Goal: Task Accomplishment & Management: Manage account settings

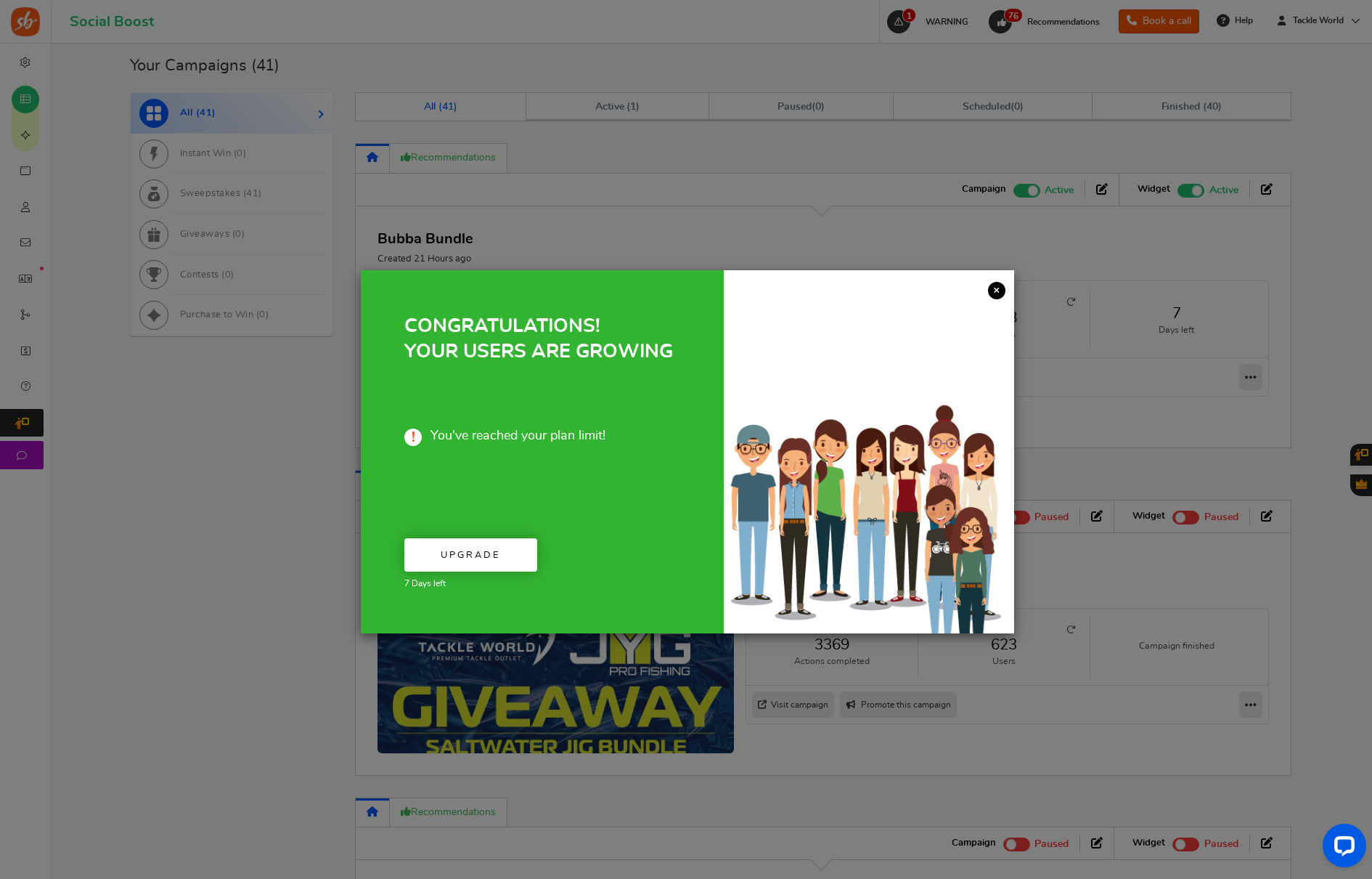
click at [996, 285] on link "×" at bounding box center [997, 290] width 18 height 18
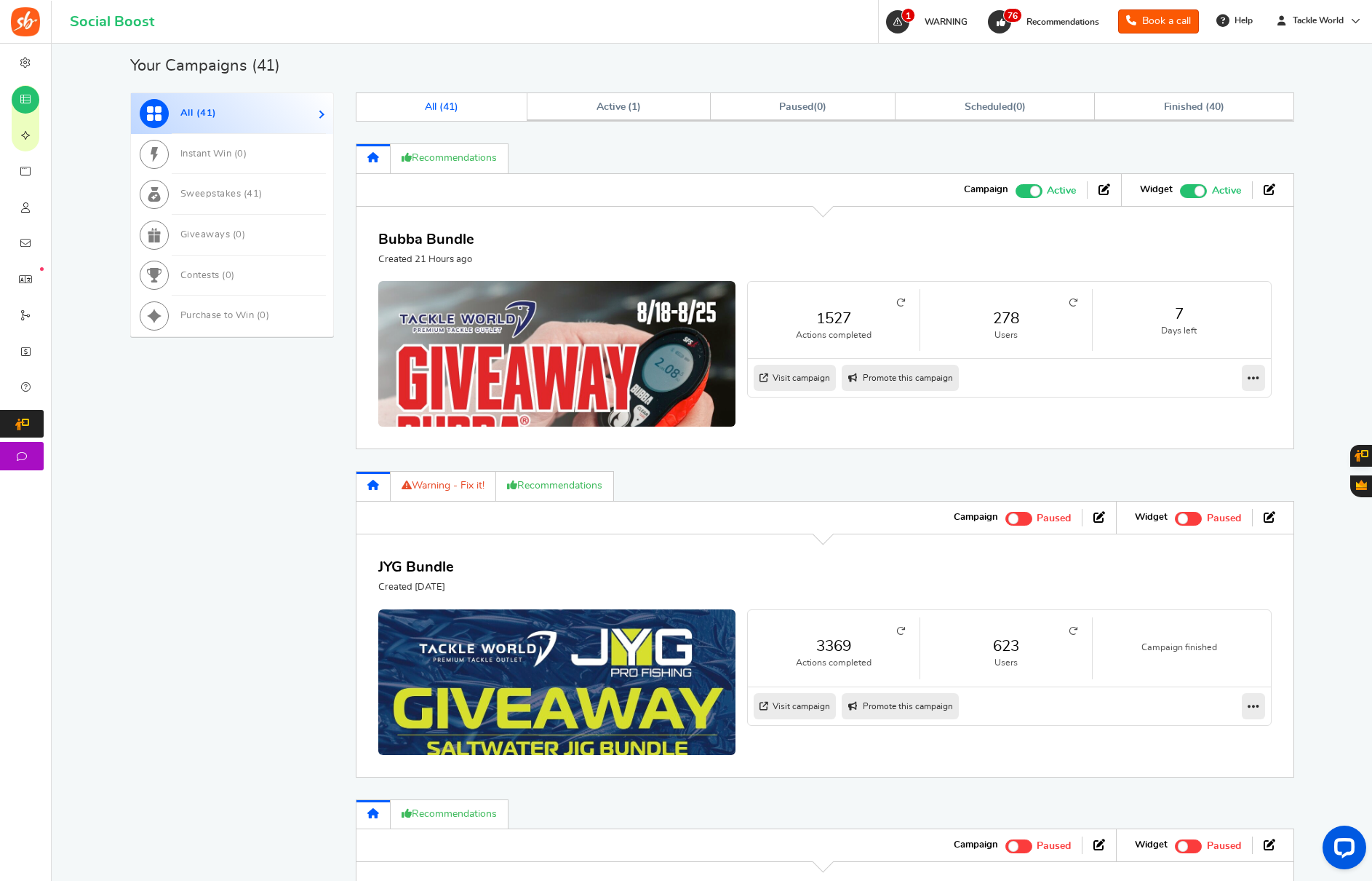
click at [0, 0] on span "Users" at bounding box center [0, 0] width 0 height 0
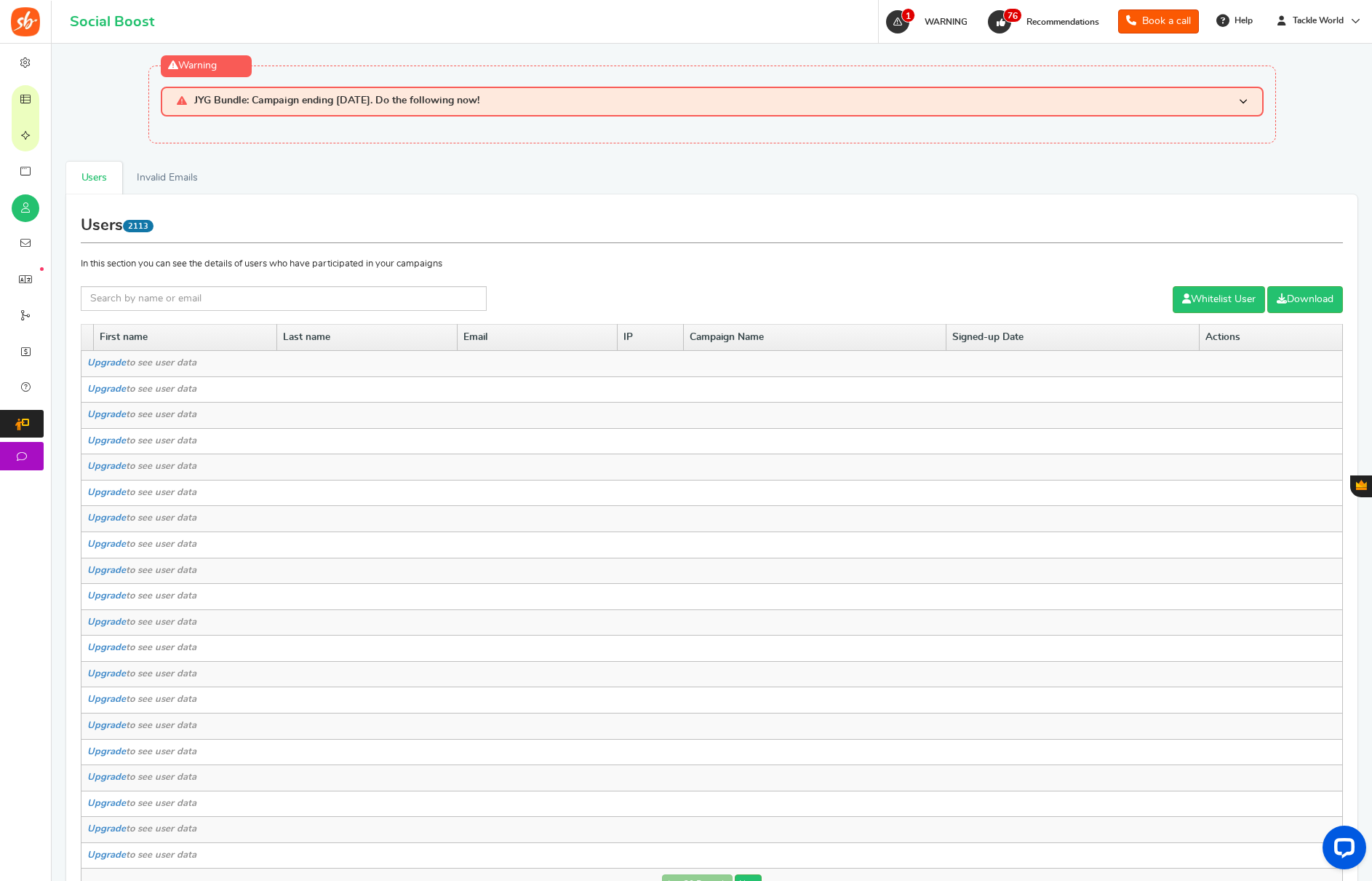
scroll to position [129, 0]
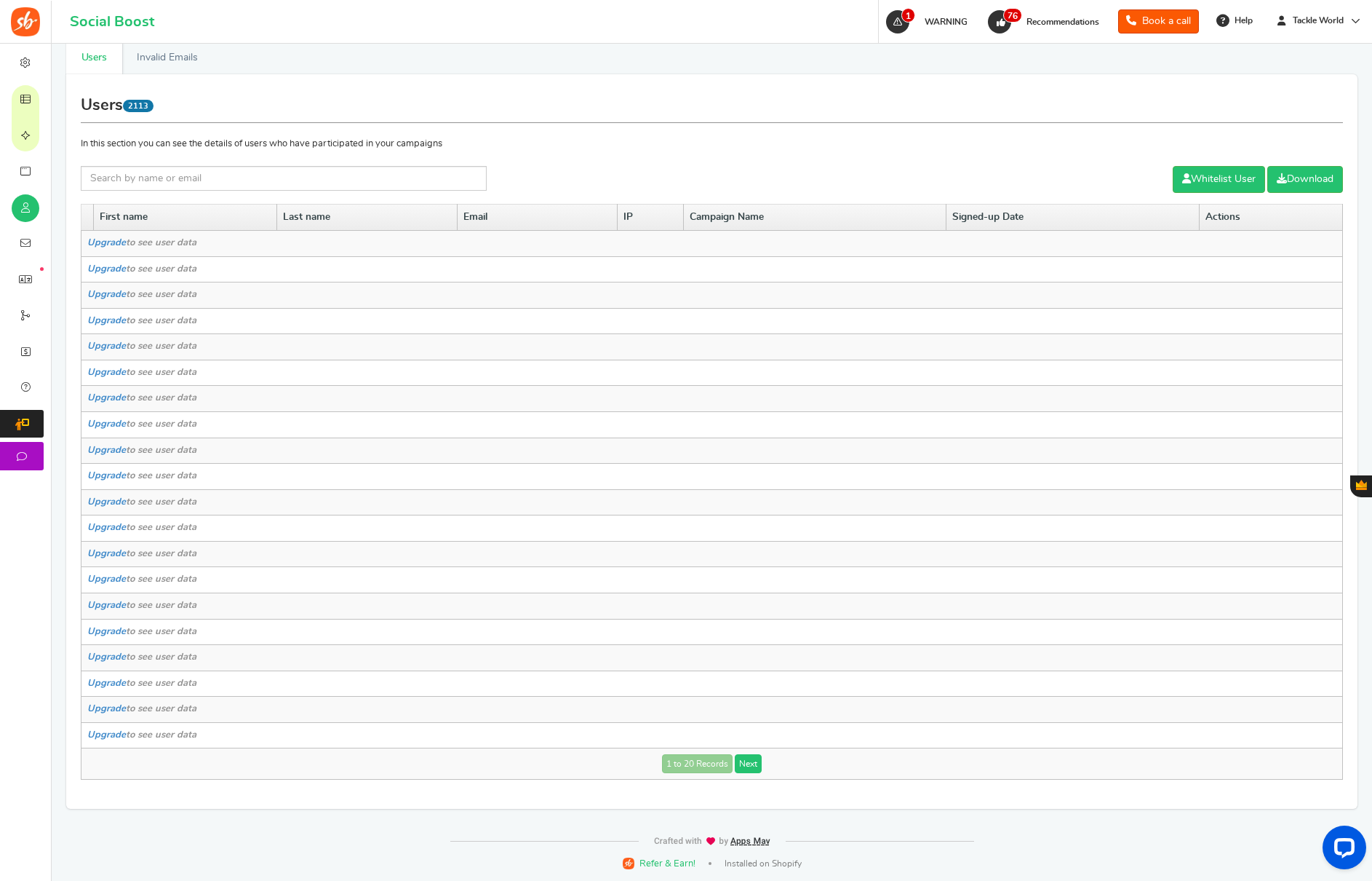
click at [749, 760] on link "Next" at bounding box center [748, 763] width 27 height 19
click at [782, 768] on link "Next" at bounding box center [773, 763] width 27 height 19
click at [782, 768] on link "Next" at bounding box center [776, 763] width 27 height 19
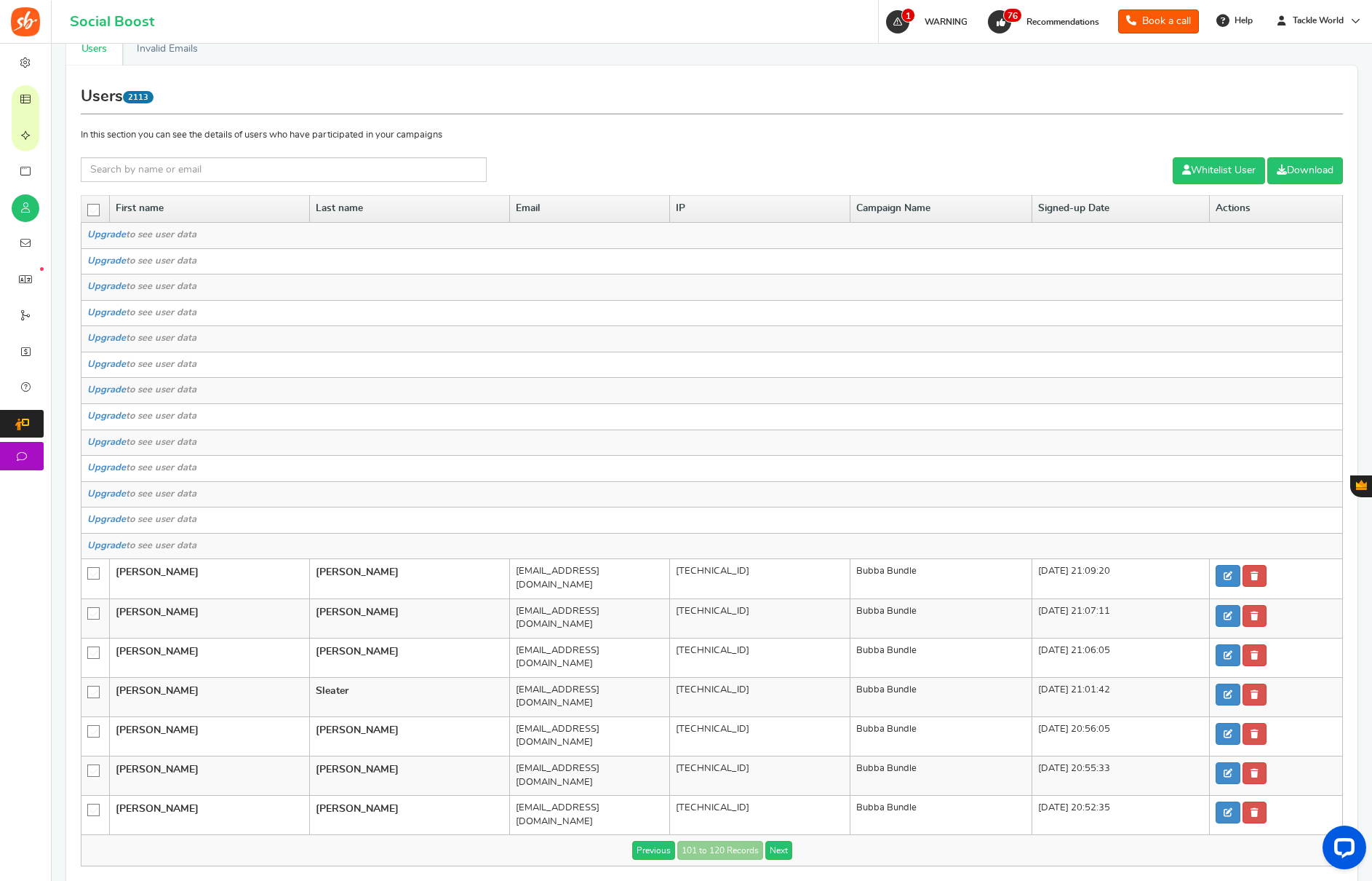
click at [851, 768] on td "Bubba Bundle" at bounding box center [942, 776] width 182 height 39
click at [775, 841] on link "Next" at bounding box center [778, 850] width 27 height 19
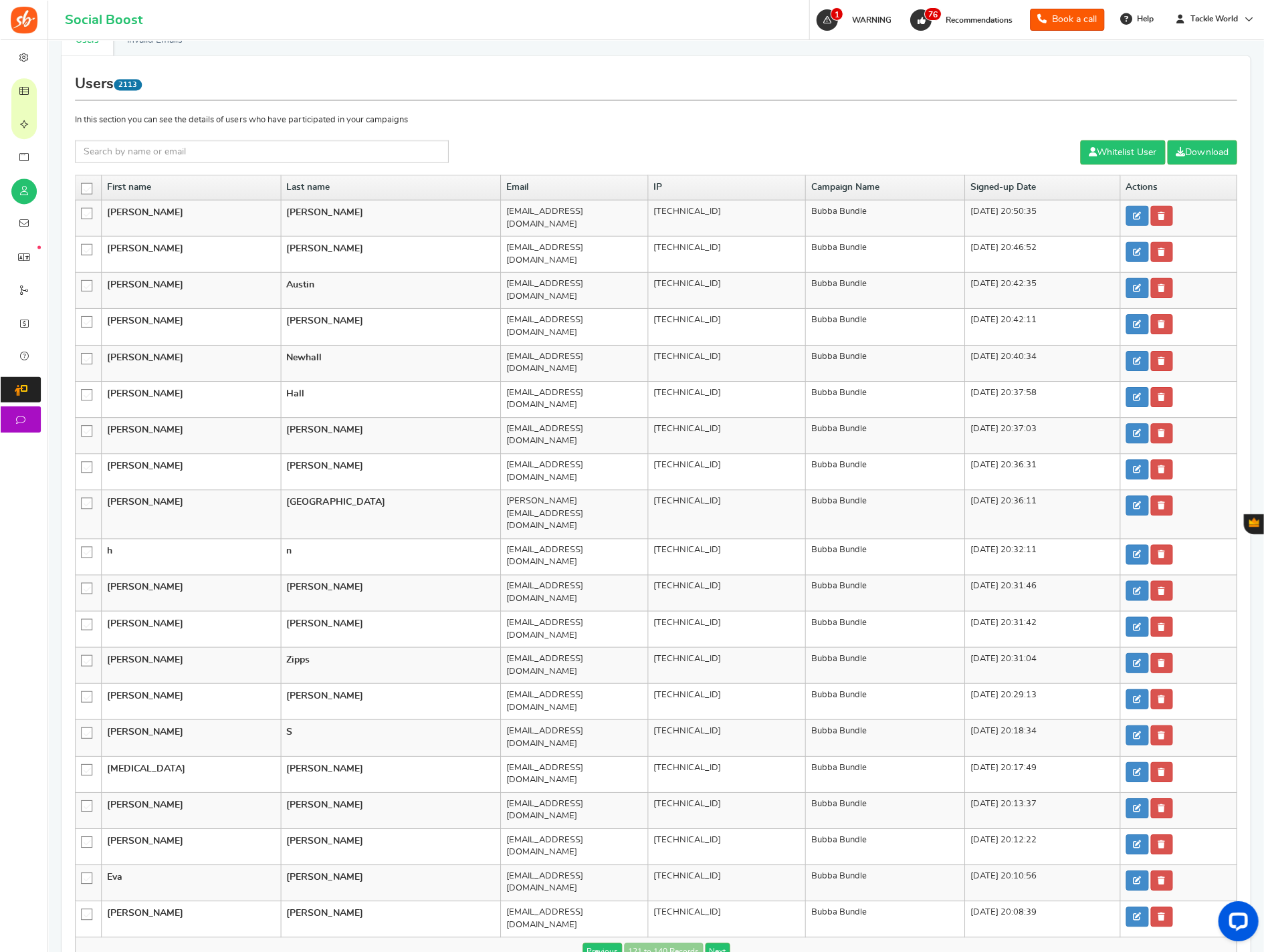
scroll to position [122, 0]
click at [708, 809] on link "Next" at bounding box center [716, 951] width 25 height 17
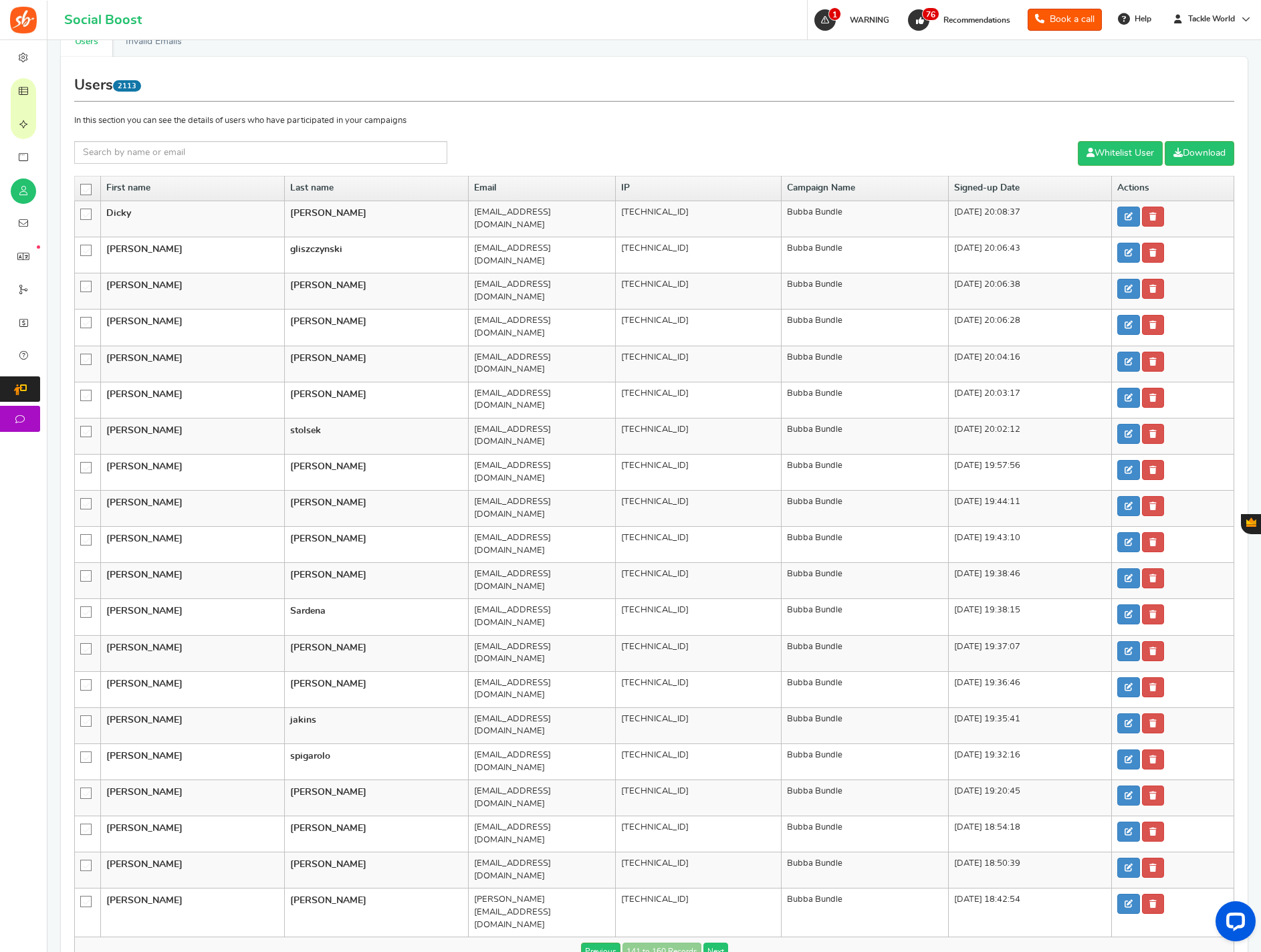
click at [708, 809] on link "Next" at bounding box center [715, 951] width 25 height 17
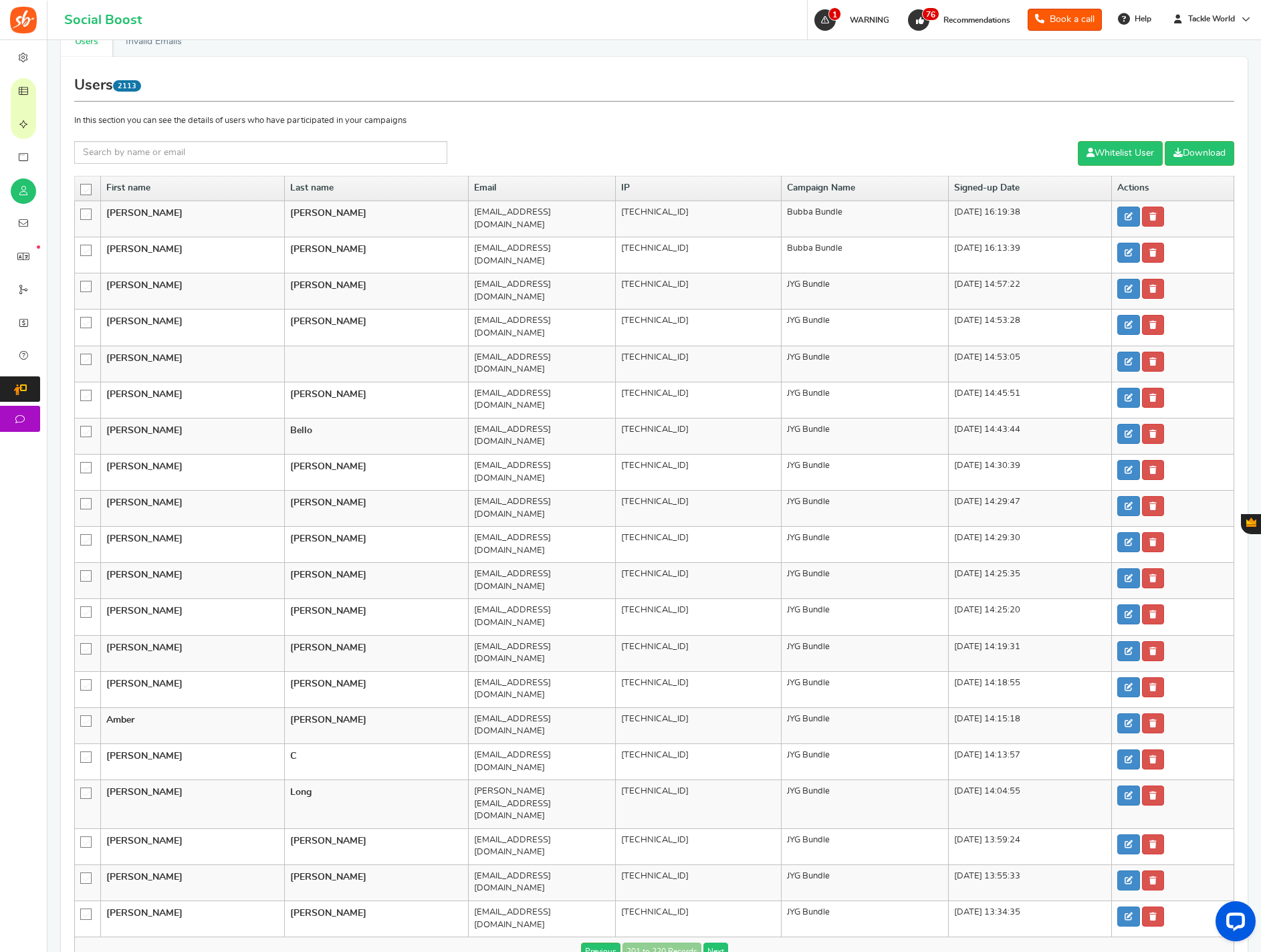
click at [708, 809] on link "Next" at bounding box center [715, 951] width 25 height 17
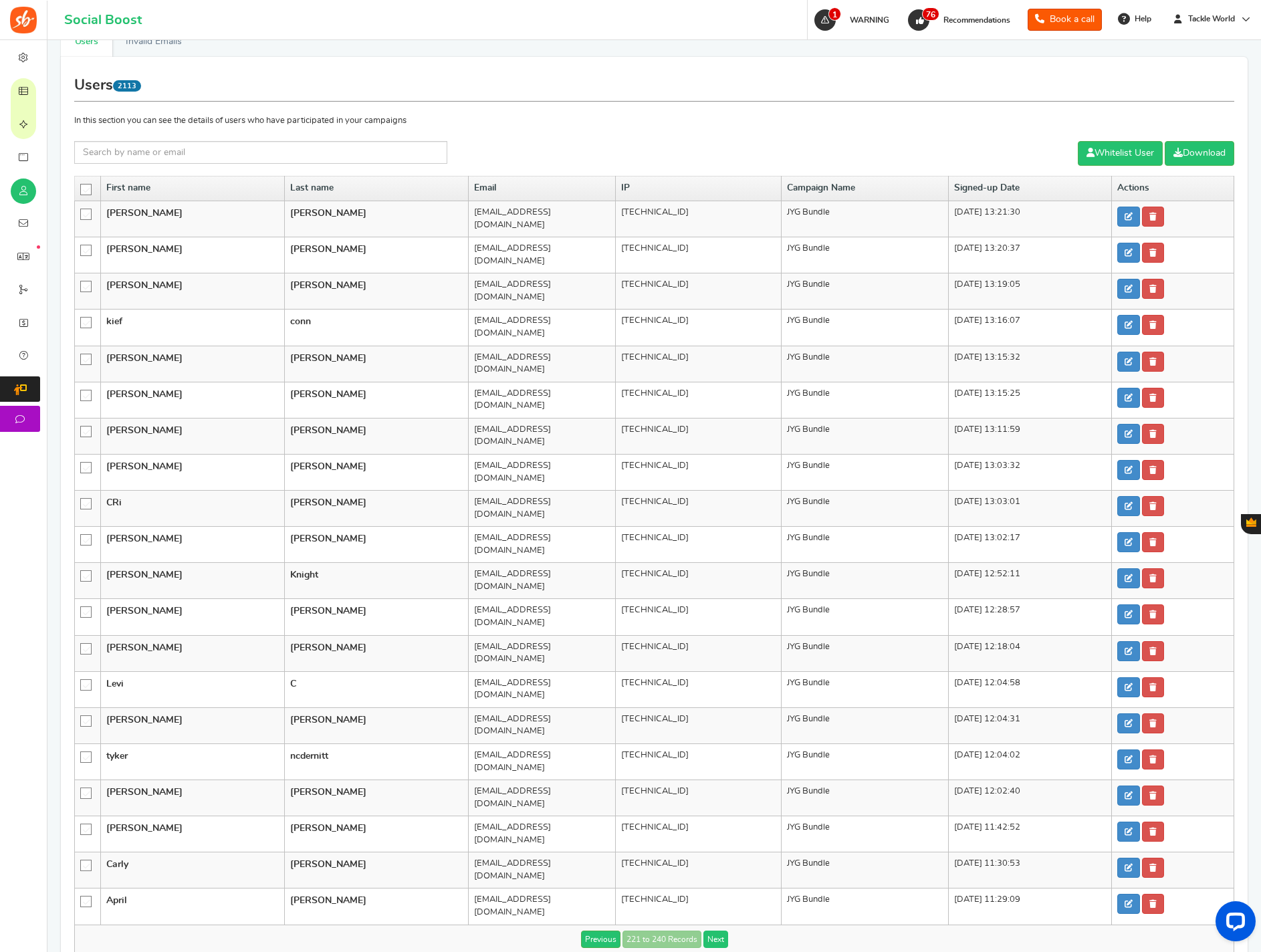
click at [708, 809] on link "Next" at bounding box center [715, 939] width 25 height 17
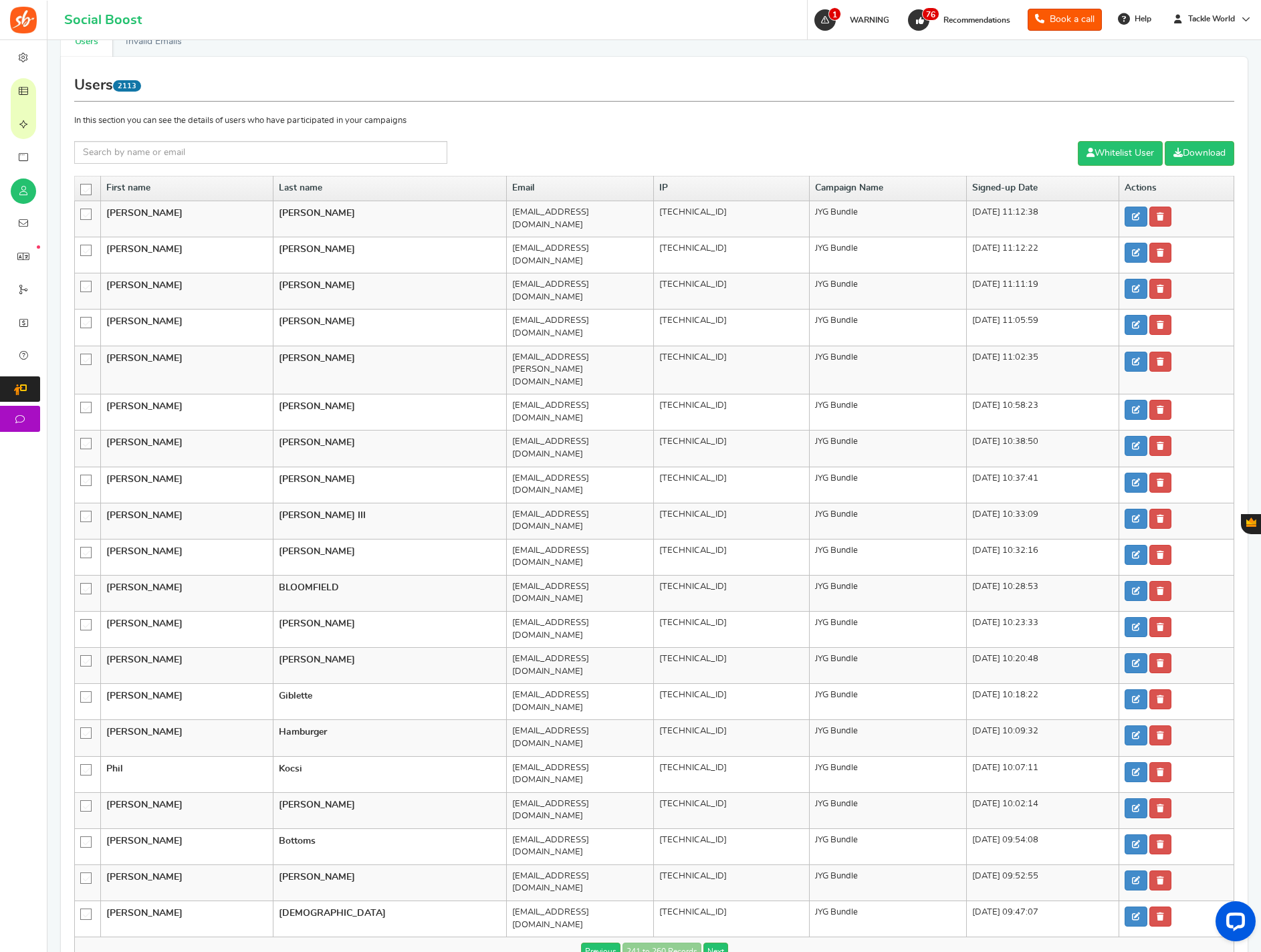
click at [708, 809] on link "Next" at bounding box center [715, 951] width 25 height 17
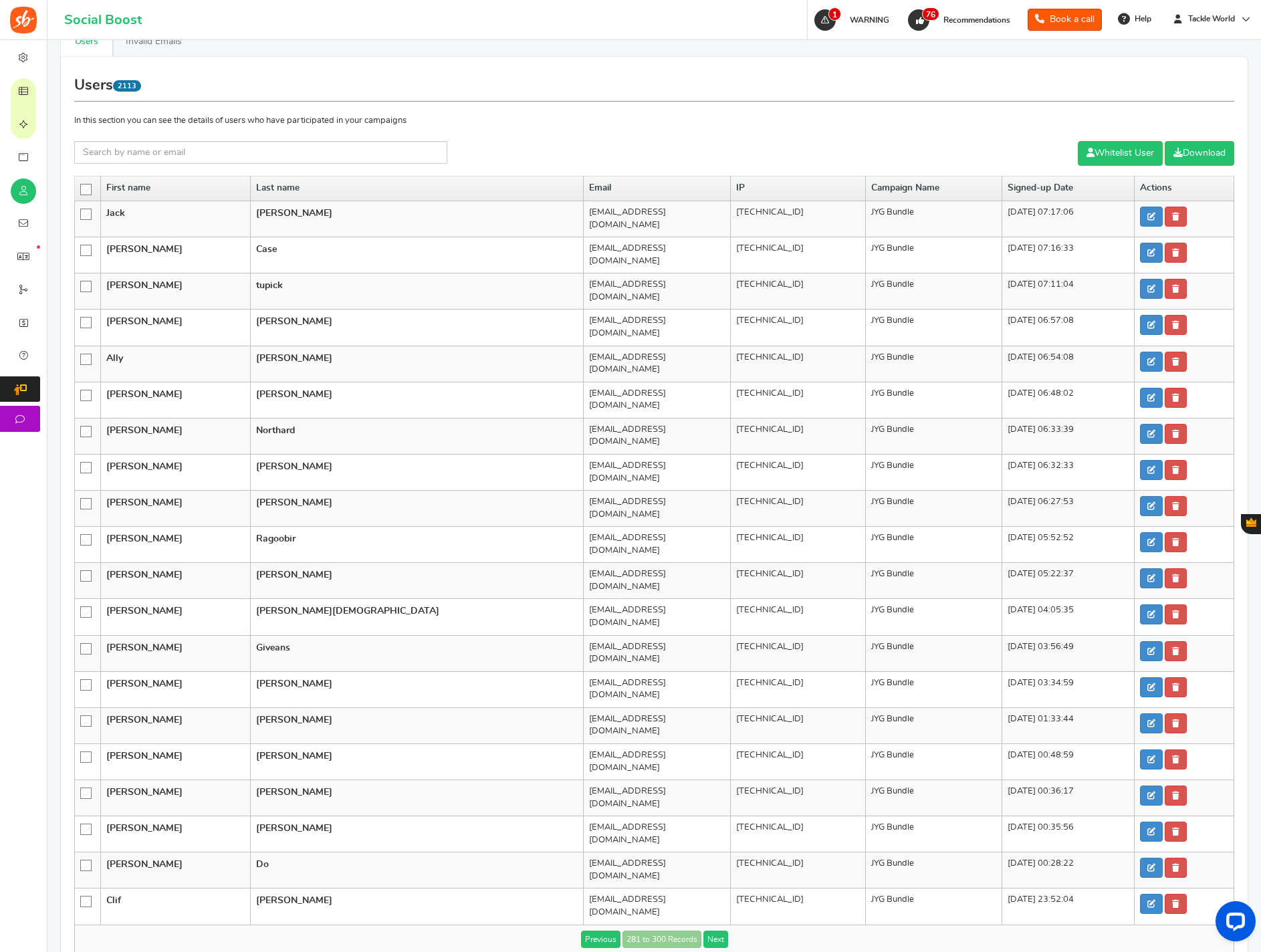
click at [708, 809] on link "Next" at bounding box center [715, 939] width 25 height 17
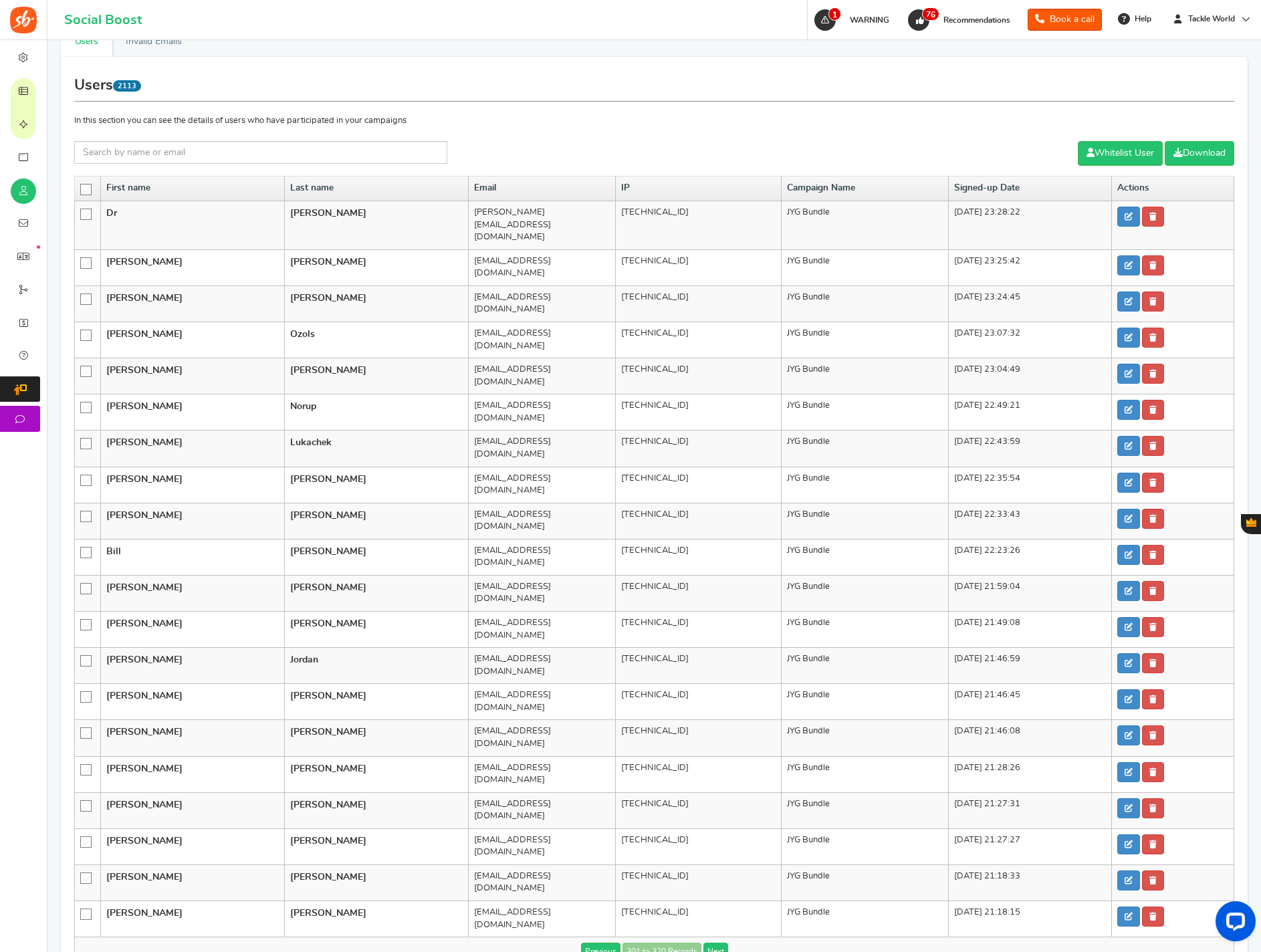
click at [708, 809] on link "Next" at bounding box center [715, 951] width 25 height 17
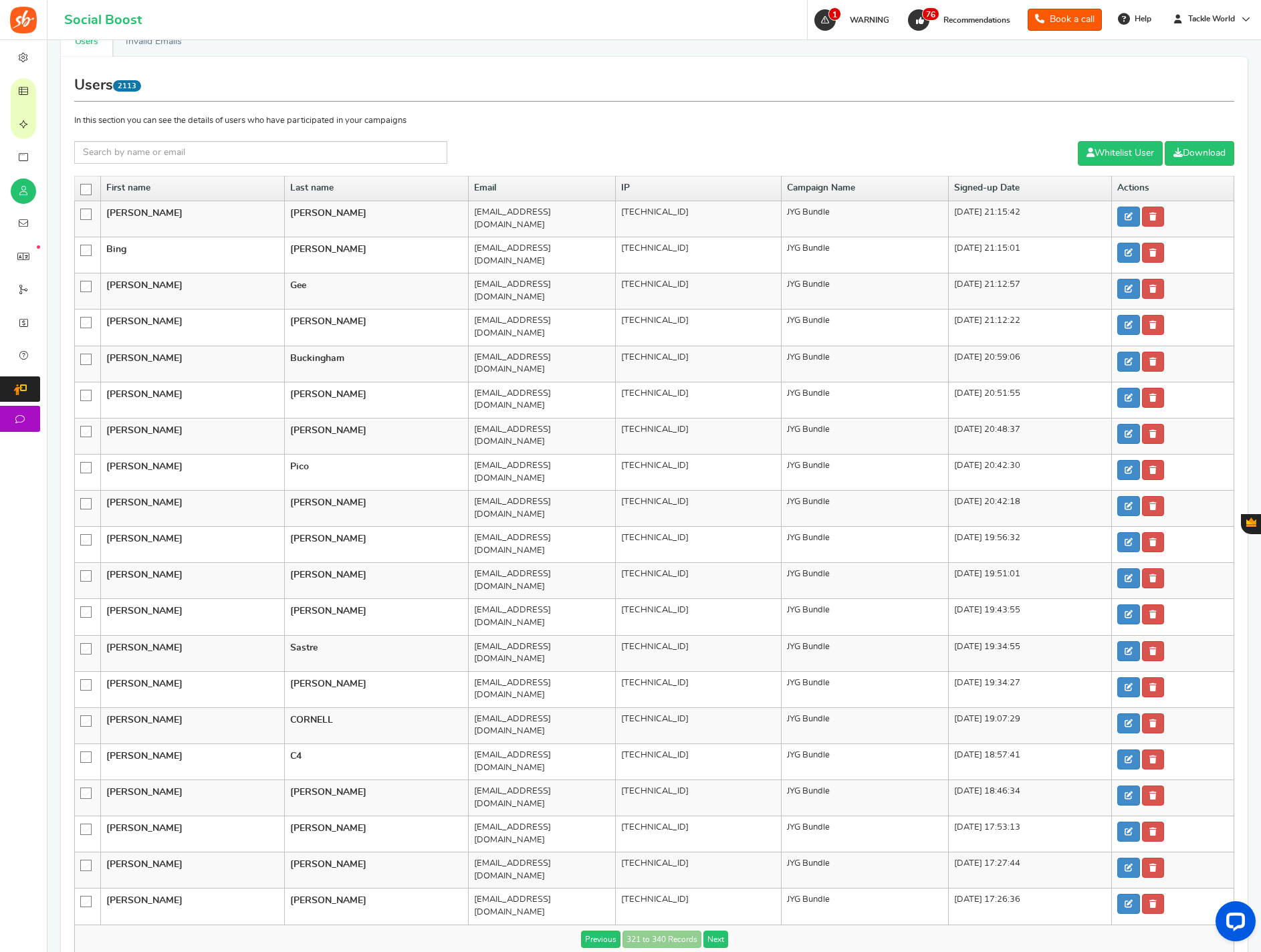
click at [708, 809] on link "Next" at bounding box center [715, 939] width 25 height 17
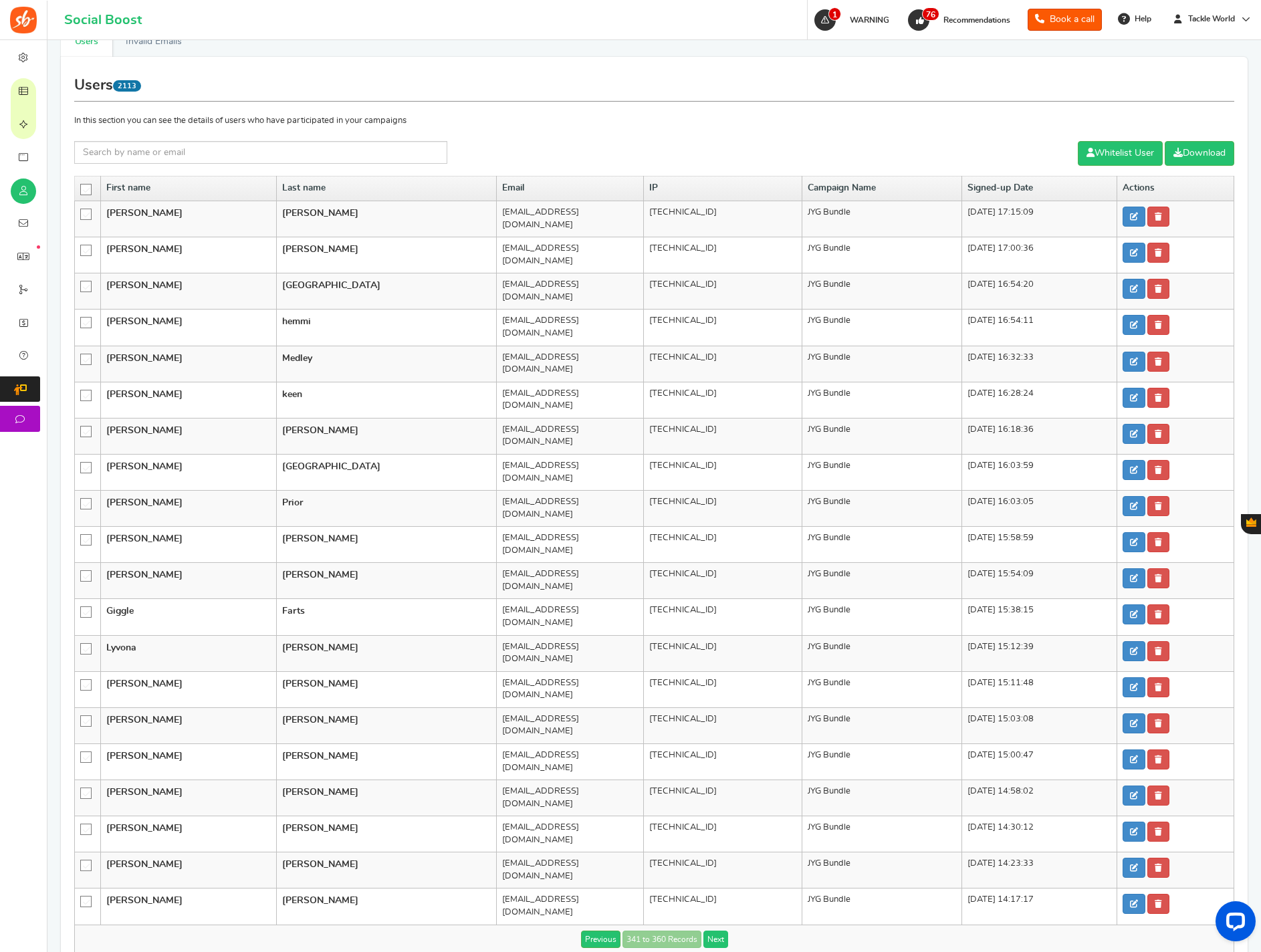
click at [708, 809] on link "Next" at bounding box center [715, 939] width 25 height 17
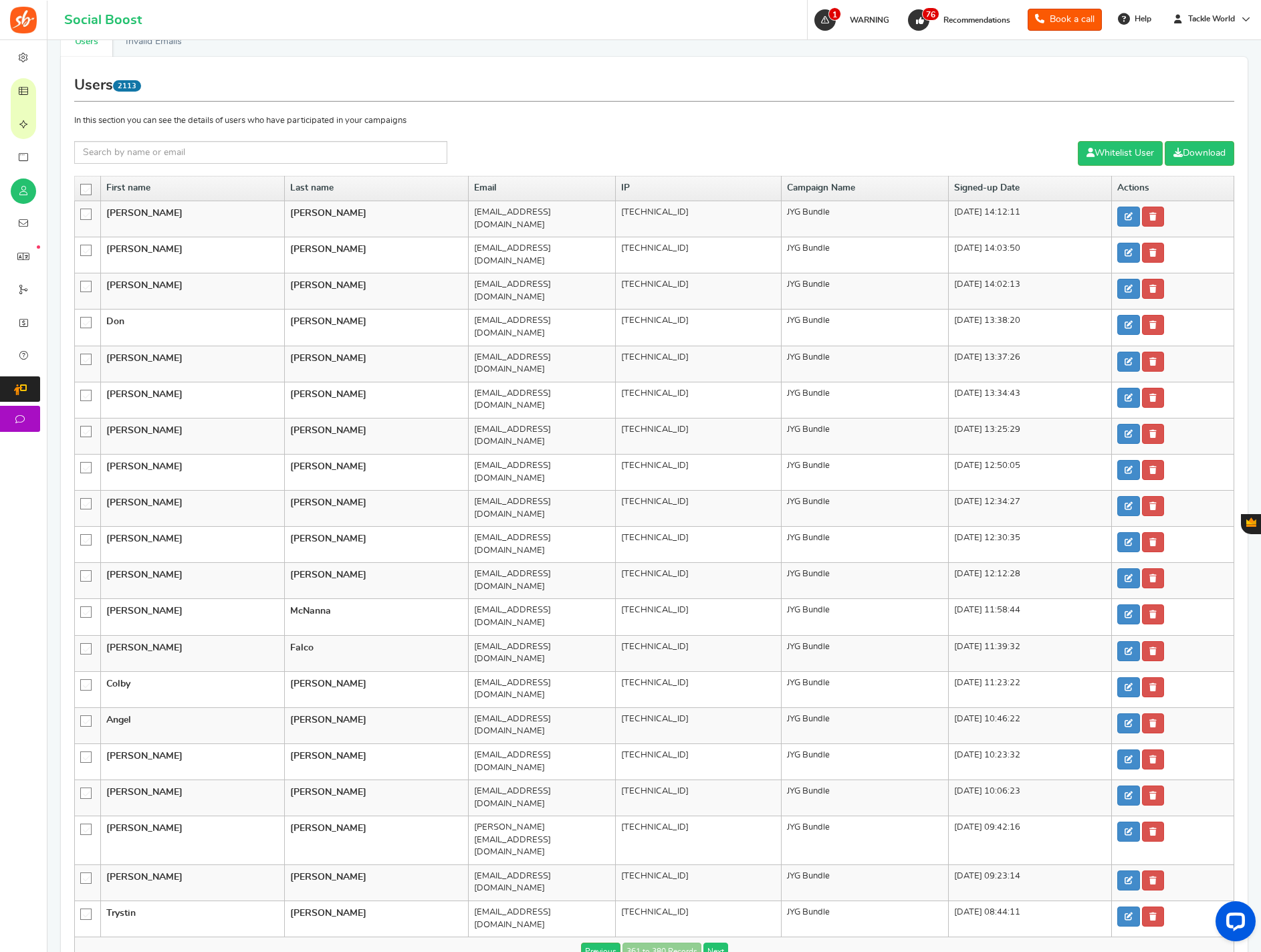
click at [708, 809] on link "Next" at bounding box center [715, 951] width 25 height 17
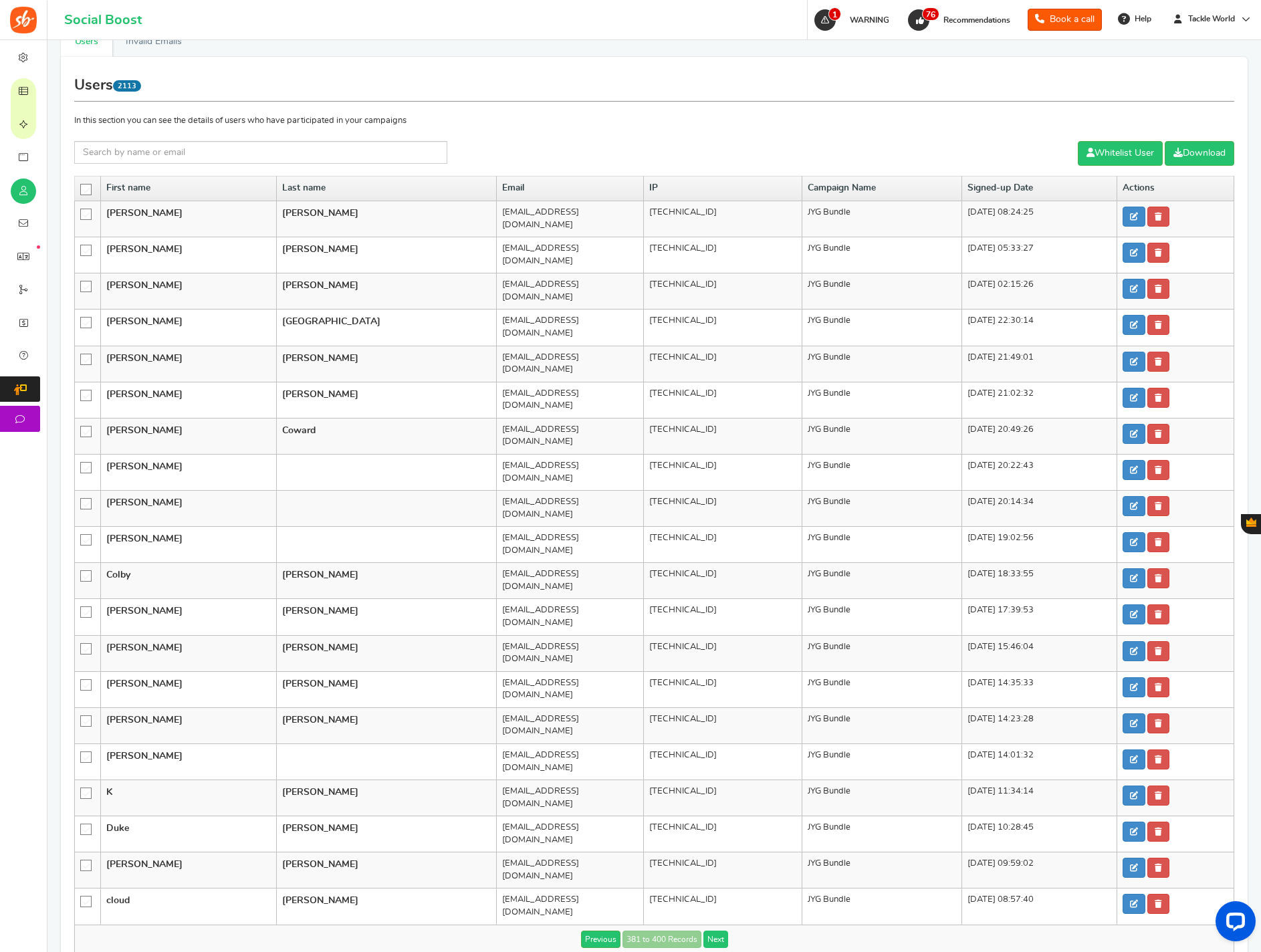
click at [708, 809] on link "Next" at bounding box center [715, 939] width 25 height 17
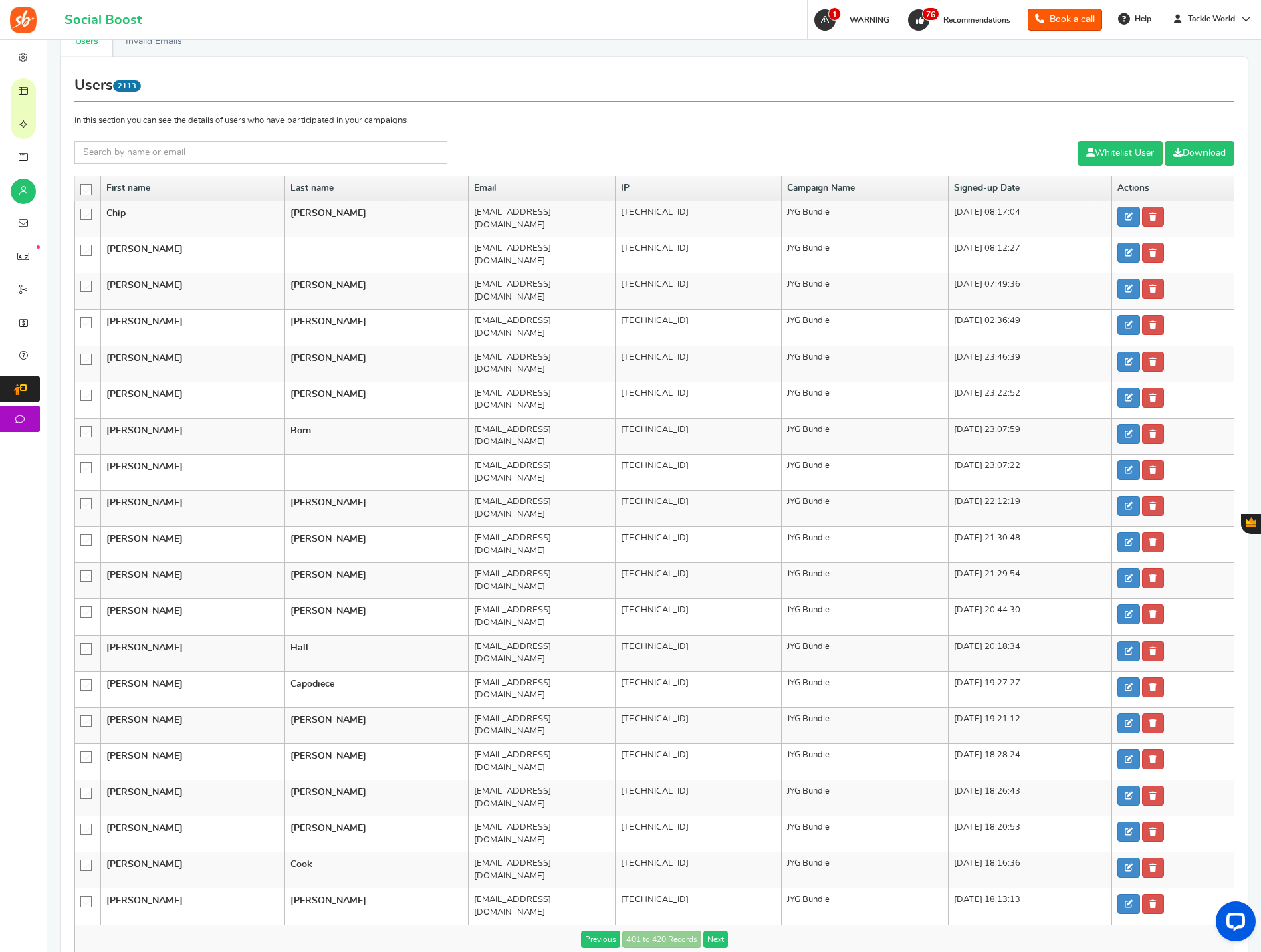
click at [708, 809] on link "Next" at bounding box center [715, 939] width 25 height 17
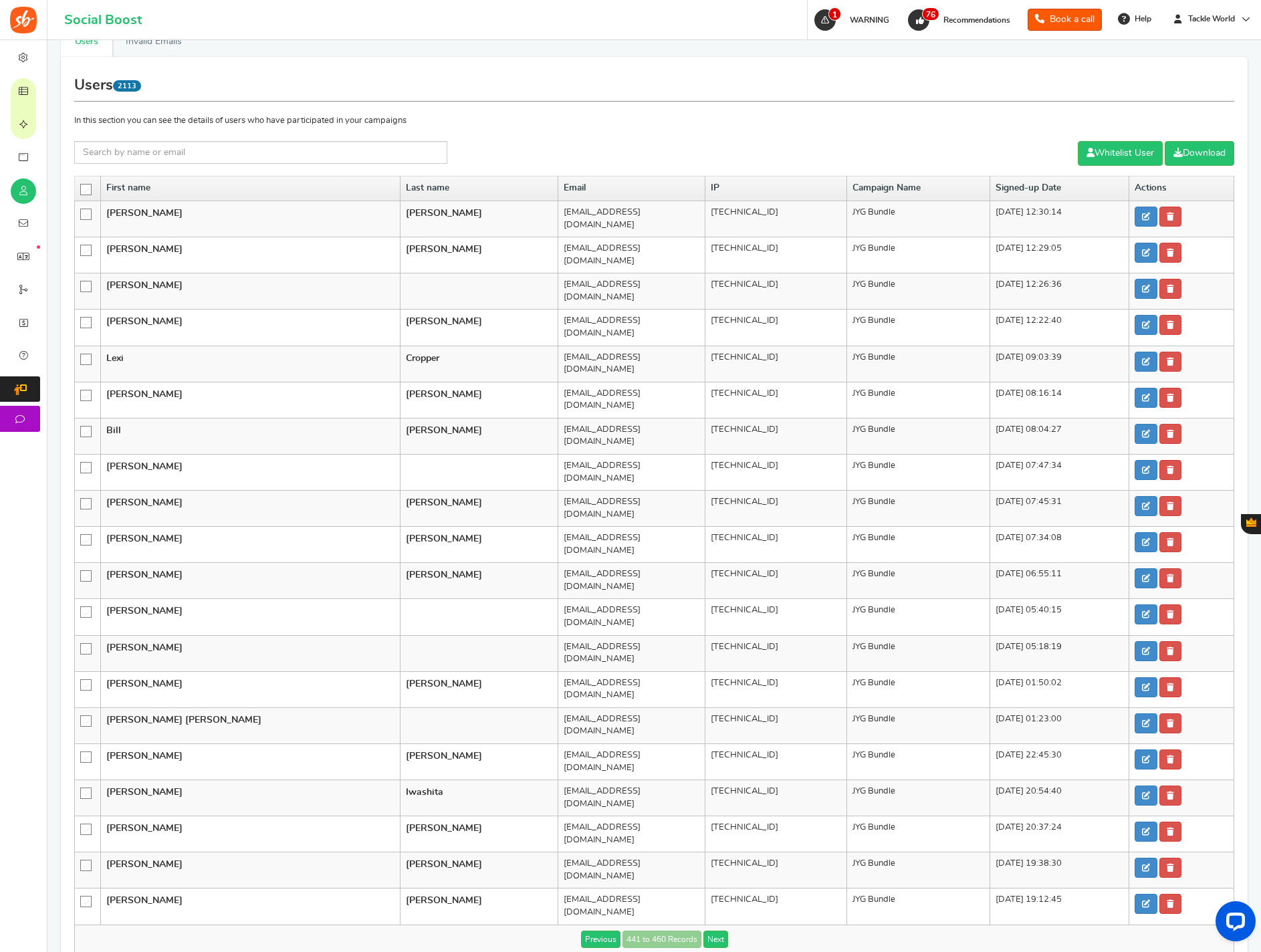
click at [708, 809] on link "Next" at bounding box center [715, 939] width 25 height 17
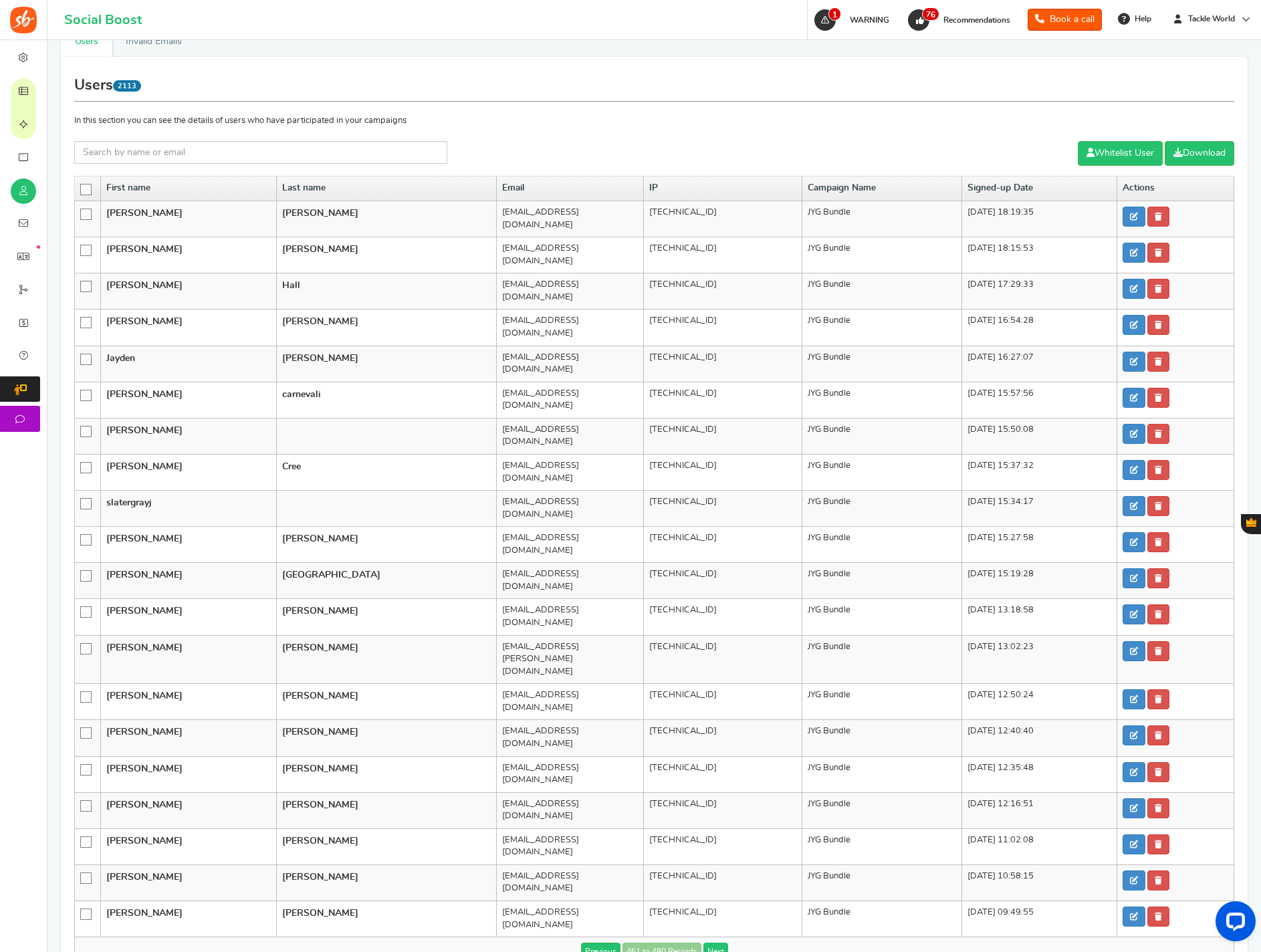
click at [708, 809] on link "Next" at bounding box center [715, 951] width 25 height 17
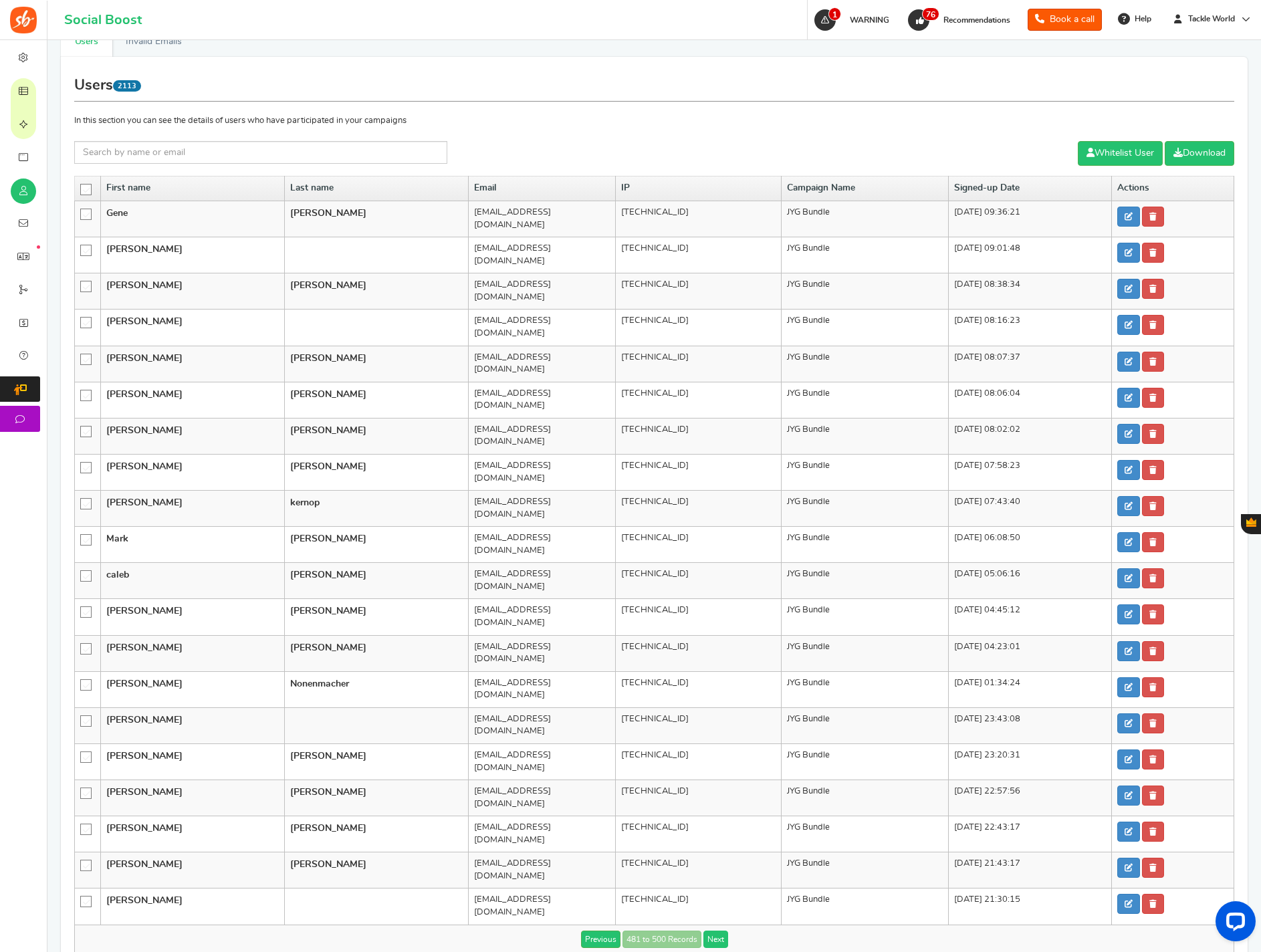
click at [708, 809] on link "Next" at bounding box center [715, 939] width 25 height 17
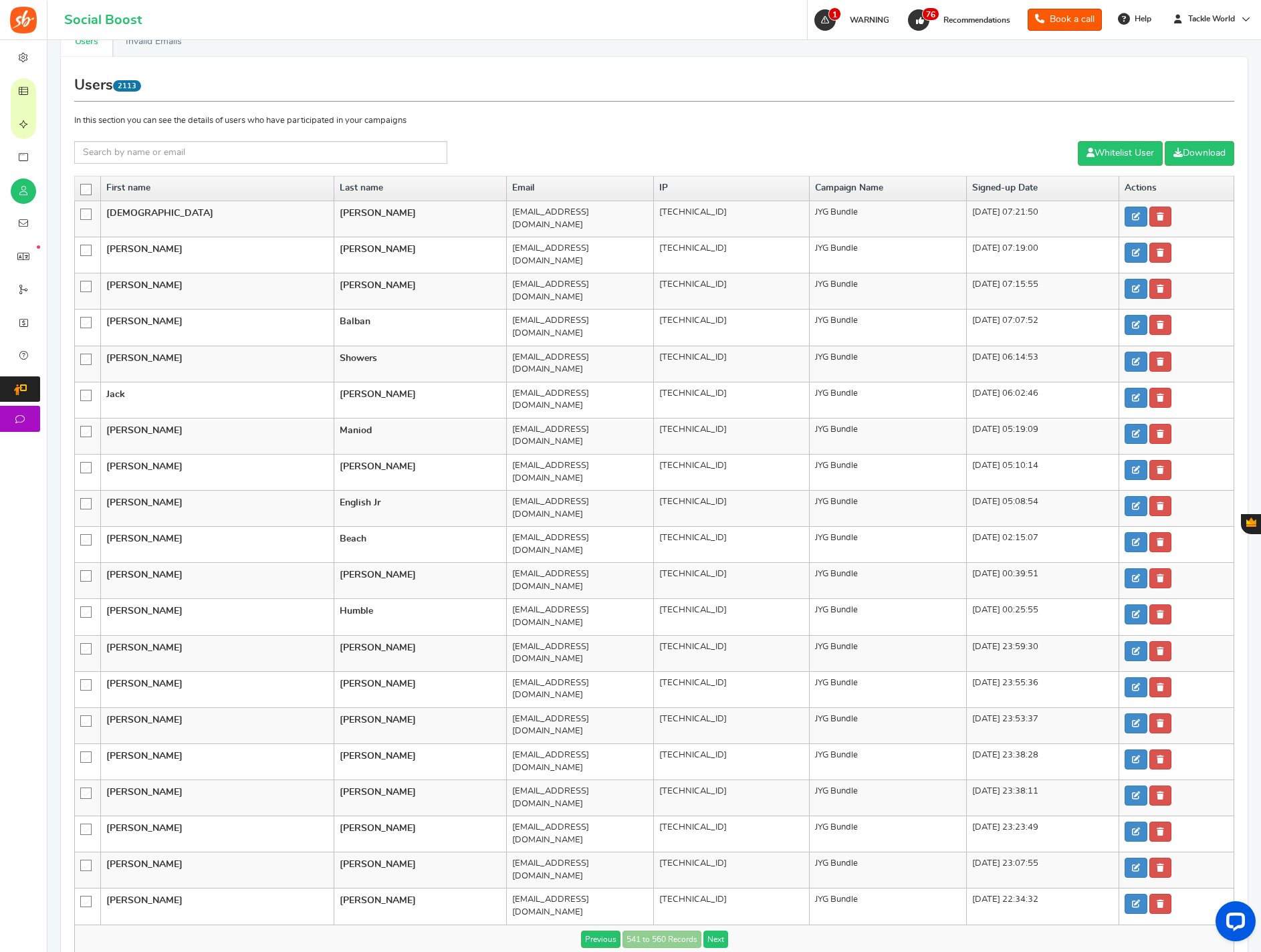
click at [708, 809] on link "Next" at bounding box center [715, 939] width 25 height 17
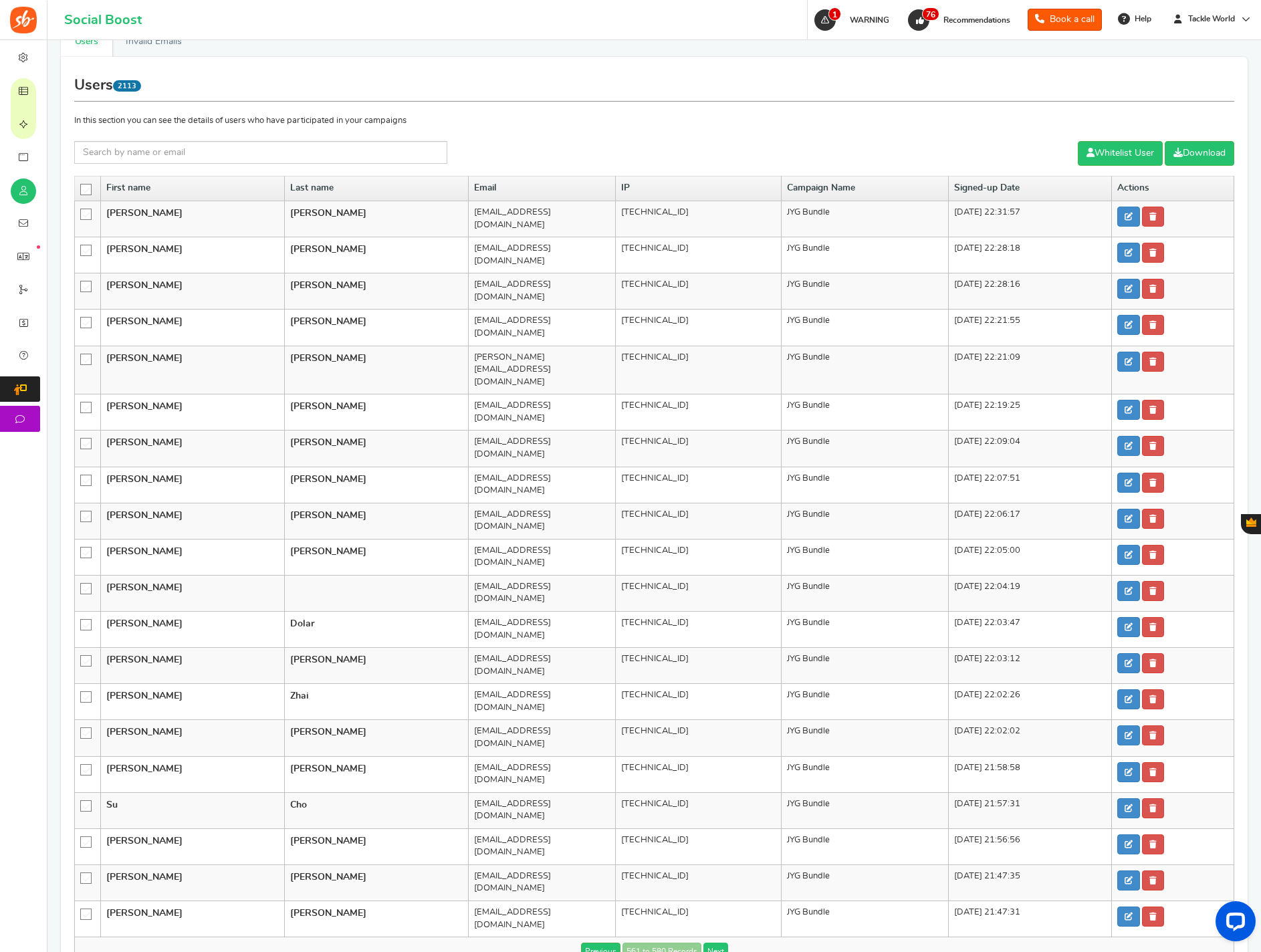
click at [708, 809] on link "Next" at bounding box center [715, 951] width 25 height 17
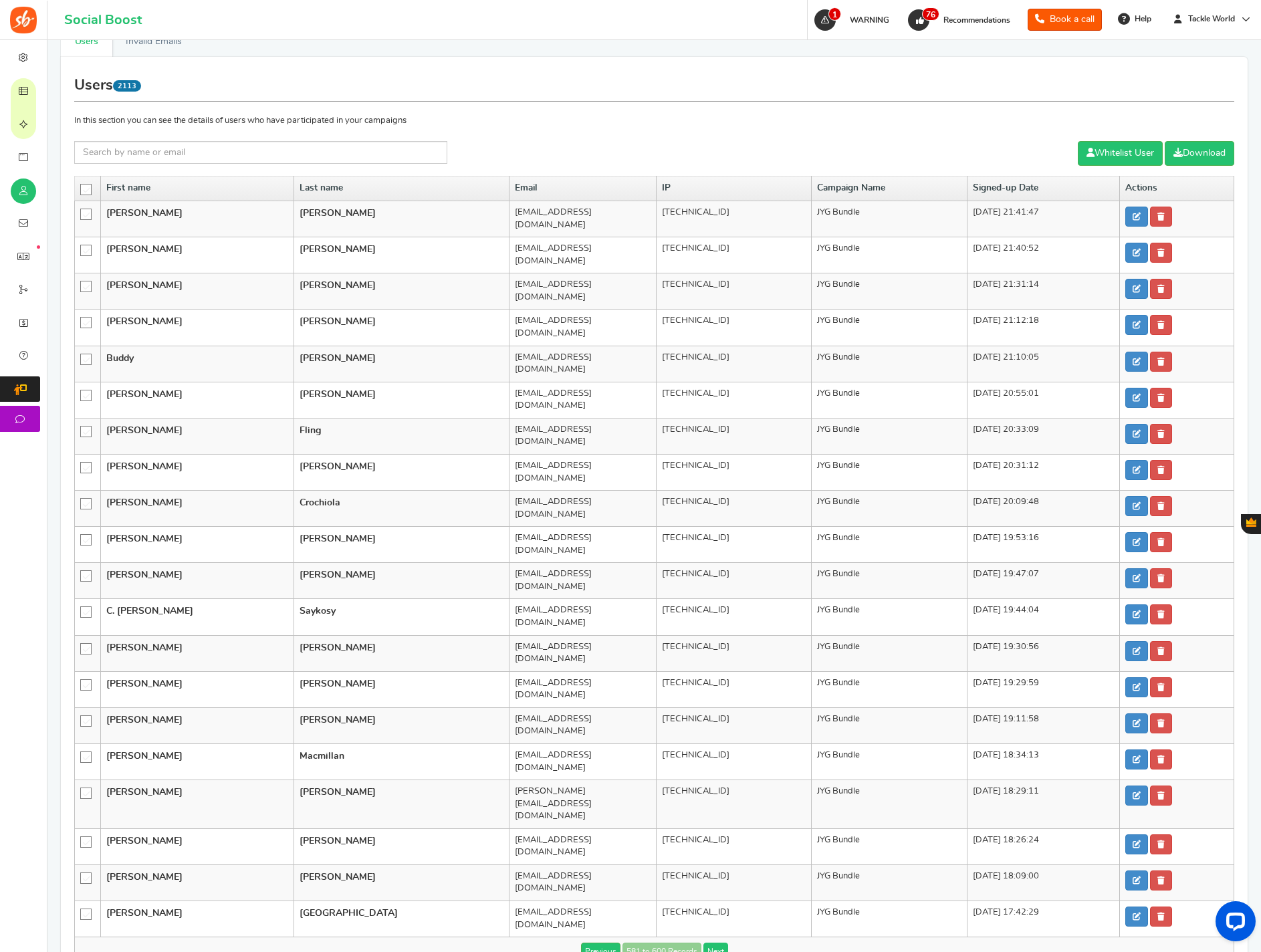
click at [708, 809] on link "Next" at bounding box center [715, 951] width 25 height 17
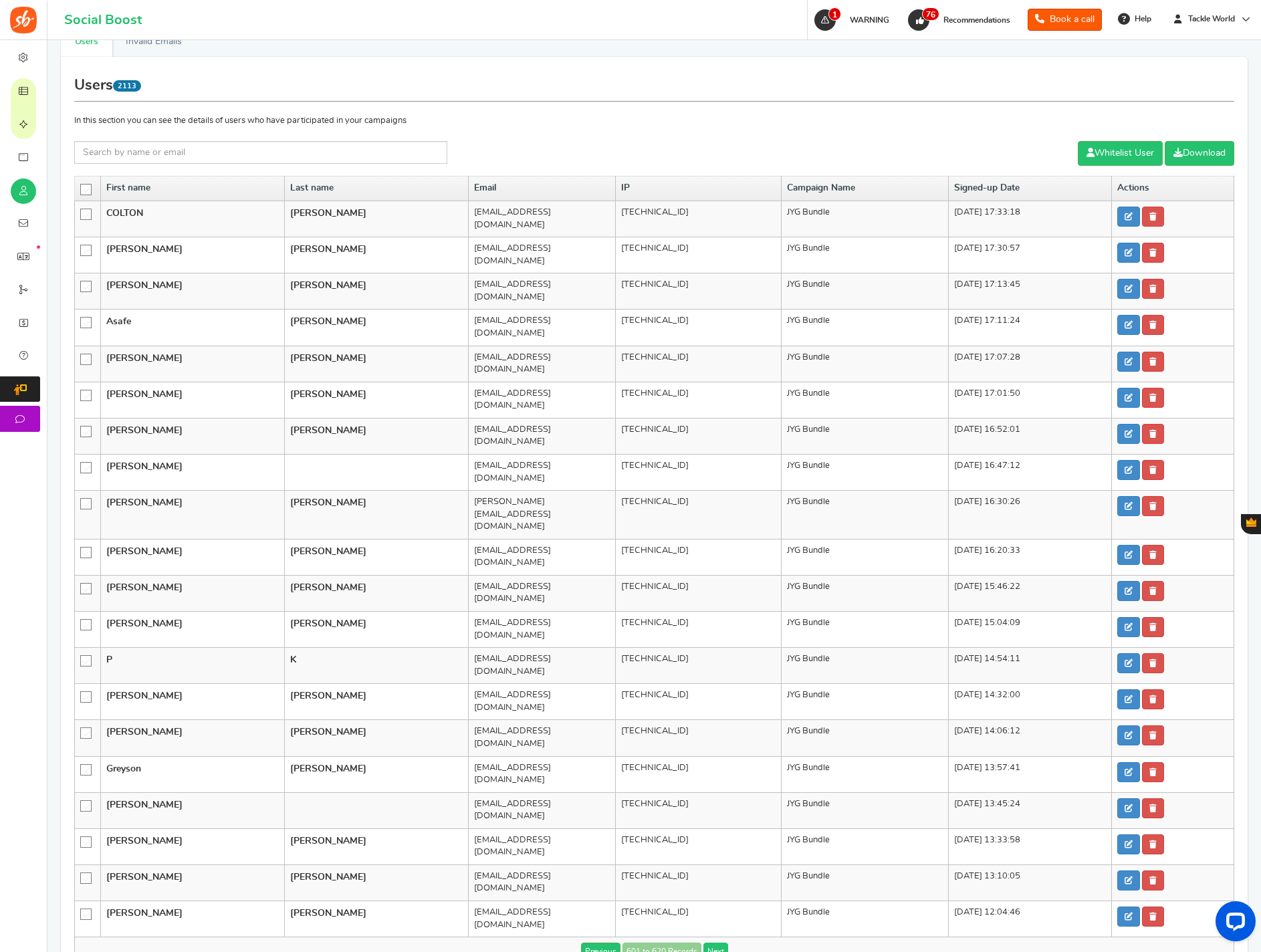
click at [708, 809] on link "Next" at bounding box center [715, 951] width 25 height 17
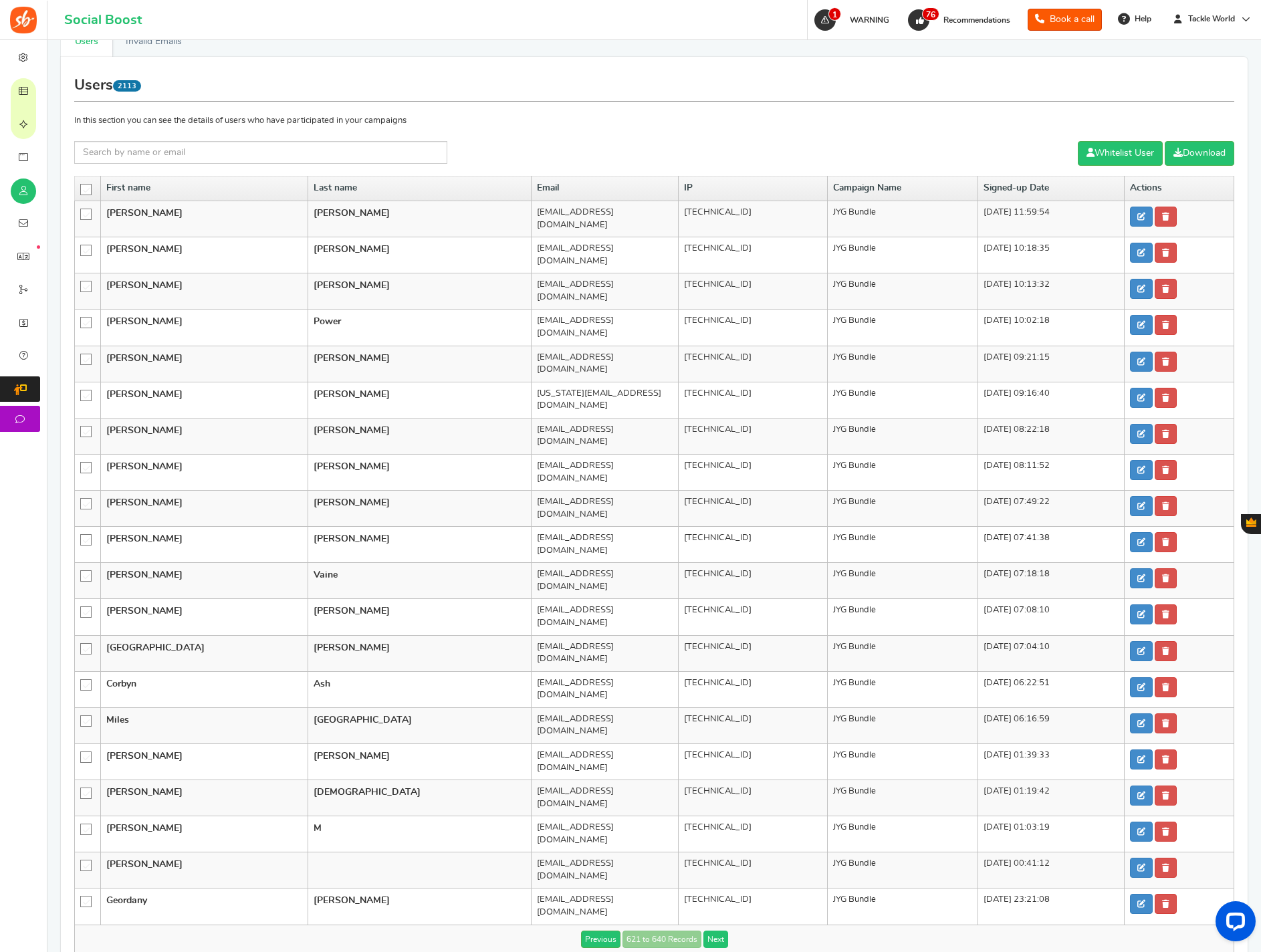
click at [708, 809] on link "Next" at bounding box center [715, 939] width 25 height 17
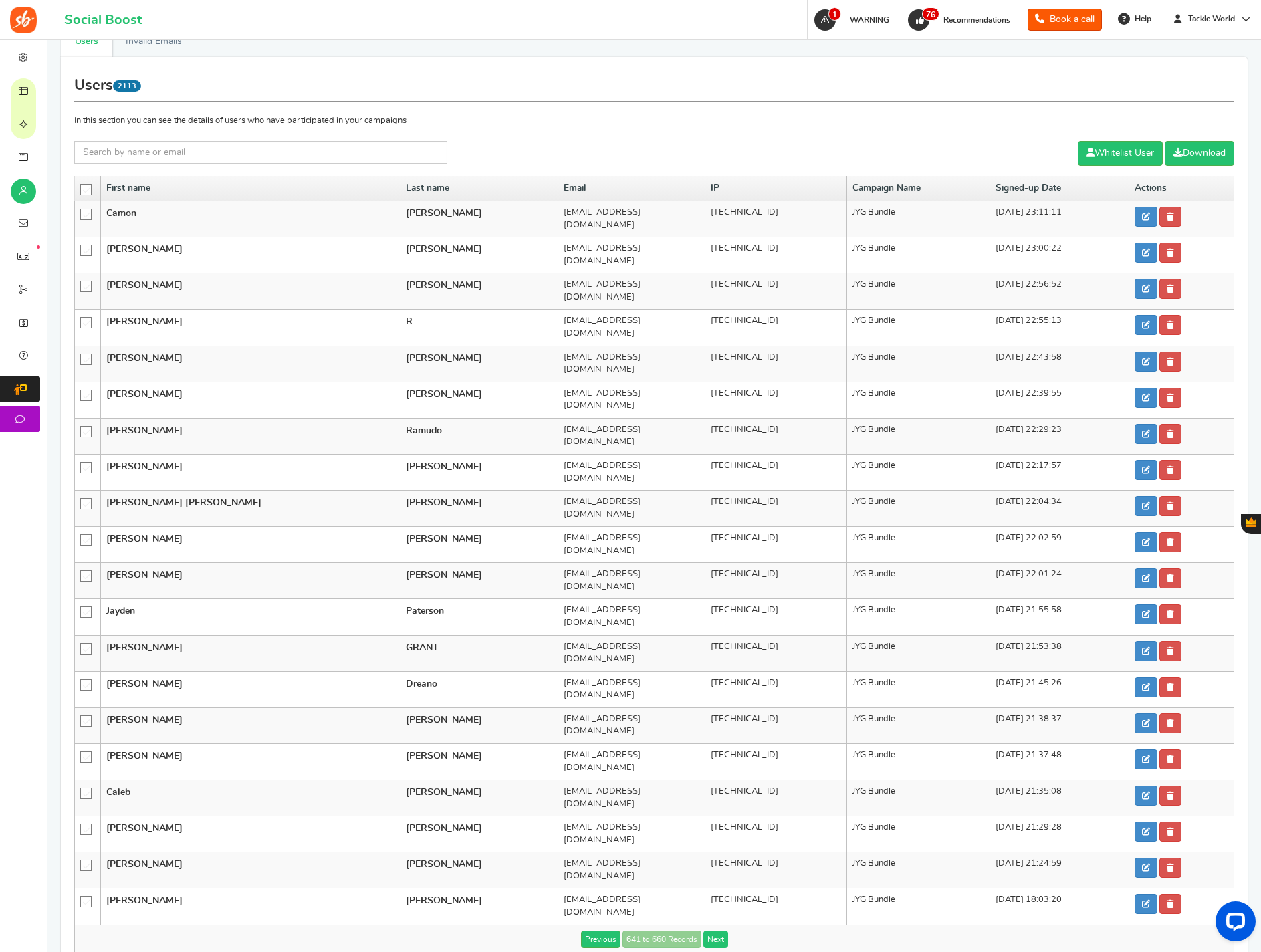
click at [708, 809] on link "Next" at bounding box center [715, 939] width 25 height 17
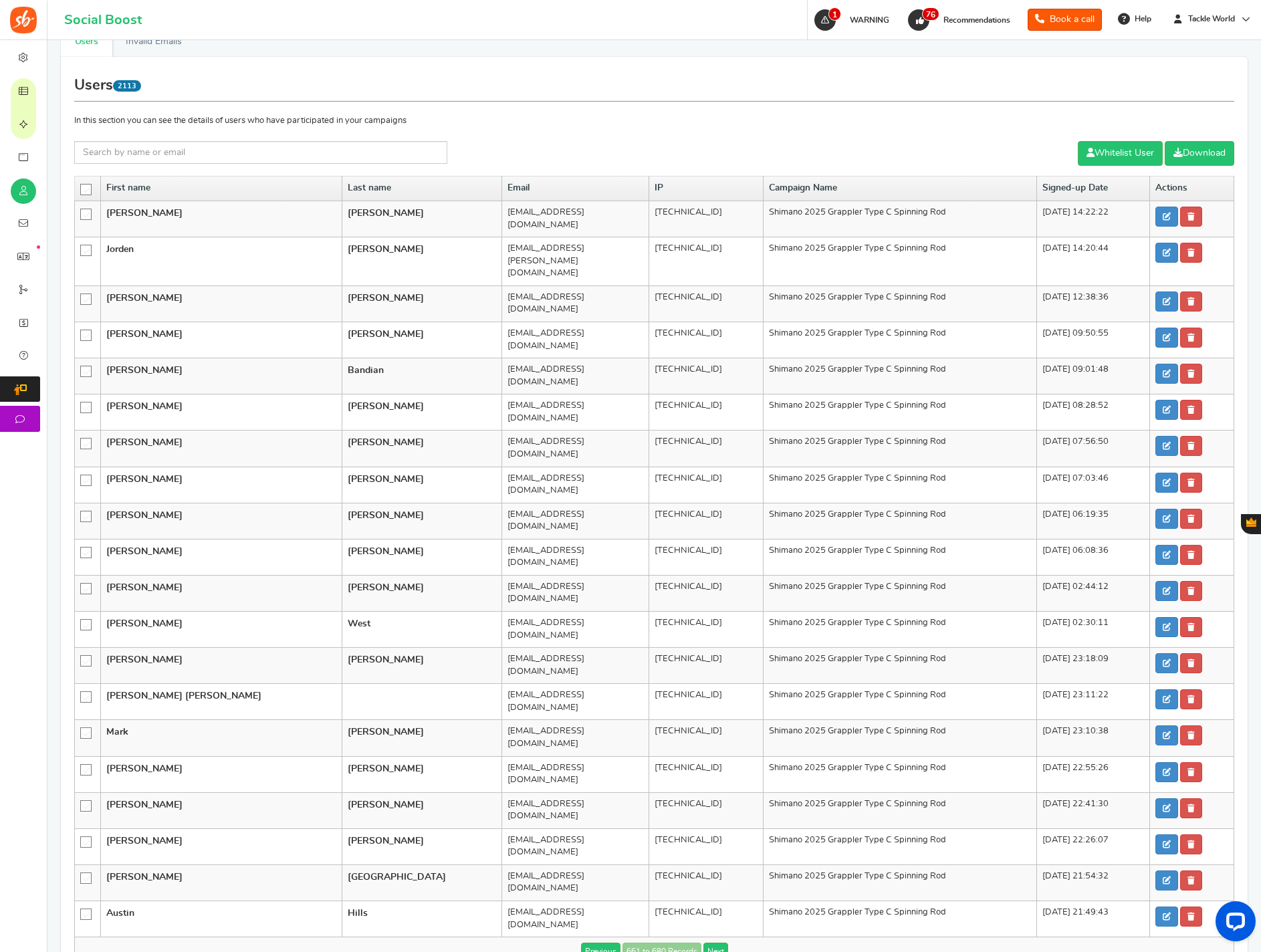
click at [708, 809] on link "Next" at bounding box center [715, 951] width 25 height 17
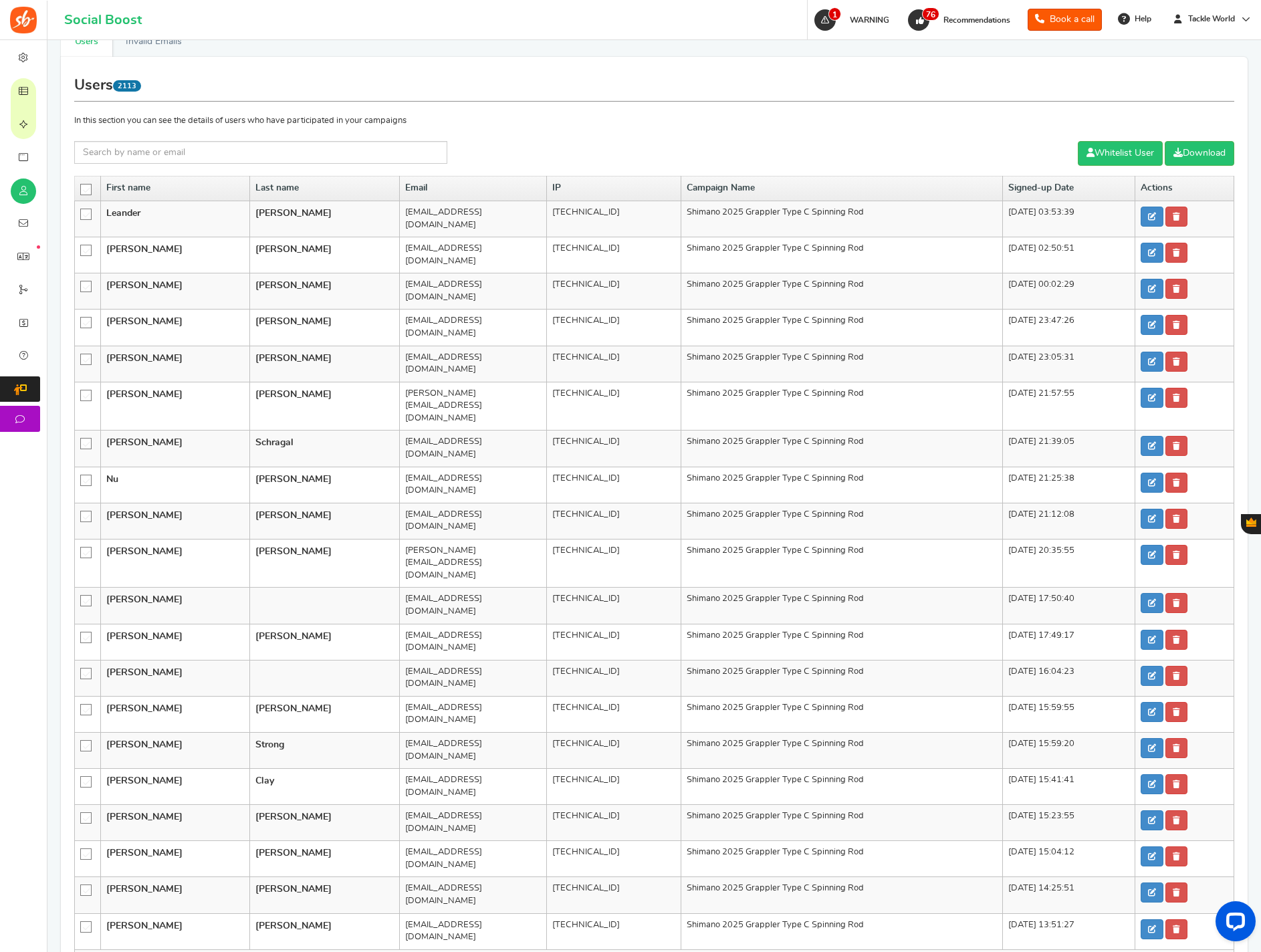
click at [708, 809] on link "Next" at bounding box center [715, 964] width 25 height 17
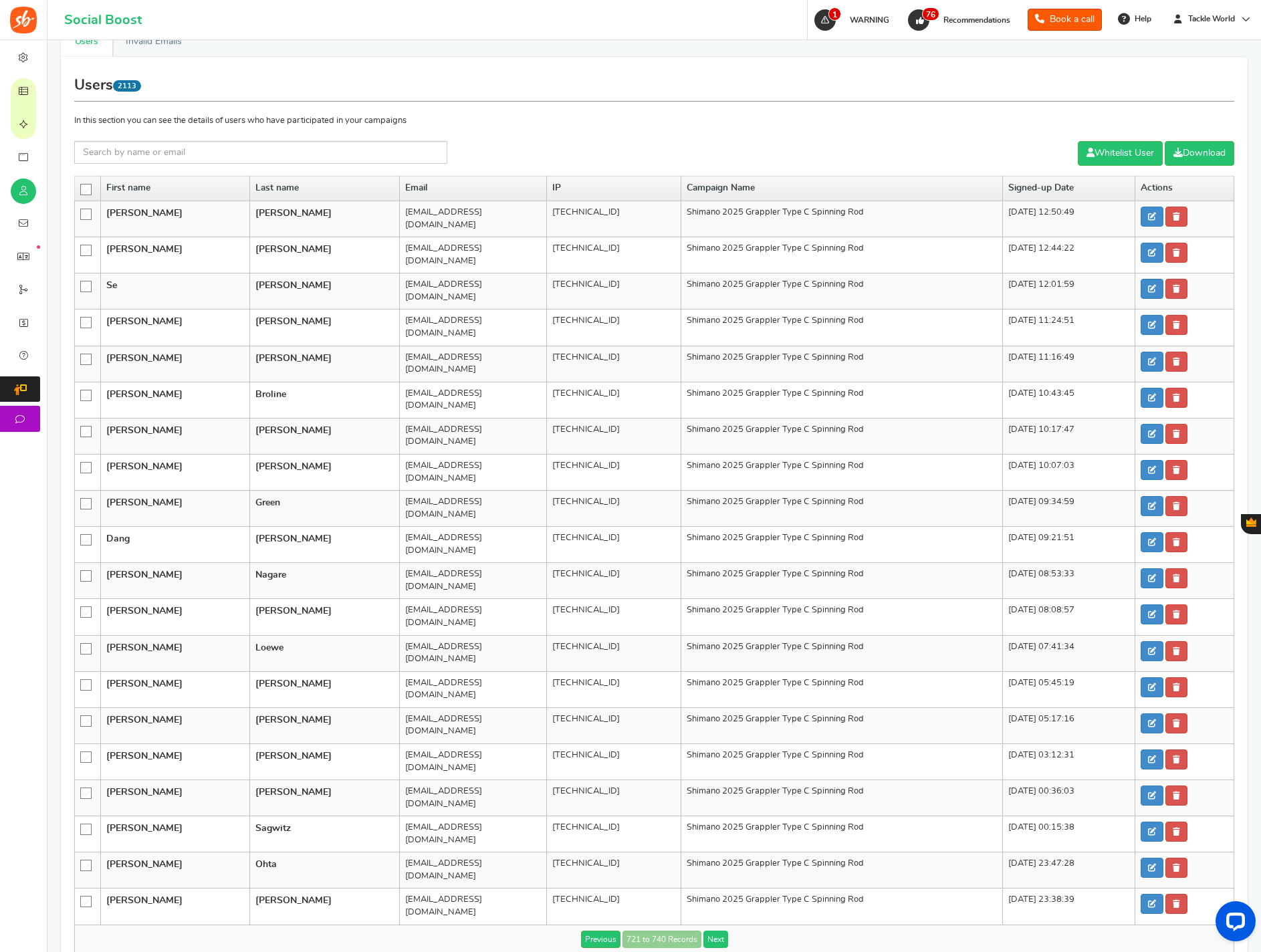
click at [708, 809] on link "Next" at bounding box center [715, 939] width 25 height 17
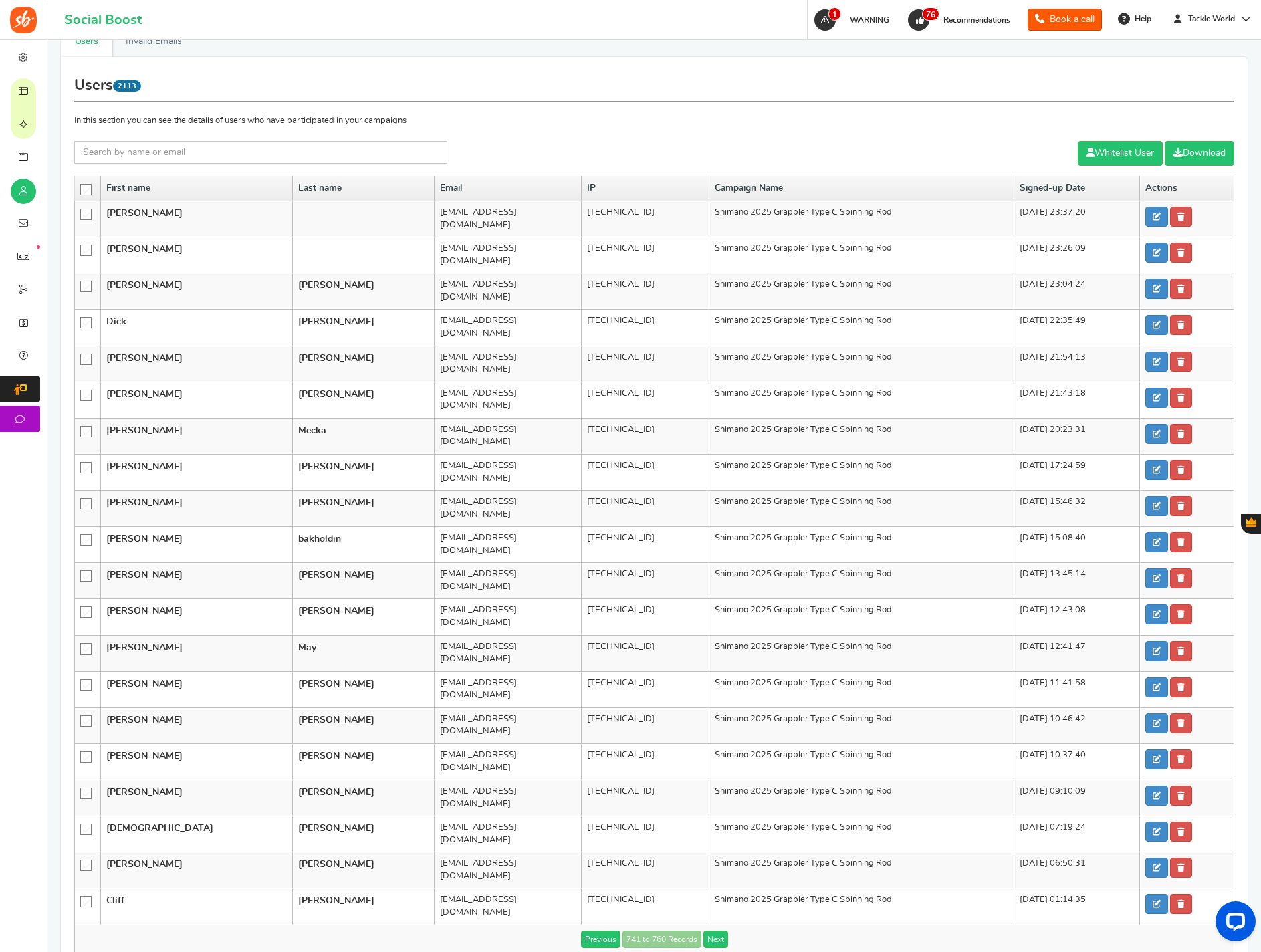
click at [708, 809] on link "Next" at bounding box center [715, 939] width 25 height 17
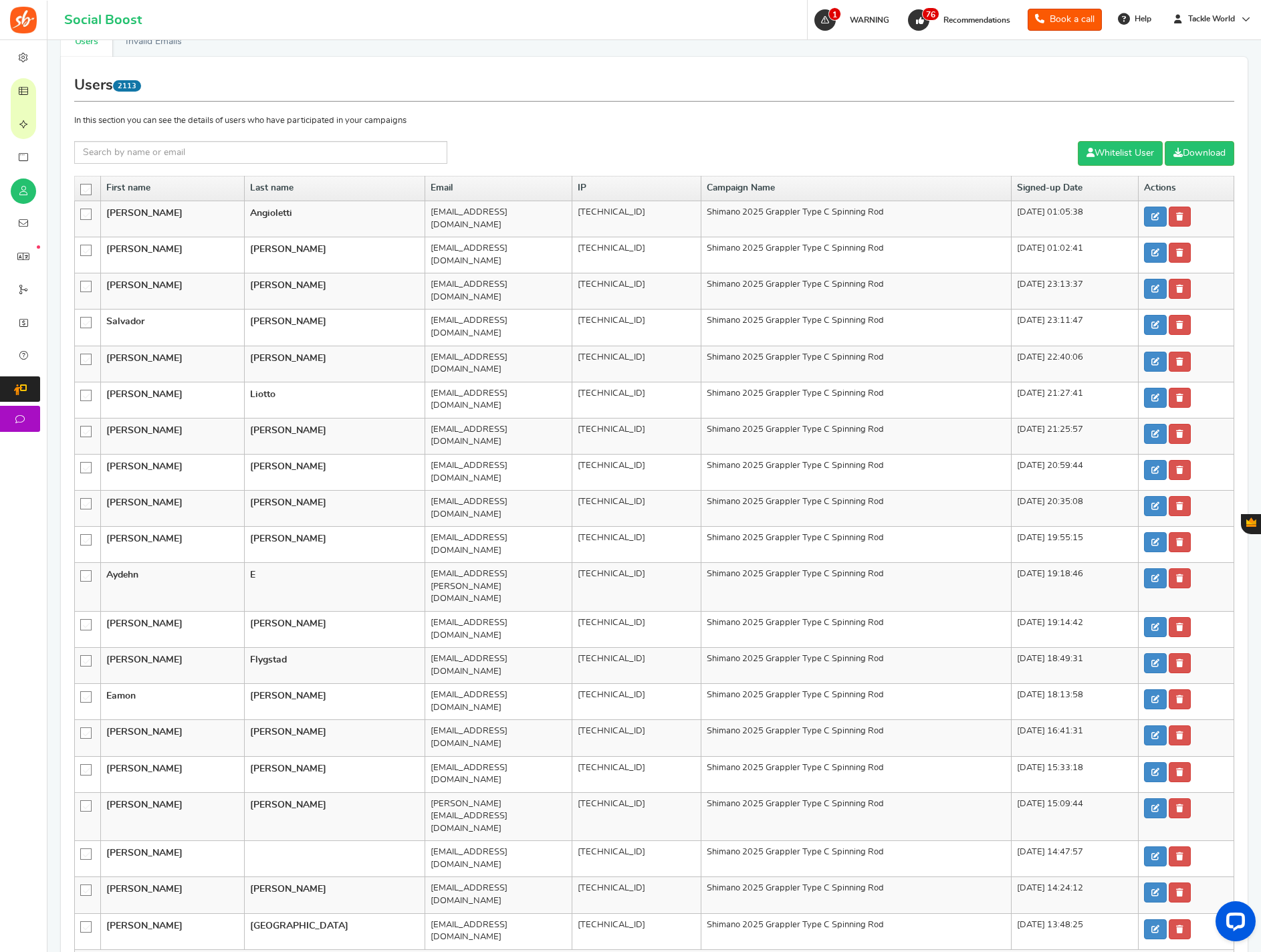
click at [708, 809] on link "Next" at bounding box center [715, 964] width 25 height 17
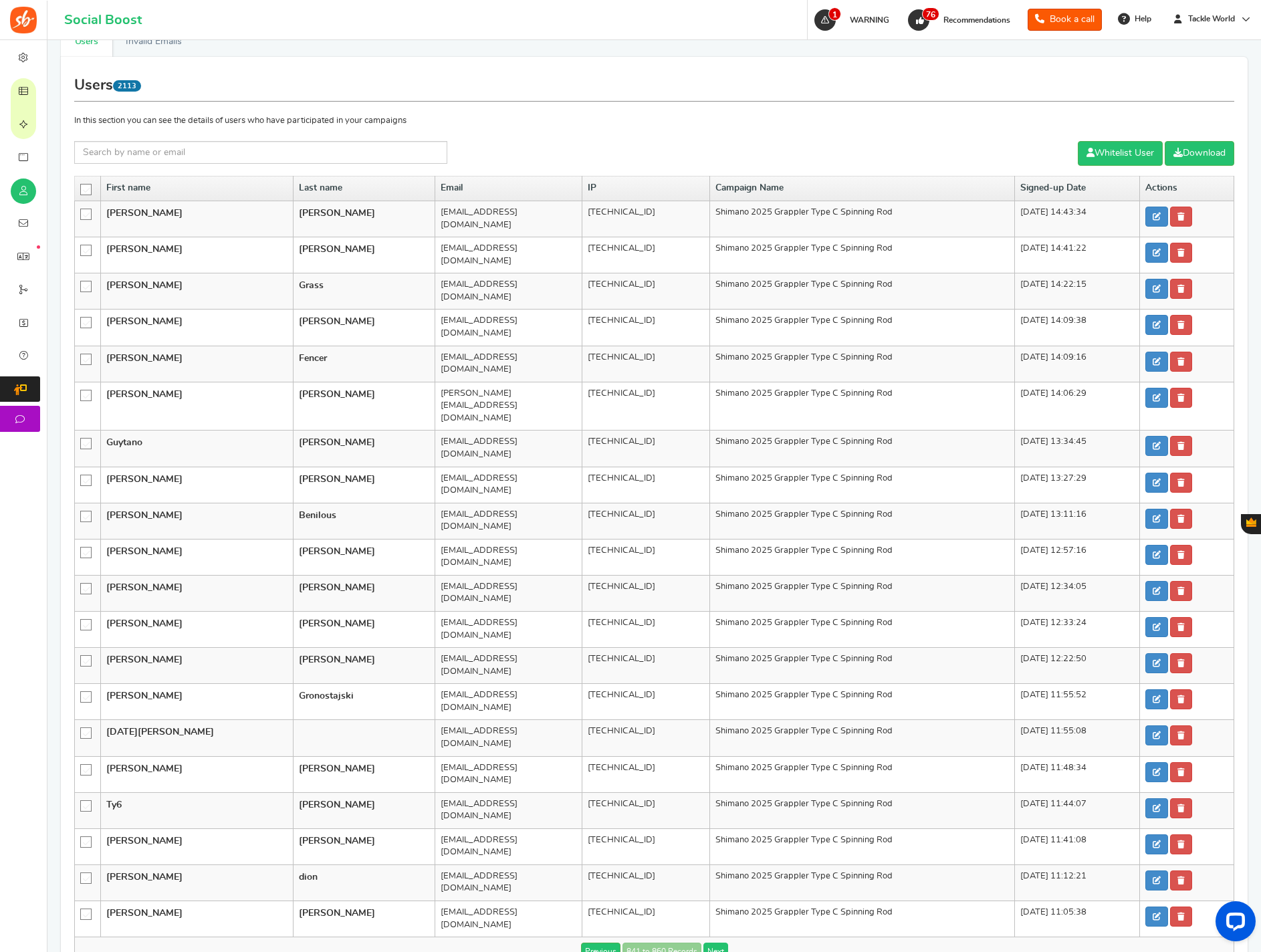
click at [708, 809] on link "Next" at bounding box center [715, 951] width 25 height 17
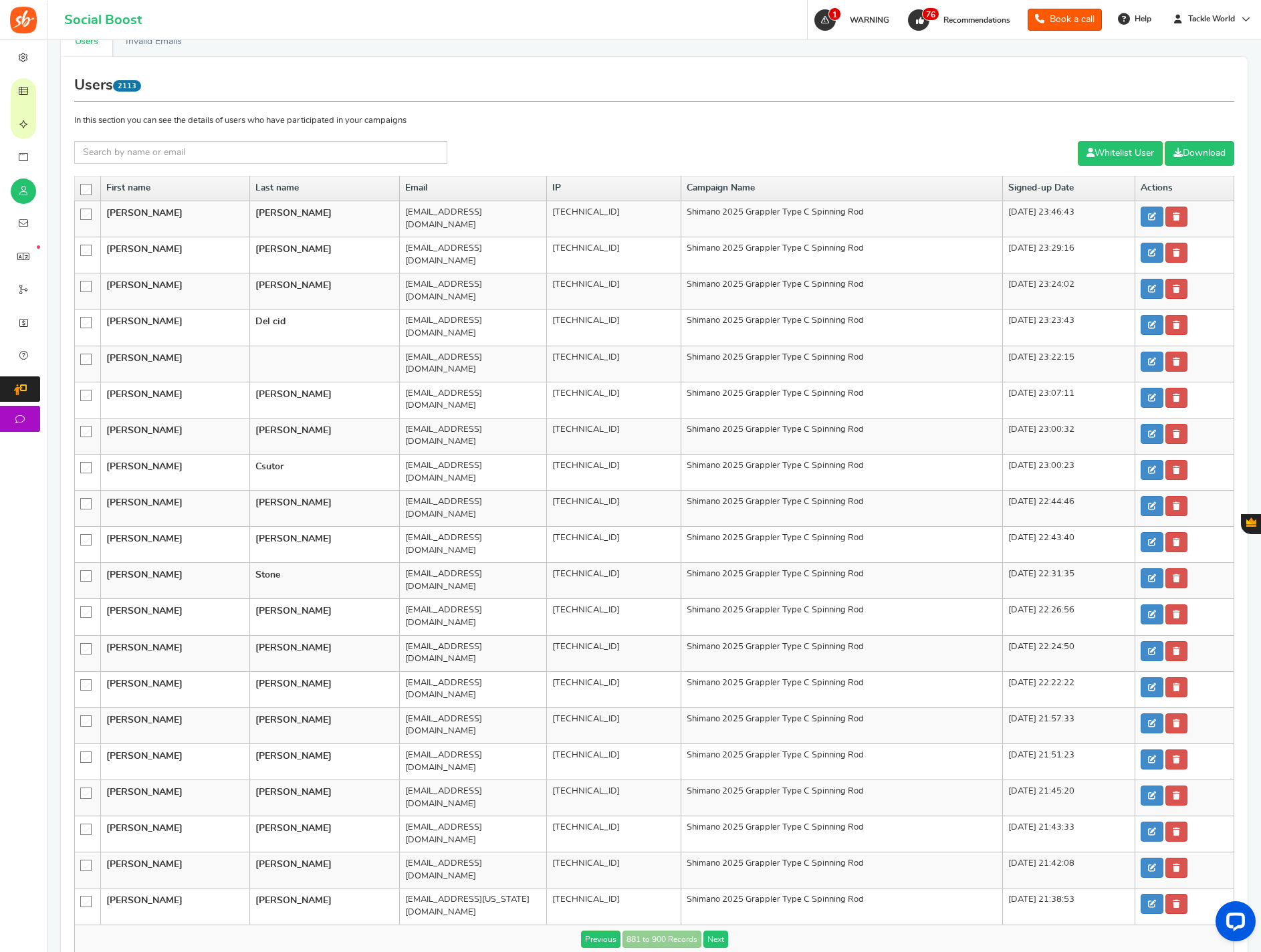
click at [708, 809] on link "Next" at bounding box center [715, 939] width 25 height 17
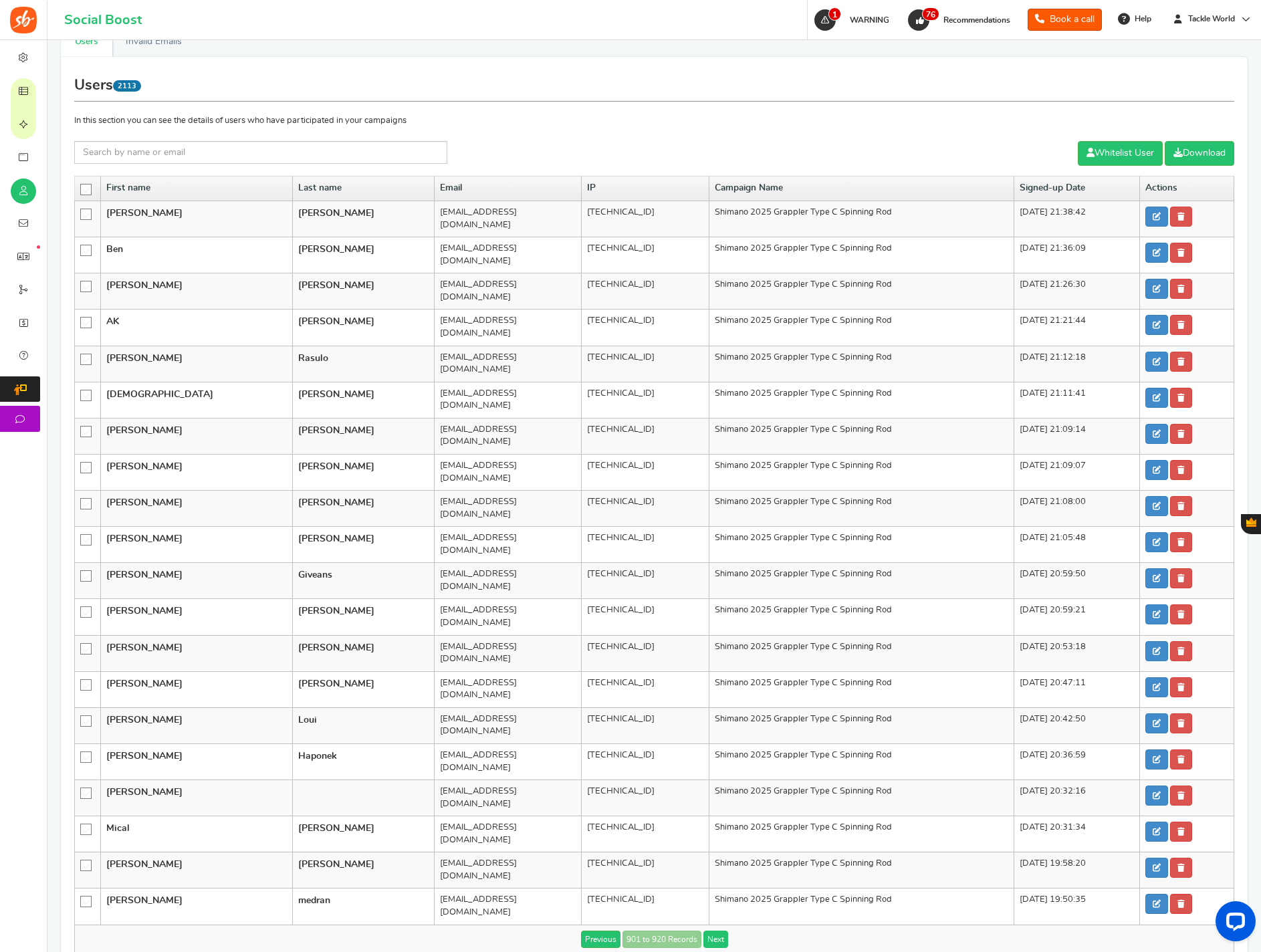
click at [708, 809] on link "Next" at bounding box center [715, 939] width 25 height 17
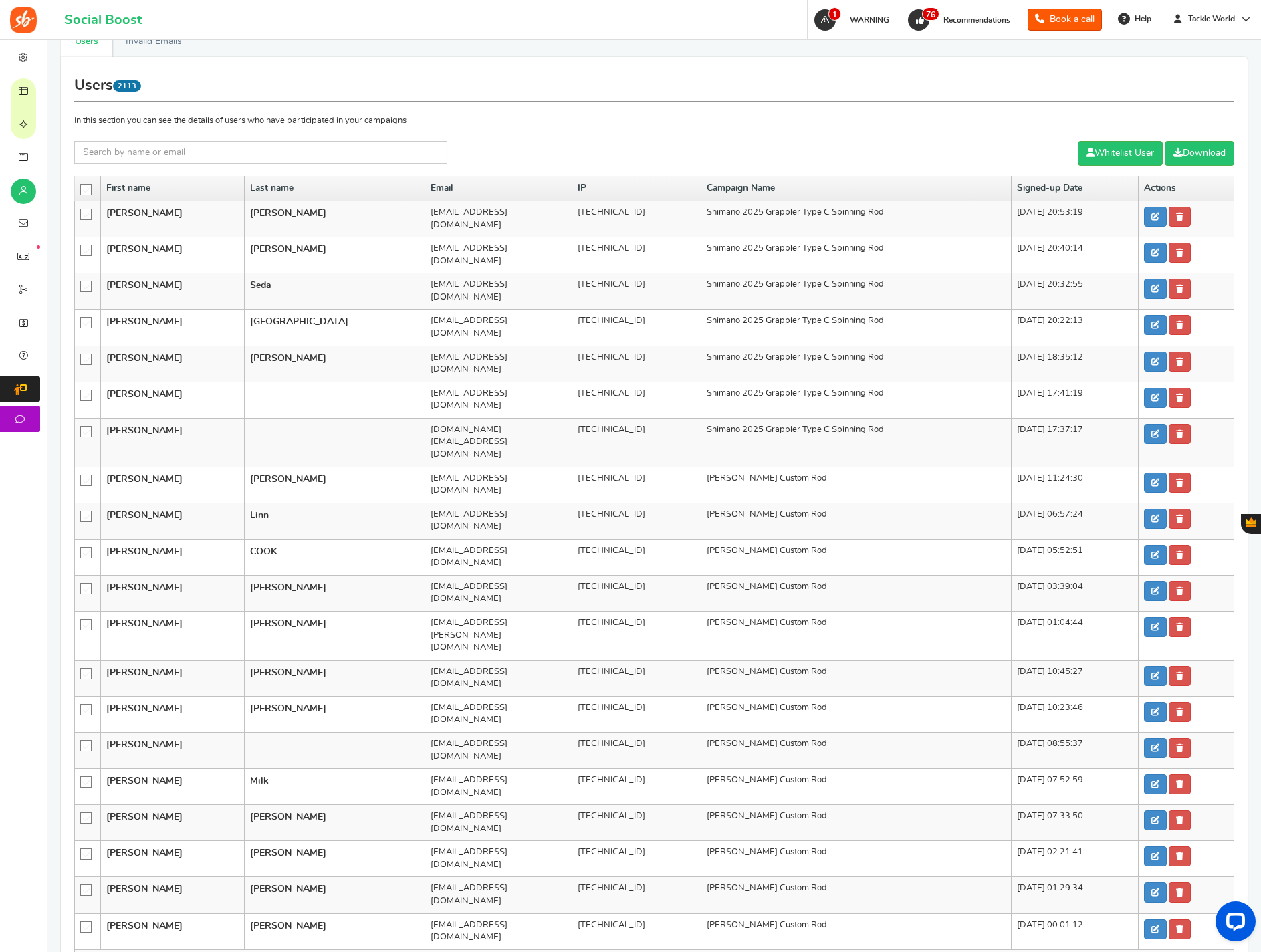
click at [708, 809] on link "Next" at bounding box center [715, 964] width 25 height 17
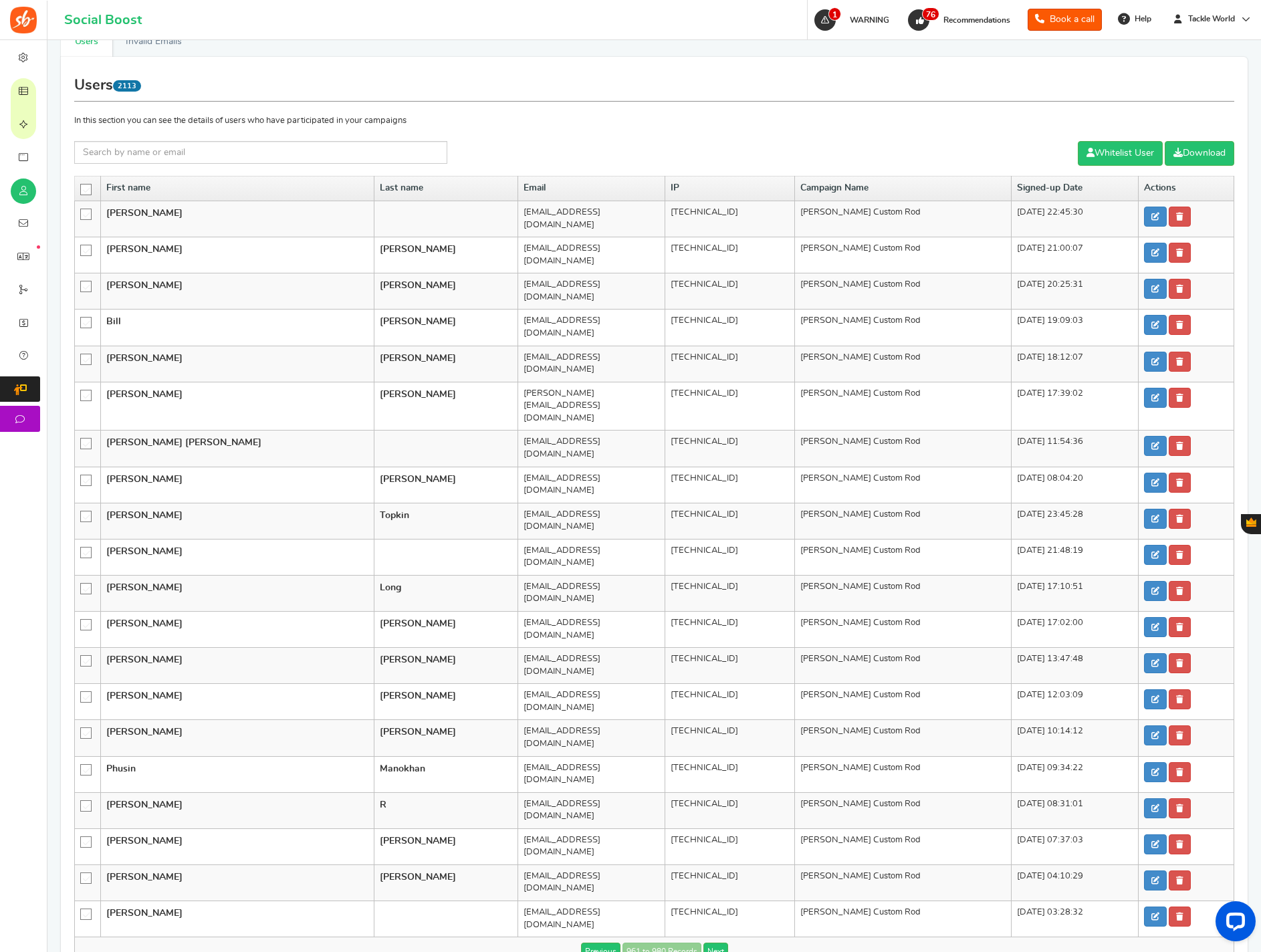
click at [86, 190] on icon at bounding box center [86, 190] width 11 height 11
click at [82, 190] on input "checkbox" at bounding box center [82, 189] width 0 height 9
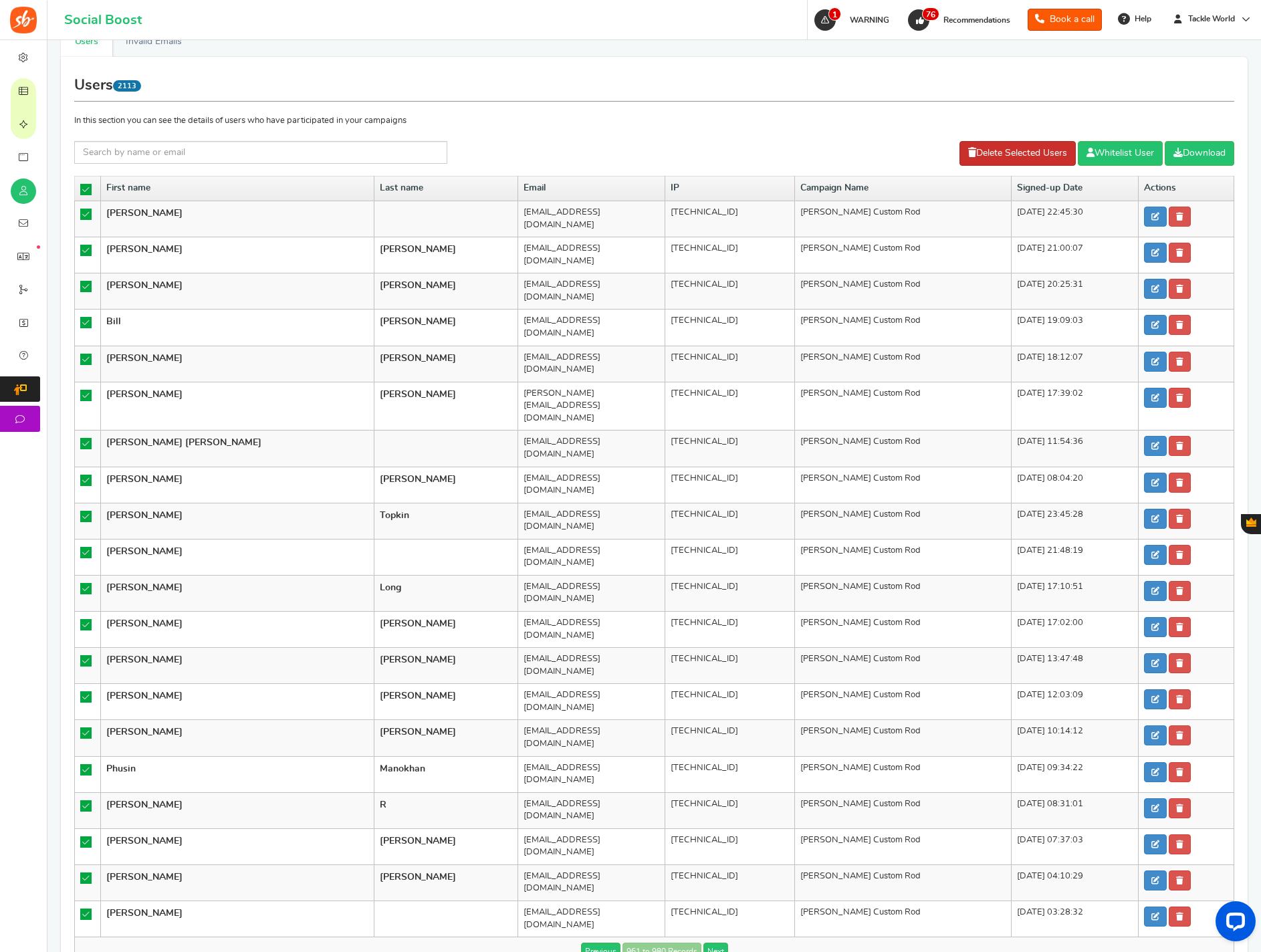
click at [989, 162] on link "Delete Selected Users" at bounding box center [1018, 153] width 116 height 25
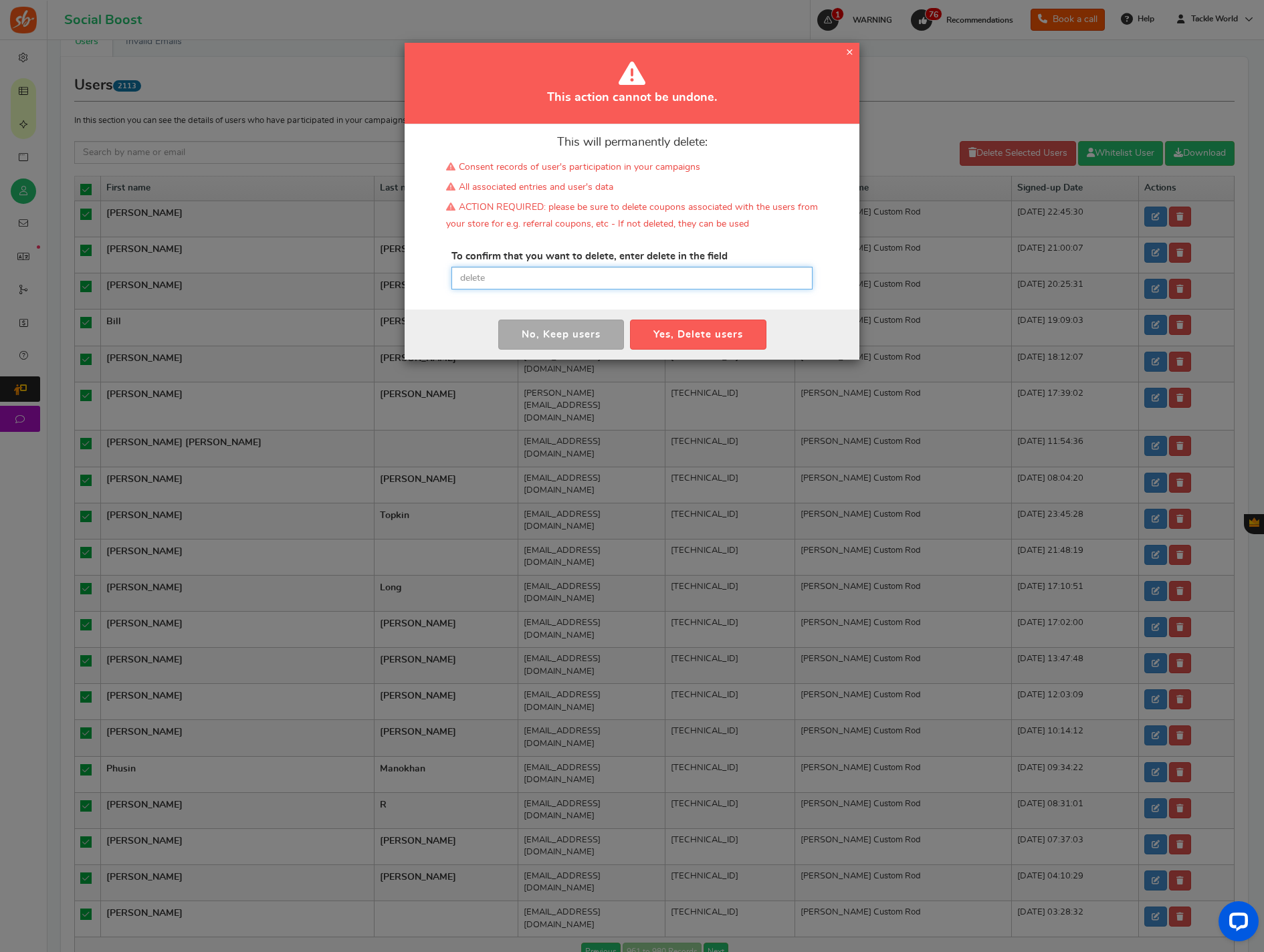
click at [572, 285] on input "text" at bounding box center [632, 278] width 361 height 23
type input "delete"
click at [688, 333] on button "Yes, Delete users" at bounding box center [699, 334] width 137 height 30
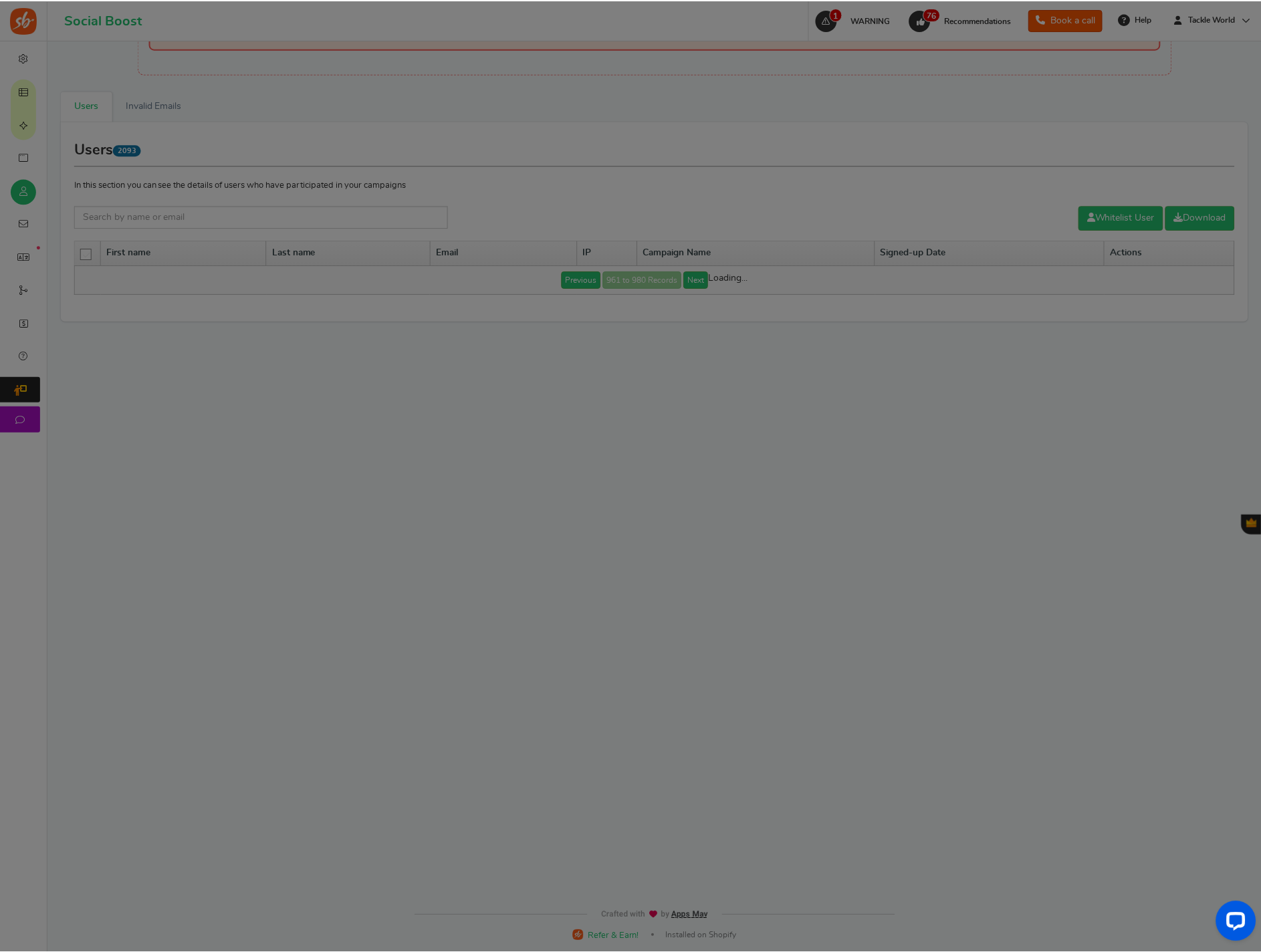
scroll to position [57, 0]
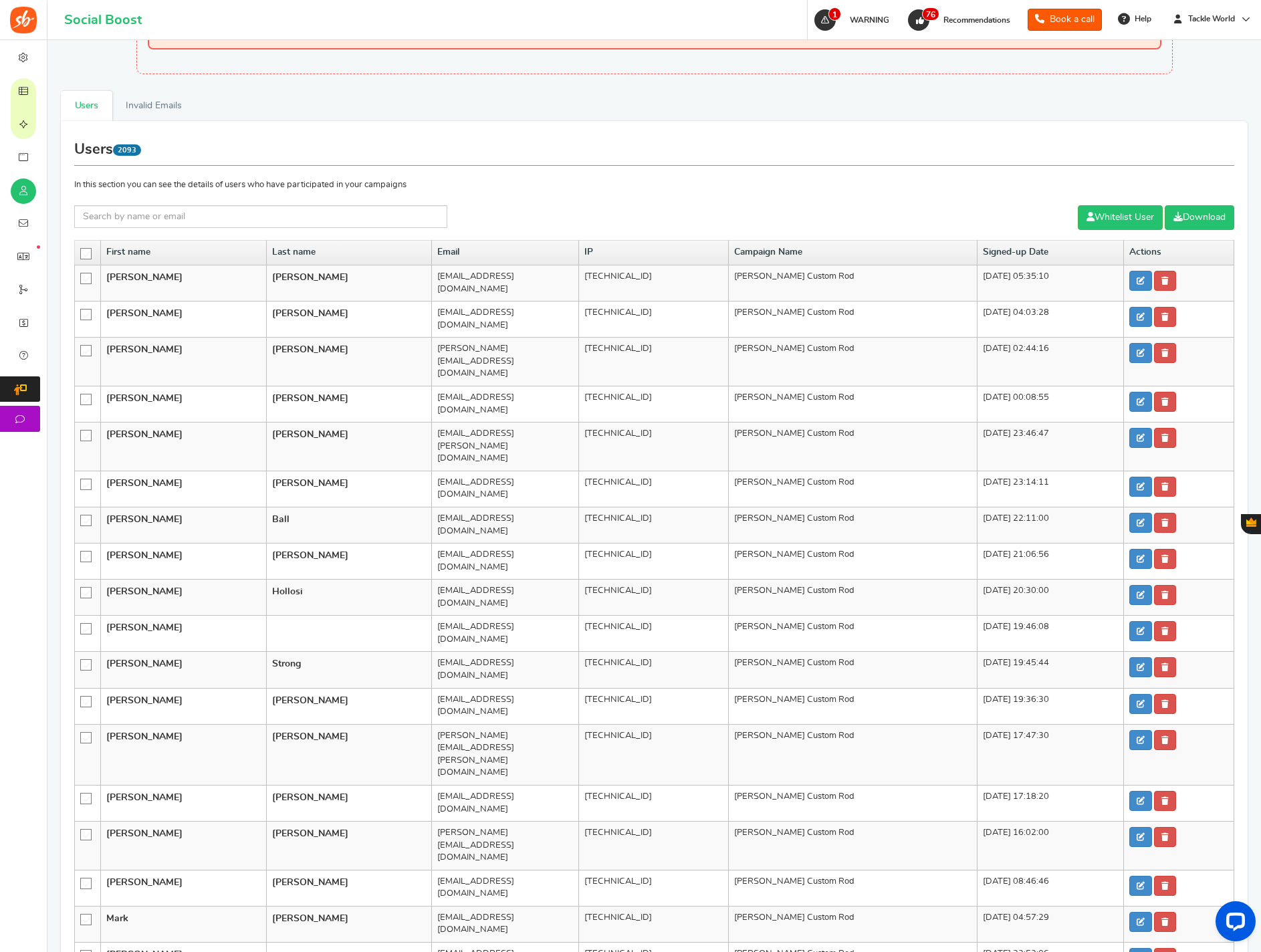
click at [85, 190] on p "In this section you can see the details of users who have participated in your …" at bounding box center [654, 185] width 1160 height 12
click at [81, 253] on icon at bounding box center [86, 254] width 11 height 11
click at [82, 253] on input "checkbox" at bounding box center [82, 253] width 0 height 9
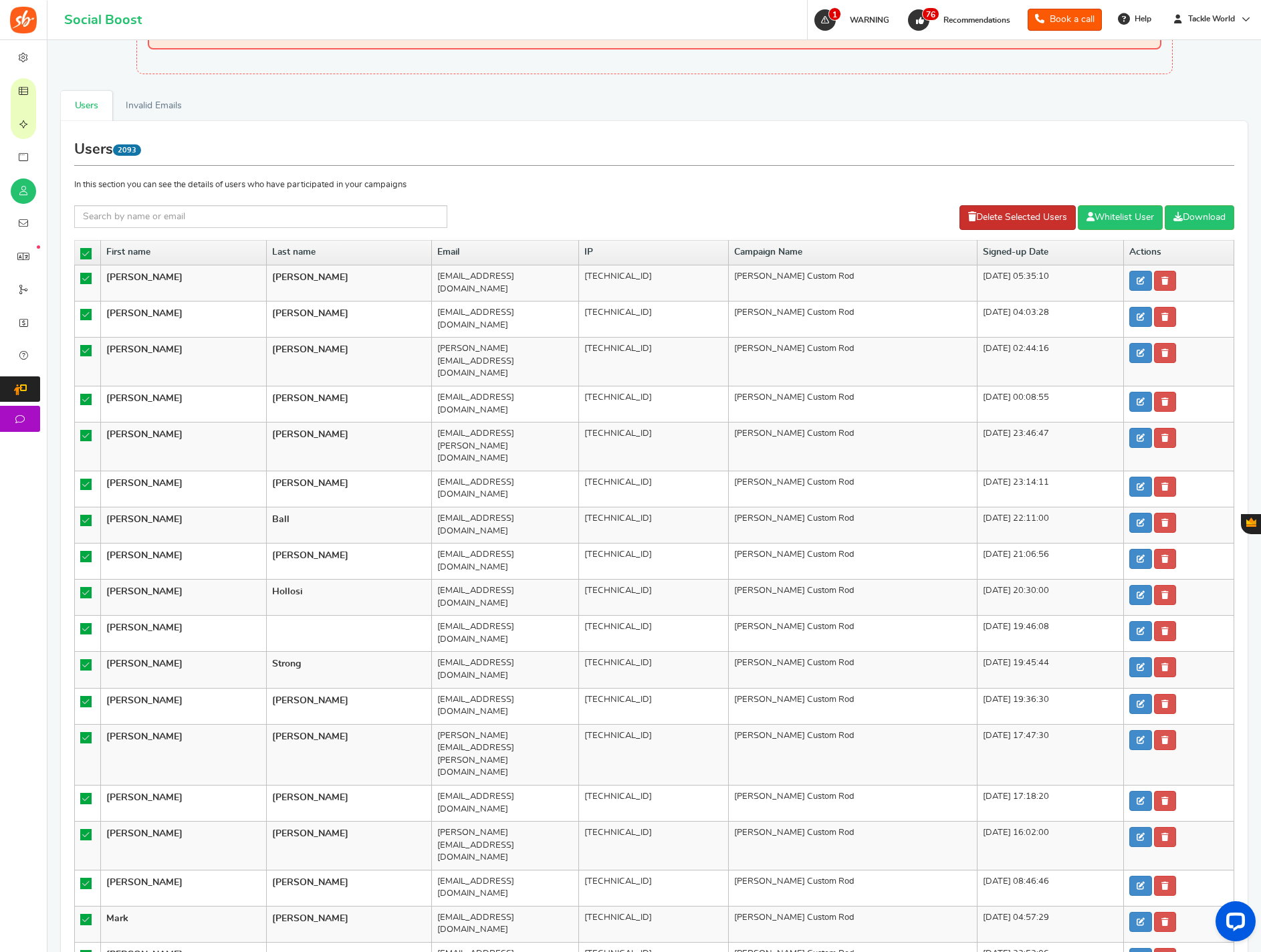
click at [971, 224] on link "Delete Selected Users" at bounding box center [1018, 217] width 116 height 25
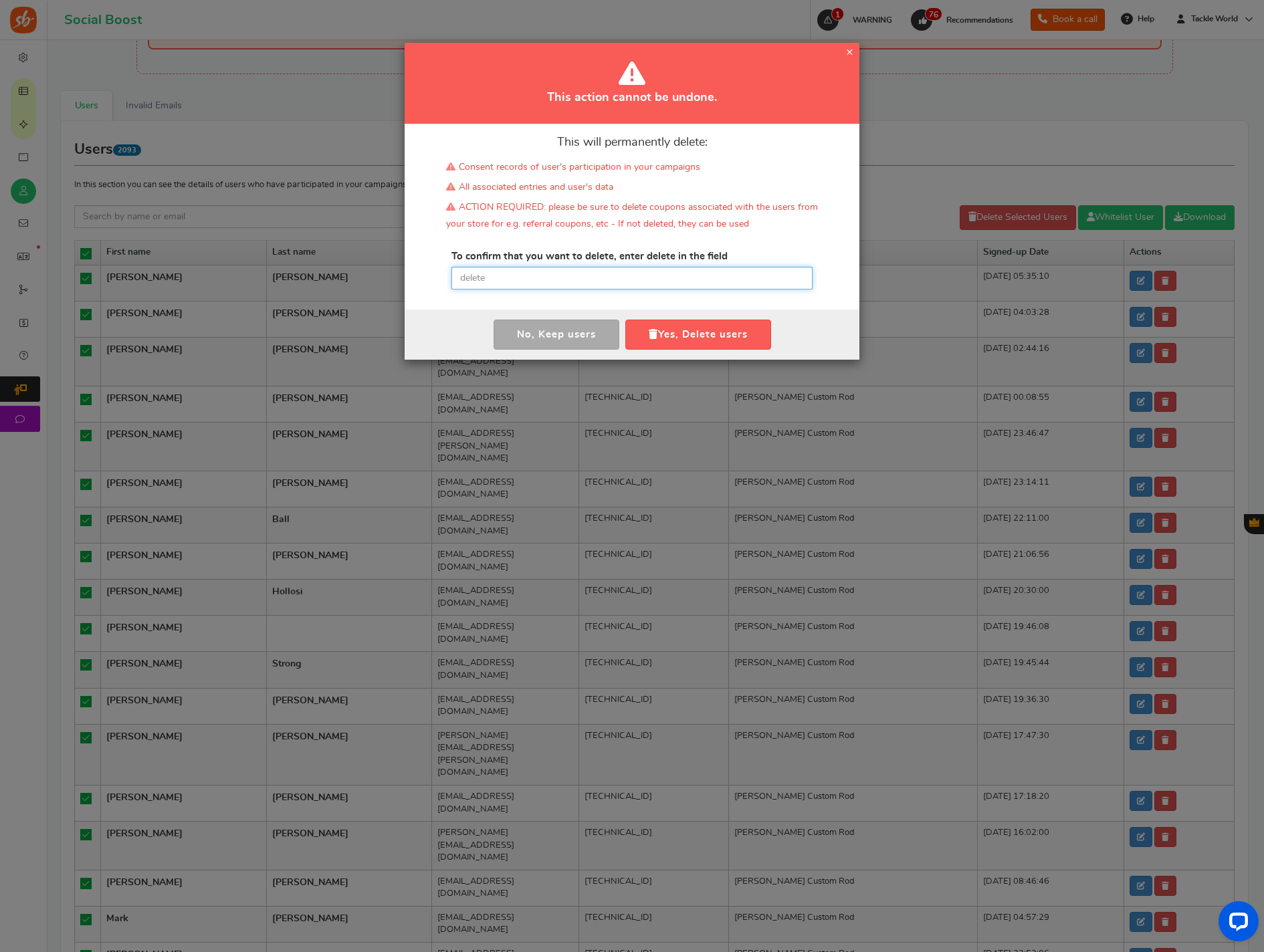
click at [634, 273] on input "text" at bounding box center [632, 278] width 361 height 23
paste input "delete"
type input "delete"
click at [674, 320] on button "Yes, Delete users" at bounding box center [698, 334] width 146 height 30
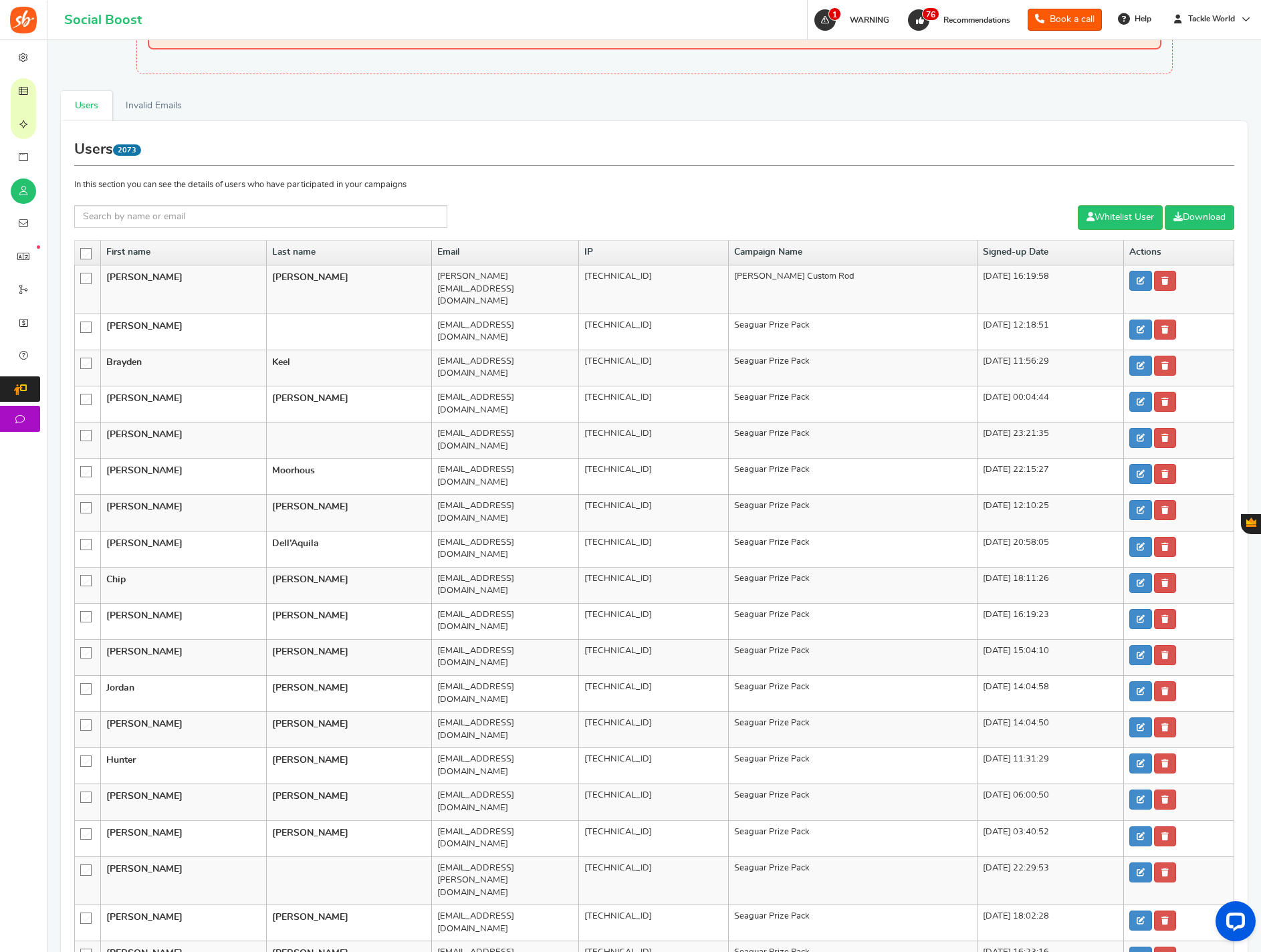
click at [84, 254] on icon at bounding box center [86, 254] width 11 height 11
click at [82, 254] on input "checkbox" at bounding box center [82, 253] width 0 height 9
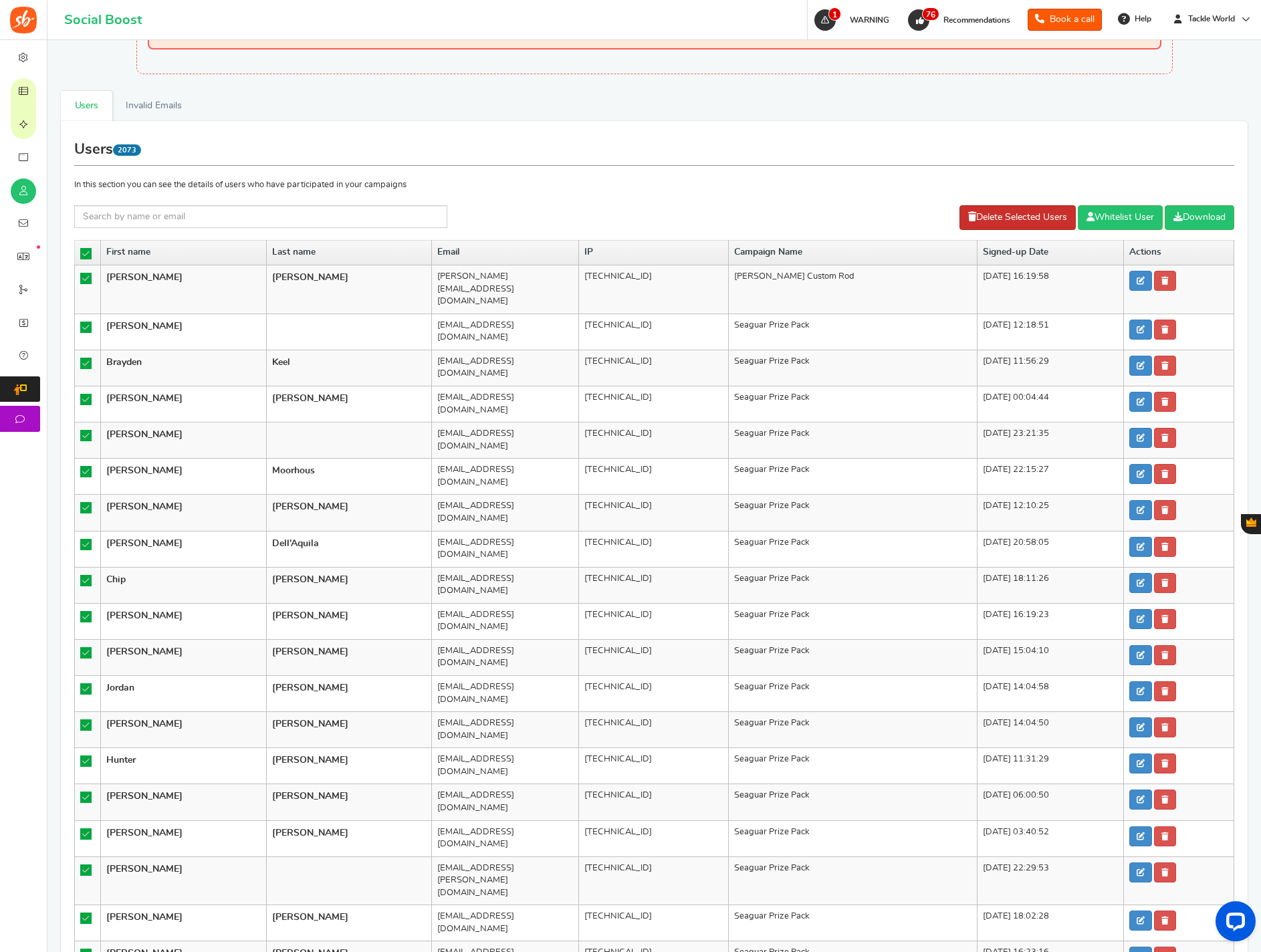
click at [997, 223] on link "Delete Selected Users" at bounding box center [1018, 217] width 116 height 25
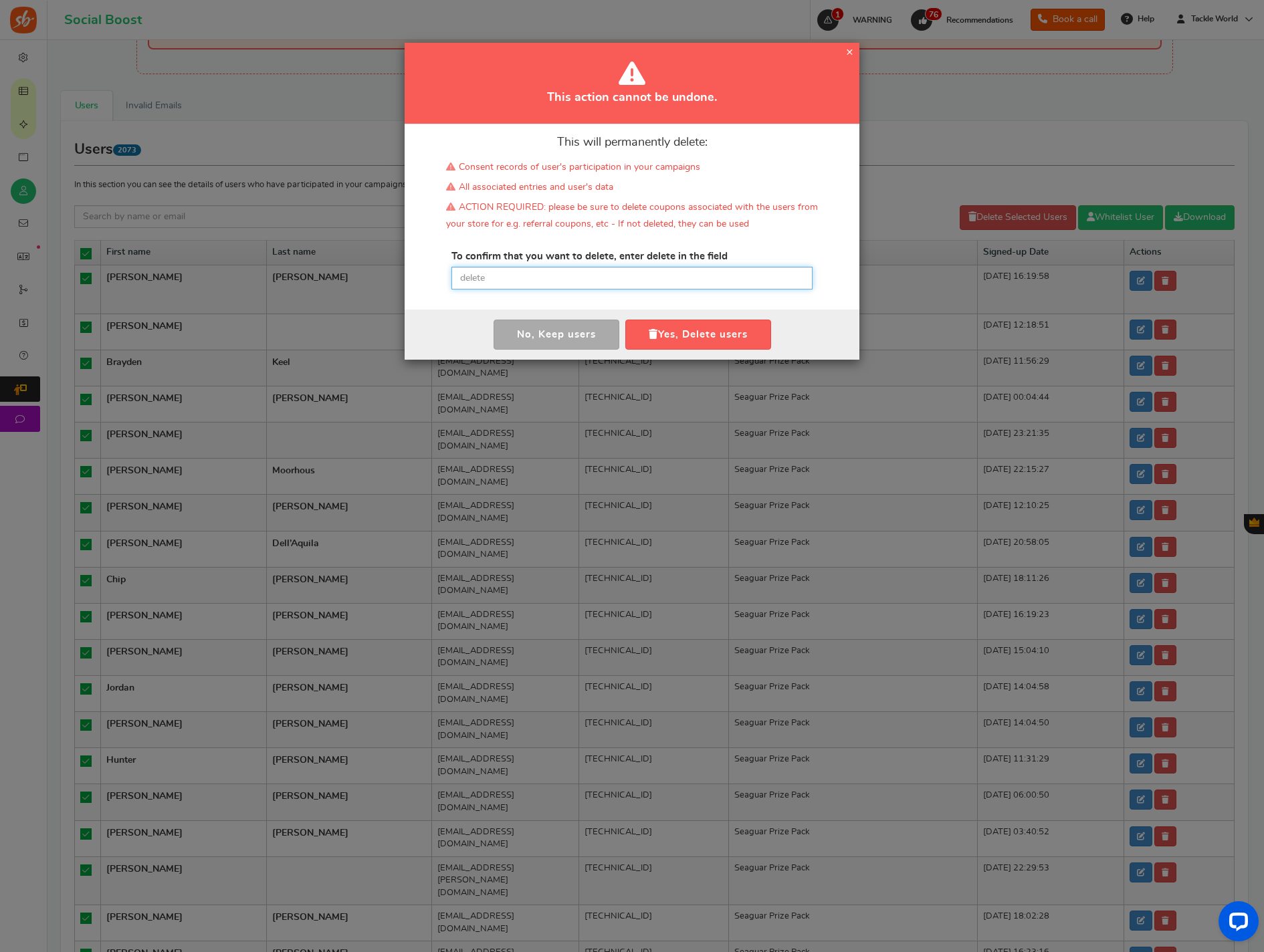
drag, startPoint x: 727, startPoint y: 283, endPoint x: 715, endPoint y: 291, distance: 14.4
click at [727, 283] on input "text" at bounding box center [632, 278] width 361 height 23
paste input "delete"
type input "delete"
click at [687, 329] on button "Yes, Delete users" at bounding box center [698, 334] width 146 height 30
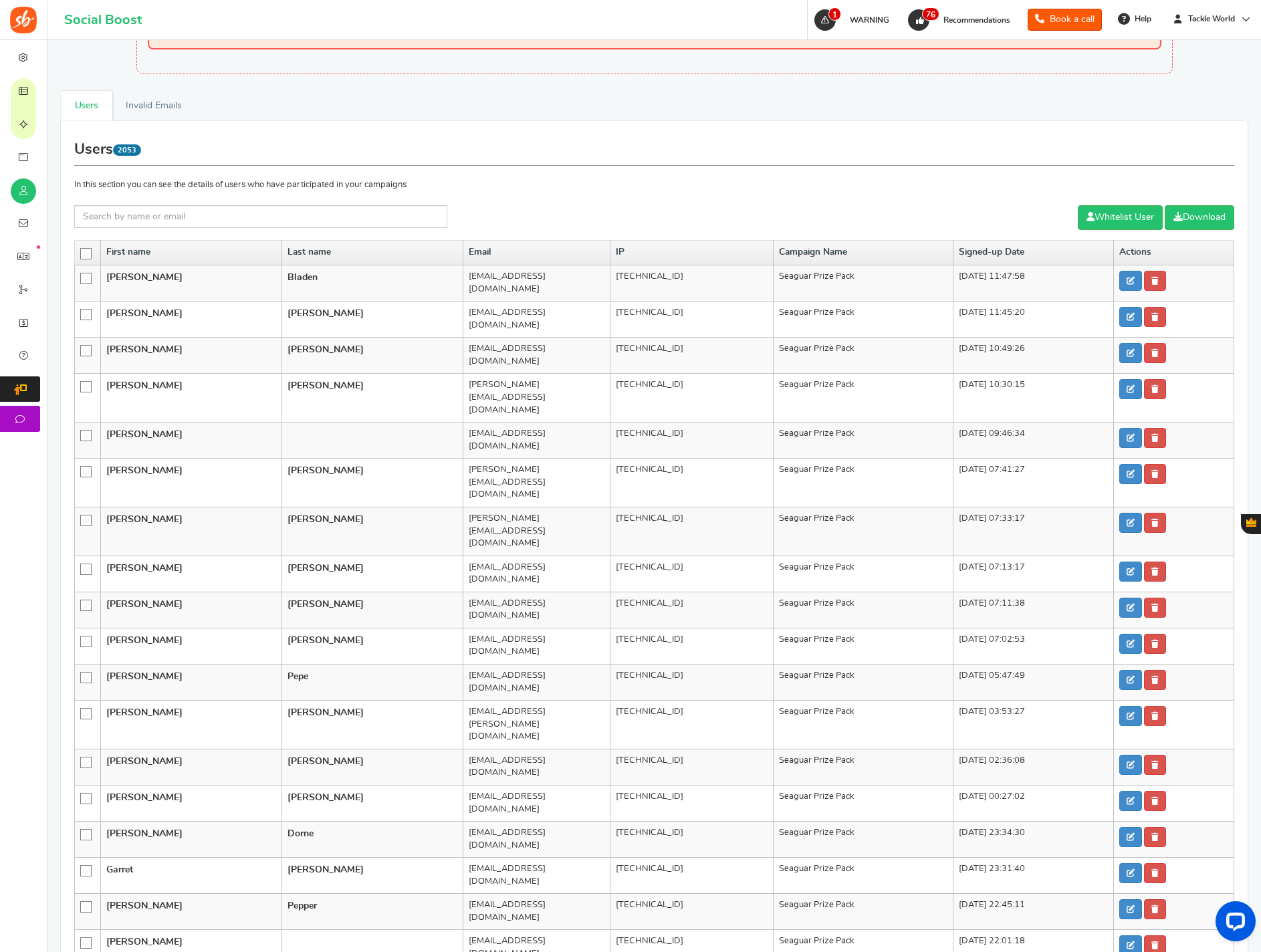
click at [86, 251] on icon at bounding box center [86, 254] width 11 height 11
click at [82, 251] on input "checkbox" at bounding box center [82, 253] width 0 height 9
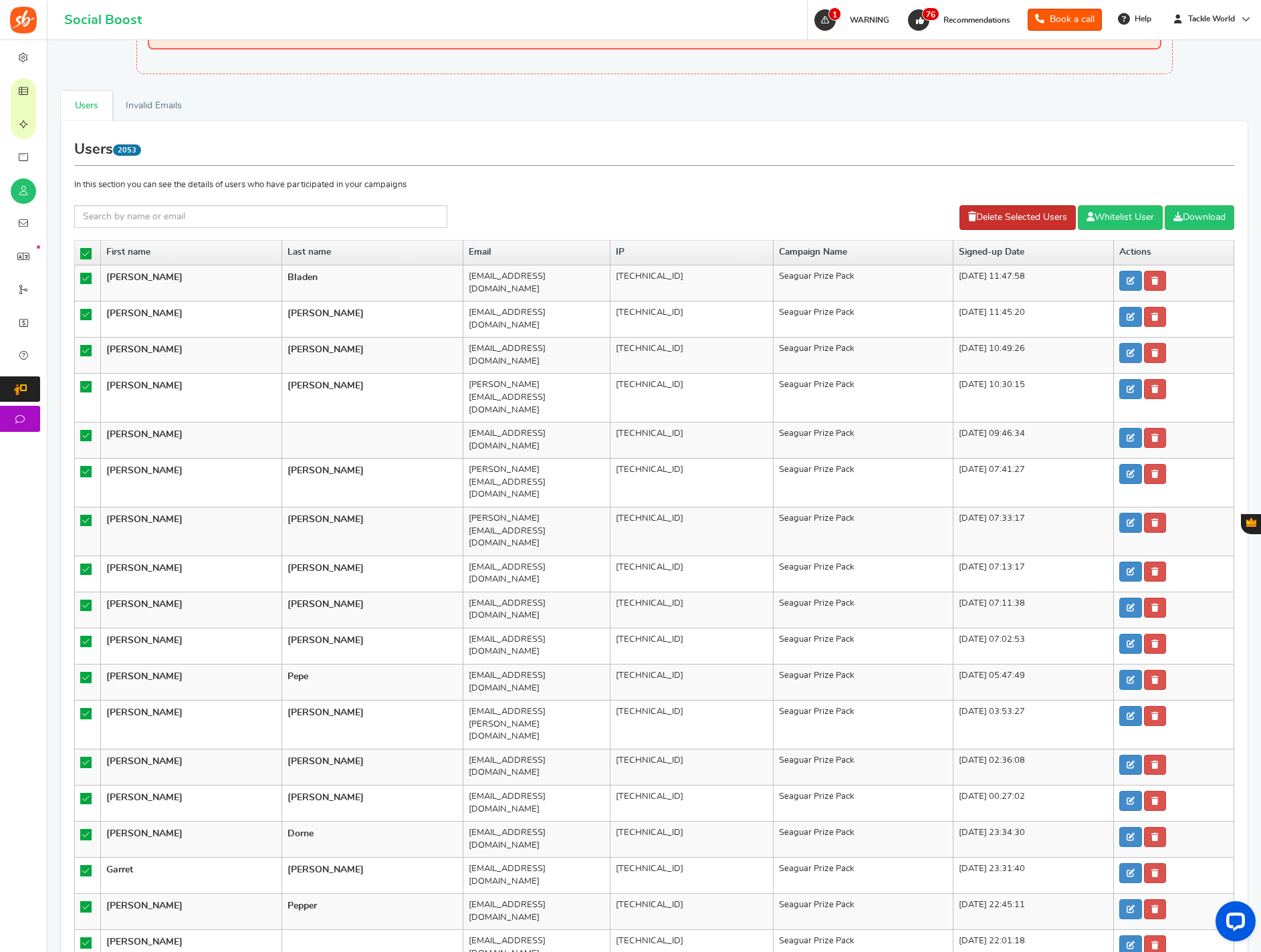
click at [989, 227] on link "Delete Selected Users" at bounding box center [1018, 217] width 116 height 25
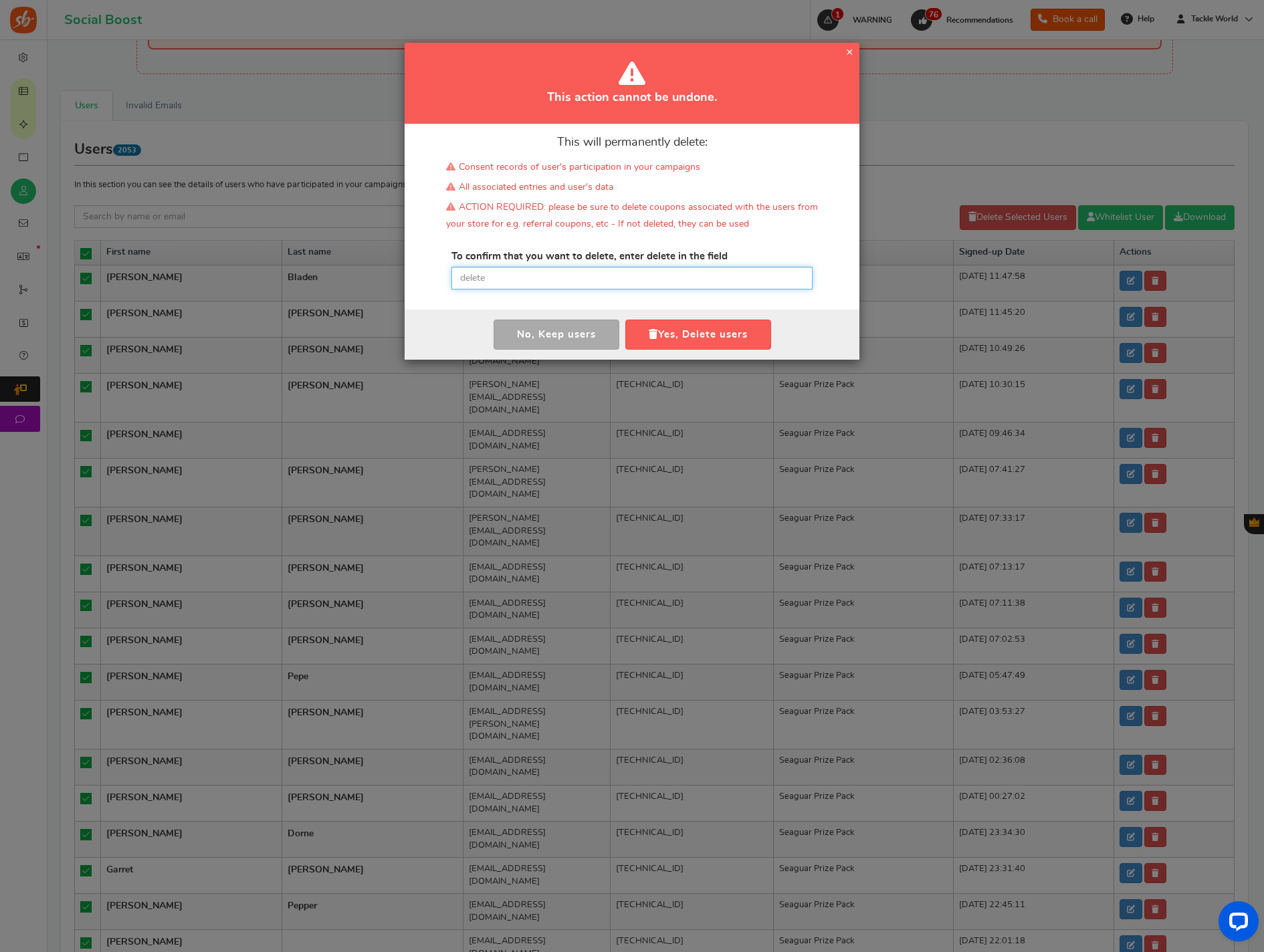
click at [600, 273] on input "text" at bounding box center [632, 278] width 361 height 23
paste input "delete"
click at [654, 334] on icon "button" at bounding box center [653, 334] width 9 height 10
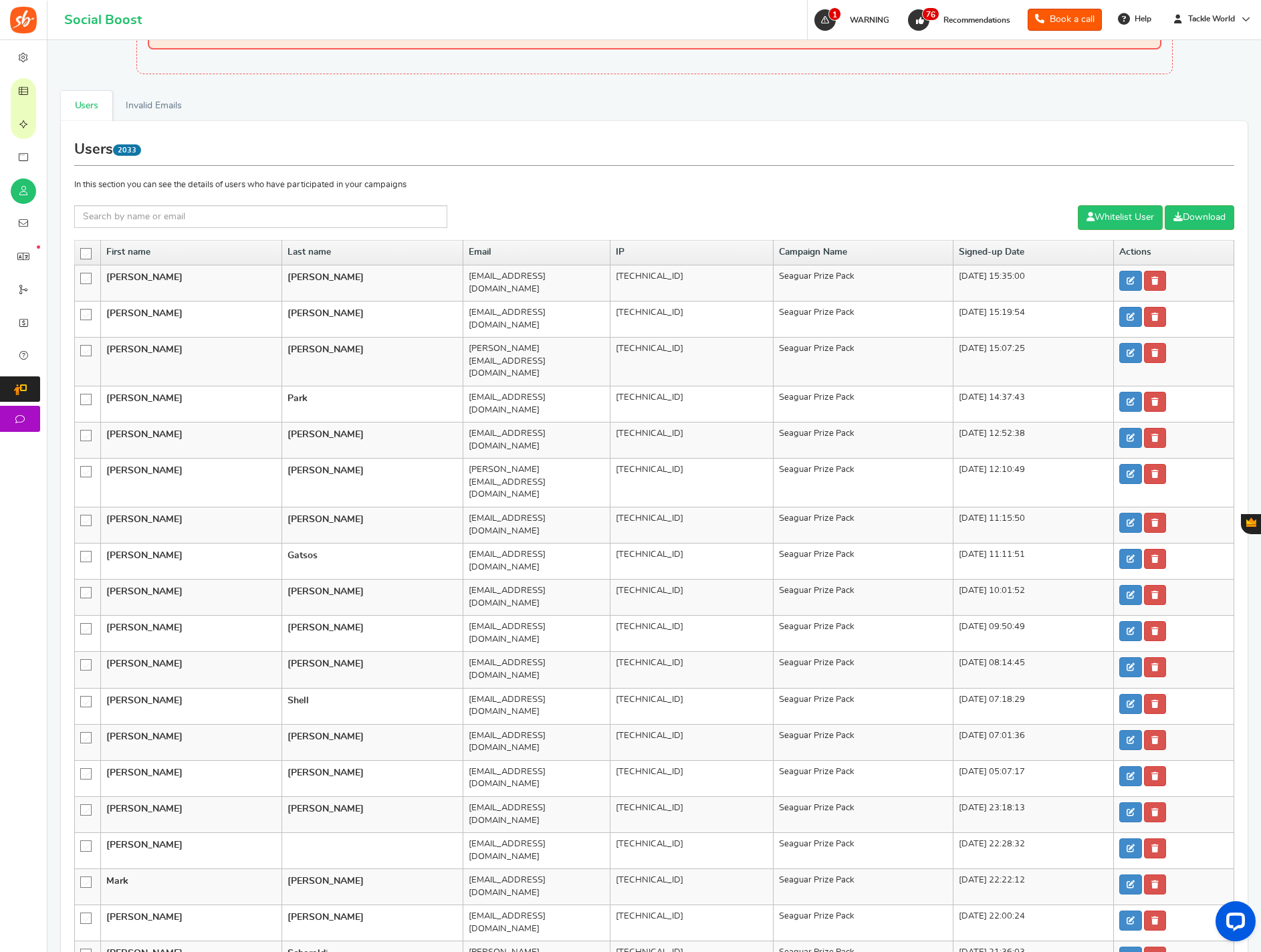
click at [85, 254] on icon at bounding box center [86, 254] width 11 height 11
click at [82, 254] on input "checkbox" at bounding box center [82, 253] width 0 height 9
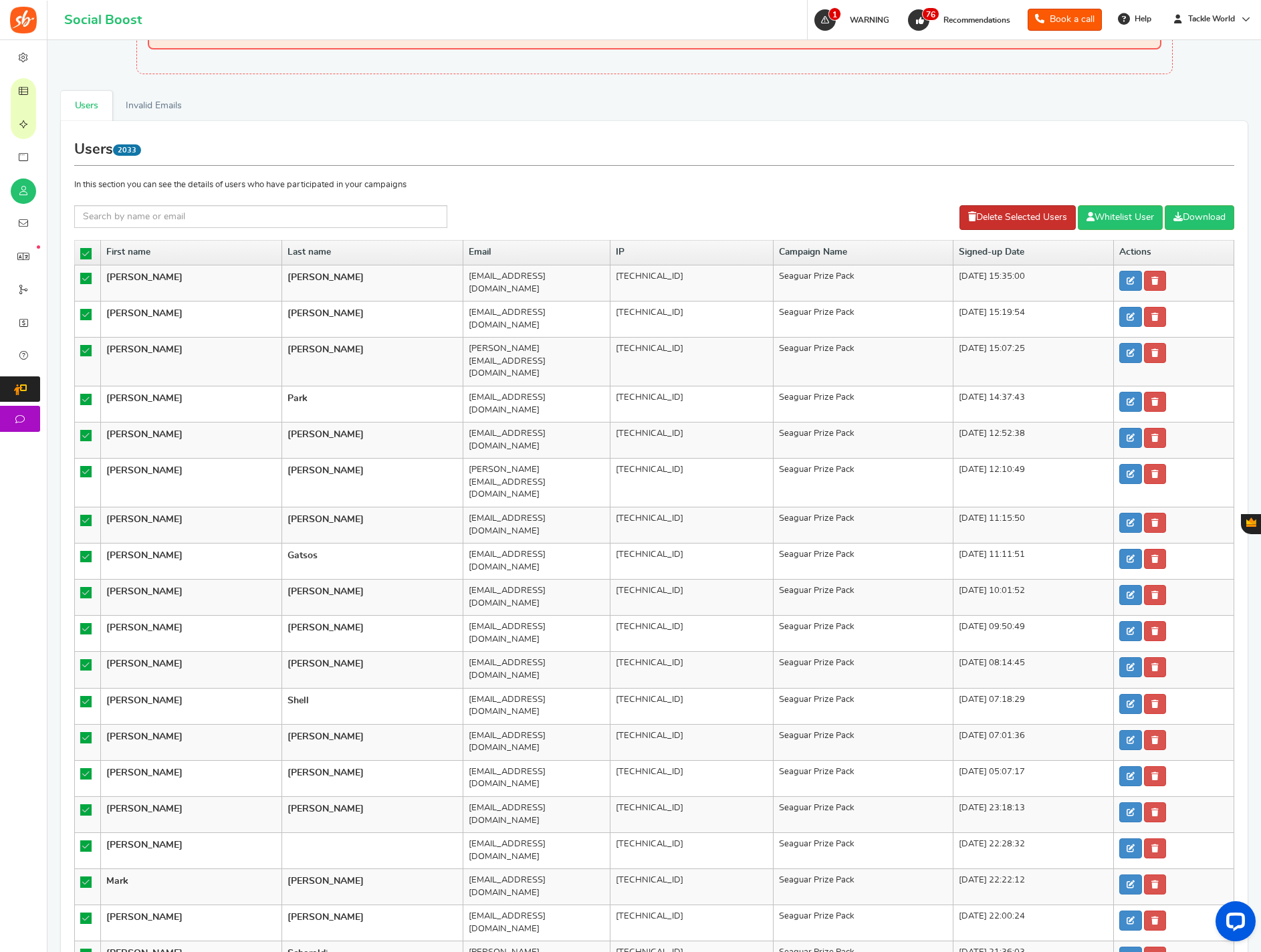
click at [986, 217] on link "Delete Selected Users" at bounding box center [1018, 217] width 116 height 25
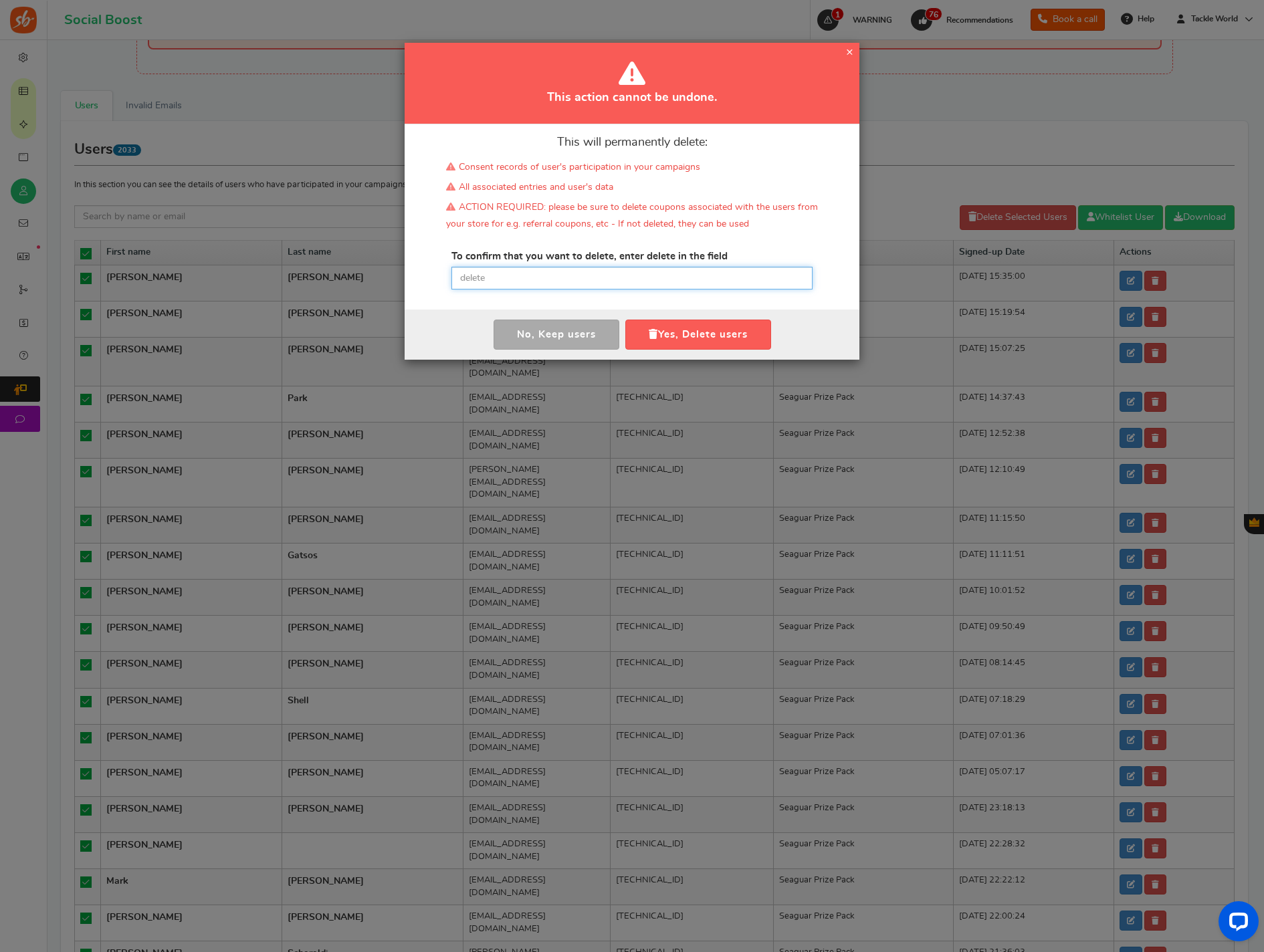
click at [571, 281] on input "text" at bounding box center [632, 278] width 361 height 23
paste input "delete"
type input "delete"
drag, startPoint x: 664, startPoint y: 324, endPoint x: 388, endPoint y: 301, distance: 277.0
click at [664, 324] on button "Yes, Delete users" at bounding box center [698, 334] width 146 height 30
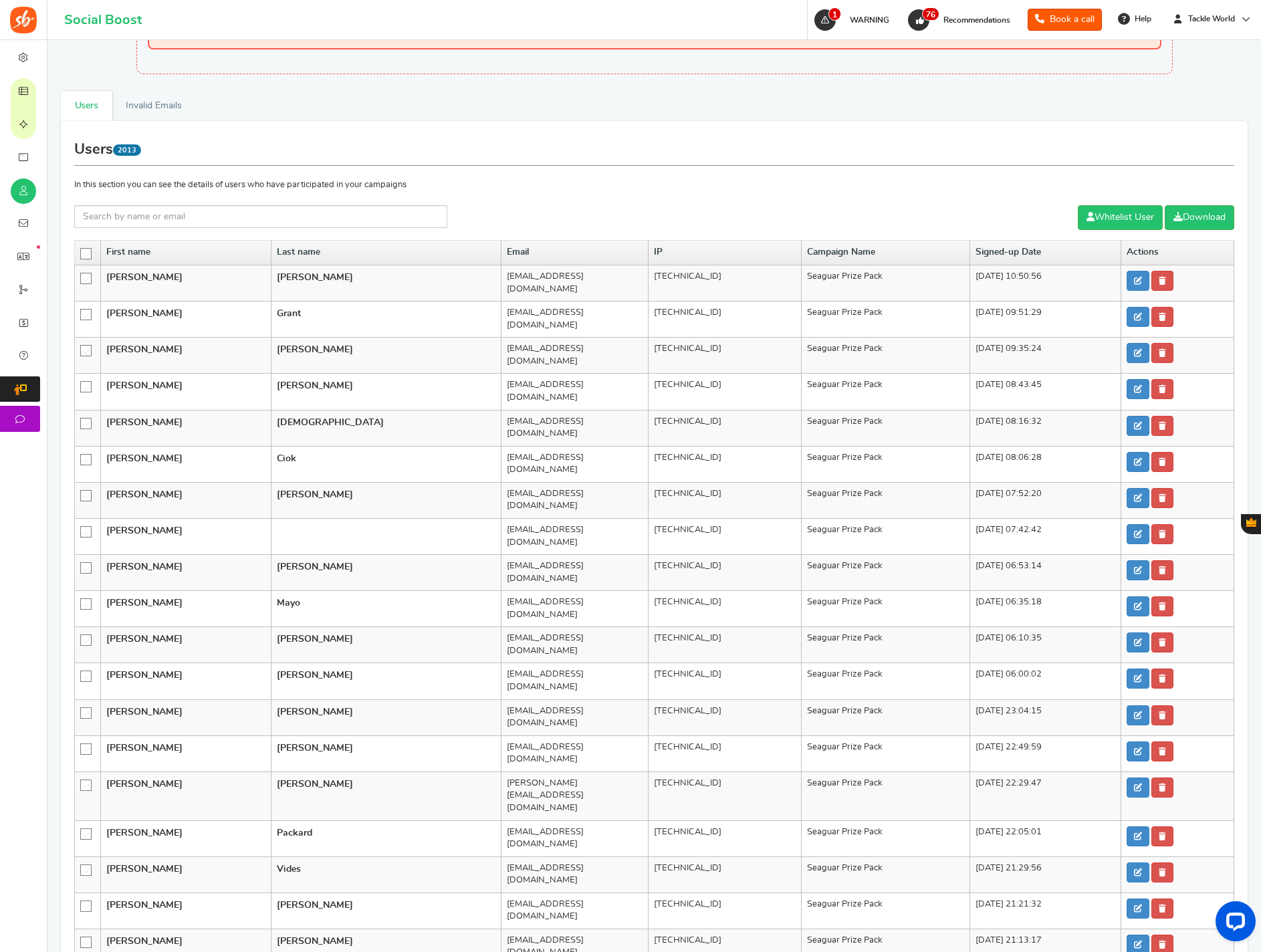
click at [83, 253] on icon at bounding box center [86, 254] width 11 height 11
click at [82, 253] on input "checkbox" at bounding box center [82, 253] width 0 height 9
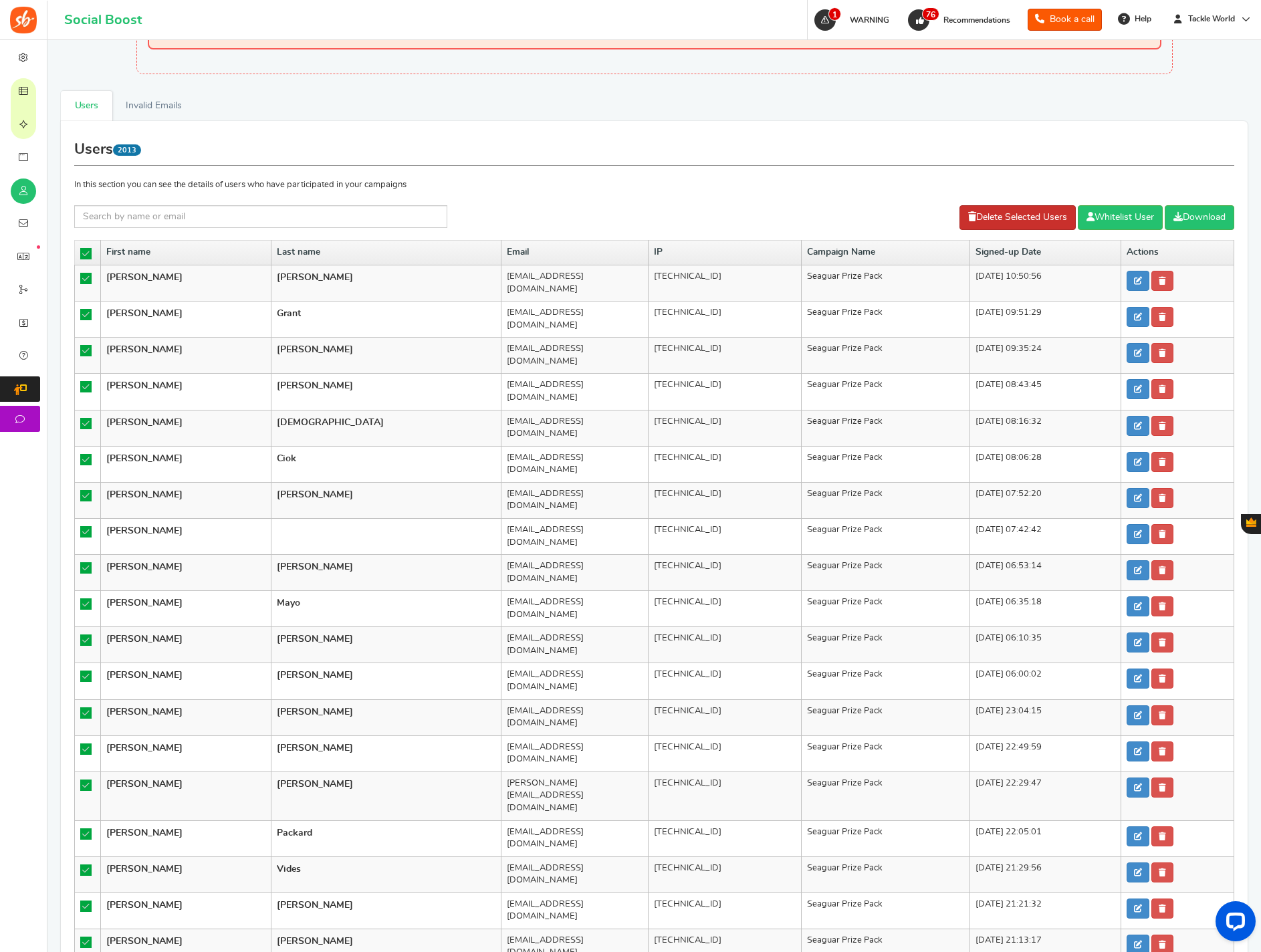
click at [986, 213] on link "Delete Selected Users" at bounding box center [1018, 217] width 116 height 25
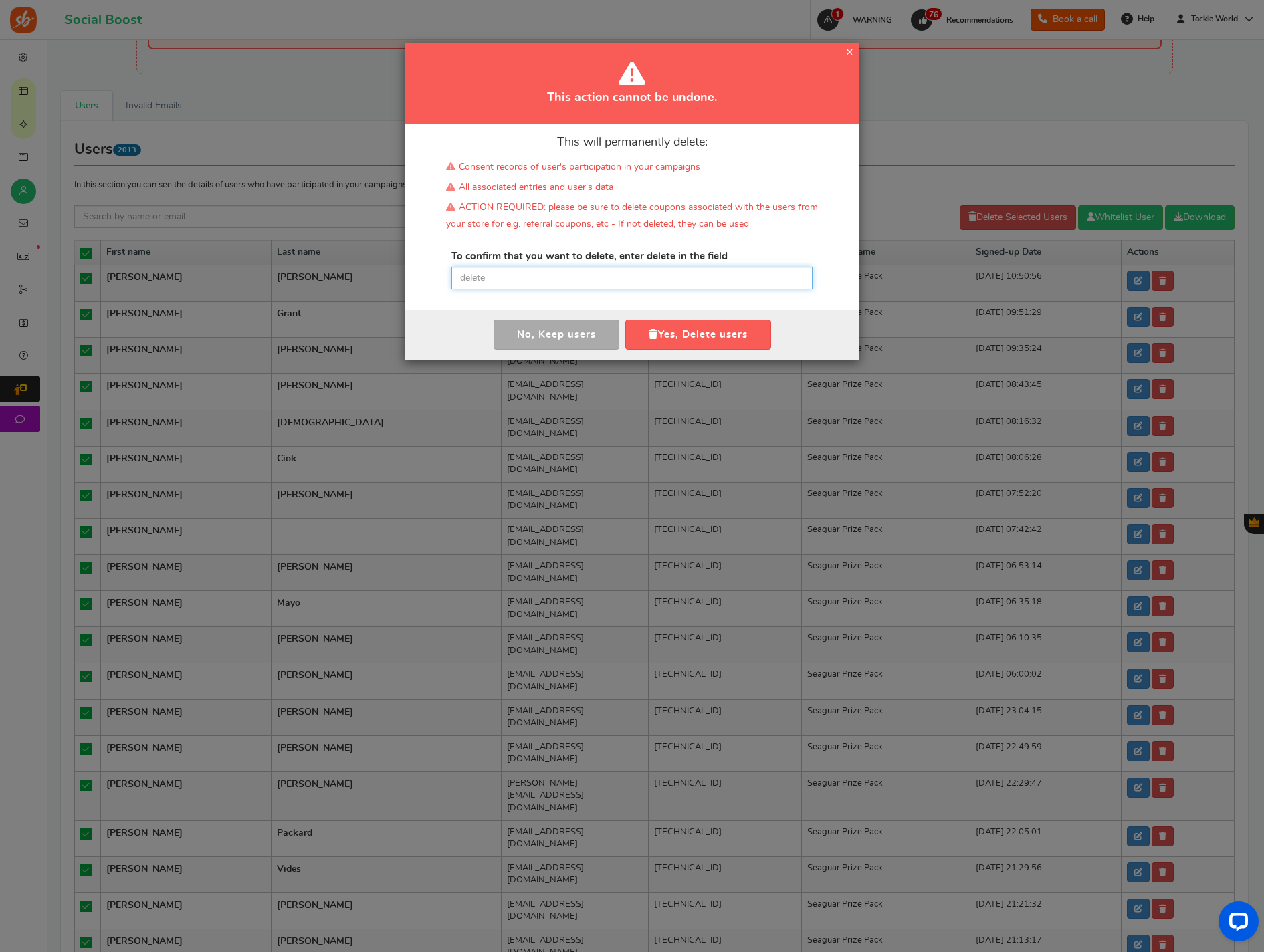
click at [518, 285] on input "text" at bounding box center [632, 278] width 361 height 23
paste input "delete"
type input "delete"
click at [706, 341] on button "Yes, Delete users" at bounding box center [698, 334] width 146 height 30
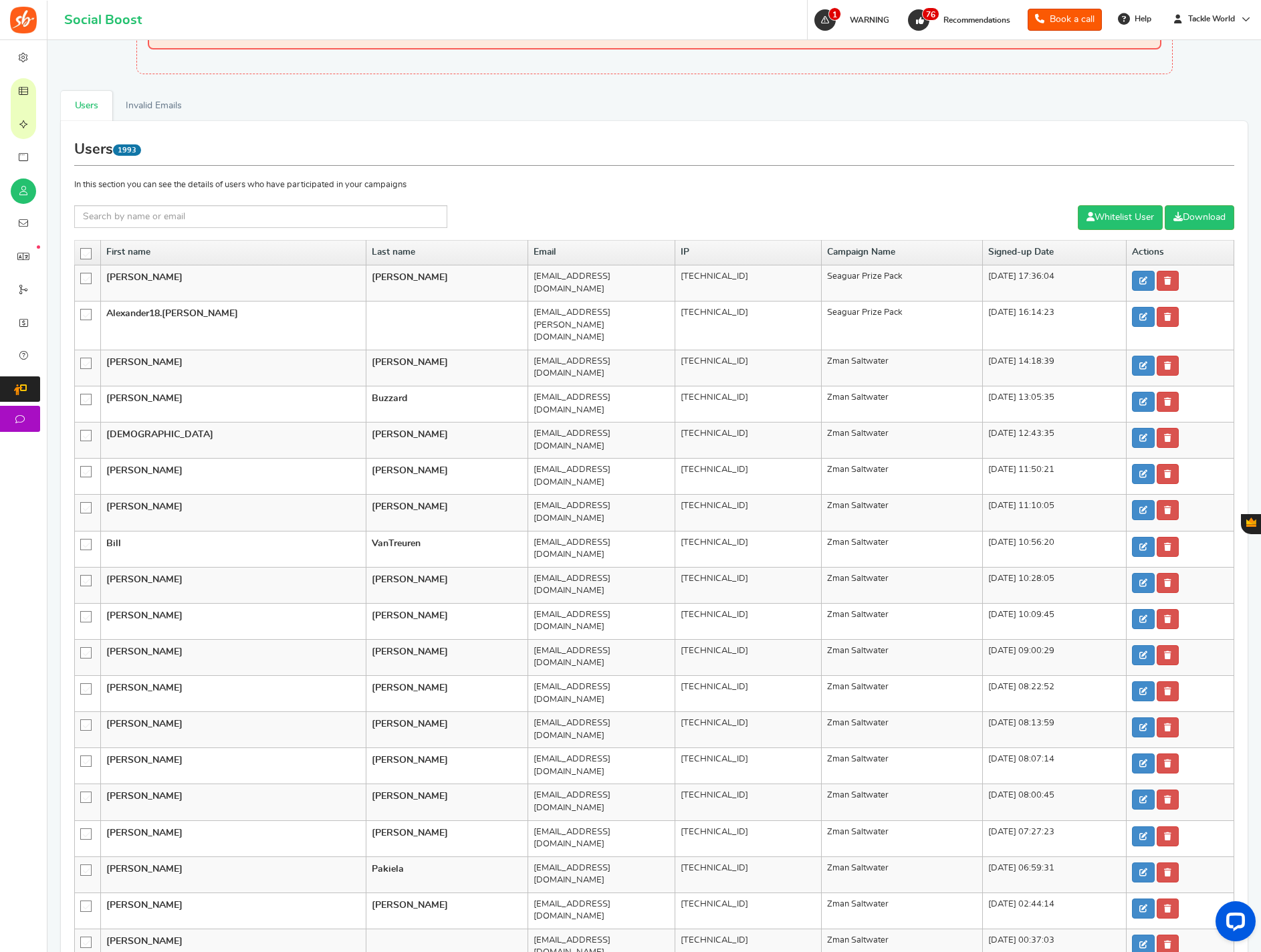
click at [88, 254] on icon at bounding box center [86, 254] width 11 height 11
click at [82, 254] on input "checkbox" at bounding box center [82, 253] width 0 height 9
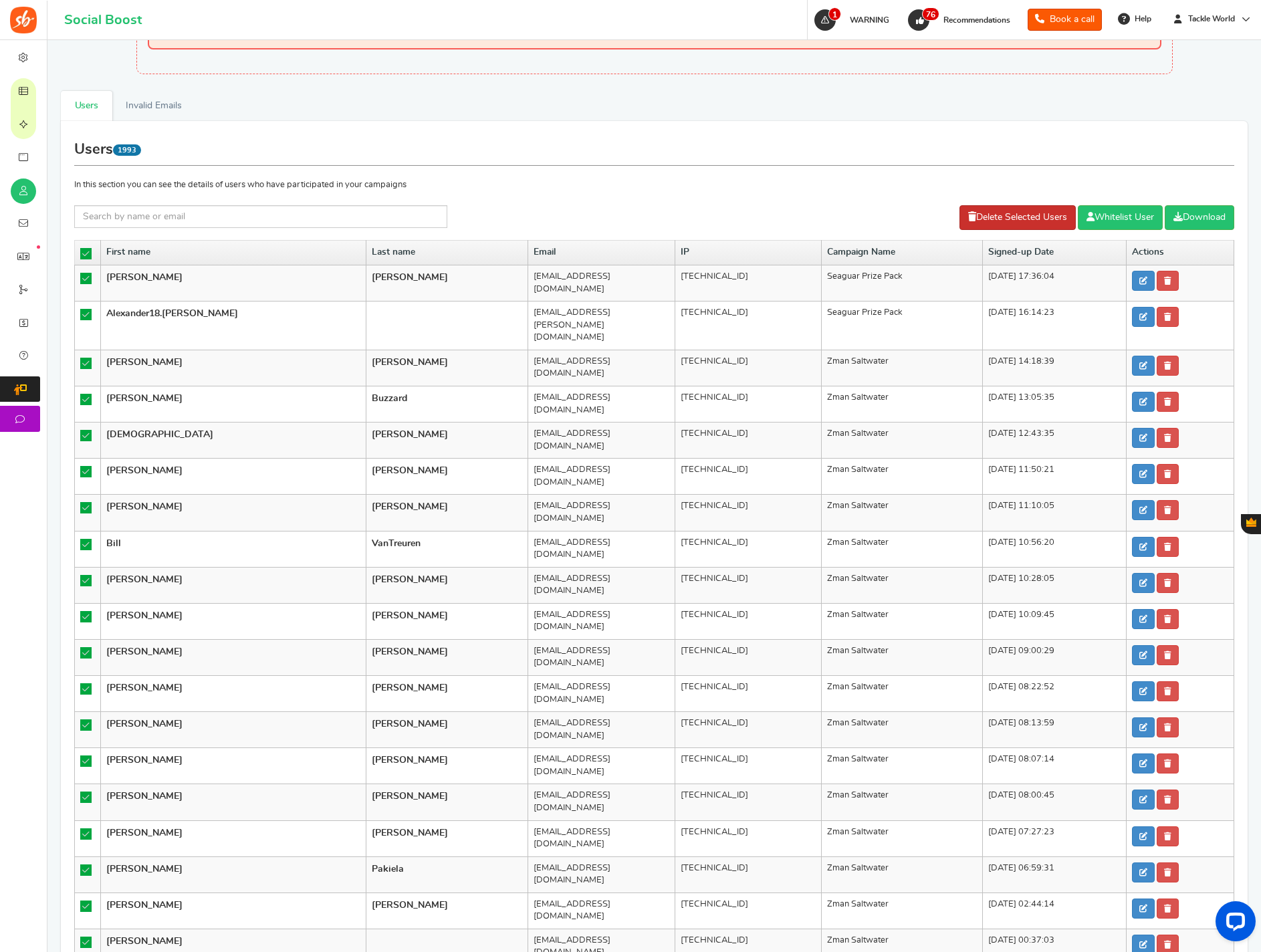
click at [1001, 220] on link "Delete Selected Users" at bounding box center [1018, 217] width 116 height 25
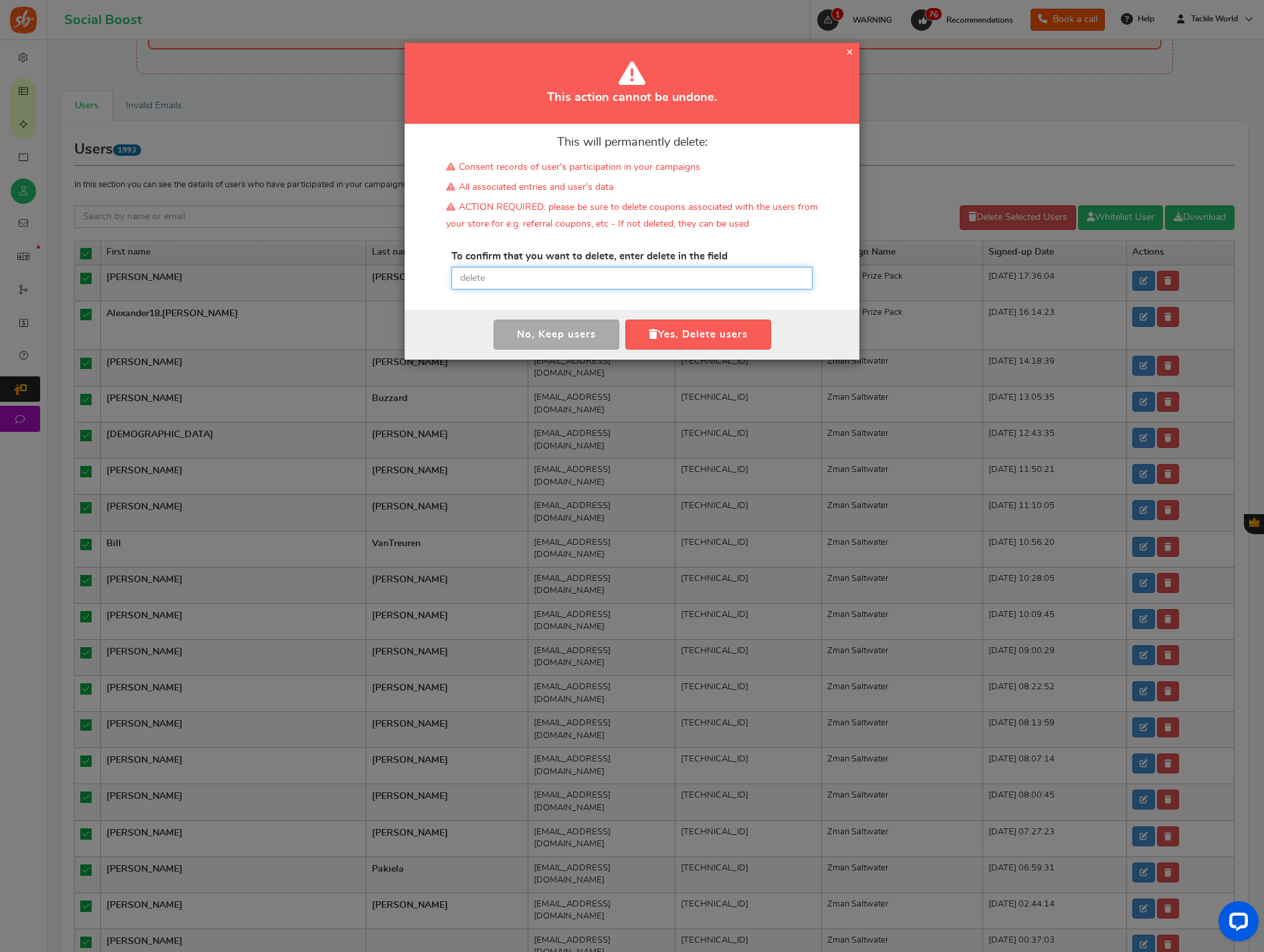
drag, startPoint x: 564, startPoint y: 283, endPoint x: 599, endPoint y: 297, distance: 37.7
click at [564, 283] on input "text" at bounding box center [632, 278] width 361 height 23
paste input "delete"
type input "delete"
drag, startPoint x: 671, startPoint y: 331, endPoint x: 472, endPoint y: 330, distance: 199.0
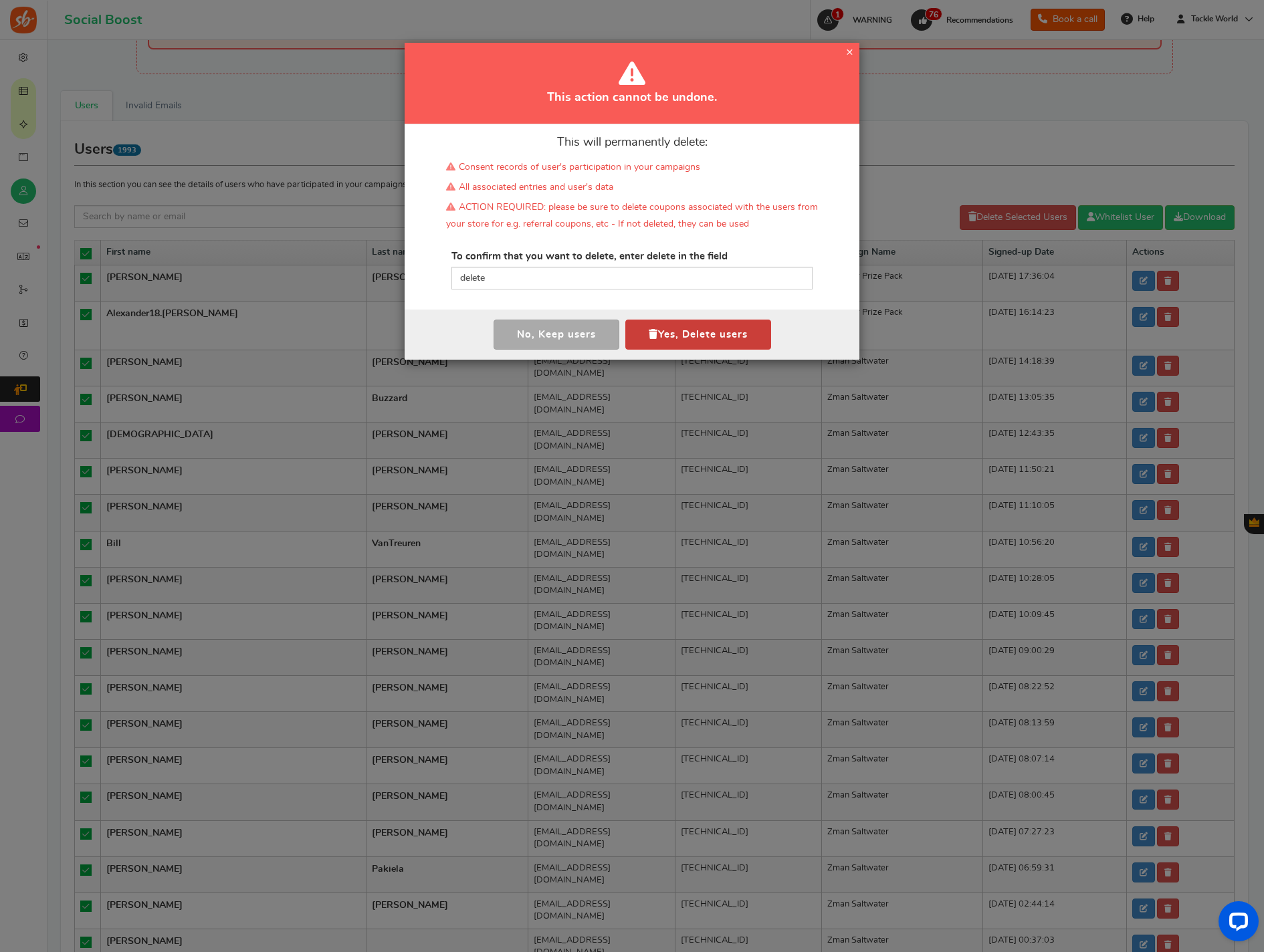
click at [670, 331] on button "Yes, Delete users" at bounding box center [698, 334] width 146 height 30
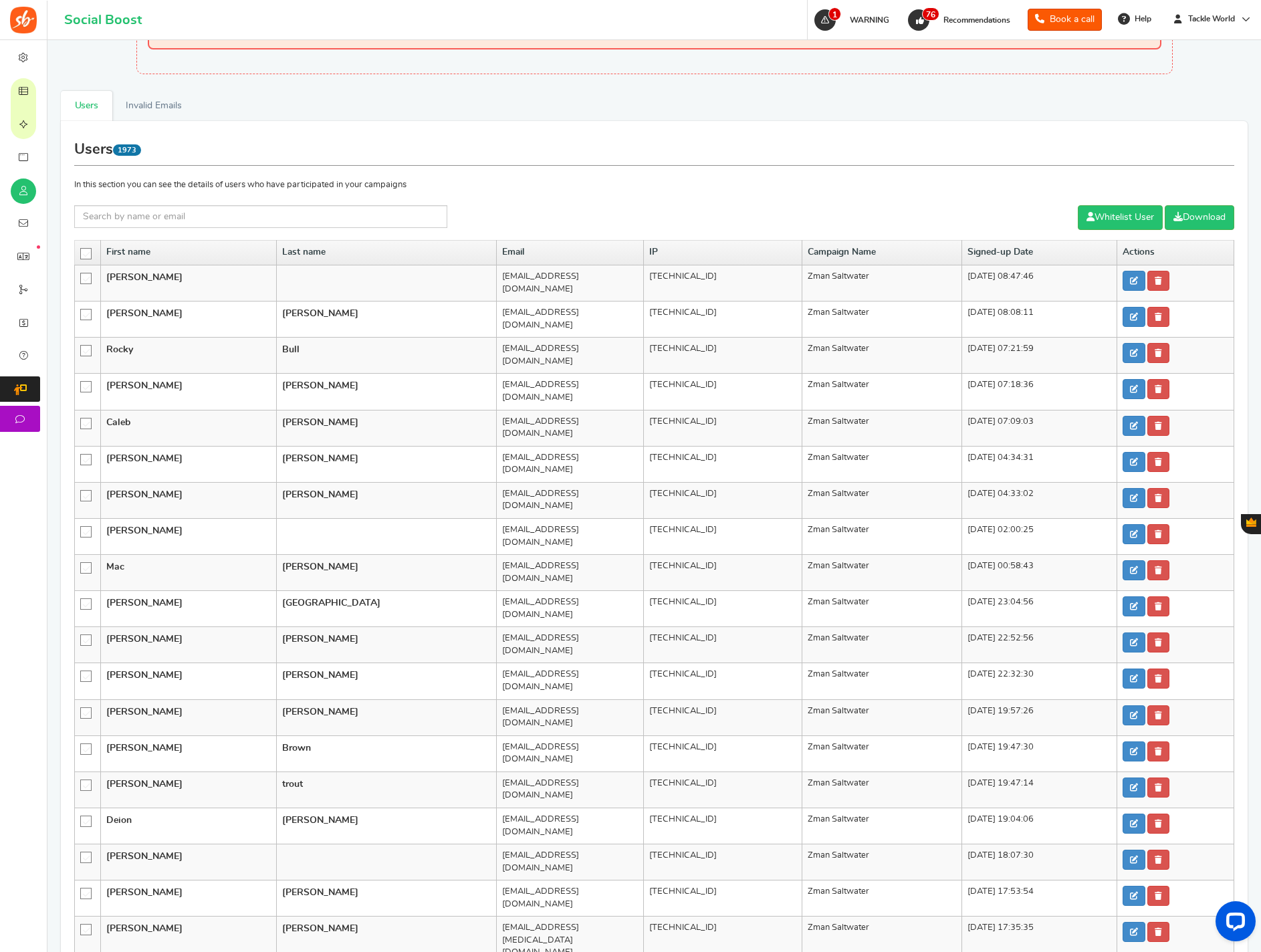
click at [86, 253] on icon at bounding box center [86, 254] width 11 height 11
click at [82, 253] on input "checkbox" at bounding box center [82, 253] width 0 height 9
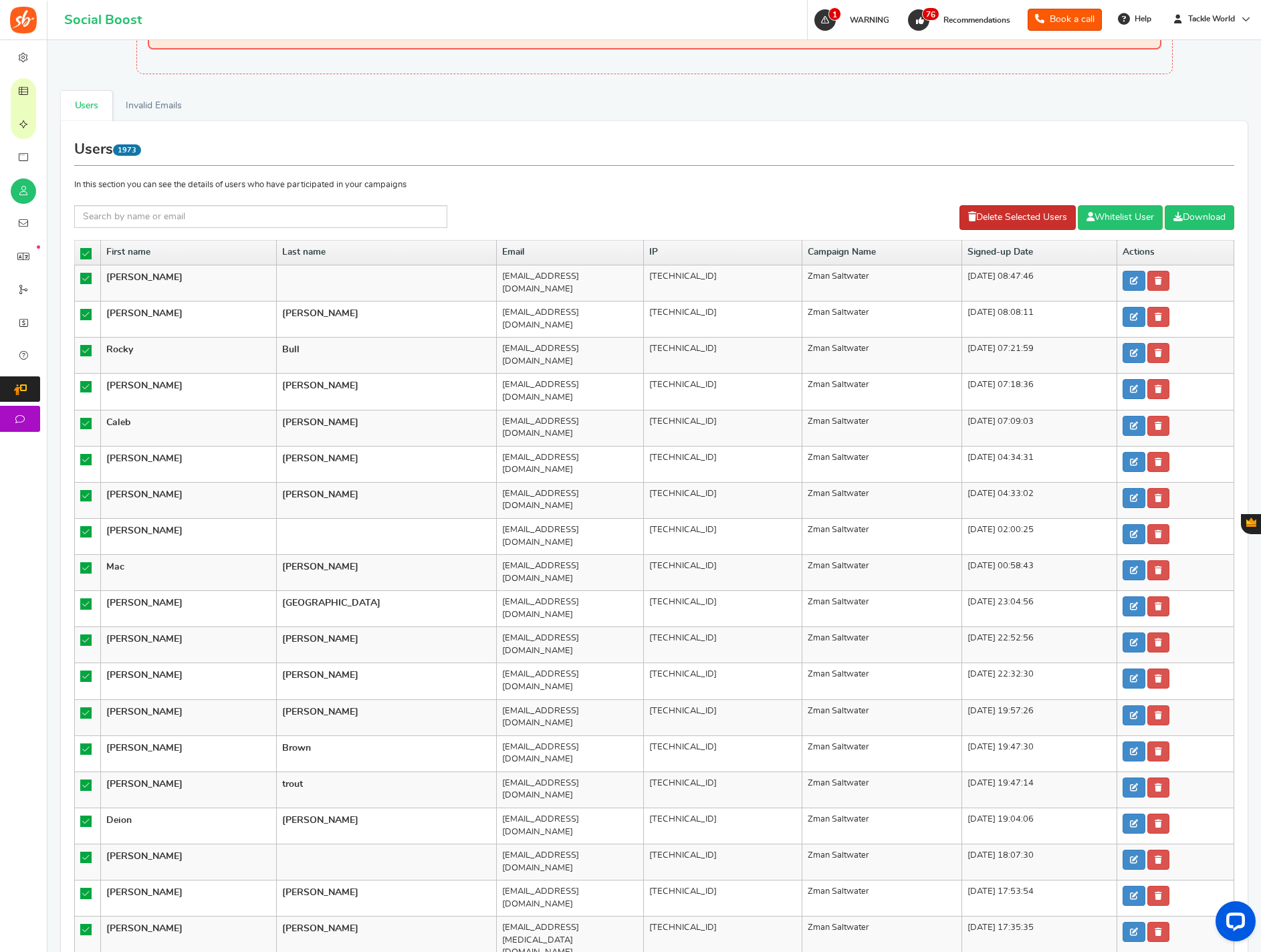
click at [988, 219] on link "Delete Selected Users" at bounding box center [1018, 217] width 116 height 25
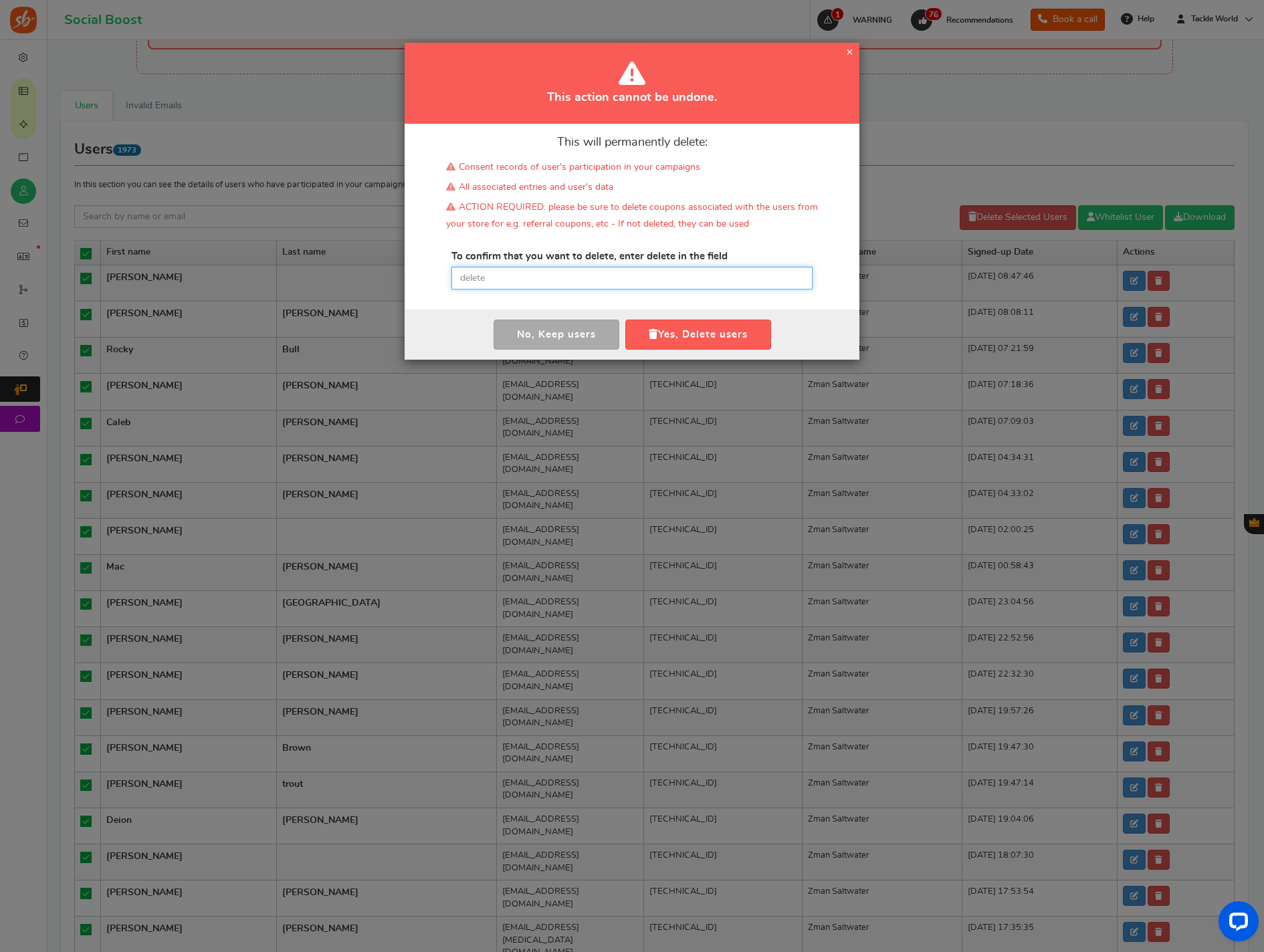
click at [494, 270] on input "text" at bounding box center [632, 278] width 361 height 23
paste input "delete"
click at [724, 340] on button "Yes, Delete users" at bounding box center [698, 334] width 146 height 30
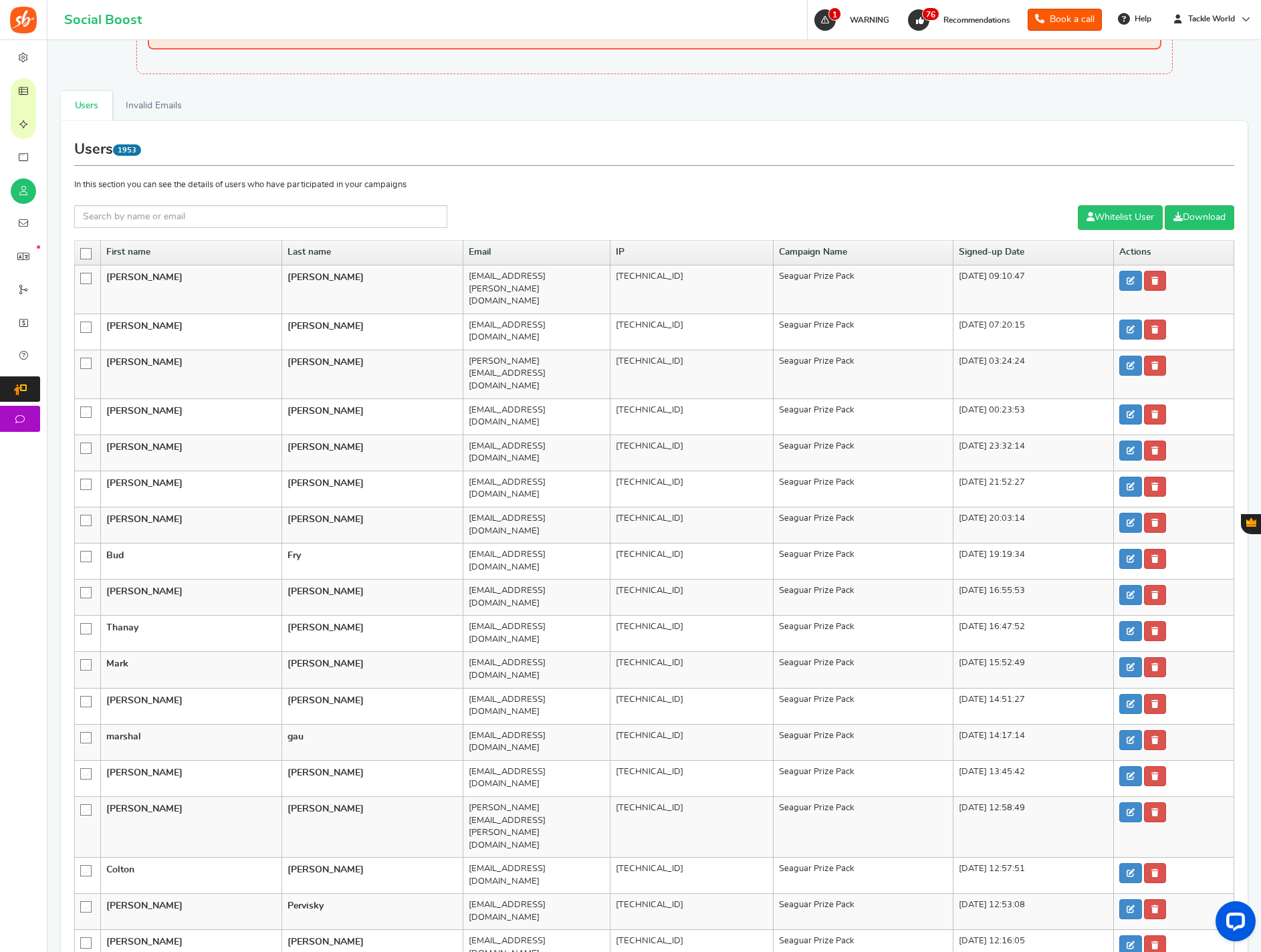
drag, startPoint x: 84, startPoint y: 254, endPoint x: 130, endPoint y: 244, distance: 47.1
click at [84, 254] on icon at bounding box center [86, 254] width 11 height 11
click at [82, 254] on input "checkbox" at bounding box center [82, 253] width 0 height 9
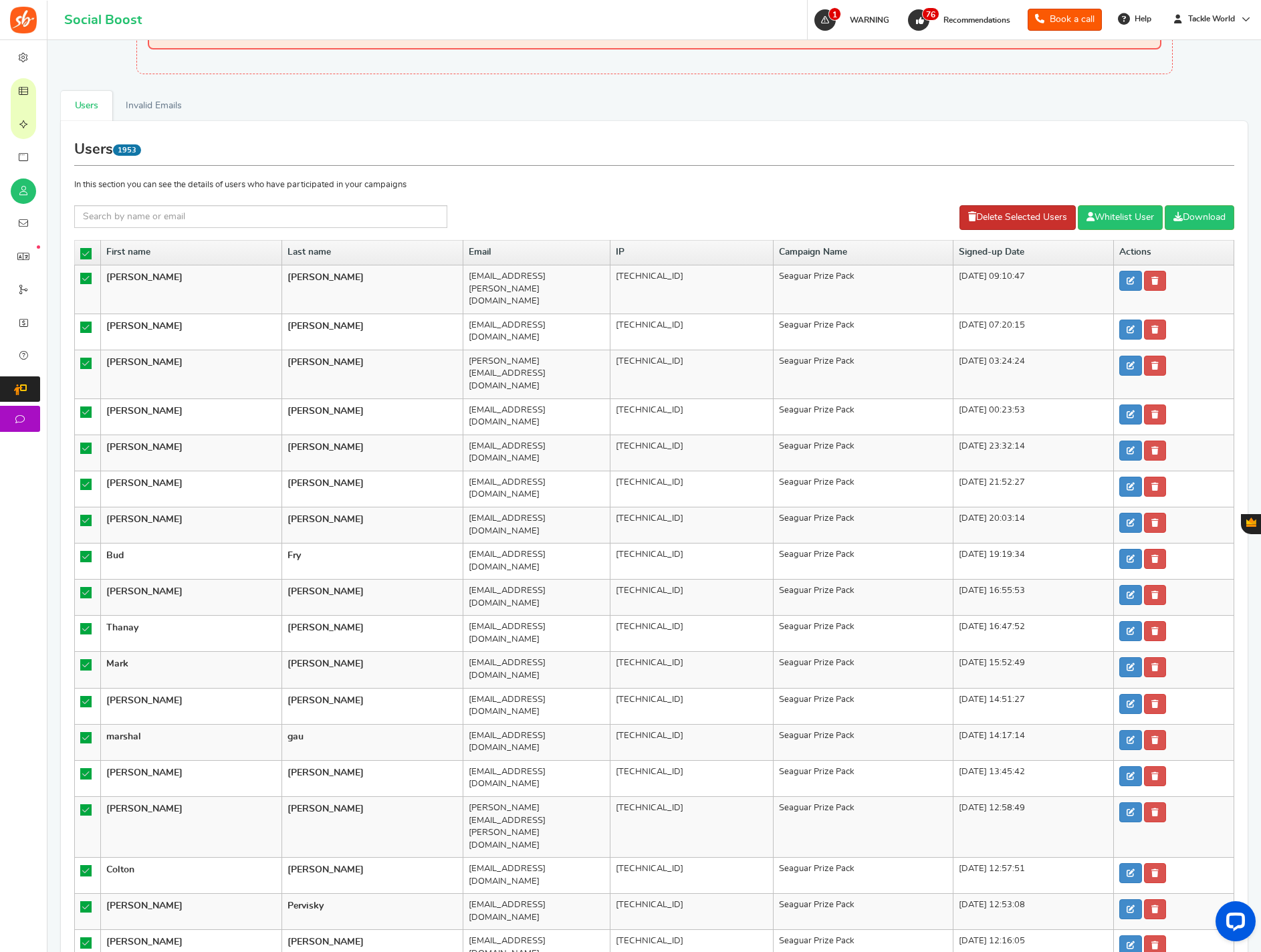
click at [1023, 218] on link "Delete Selected Users" at bounding box center [1018, 217] width 116 height 25
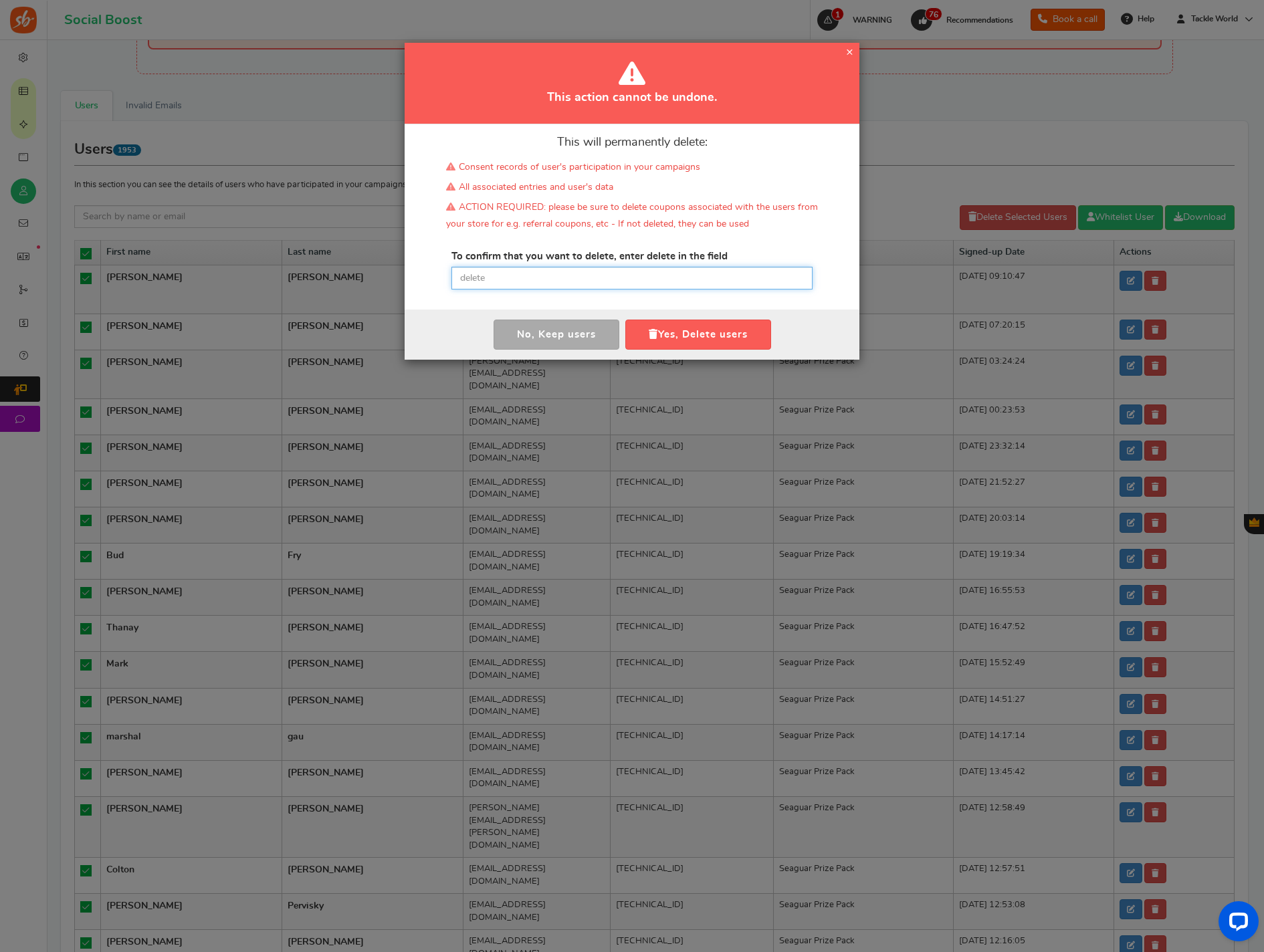
drag, startPoint x: 566, startPoint y: 282, endPoint x: 637, endPoint y: 310, distance: 76.3
click at [566, 282] on input "text" at bounding box center [632, 278] width 361 height 23
paste input "delete"
type input "delete"
click at [706, 332] on button "Yes, Delete users" at bounding box center [698, 334] width 146 height 30
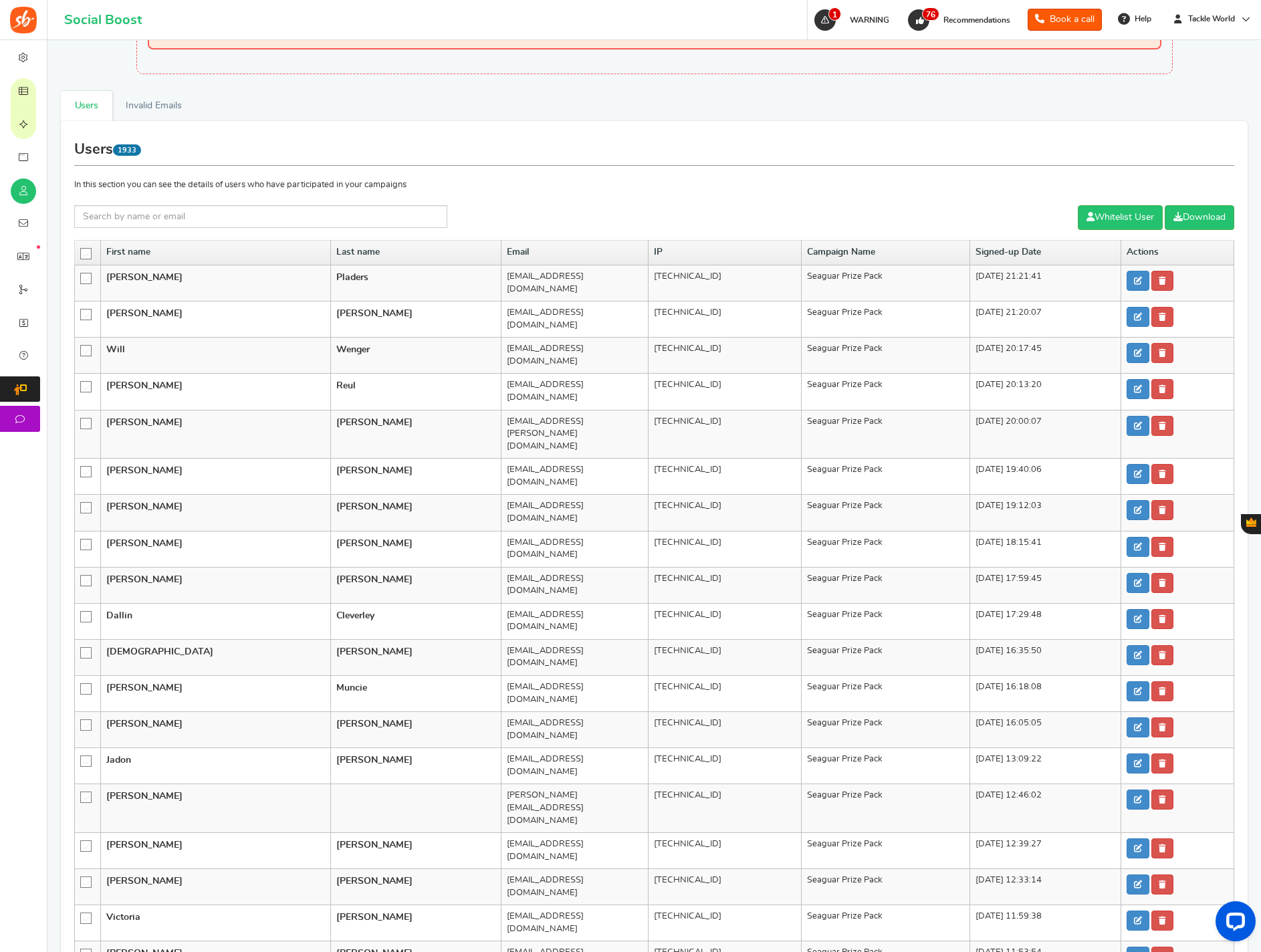
click at [87, 254] on icon at bounding box center [86, 254] width 11 height 11
click at [82, 254] on input "checkbox" at bounding box center [82, 253] width 0 height 9
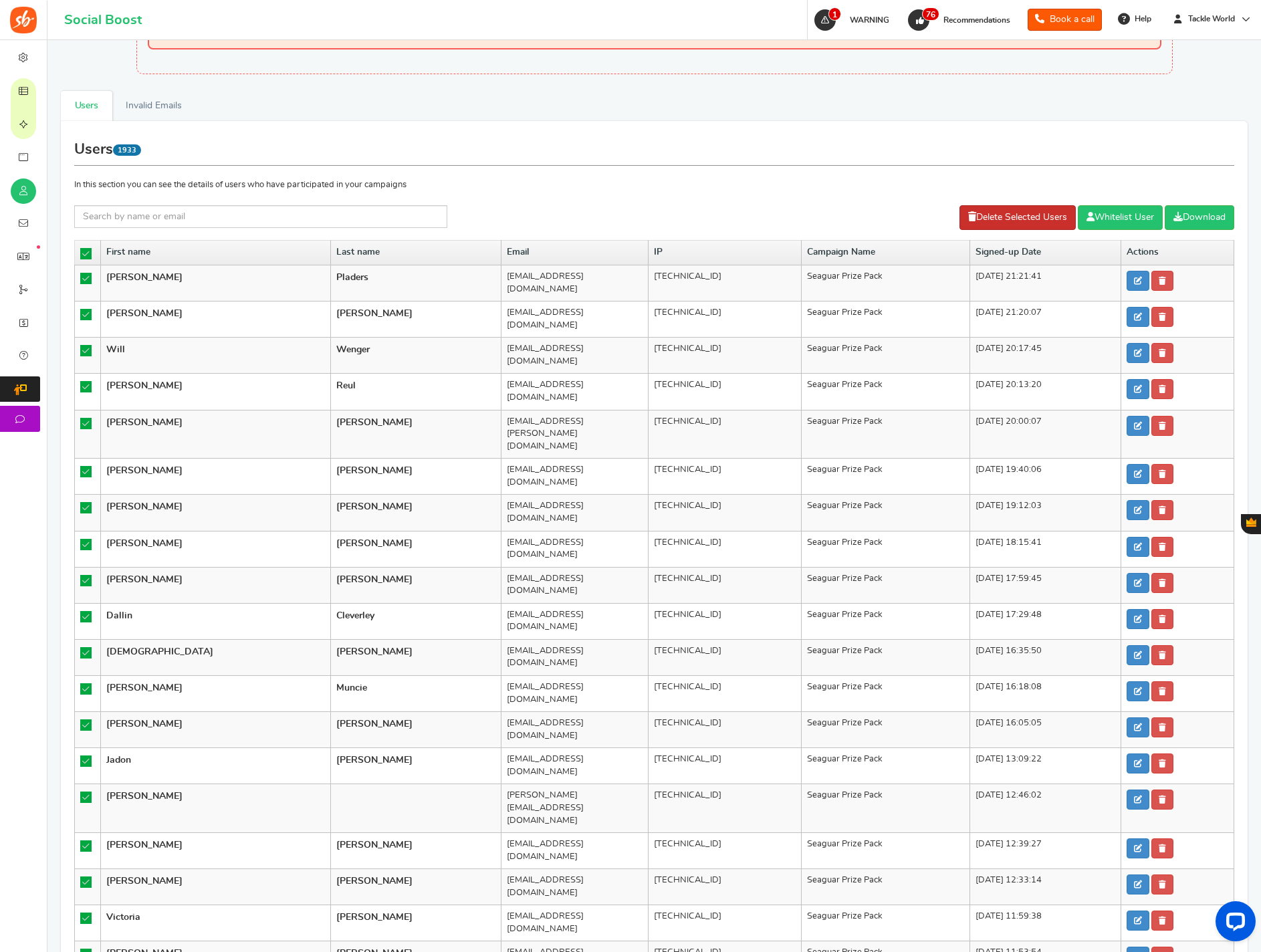
click at [968, 215] on link "Delete Selected Users" at bounding box center [1018, 217] width 116 height 25
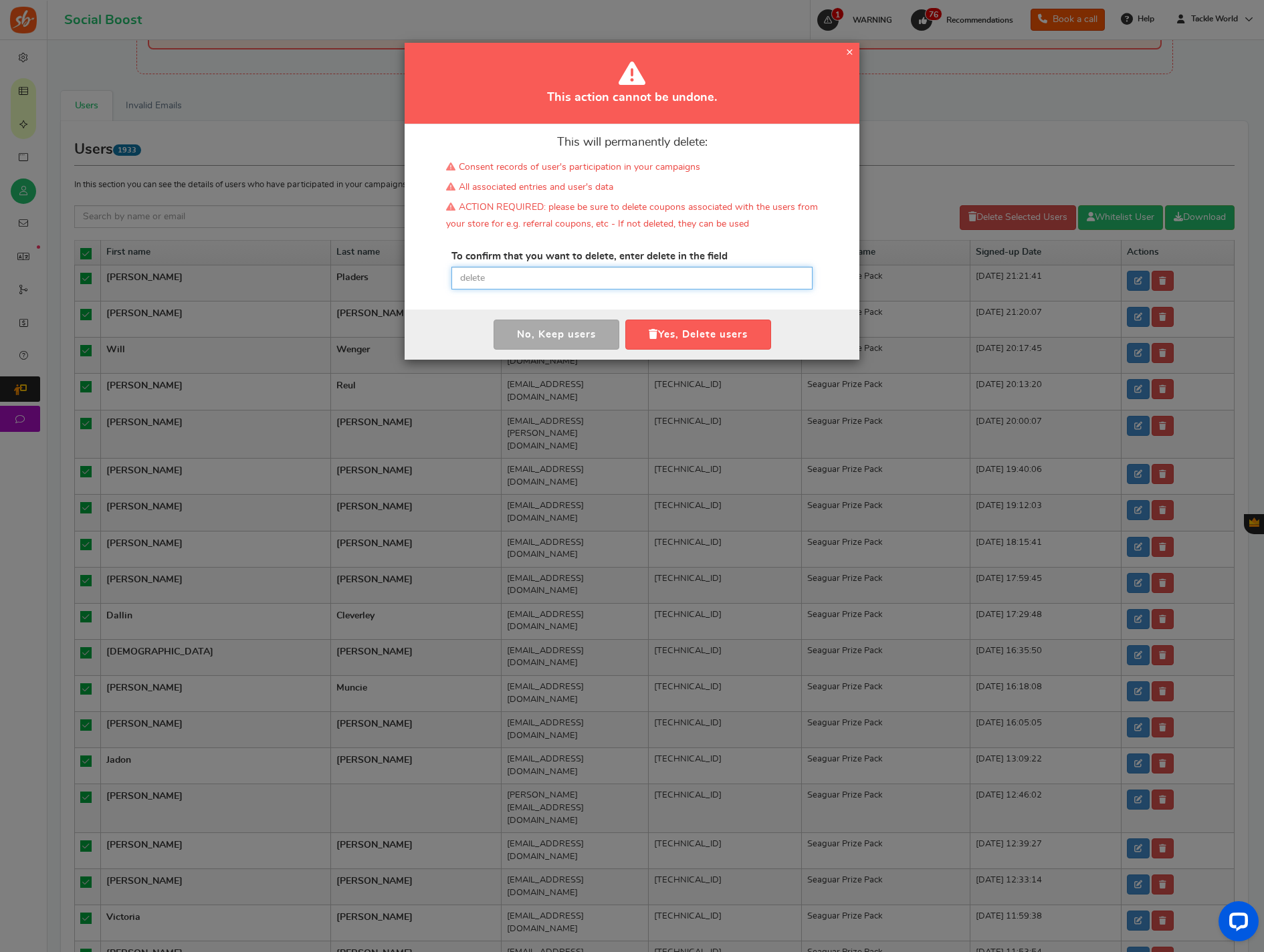
click at [524, 285] on input "text" at bounding box center [632, 278] width 361 height 23
paste input "delete"
type input "delete"
click at [656, 330] on button "Yes, Delete users" at bounding box center [698, 334] width 146 height 30
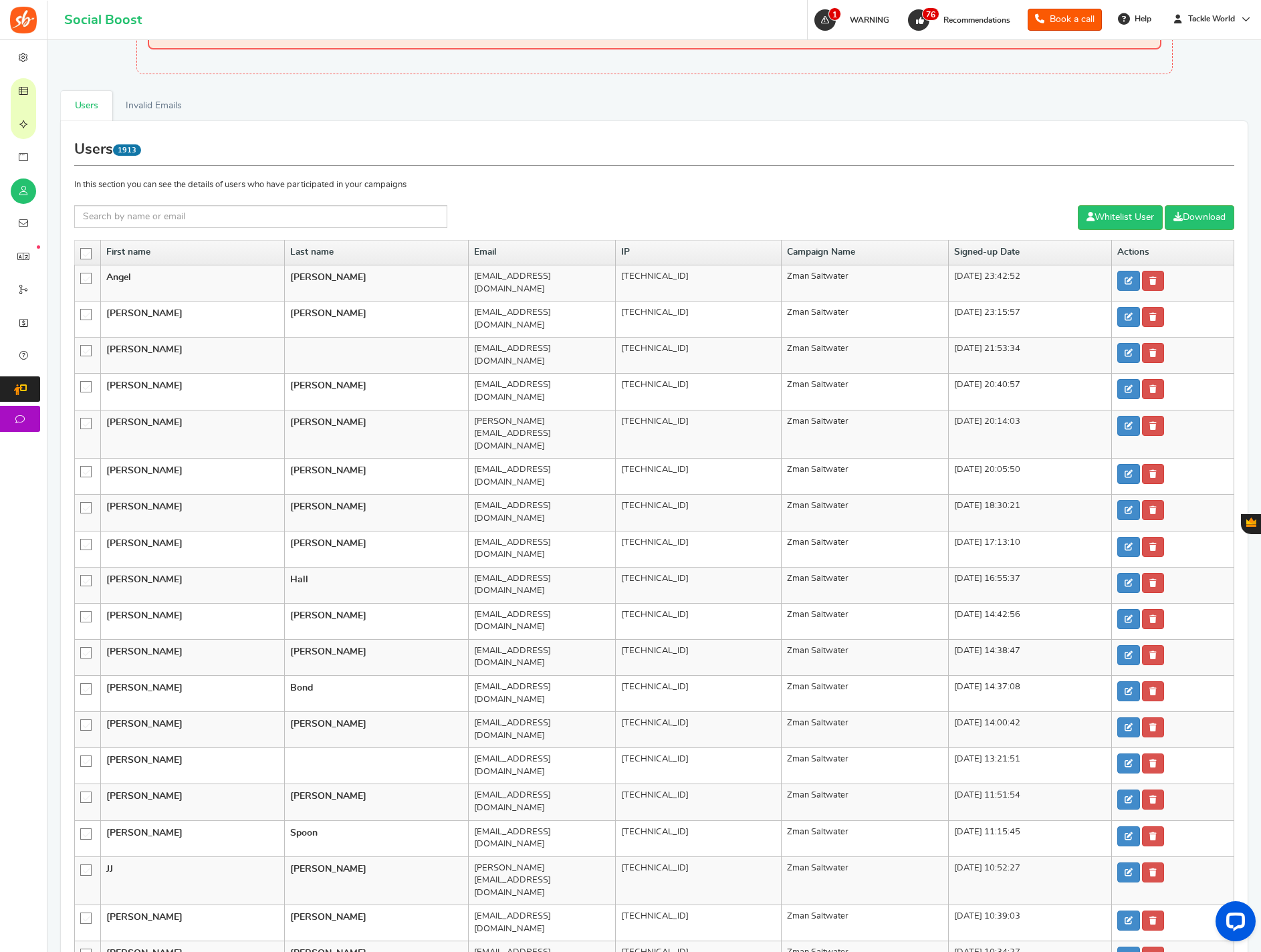
click at [89, 254] on icon at bounding box center [86, 254] width 11 height 11
click at [82, 254] on input "checkbox" at bounding box center [82, 253] width 0 height 9
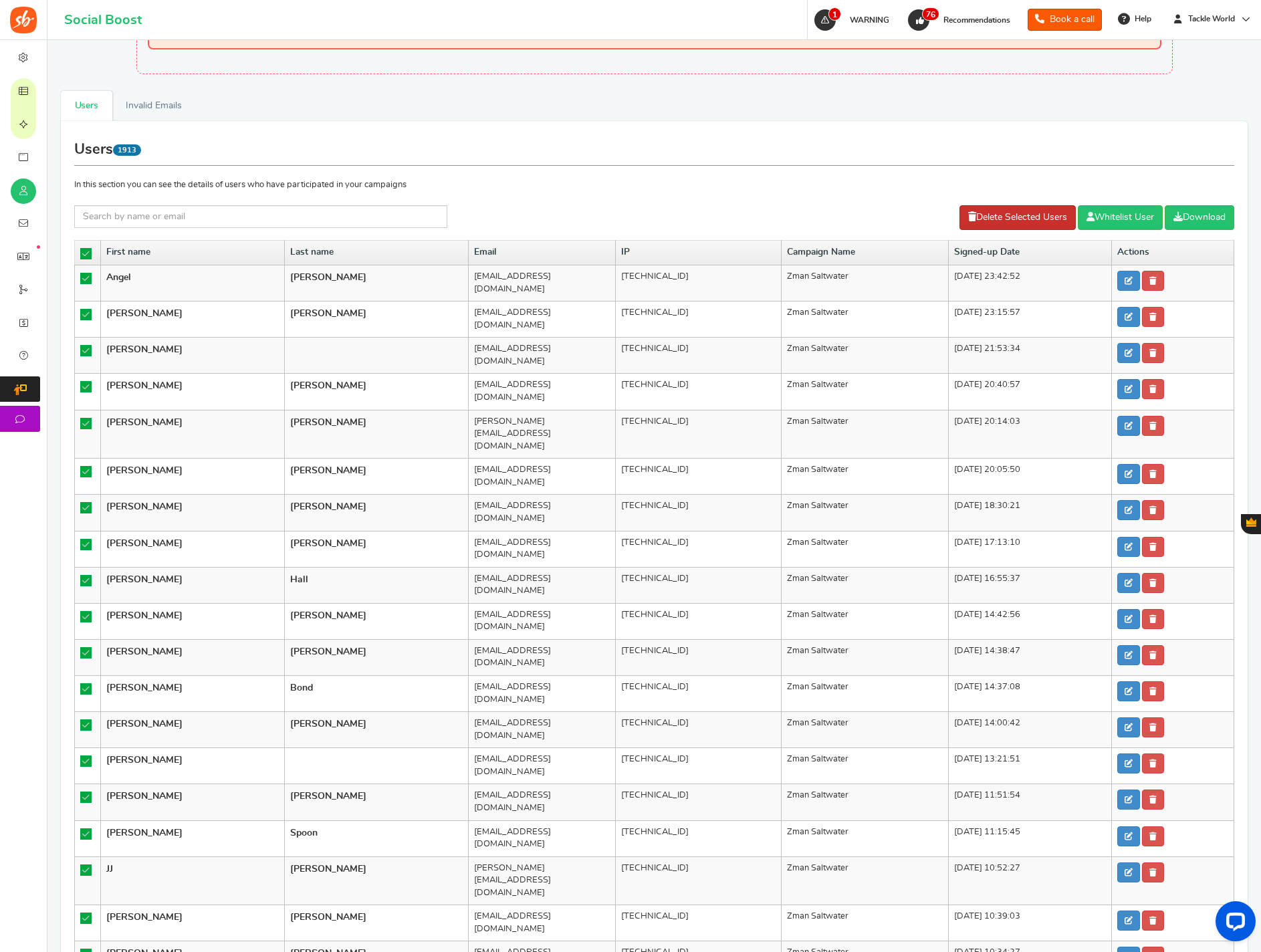
click at [975, 224] on link "Delete Selected Users" at bounding box center [1018, 217] width 116 height 25
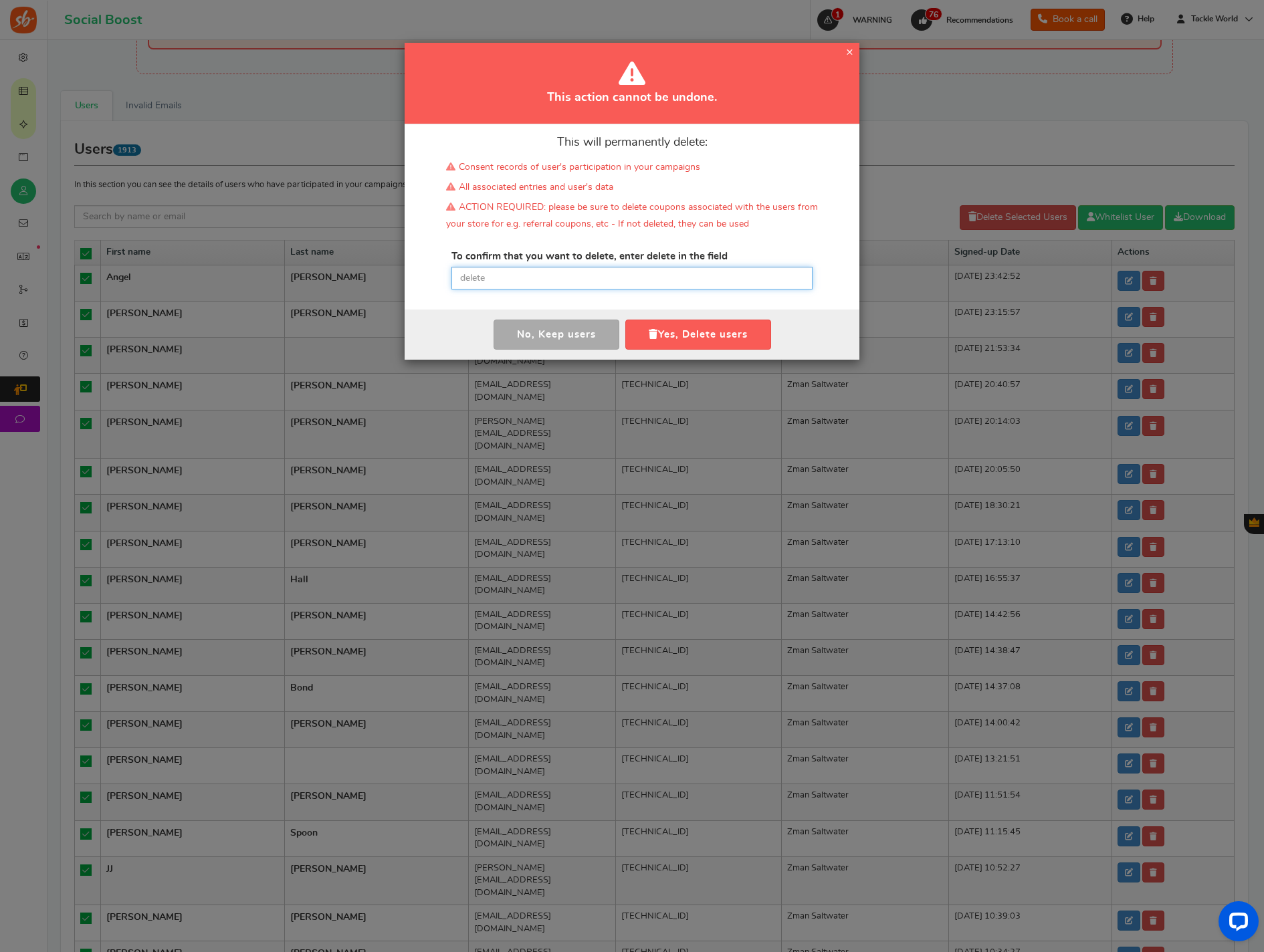
click at [693, 273] on input "text" at bounding box center [632, 278] width 361 height 23
paste input "delete"
type input "delete"
click at [664, 334] on button "Yes, Delete users" at bounding box center [698, 334] width 146 height 30
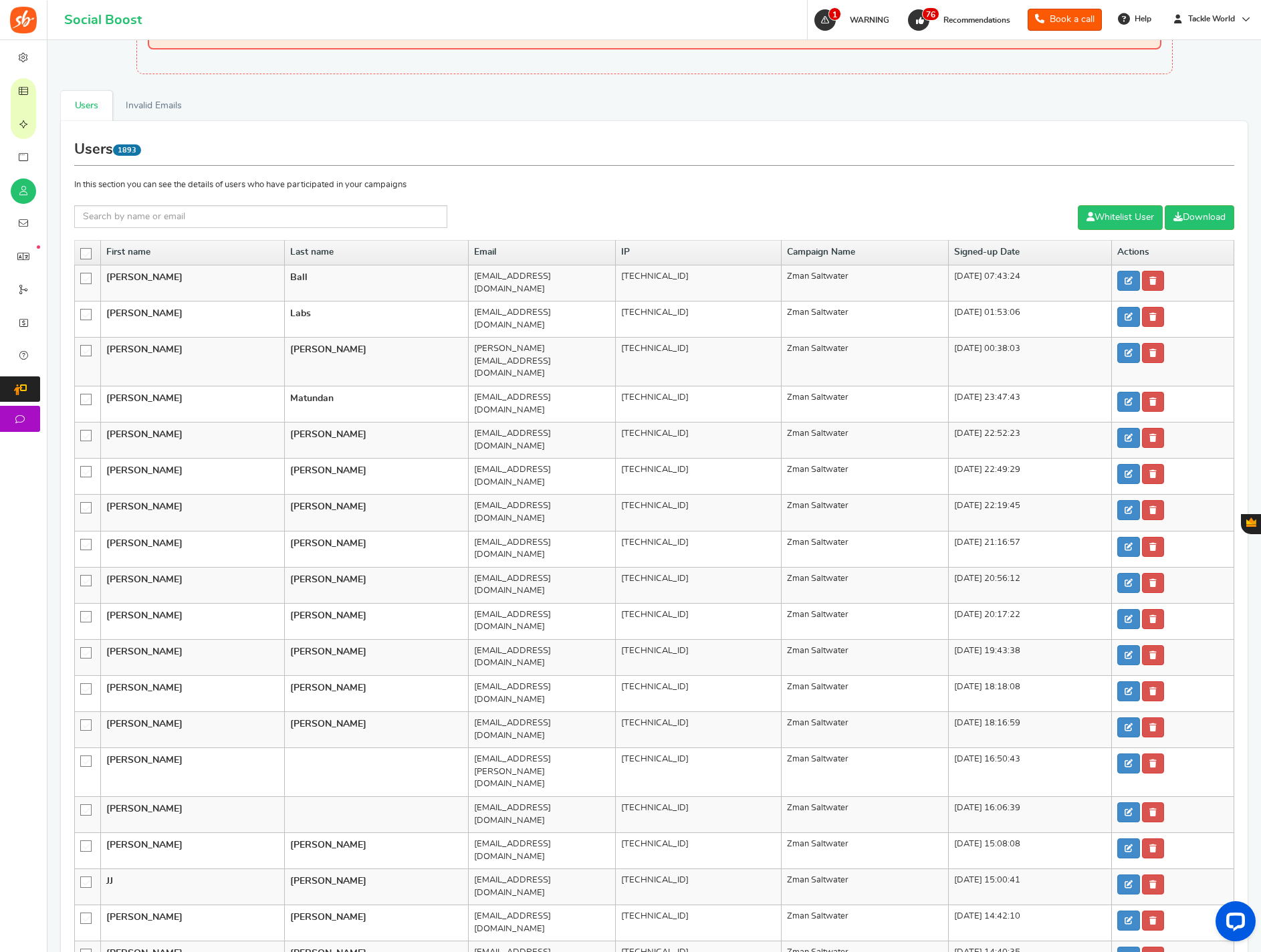
click at [87, 251] on icon at bounding box center [86, 254] width 11 height 11
click at [82, 251] on input "checkbox" at bounding box center [82, 253] width 0 height 9
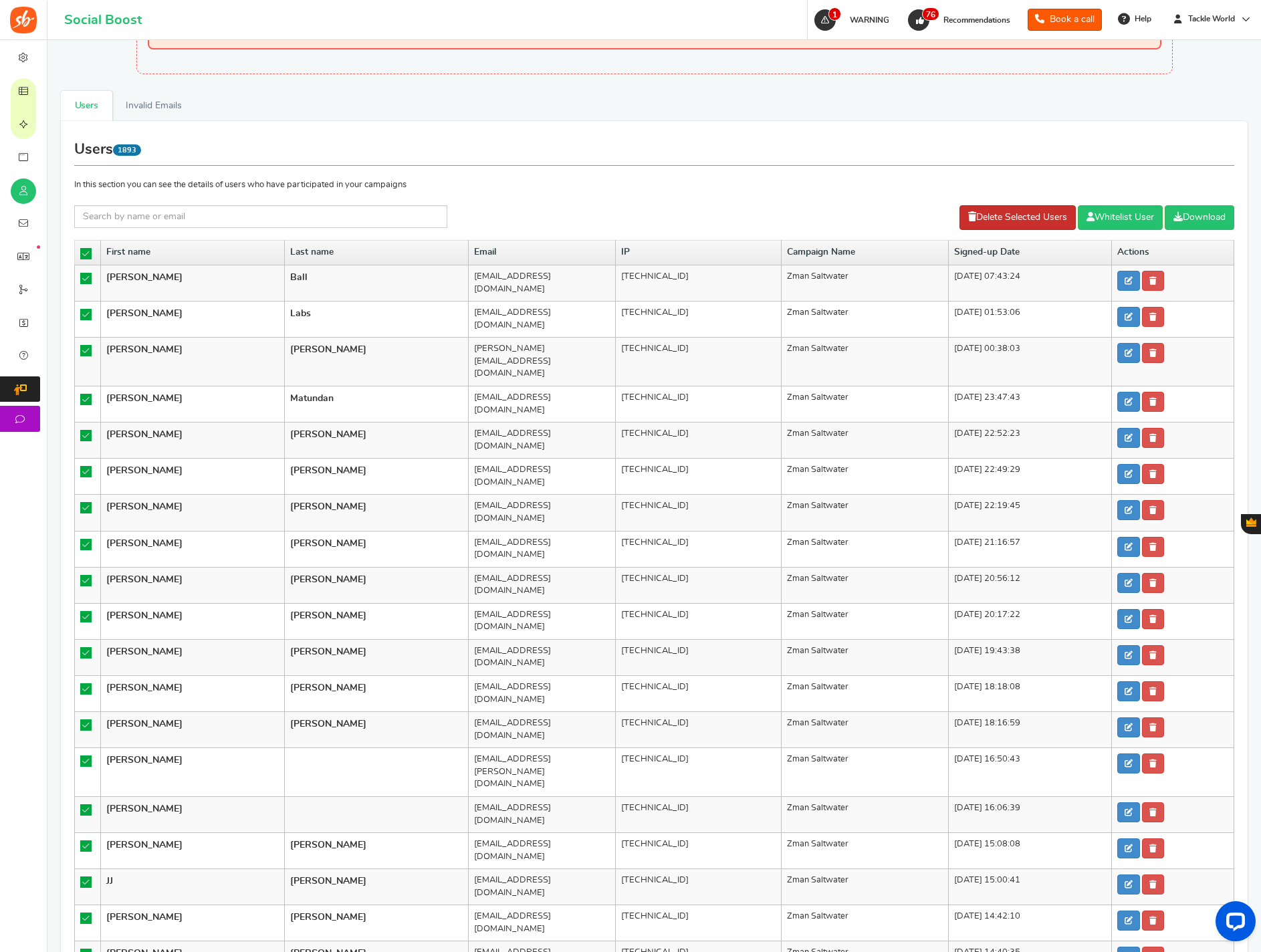
click at [971, 207] on link "Delete Selected Users" at bounding box center [1018, 217] width 116 height 25
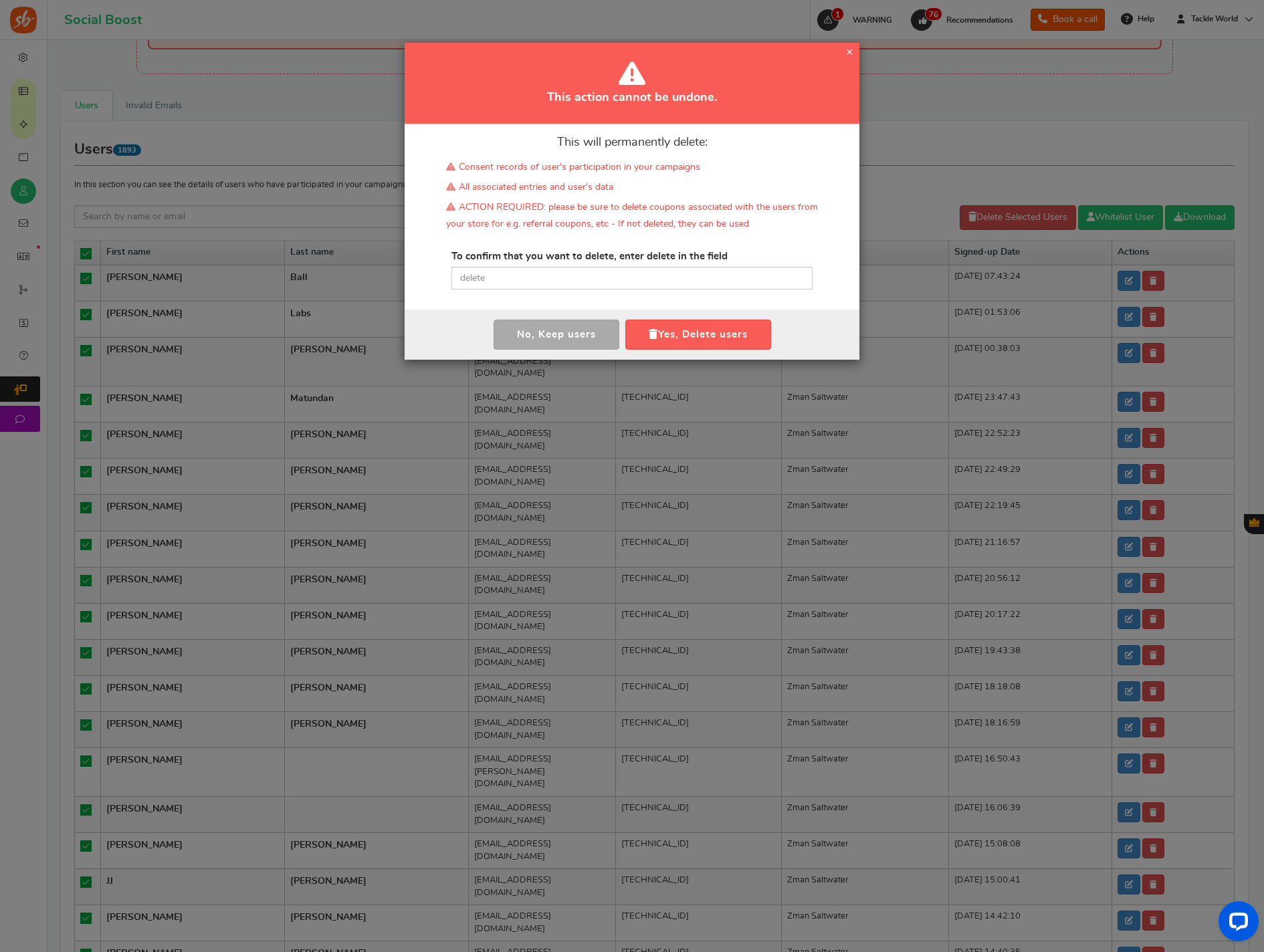
drag, startPoint x: 576, startPoint y: 291, endPoint x: 582, endPoint y: 276, distance: 16.2
click at [576, 291] on div "This will permanently delete: Consent records of user's participation in your c…" at bounding box center [632, 217] width 455 height 185
click at [582, 276] on input "text" at bounding box center [632, 278] width 361 height 23
paste input "delete"
type input "delete"
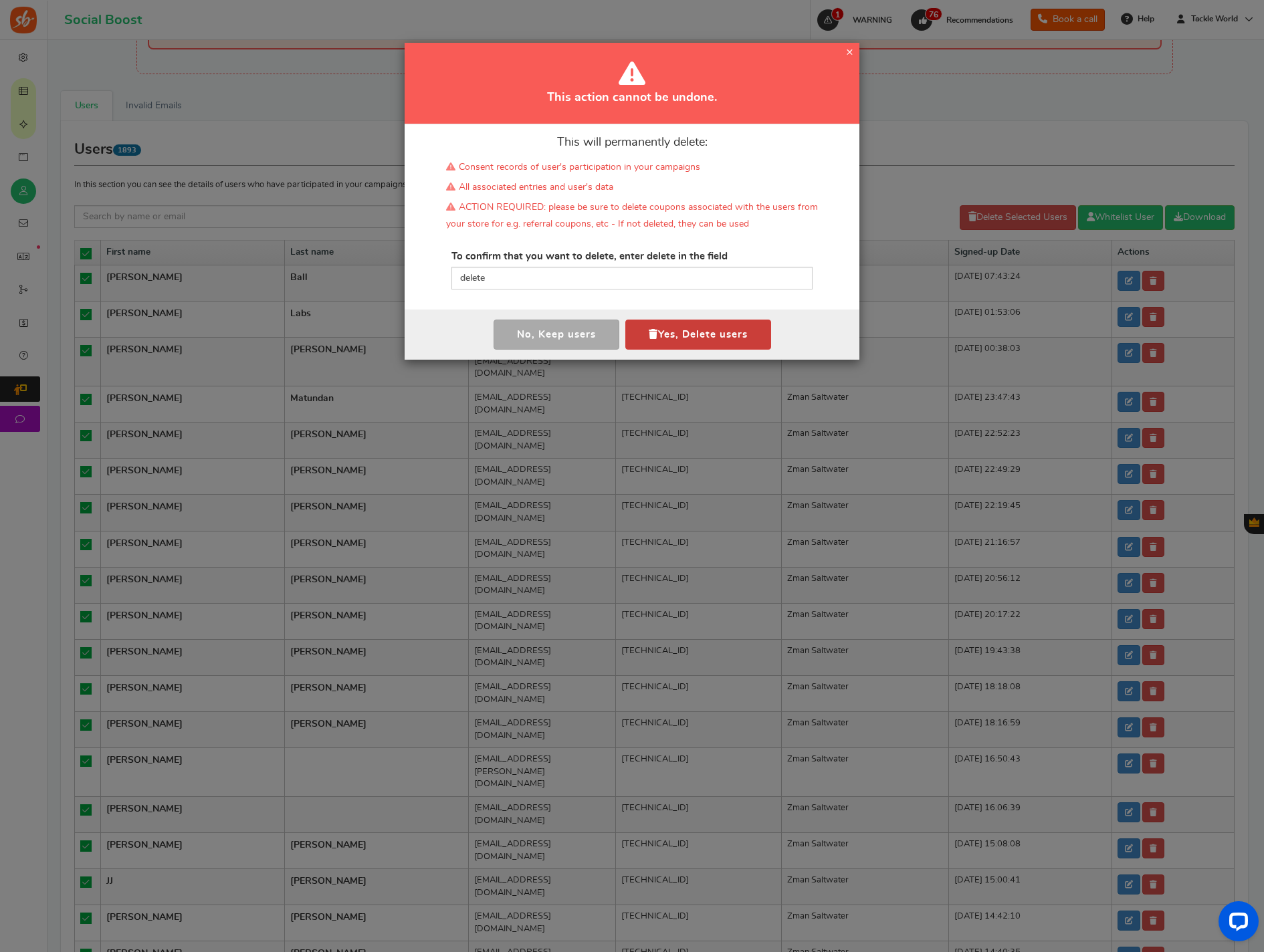
click at [656, 320] on button "Yes, Delete users" at bounding box center [698, 334] width 146 height 30
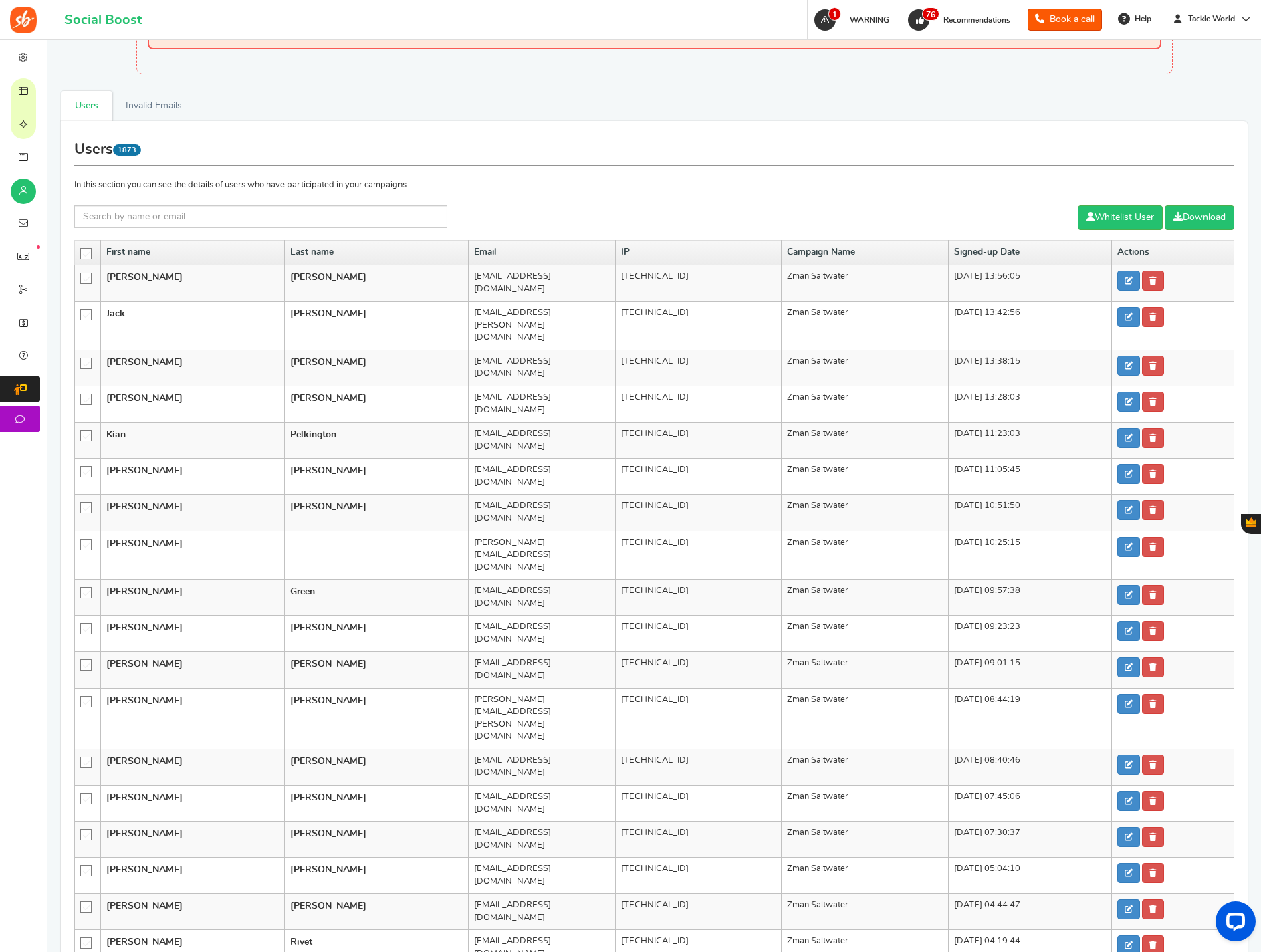
click at [87, 254] on icon at bounding box center [86, 254] width 11 height 11
click at [82, 254] on input "checkbox" at bounding box center [82, 253] width 0 height 9
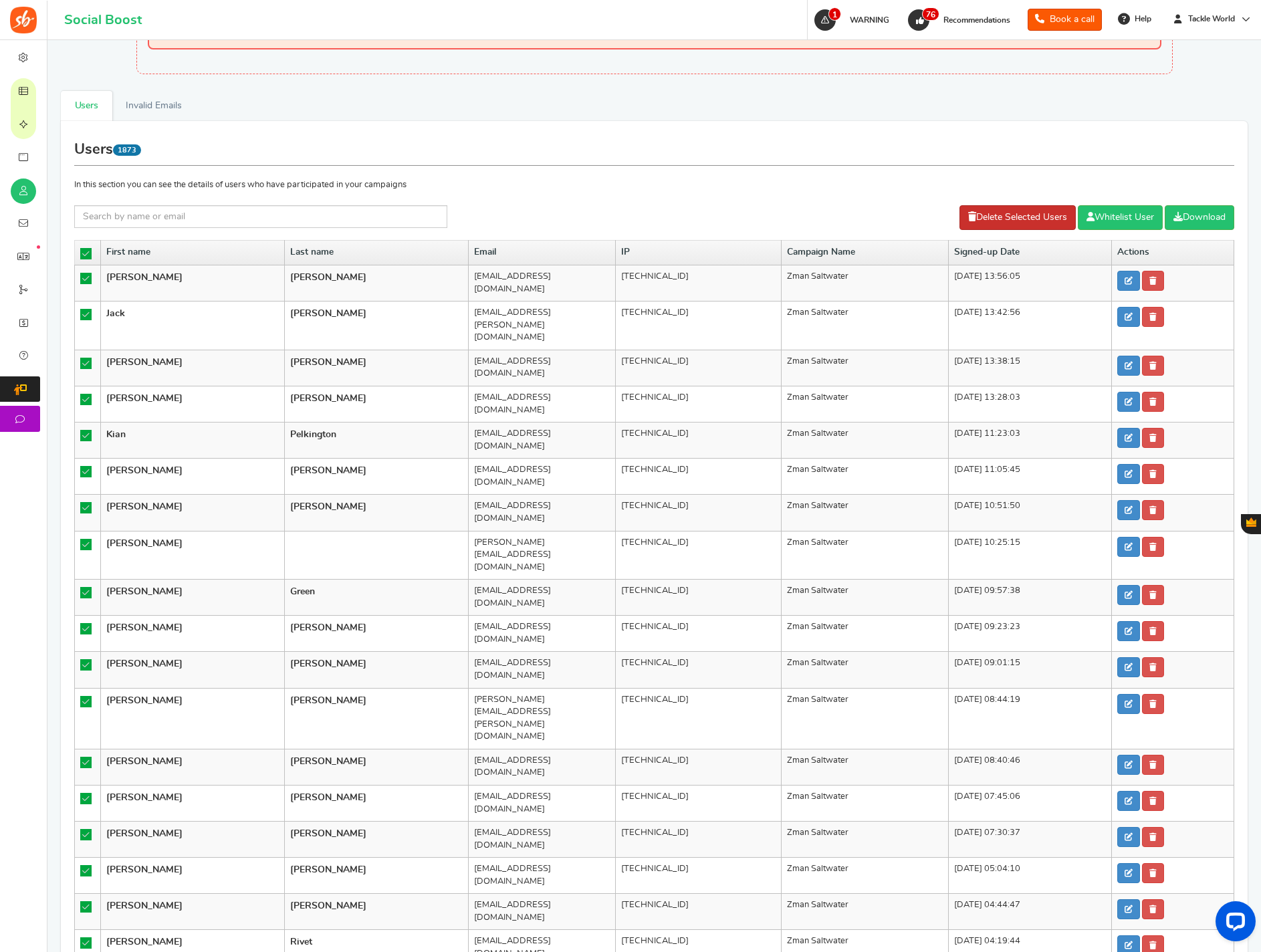
click at [997, 219] on link "Delete Selected Users" at bounding box center [1018, 217] width 116 height 25
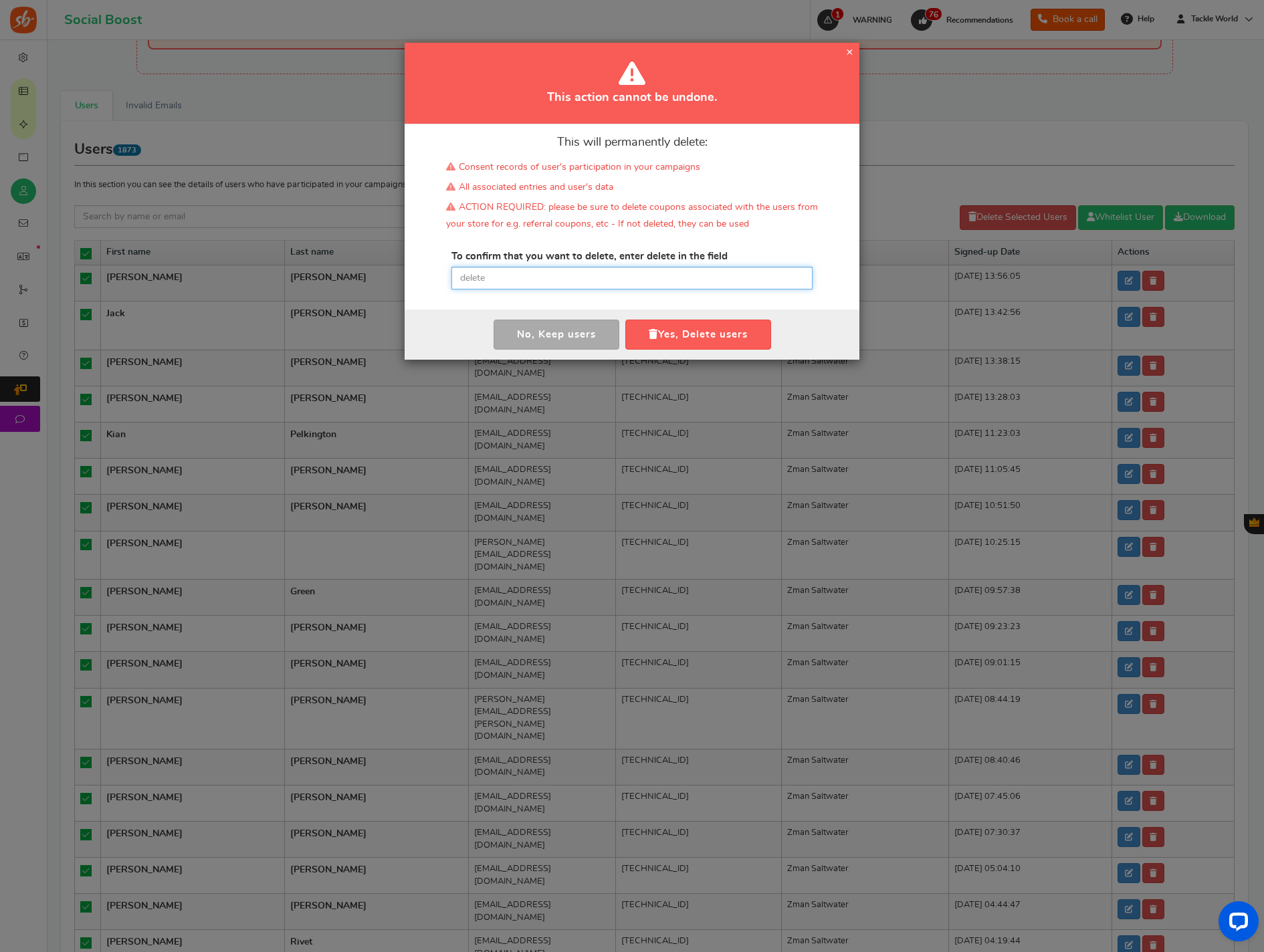
drag, startPoint x: 561, startPoint y: 283, endPoint x: 606, endPoint y: 301, distance: 48.5
click at [561, 283] on input "text" at bounding box center [632, 278] width 361 height 23
paste input "delete"
click at [742, 352] on div "No, Keep user s Yes, Delete user Yes, Delete users" at bounding box center [632, 335] width 455 height 50
click at [742, 341] on button "Yes, Delete users" at bounding box center [698, 334] width 146 height 30
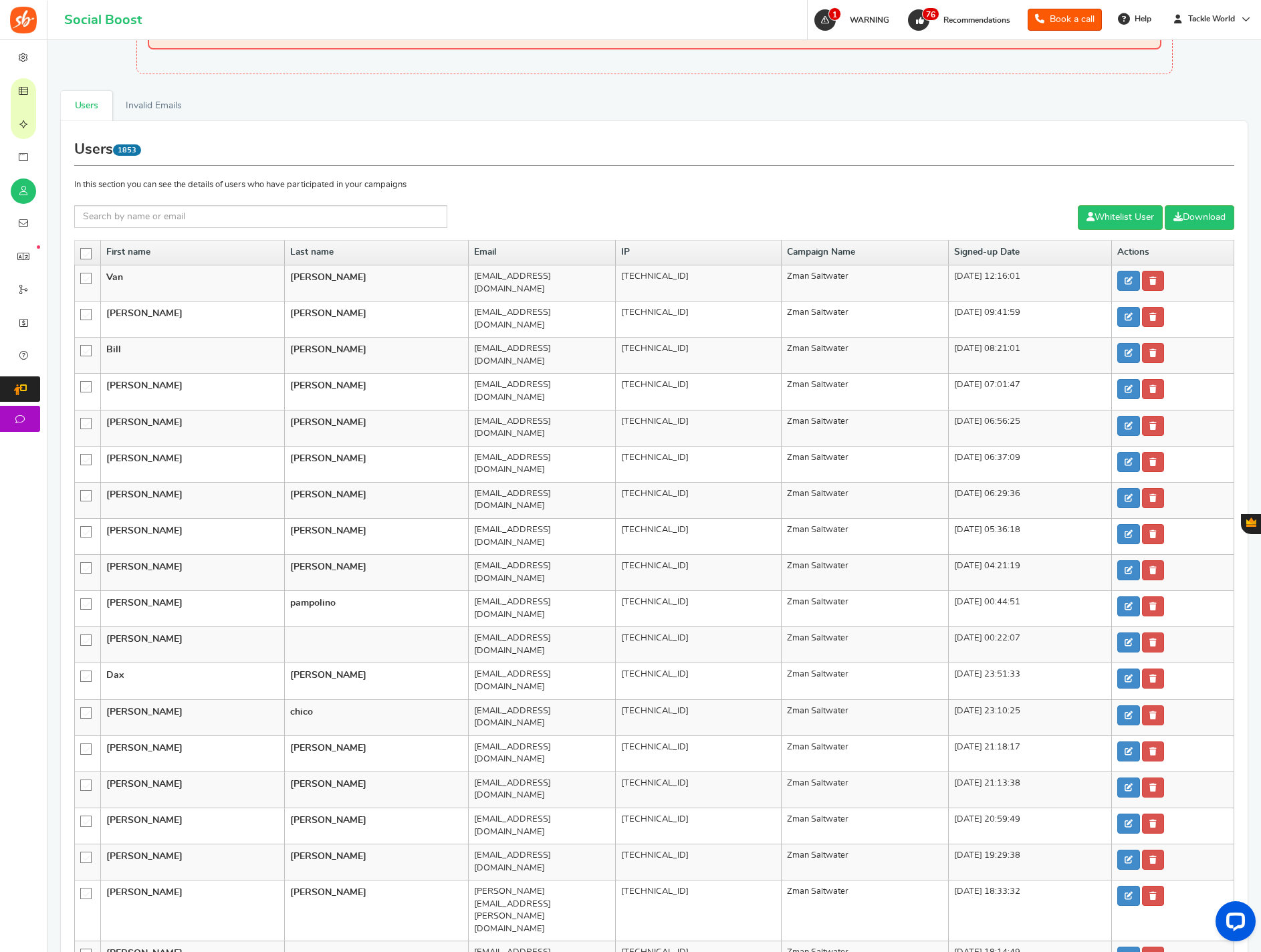
click at [76, 253] on th at bounding box center [88, 253] width 26 height 26
drag, startPoint x: 83, startPoint y: 254, endPoint x: 97, endPoint y: 253, distance: 14.0
click at [83, 254] on icon at bounding box center [86, 254] width 11 height 11
click at [82, 254] on input "checkbox" at bounding box center [82, 253] width 0 height 9
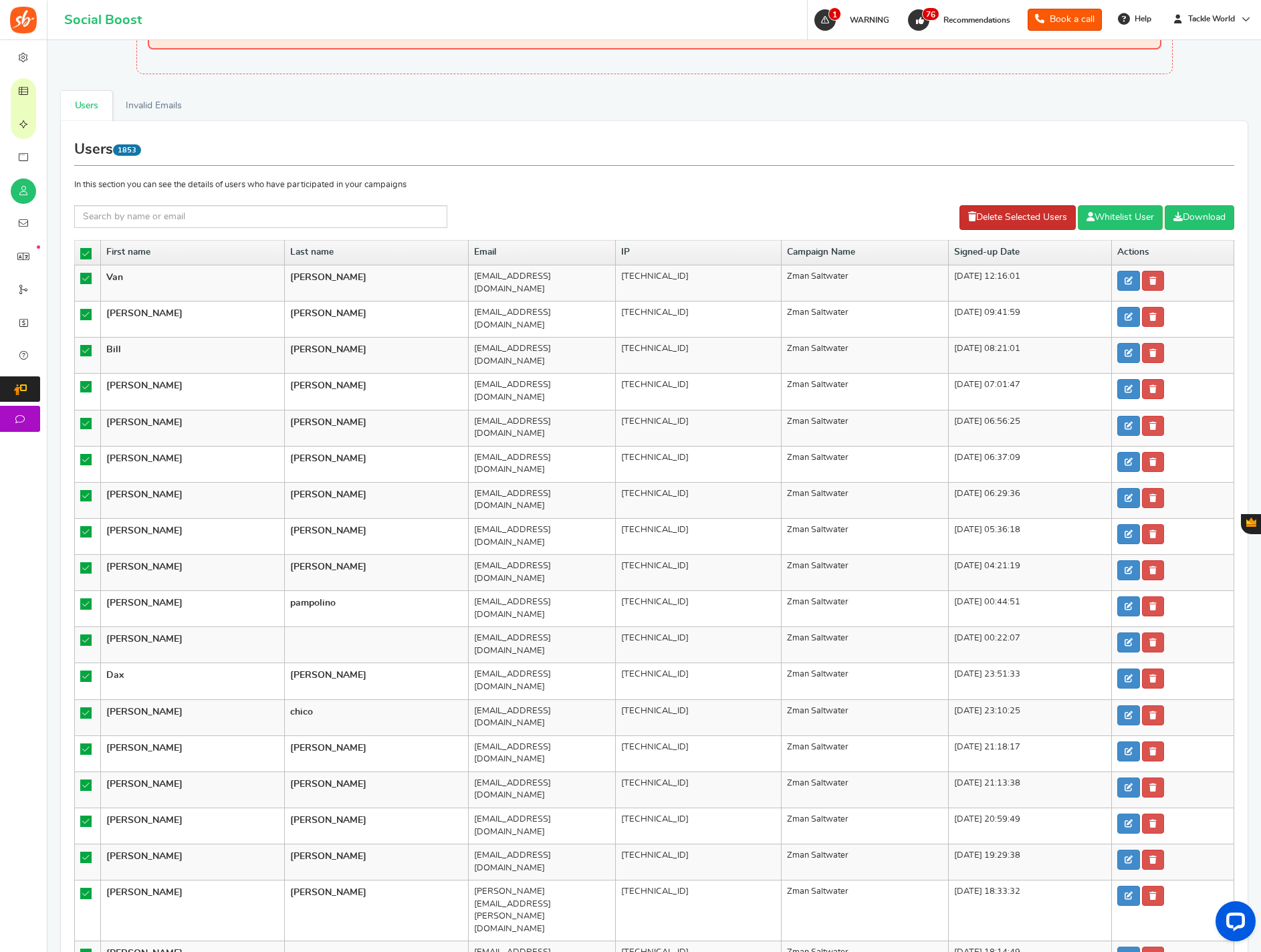
click at [1008, 210] on link "Delete Selected Users" at bounding box center [1018, 217] width 116 height 25
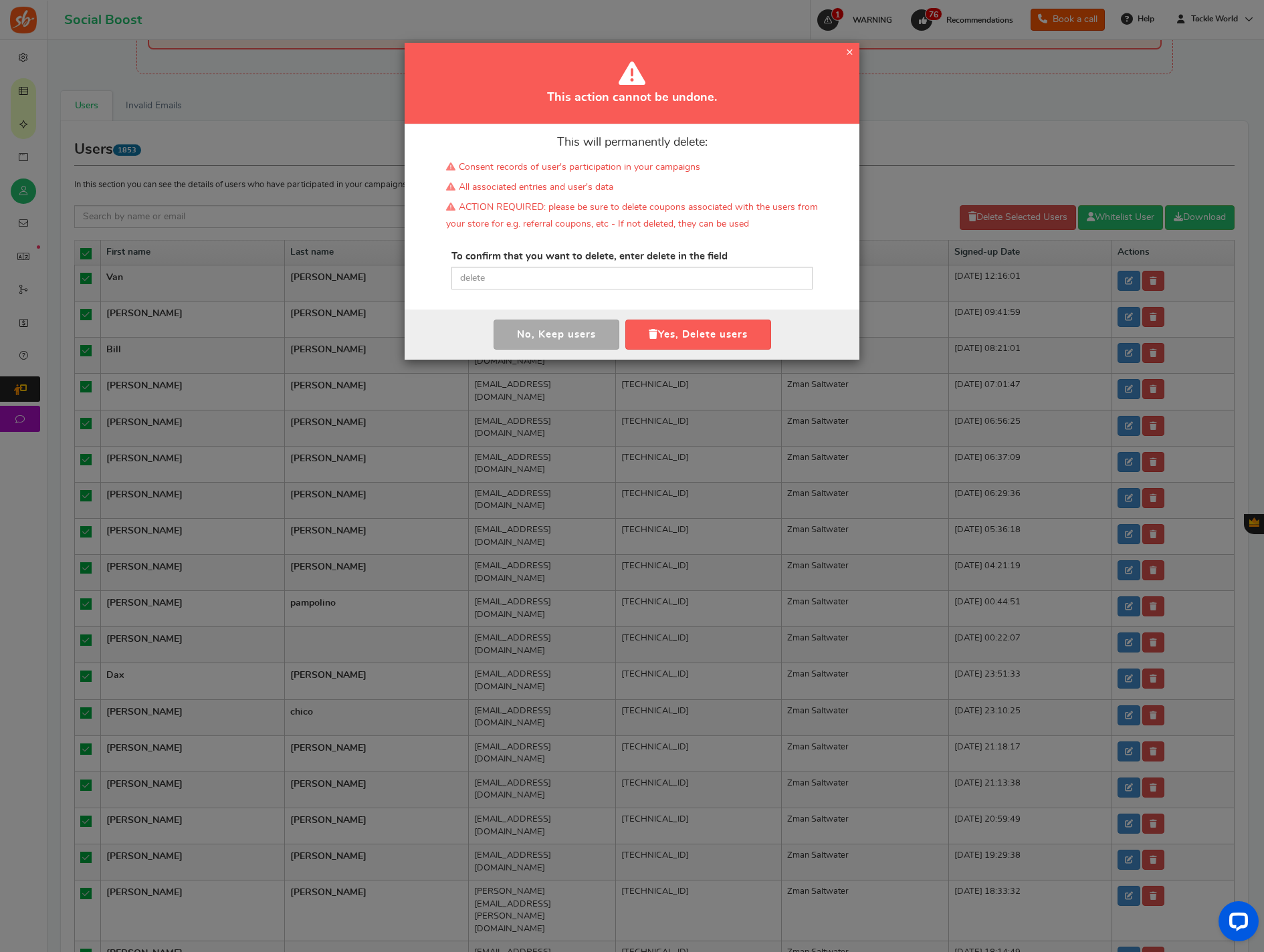
click at [591, 295] on div "This will permanently delete: Consent records of user's participation in your c…" at bounding box center [632, 217] width 455 height 185
click at [605, 277] on input "text" at bounding box center [632, 278] width 361 height 23
paste input "delete"
drag, startPoint x: 688, startPoint y: 335, endPoint x: 629, endPoint y: 332, distance: 59.1
click at [688, 335] on button "Yes, Delete users" at bounding box center [698, 334] width 146 height 30
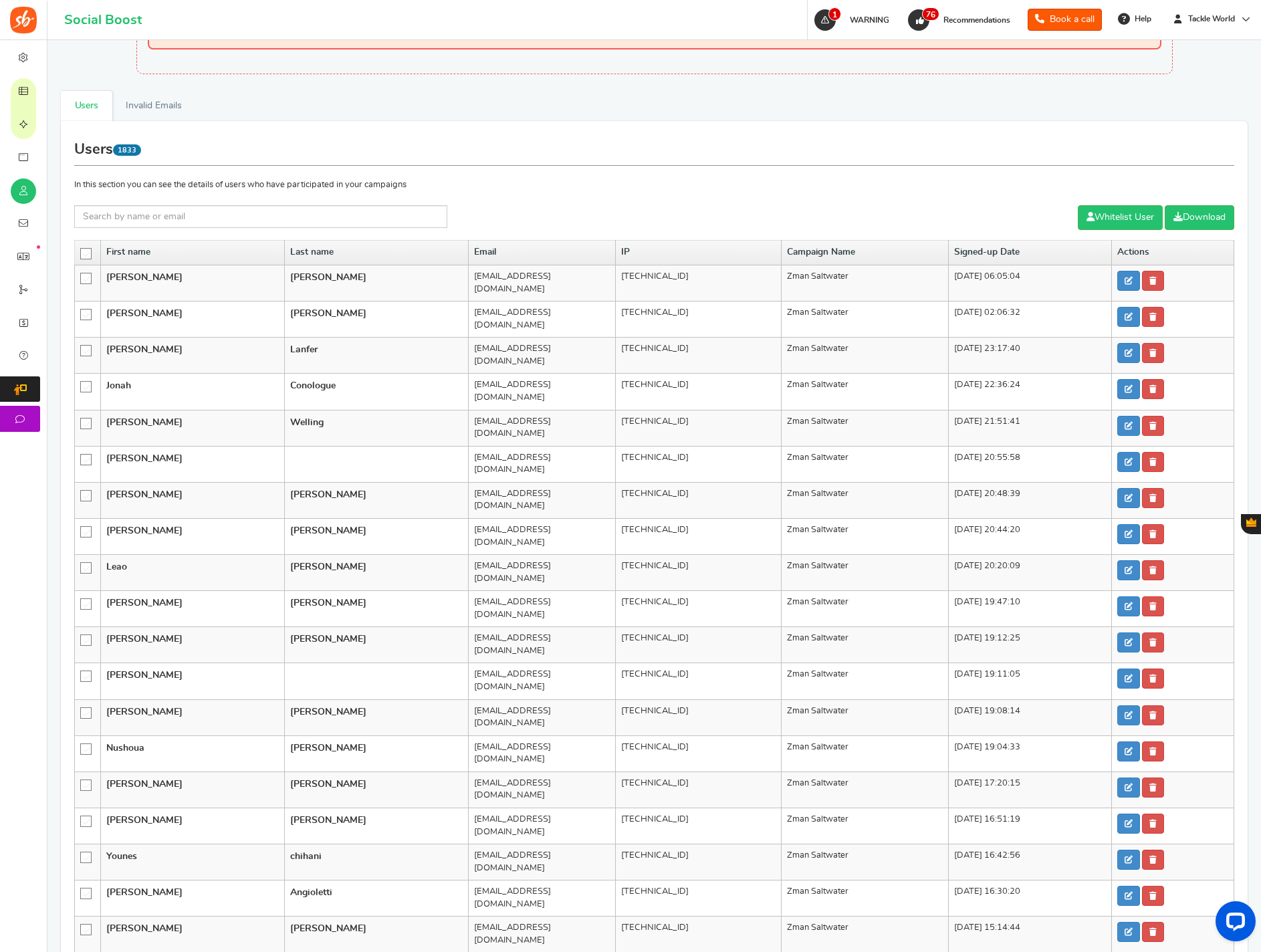
click at [89, 254] on icon at bounding box center [86, 254] width 11 height 11
click at [82, 254] on input "checkbox" at bounding box center [82, 253] width 0 height 9
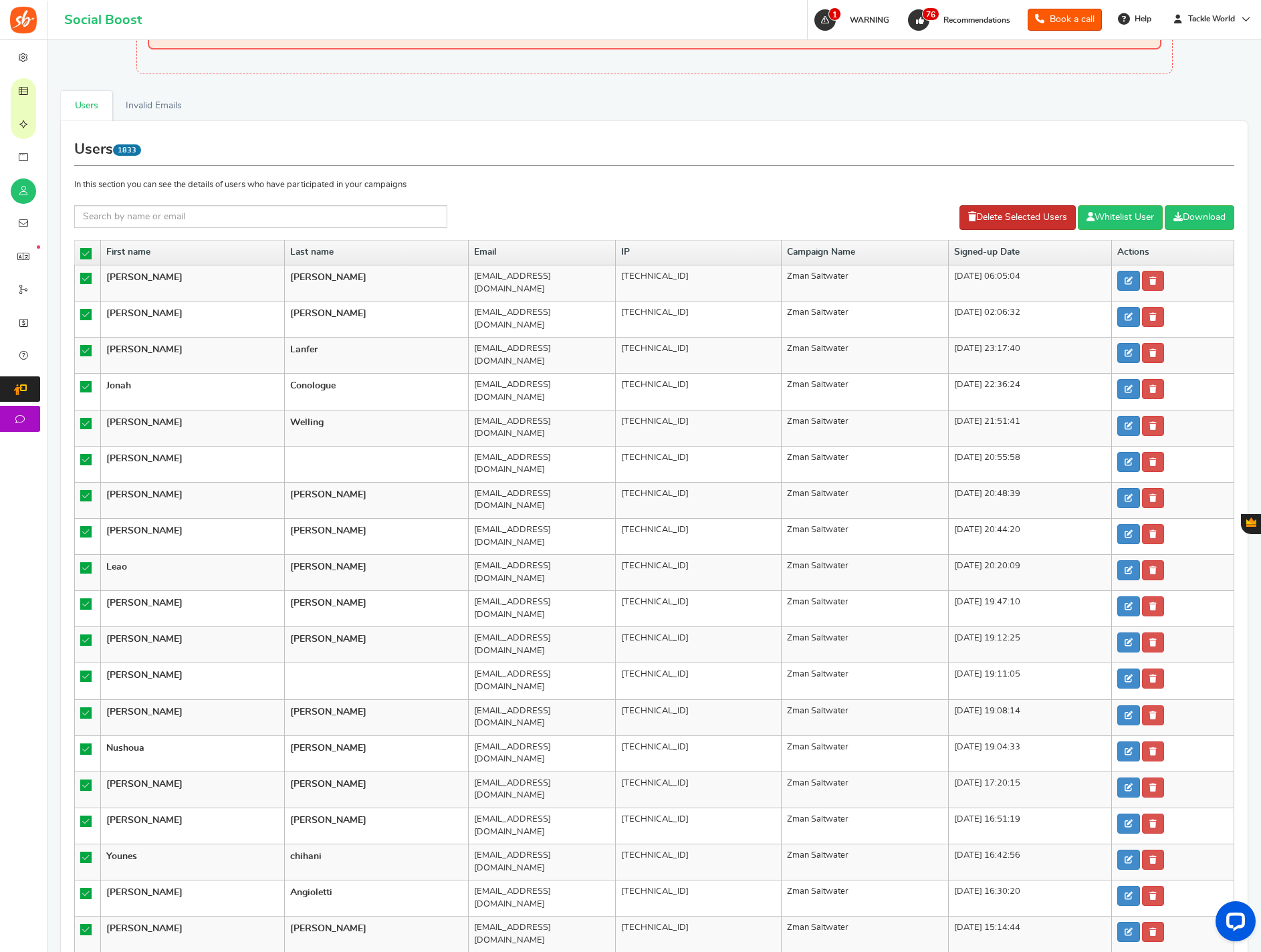
click at [997, 226] on link "Delete Selected Users" at bounding box center [1018, 217] width 116 height 25
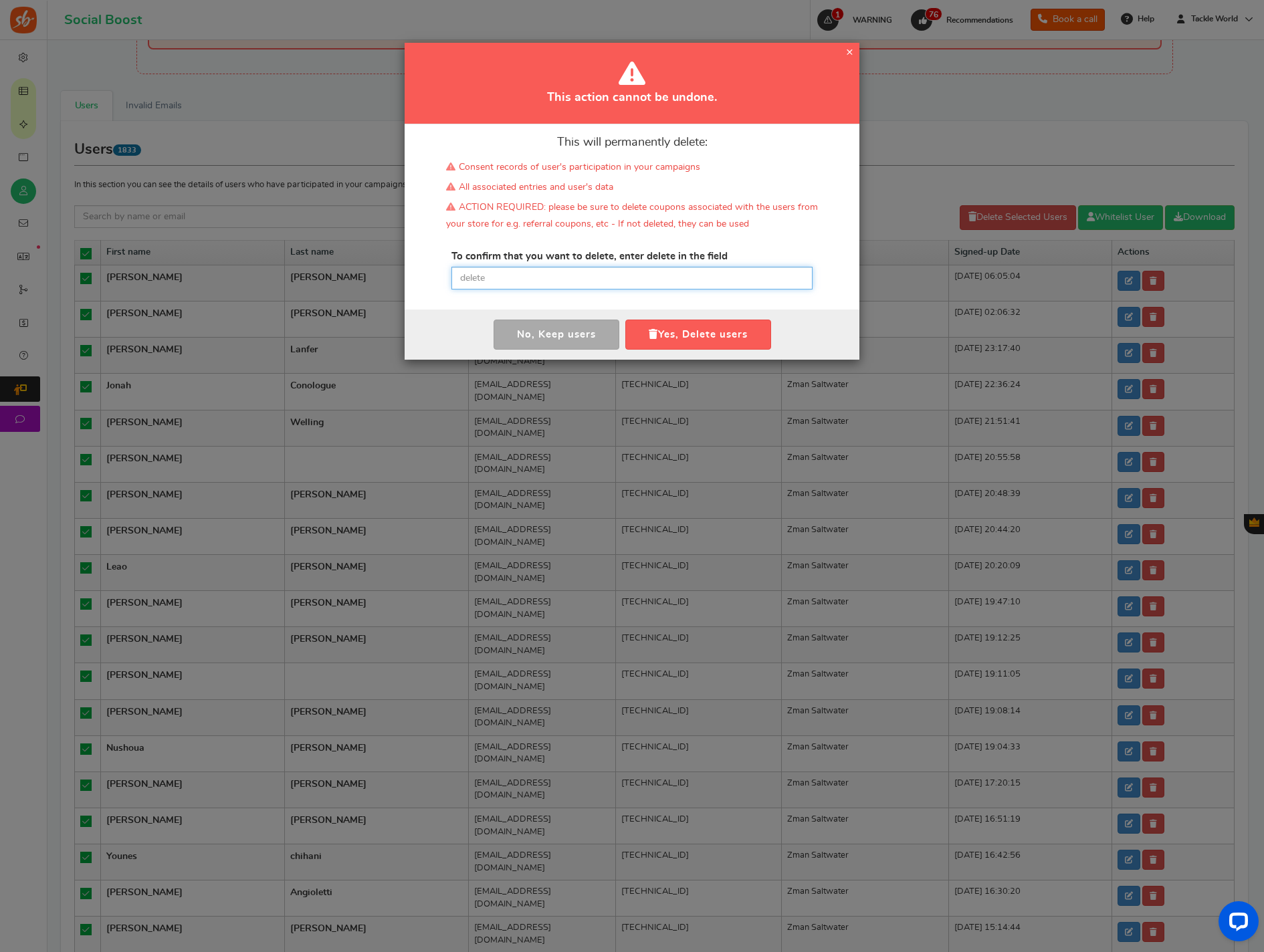
click at [532, 278] on input "text" at bounding box center [632, 278] width 361 height 23
paste input "delete"
type input "delete"
click at [673, 330] on button "Yes, Delete users" at bounding box center [698, 334] width 146 height 30
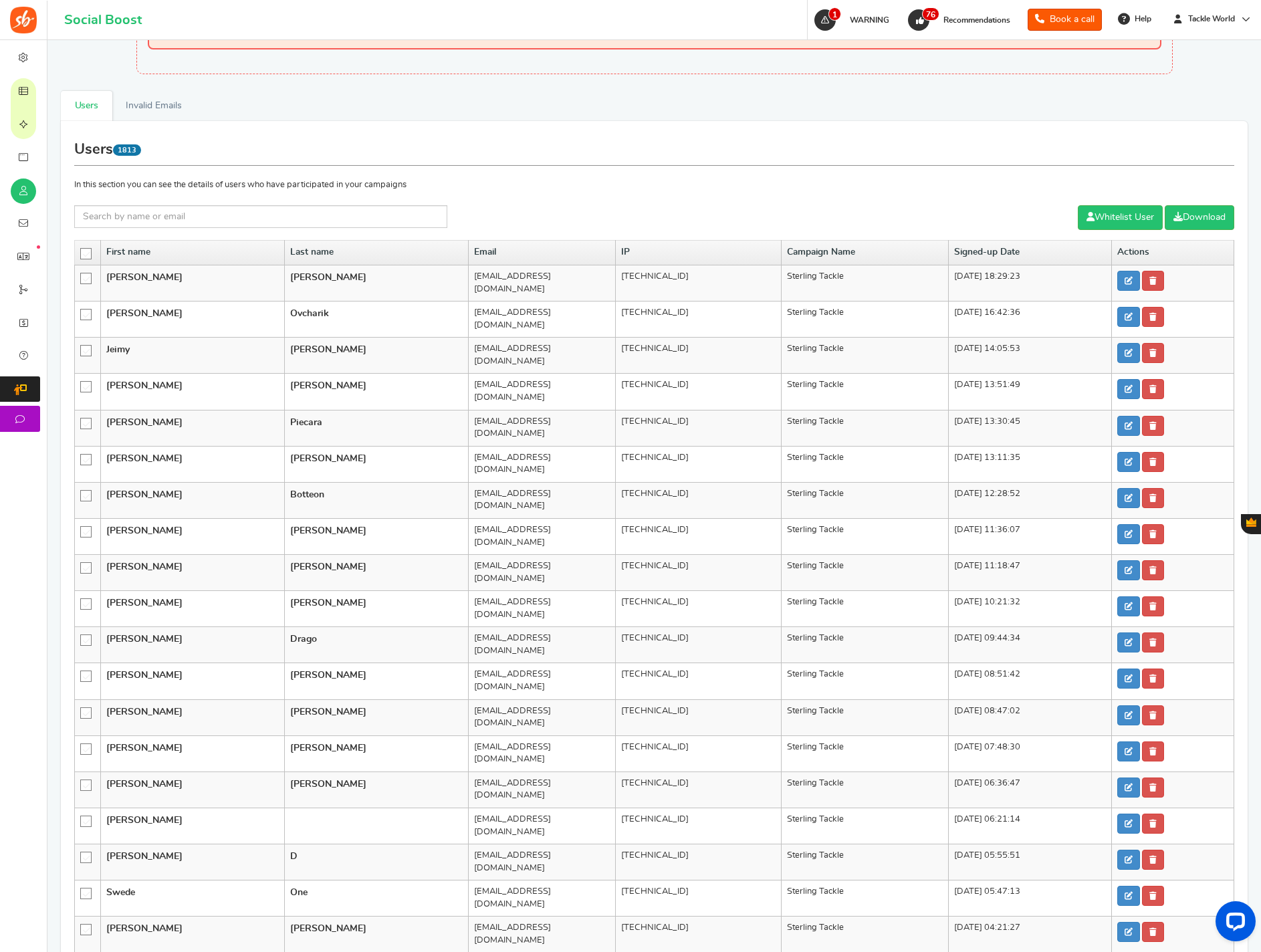
click at [85, 256] on icon at bounding box center [86, 254] width 11 height 11
click at [82, 256] on input "checkbox" at bounding box center [82, 253] width 0 height 9
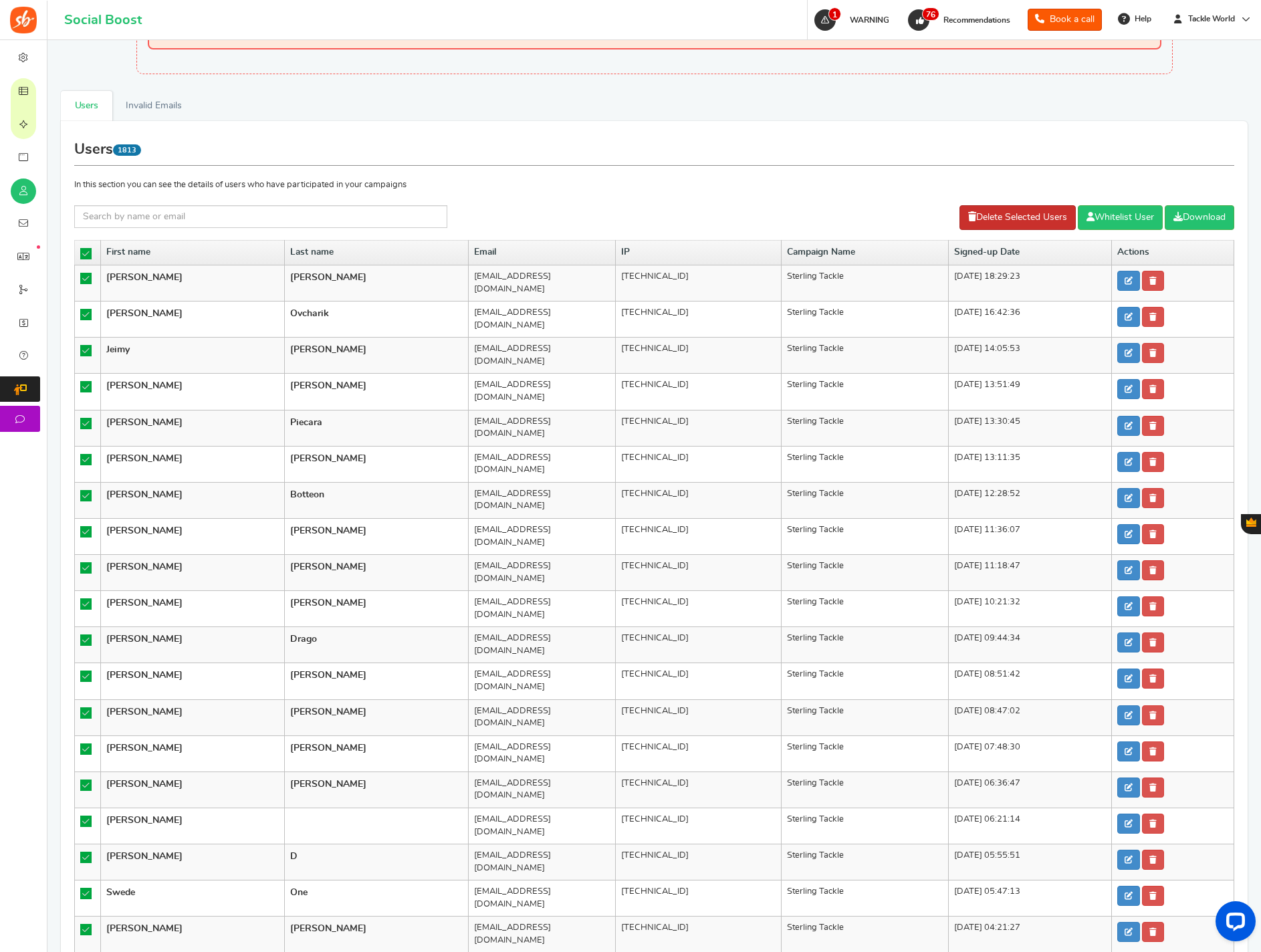
click at [985, 221] on link "Delete Selected Users" at bounding box center [1018, 217] width 116 height 25
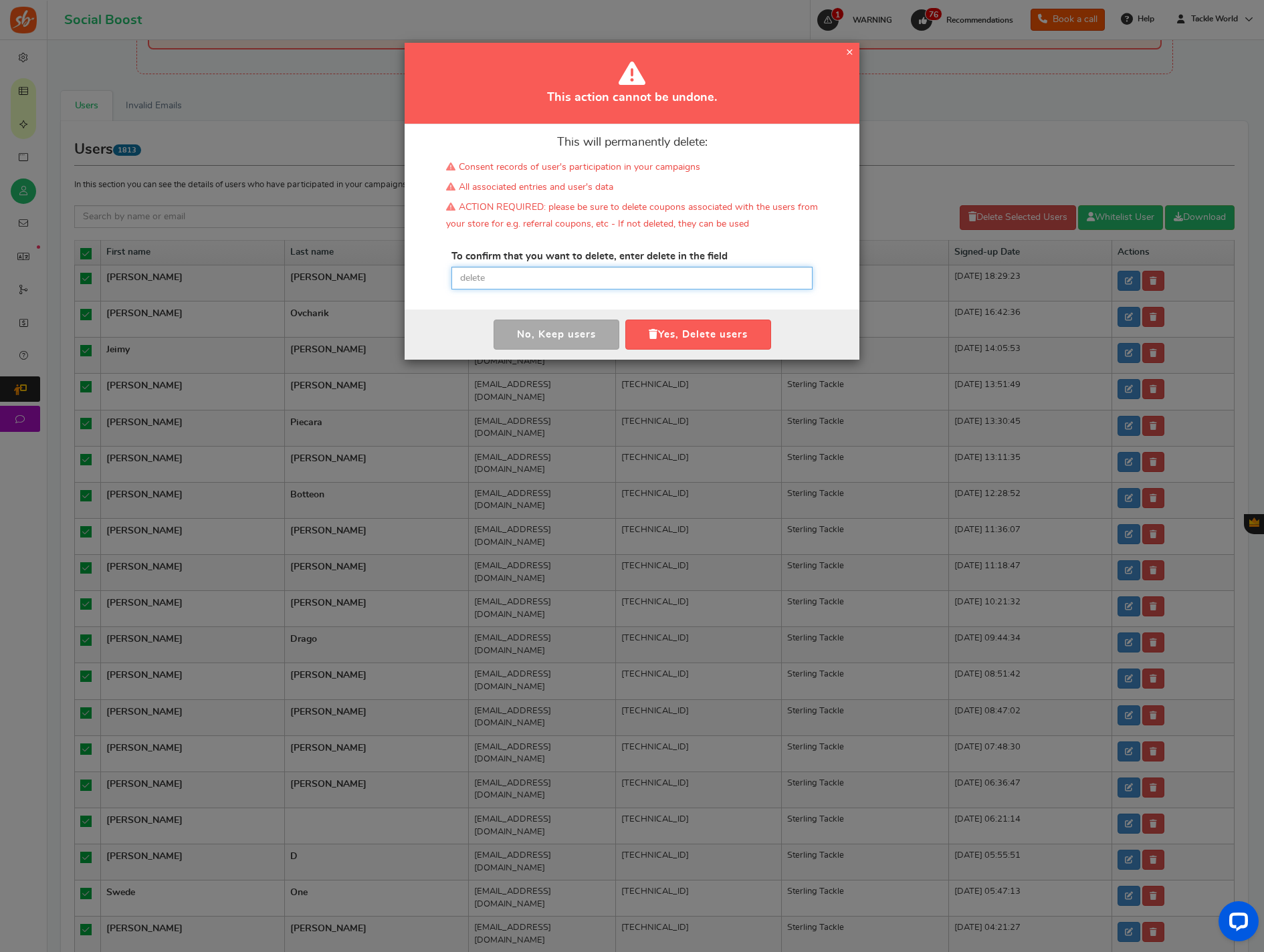
drag, startPoint x: 648, startPoint y: 280, endPoint x: 659, endPoint y: 303, distance: 25.5
click at [648, 280] on input "text" at bounding box center [632, 278] width 361 height 23
paste input "delete"
click at [680, 331] on button "Yes, Delete users" at bounding box center [698, 334] width 146 height 30
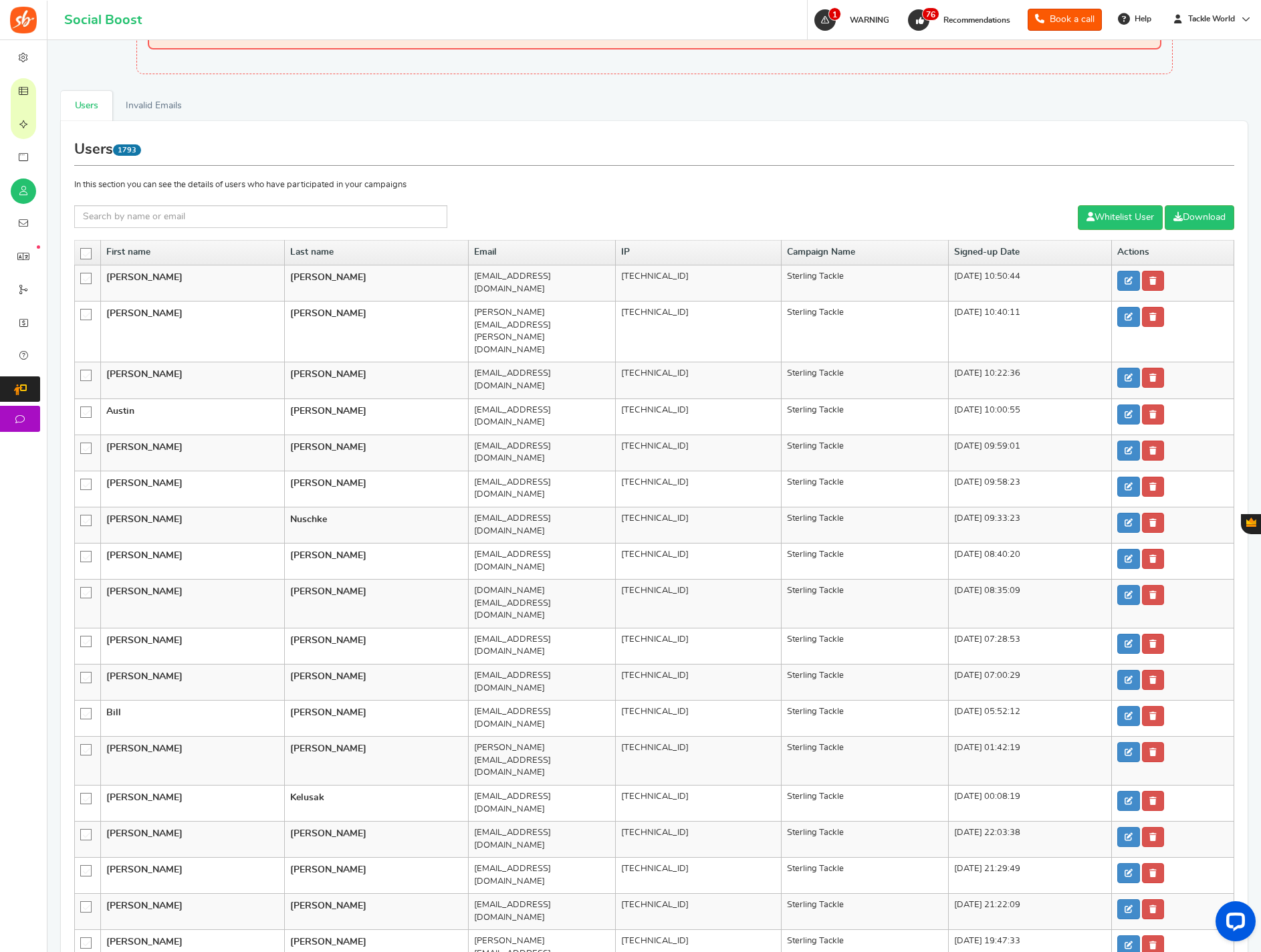
click at [88, 254] on icon at bounding box center [86, 254] width 11 height 11
click at [82, 254] on input "checkbox" at bounding box center [82, 253] width 0 height 9
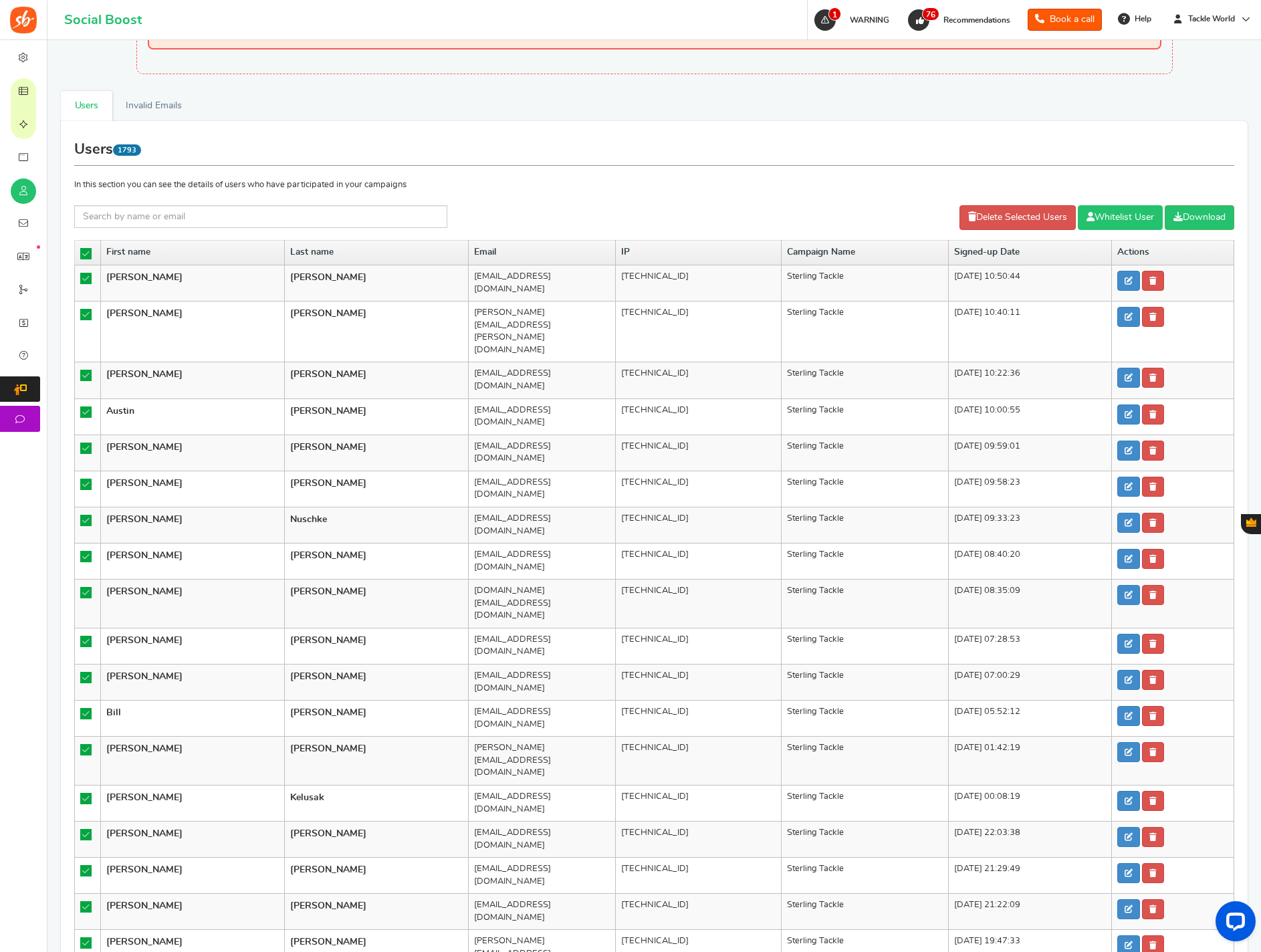
click at [1078, 226] on link "Whitelist User" at bounding box center [1120, 217] width 85 height 25
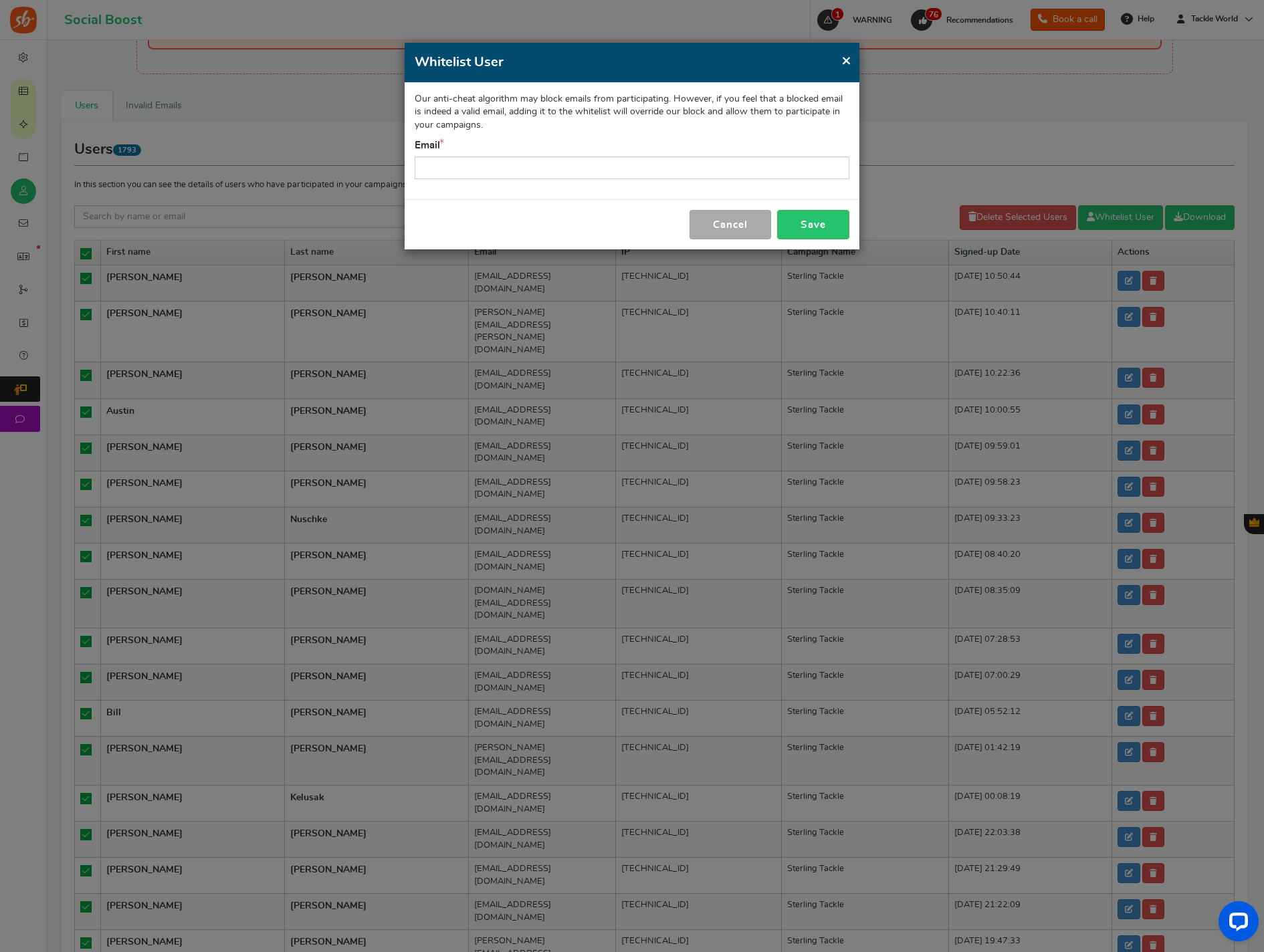
click at [1054, 224] on div "× Close Whitelist User Our anti-cheat algorithm may block emails from participa…" at bounding box center [632, 476] width 1264 height 952
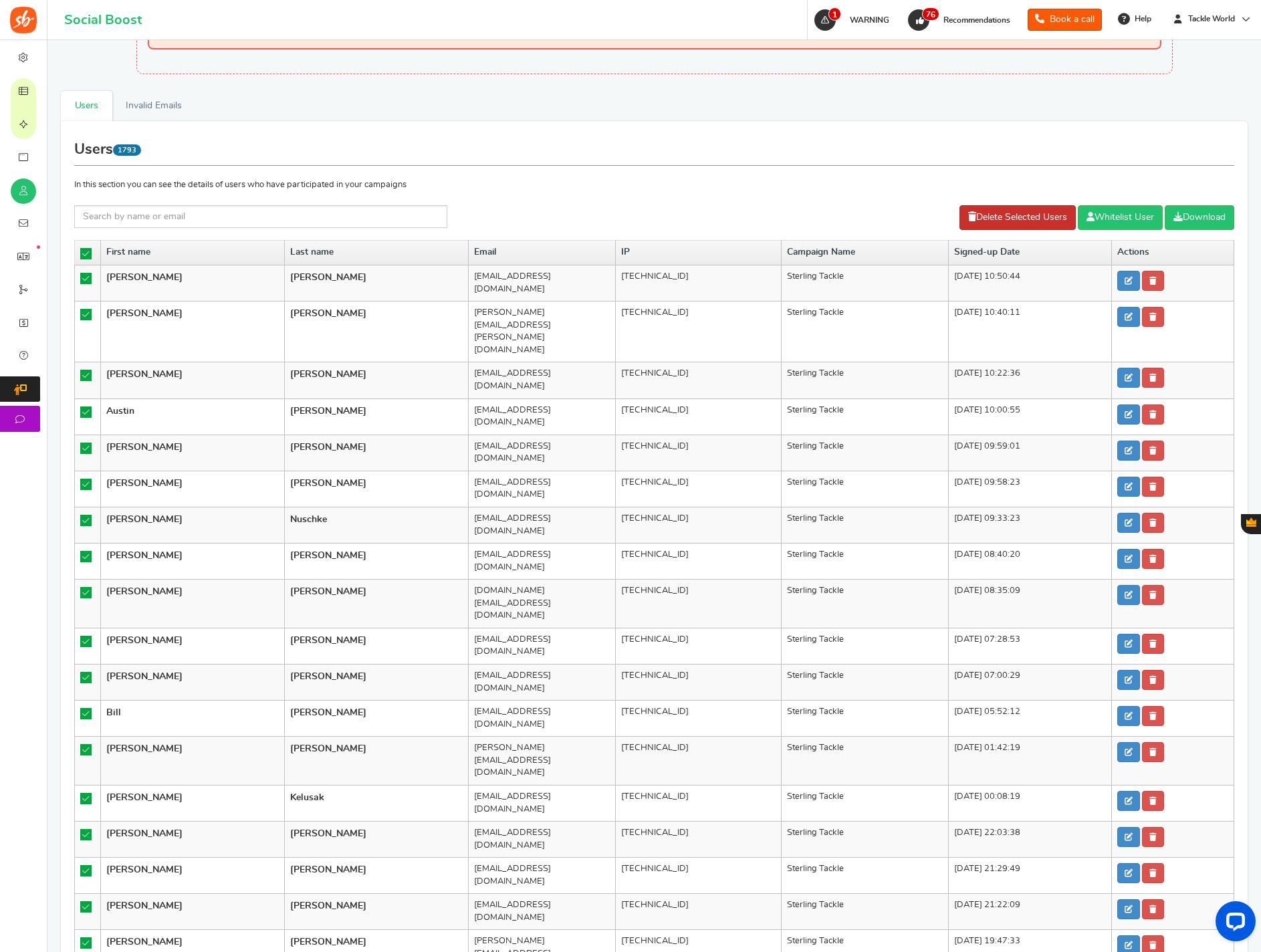
click at [1006, 219] on link "Delete Selected Users" at bounding box center [1018, 217] width 116 height 25
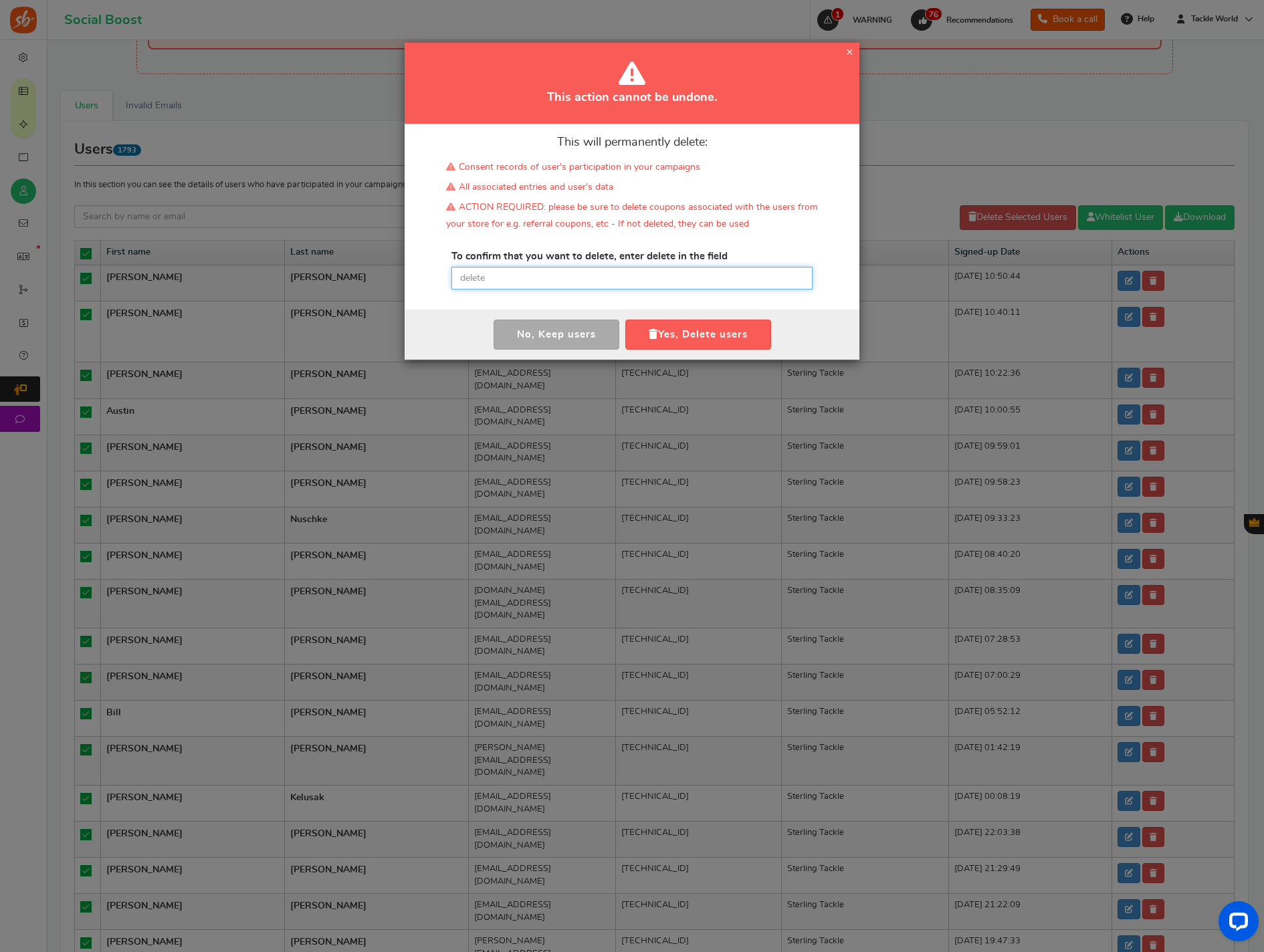
drag, startPoint x: 643, startPoint y: 277, endPoint x: 658, endPoint y: 302, distance: 29.2
click at [643, 277] on input "text" at bounding box center [632, 278] width 361 height 23
paste input "delete"
click at [664, 332] on button "Yes, Delete users" at bounding box center [698, 334] width 146 height 30
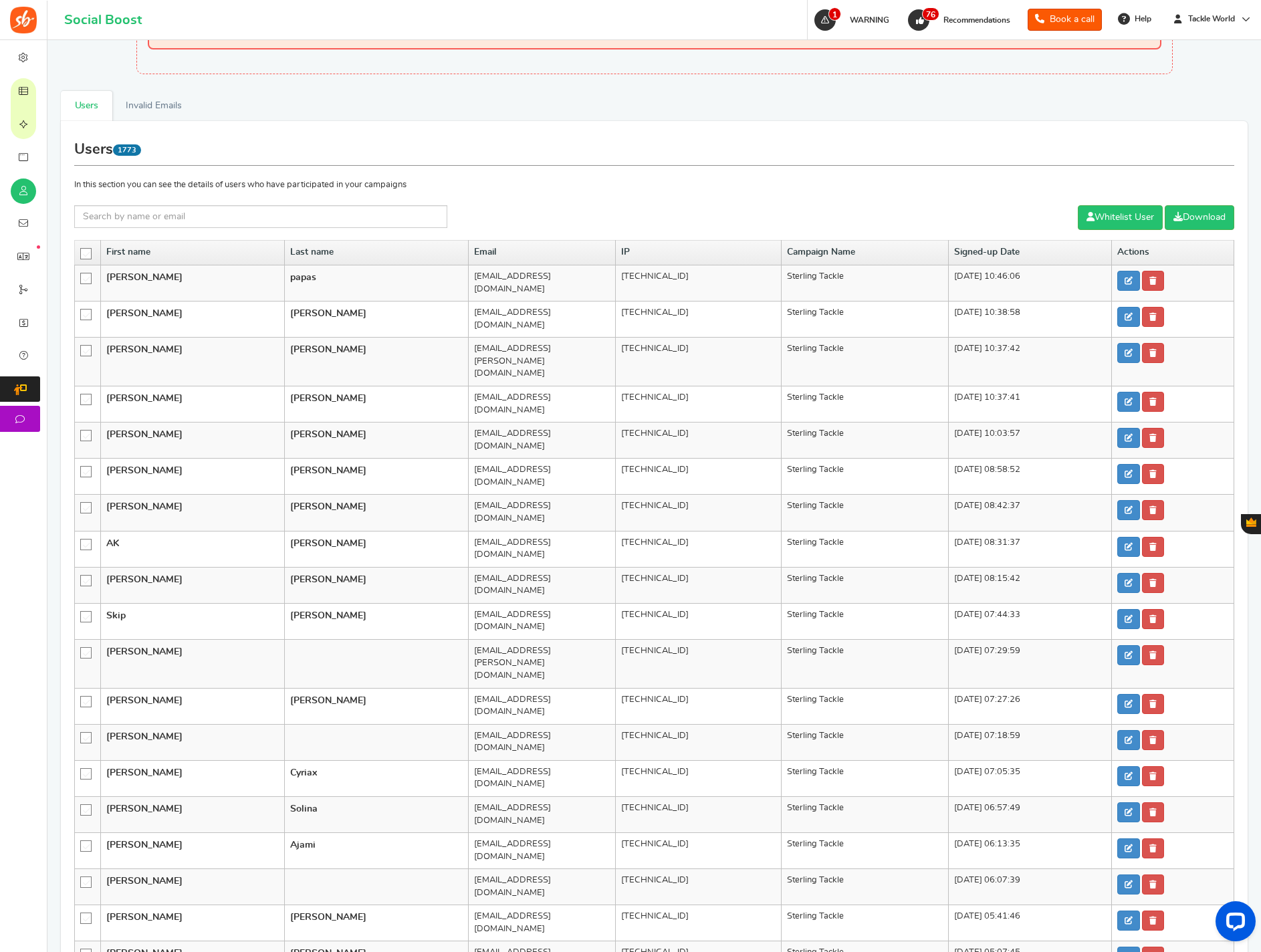
click at [85, 252] on icon at bounding box center [86, 254] width 11 height 11
click at [82, 252] on input "checkbox" at bounding box center [82, 253] width 0 height 9
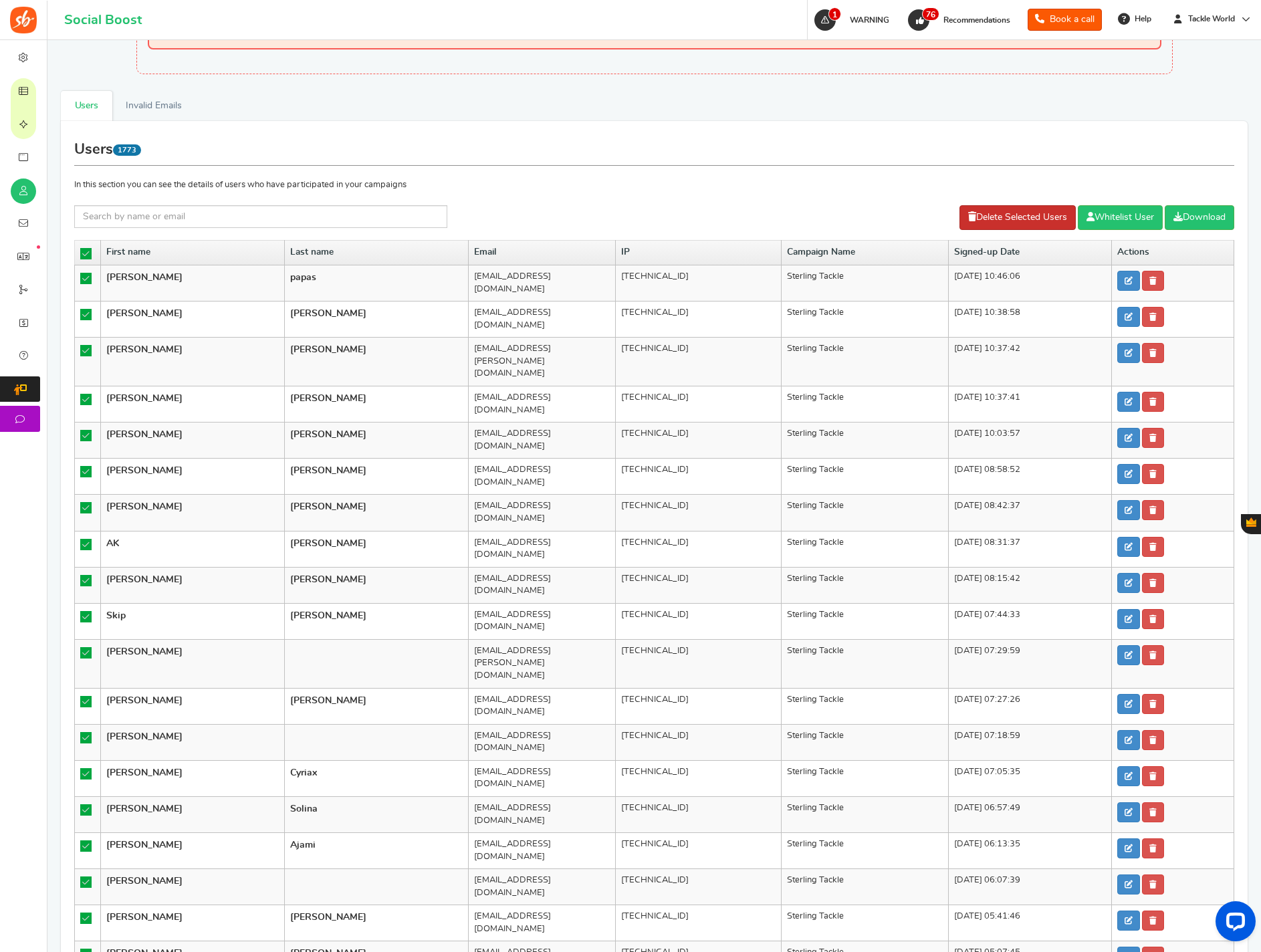
click at [960, 227] on link "Delete Selected Users" at bounding box center [1018, 217] width 116 height 25
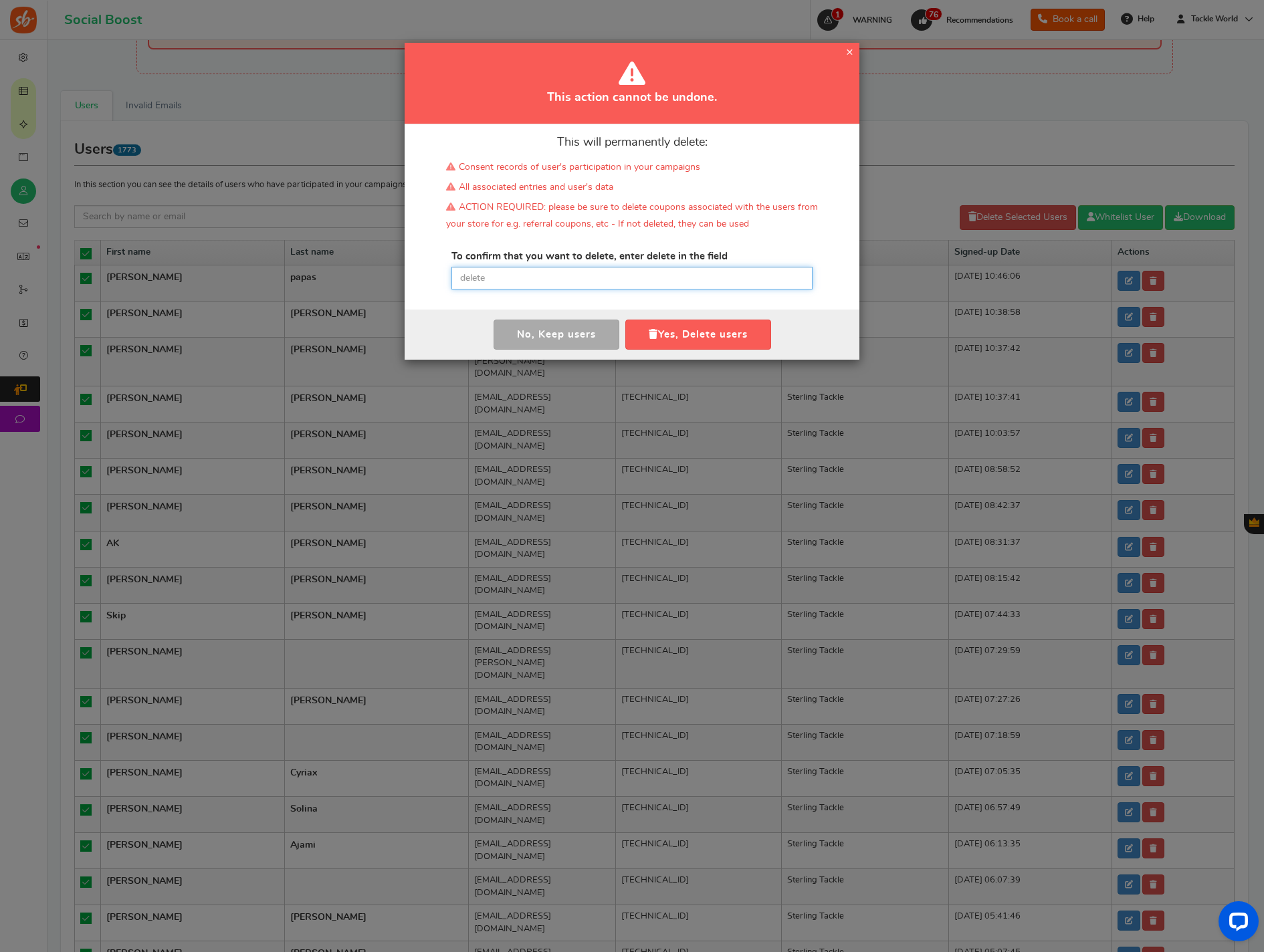
click at [649, 272] on input "text" at bounding box center [632, 278] width 361 height 23
paste input "delete"
type input "delete"
click at [671, 338] on button "Yes, Delete users" at bounding box center [698, 334] width 146 height 30
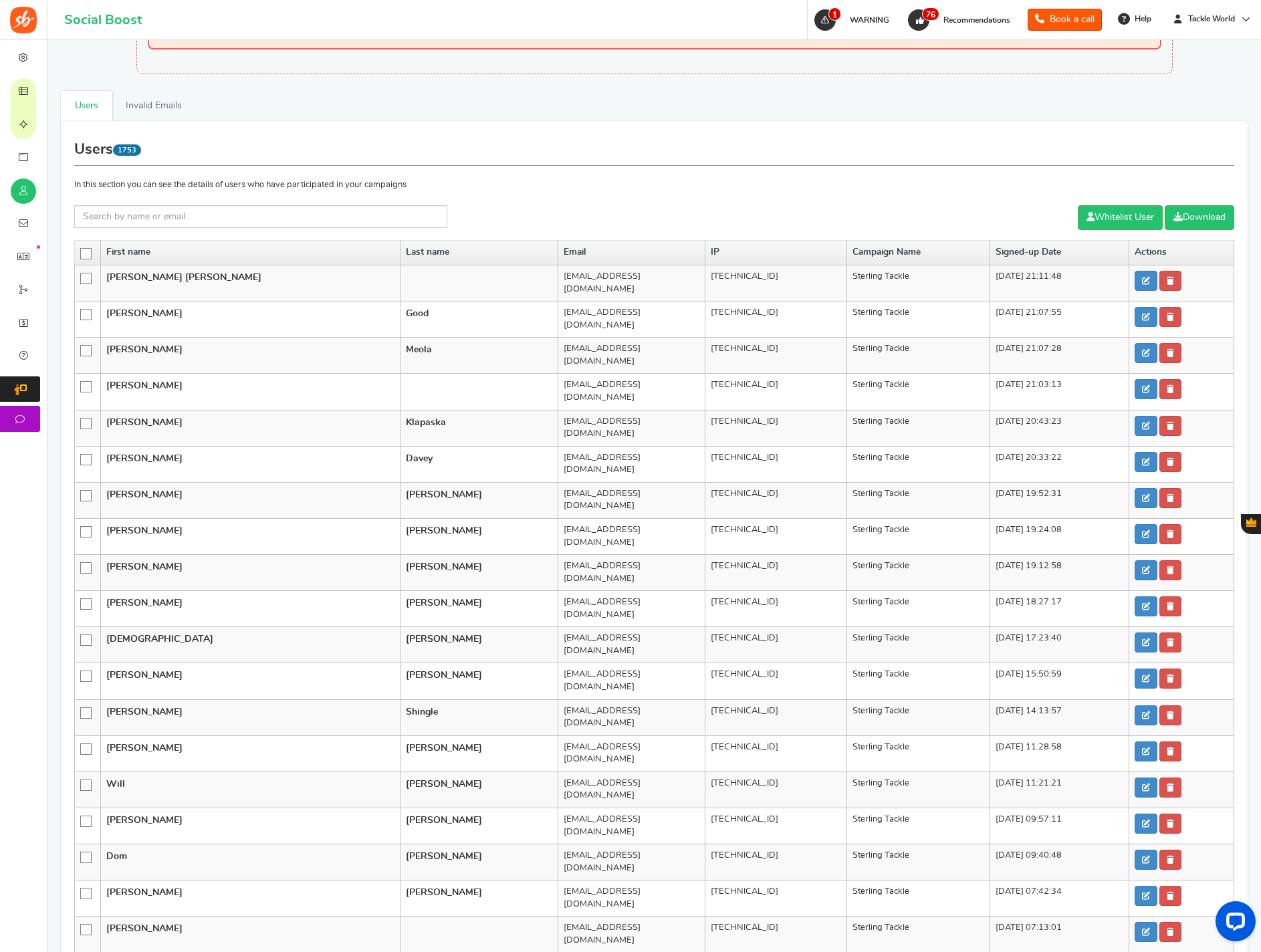
click at [86, 254] on icon at bounding box center [86, 254] width 11 height 11
click at [82, 254] on input "checkbox" at bounding box center [82, 253] width 0 height 9
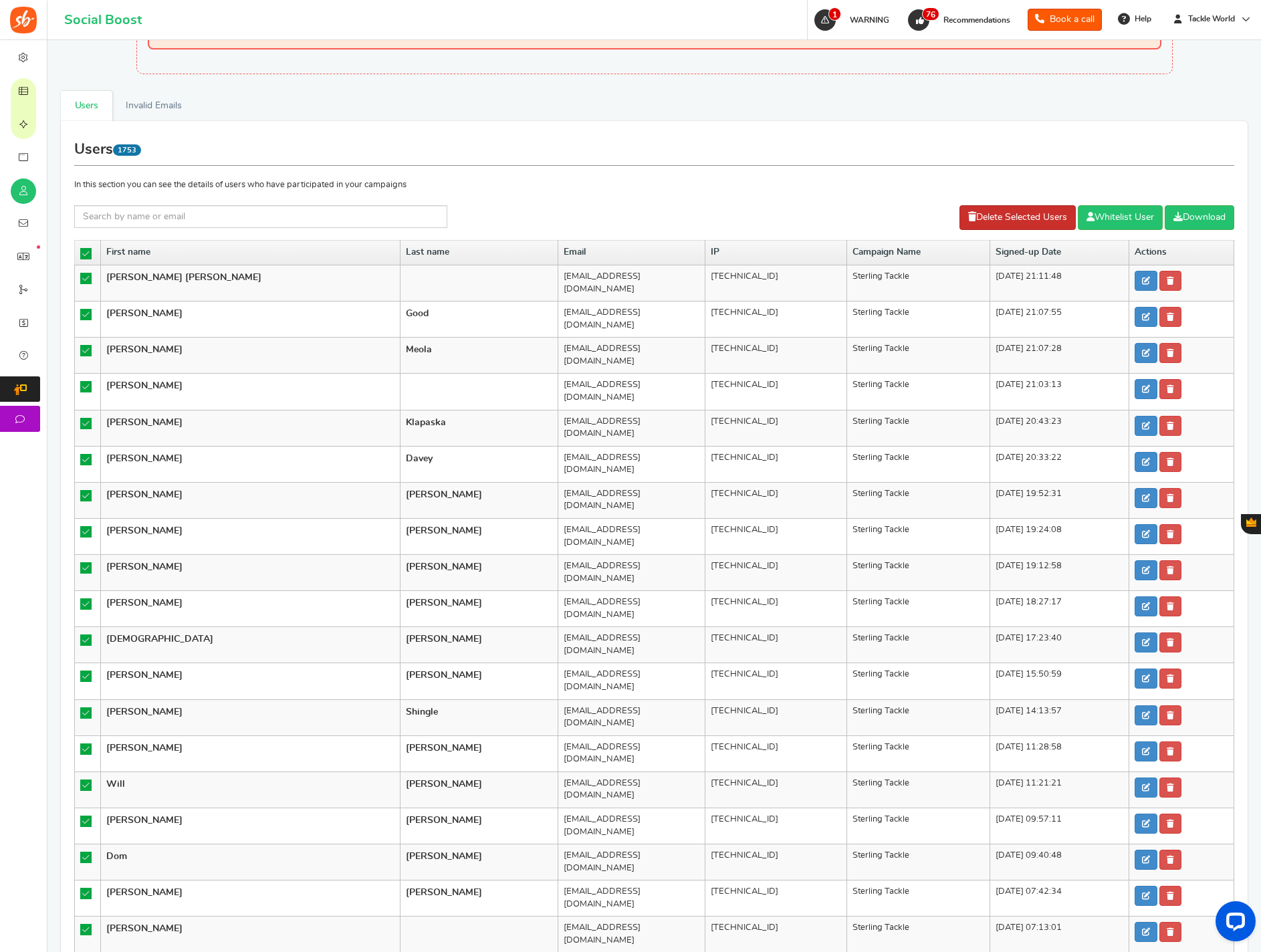
click at [976, 220] on link "Delete Selected Users" at bounding box center [1018, 217] width 116 height 25
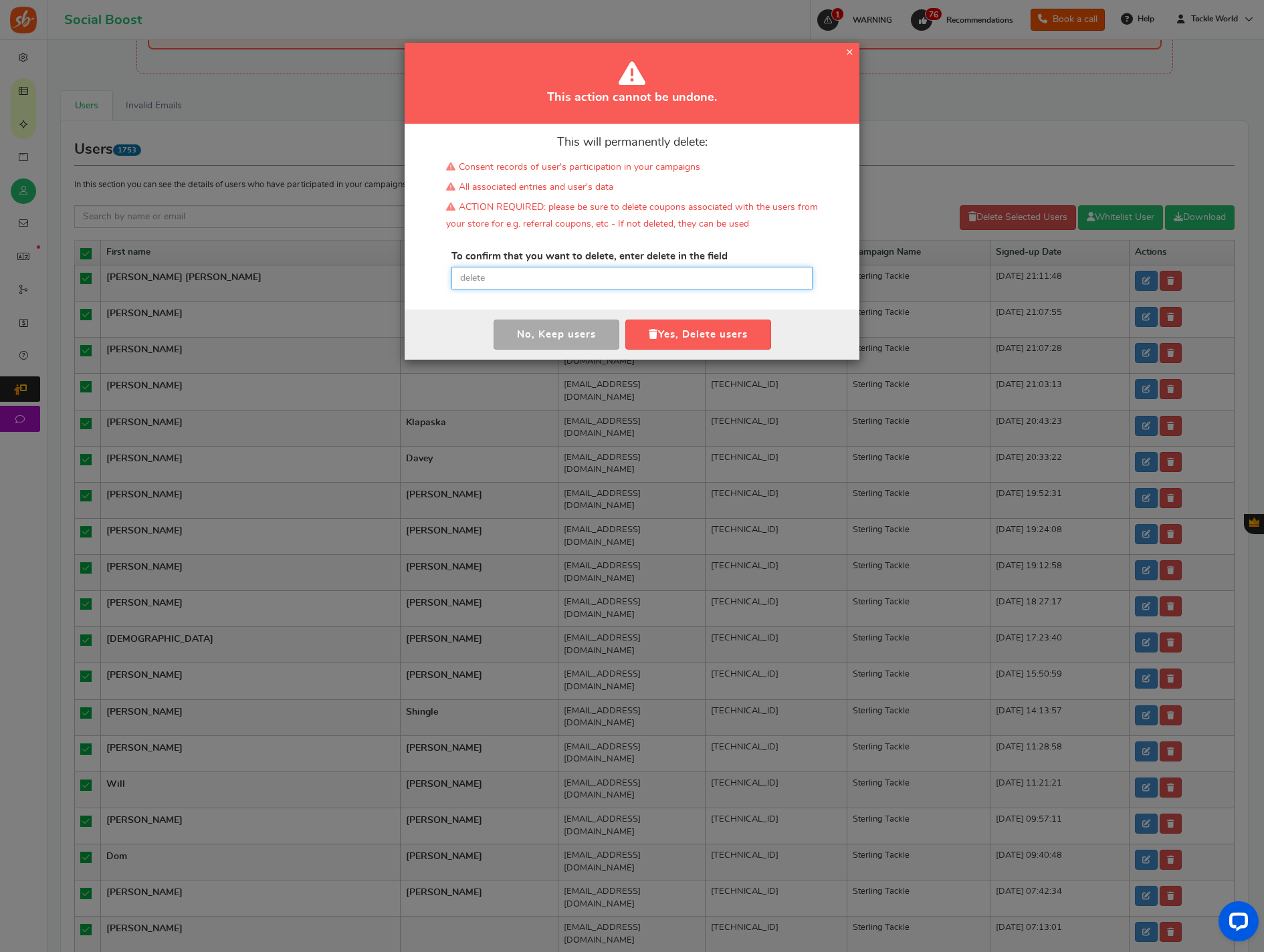
click at [563, 273] on input "text" at bounding box center [632, 278] width 361 height 23
paste input "delete"
type input "delete"
drag, startPoint x: 689, startPoint y: 331, endPoint x: 551, endPoint y: 301, distance: 141.2
click at [689, 331] on button "Yes, Delete users" at bounding box center [698, 334] width 146 height 30
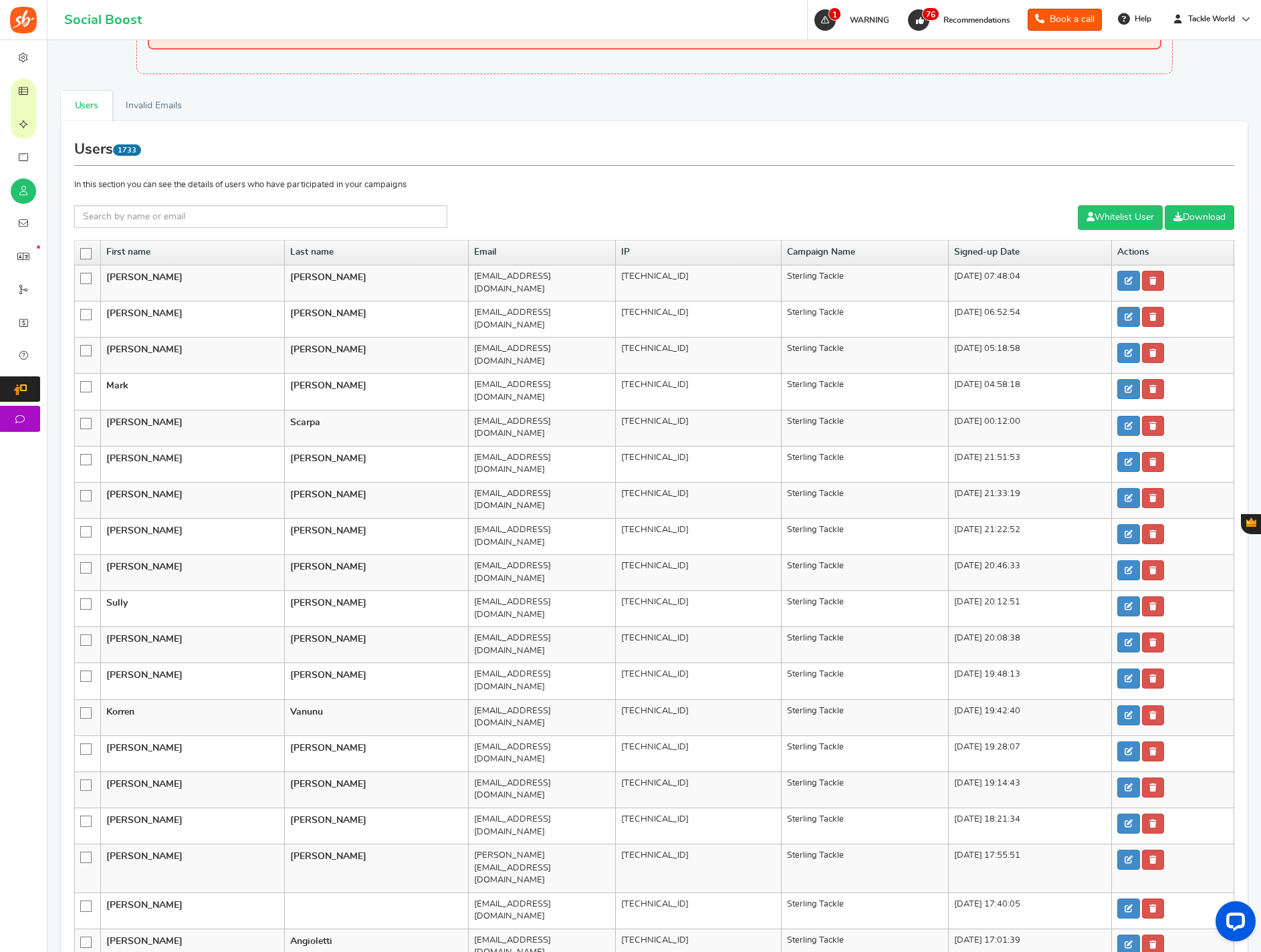
click at [89, 254] on icon at bounding box center [86, 254] width 11 height 11
click at [82, 254] on input "checkbox" at bounding box center [82, 253] width 0 height 9
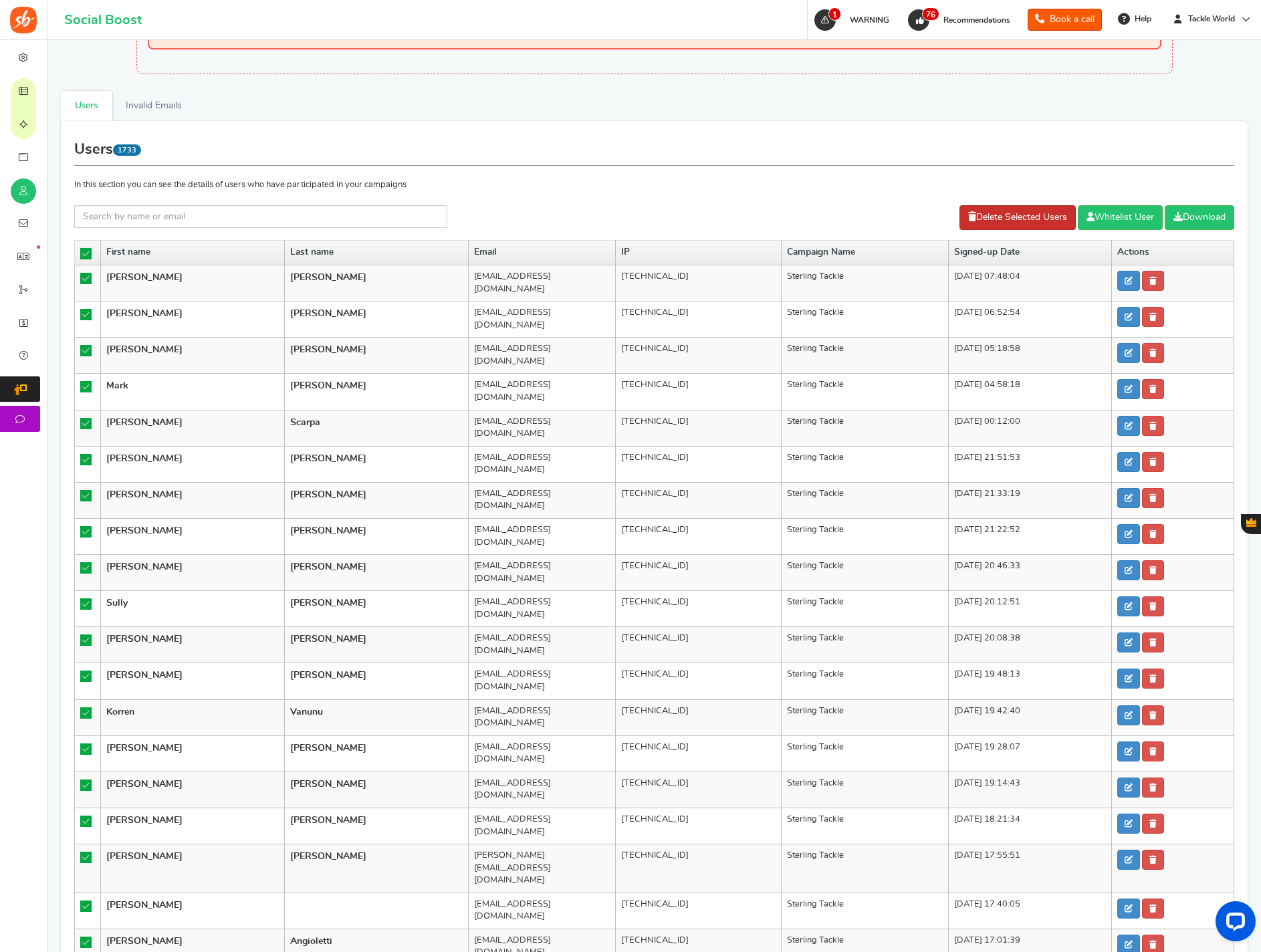
click at [993, 220] on link "Delete Selected Users" at bounding box center [1018, 217] width 116 height 25
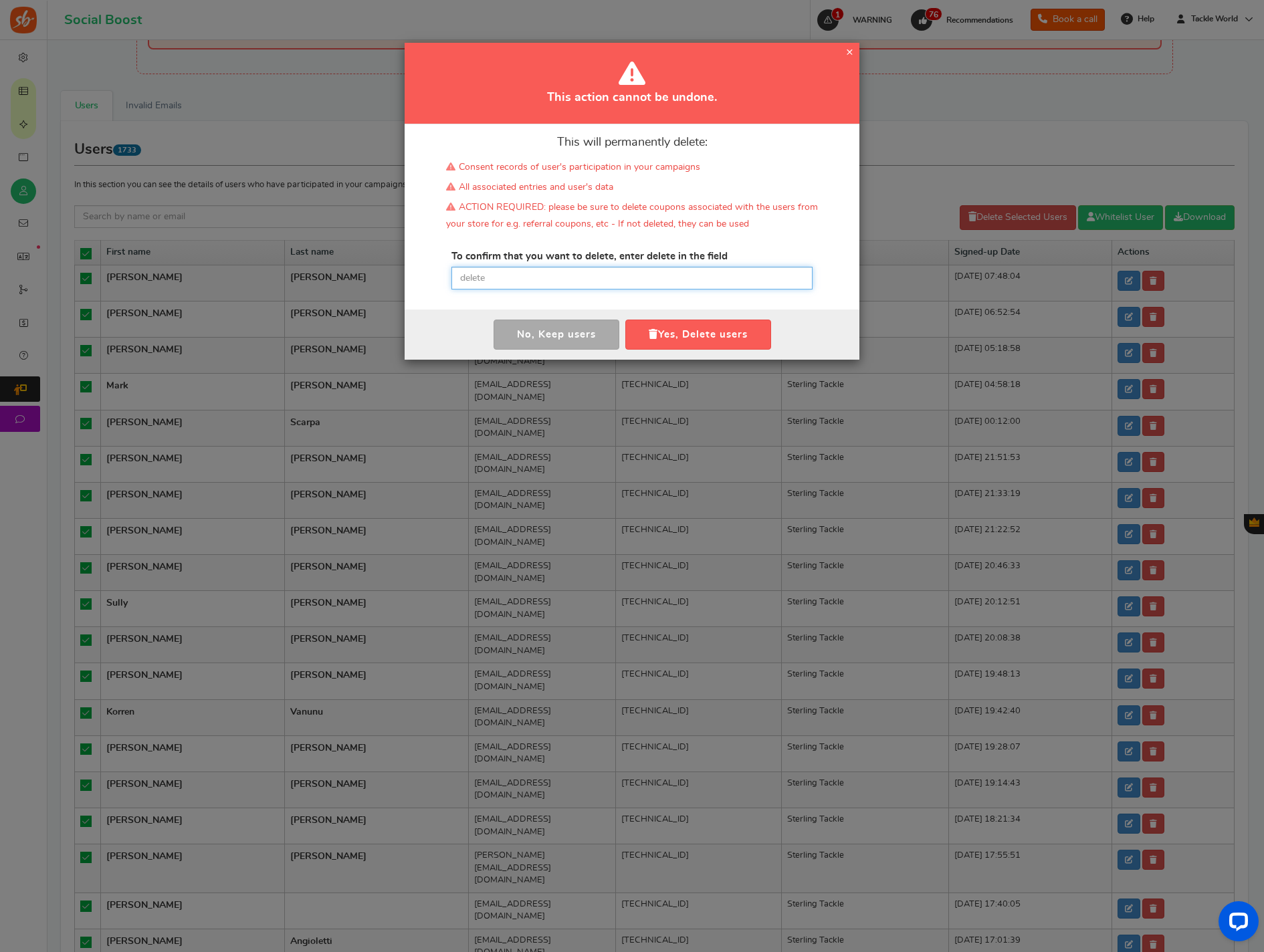
drag, startPoint x: 518, startPoint y: 280, endPoint x: 559, endPoint y: 299, distance: 45.2
click at [518, 280] on input "text" at bounding box center [632, 278] width 361 height 23
paste input "delete"
type input "delete"
click at [656, 326] on button "Yes, Delete users" at bounding box center [698, 334] width 146 height 30
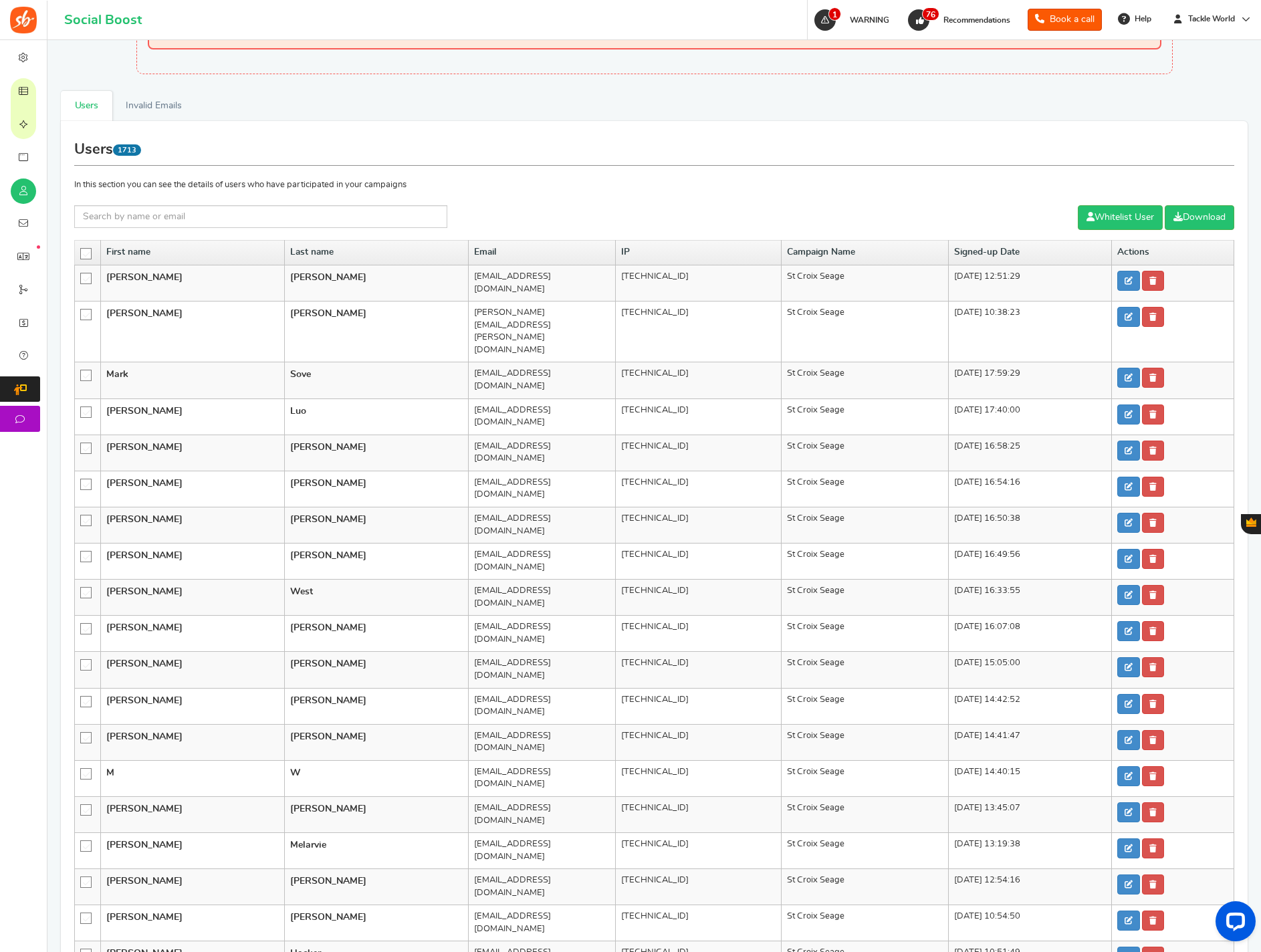
click at [87, 255] on icon at bounding box center [86, 254] width 11 height 11
click at [82, 255] on input "checkbox" at bounding box center [82, 253] width 0 height 9
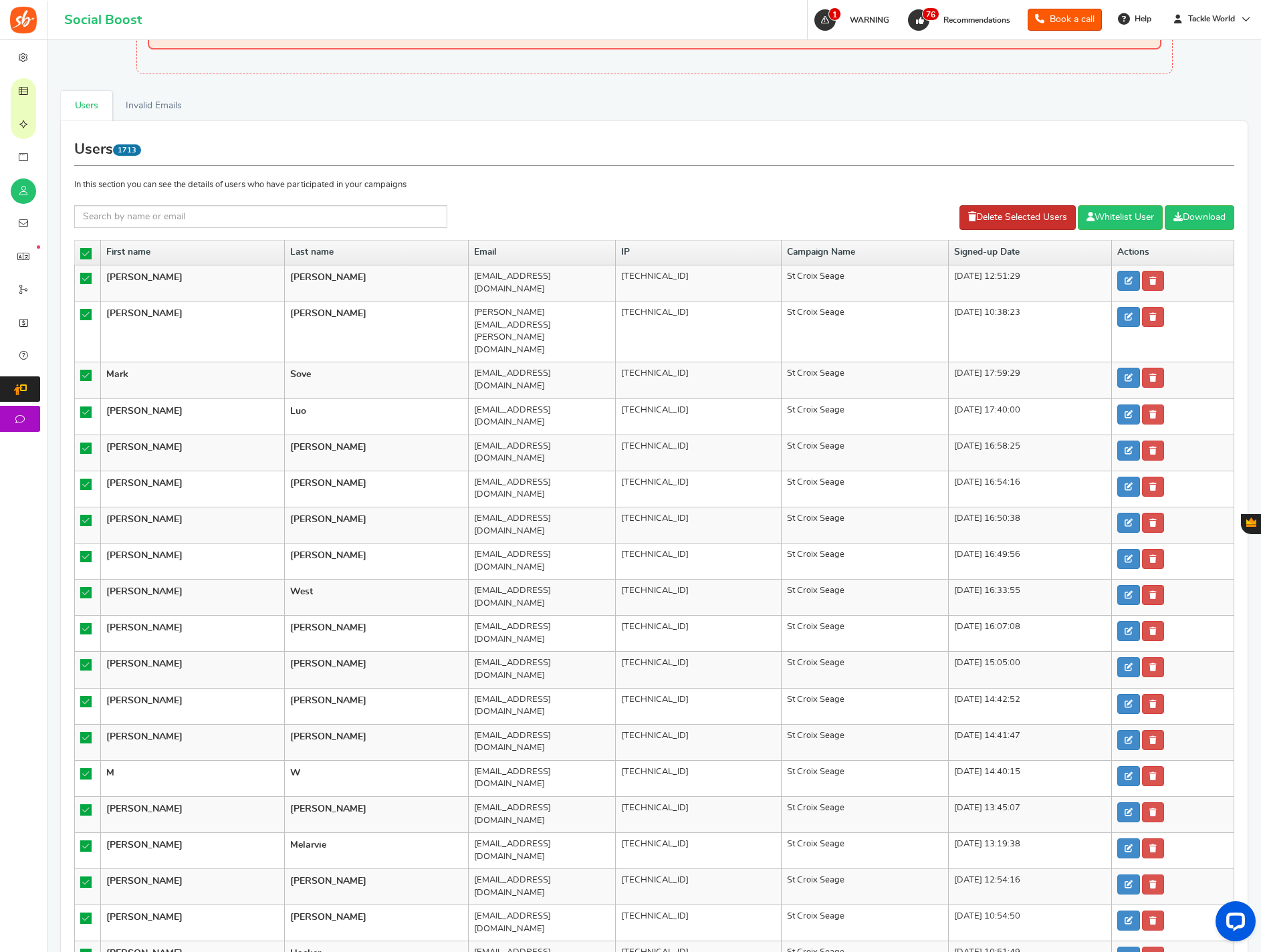
click at [980, 223] on link "Delete Selected Users" at bounding box center [1018, 217] width 116 height 25
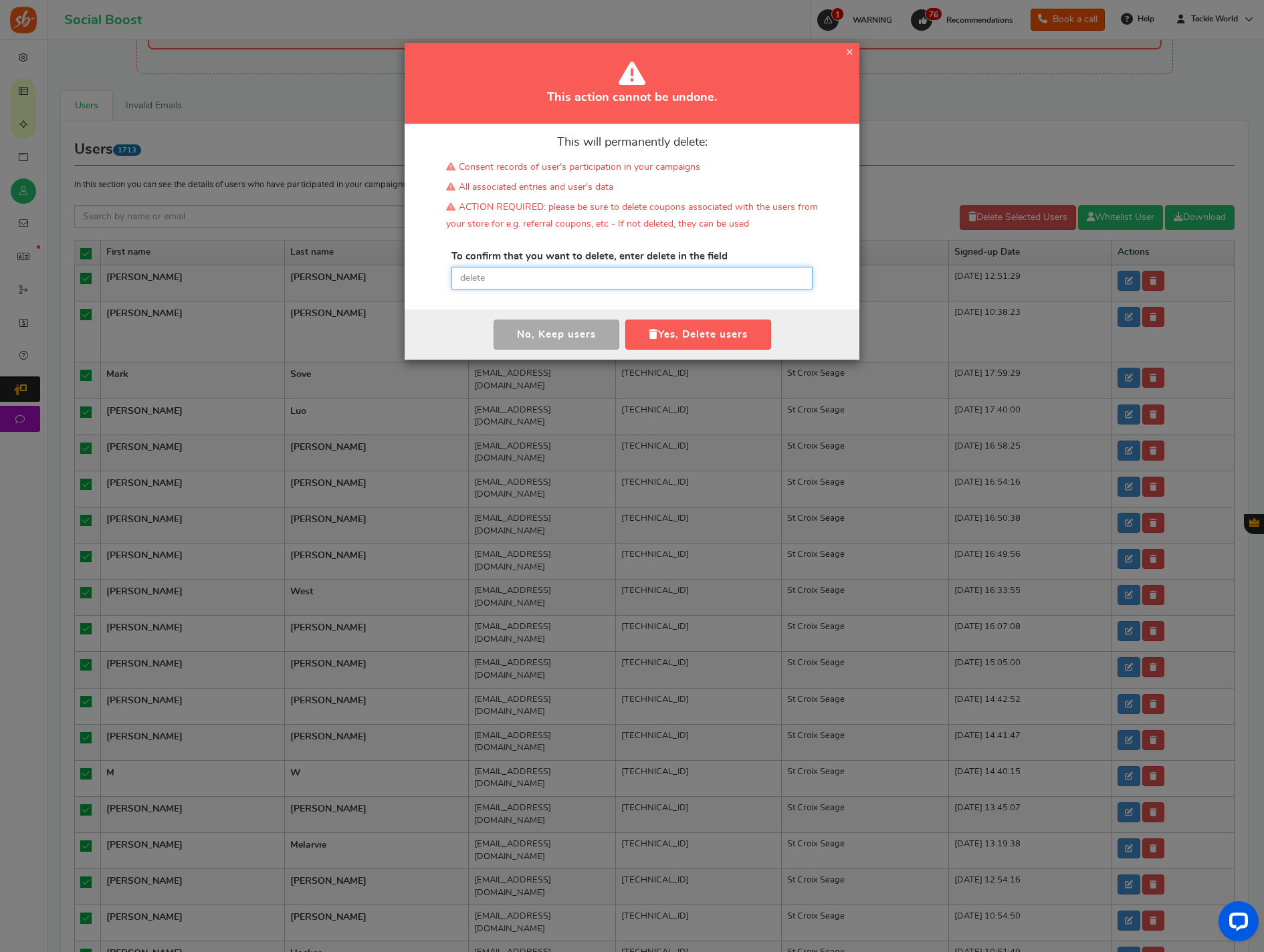
click at [715, 288] on input "text" at bounding box center [632, 278] width 361 height 23
paste input "delete"
click at [705, 331] on button "Yes, Delete users" at bounding box center [698, 334] width 146 height 30
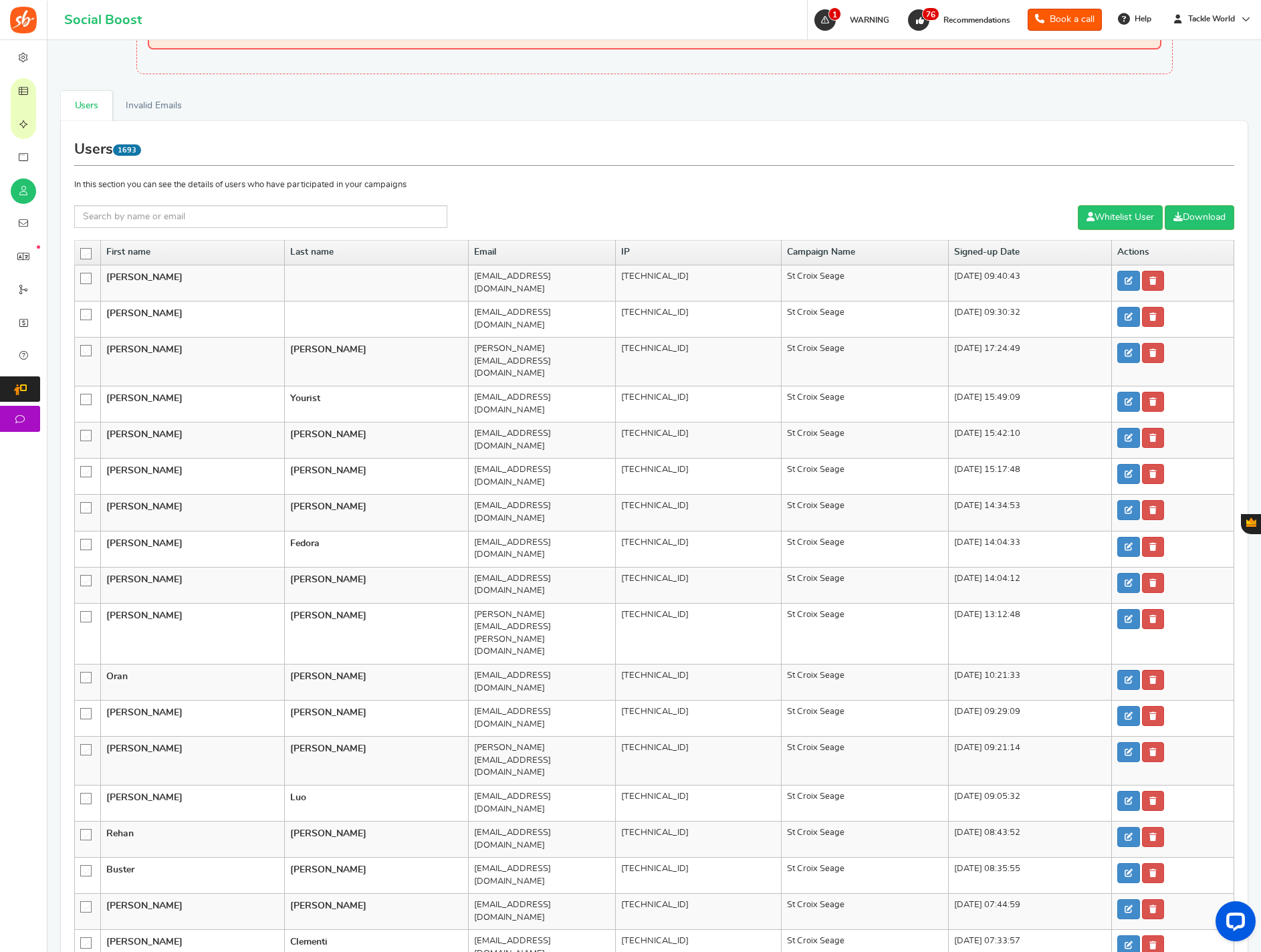
click at [85, 251] on icon at bounding box center [86, 254] width 11 height 11
click at [82, 251] on input "checkbox" at bounding box center [82, 253] width 0 height 9
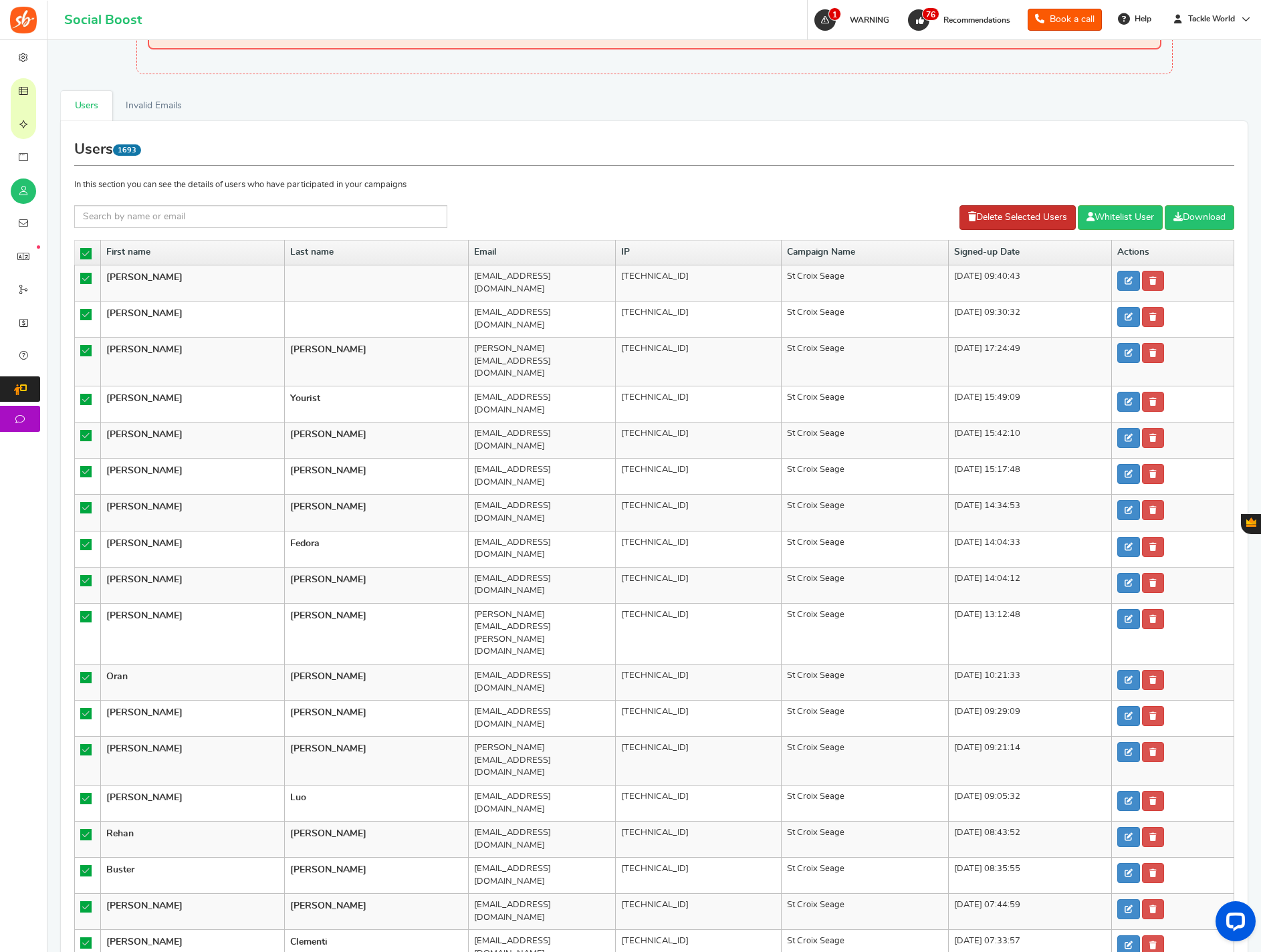
click at [1010, 213] on link "Delete Selected Users" at bounding box center [1018, 217] width 116 height 25
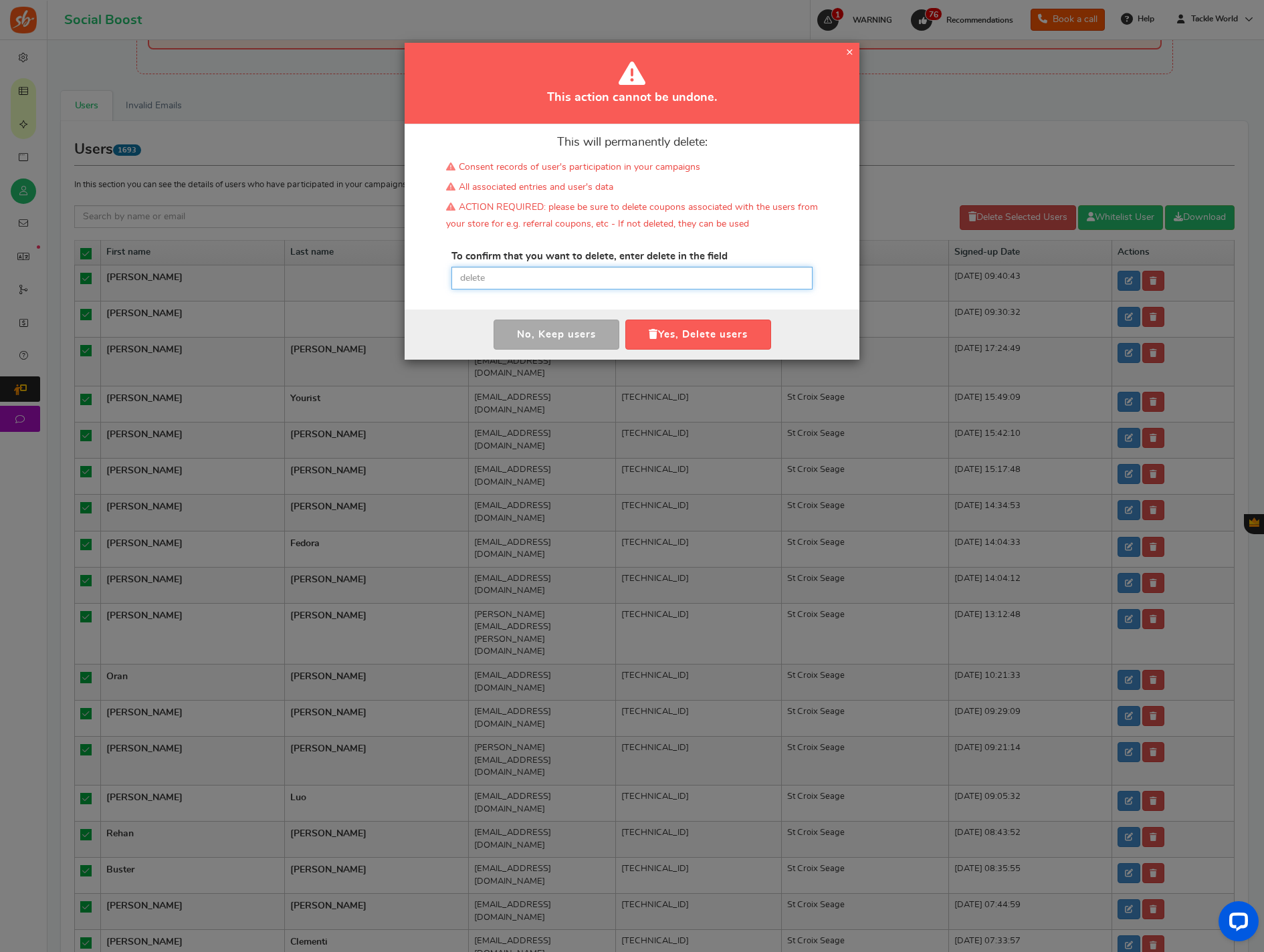
click at [613, 276] on input "text" at bounding box center [632, 278] width 361 height 23
paste input "delete"
click at [668, 331] on button "Yes, Delete users" at bounding box center [698, 334] width 146 height 30
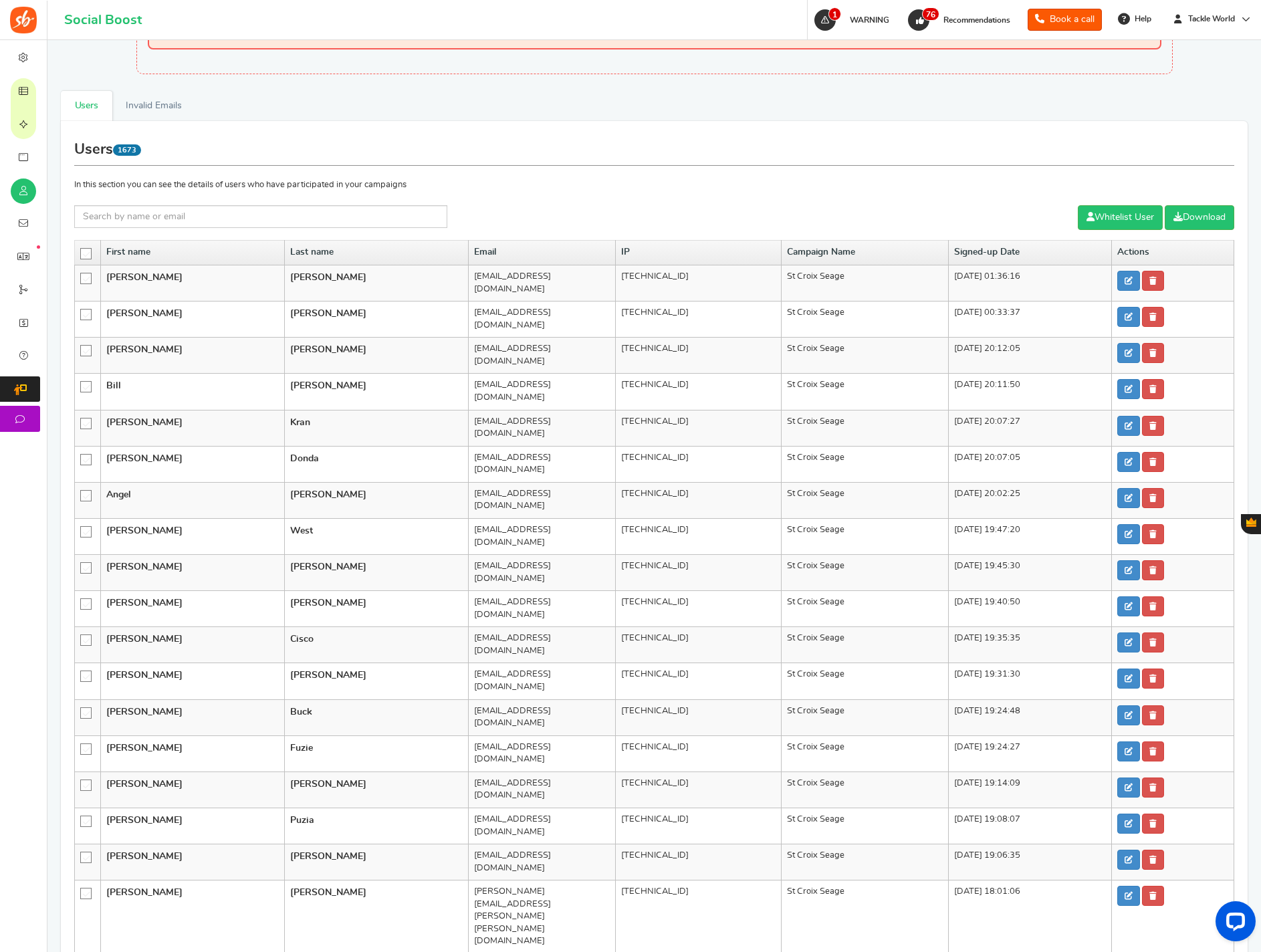
click at [84, 251] on icon at bounding box center [86, 254] width 11 height 11
click at [82, 251] on input "checkbox" at bounding box center [82, 253] width 0 height 9
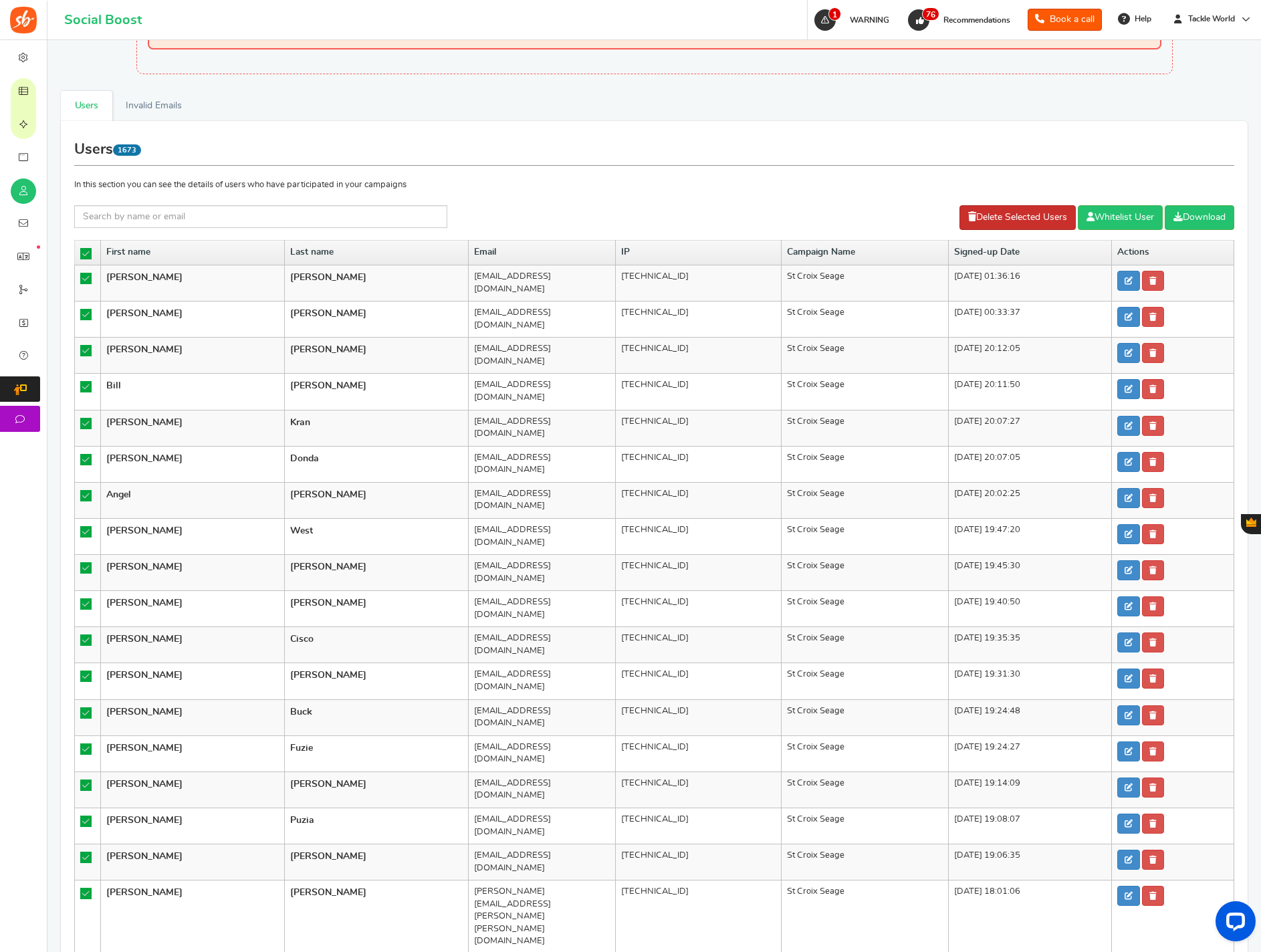
click at [1009, 213] on link "Delete Selected Users" at bounding box center [1018, 217] width 116 height 25
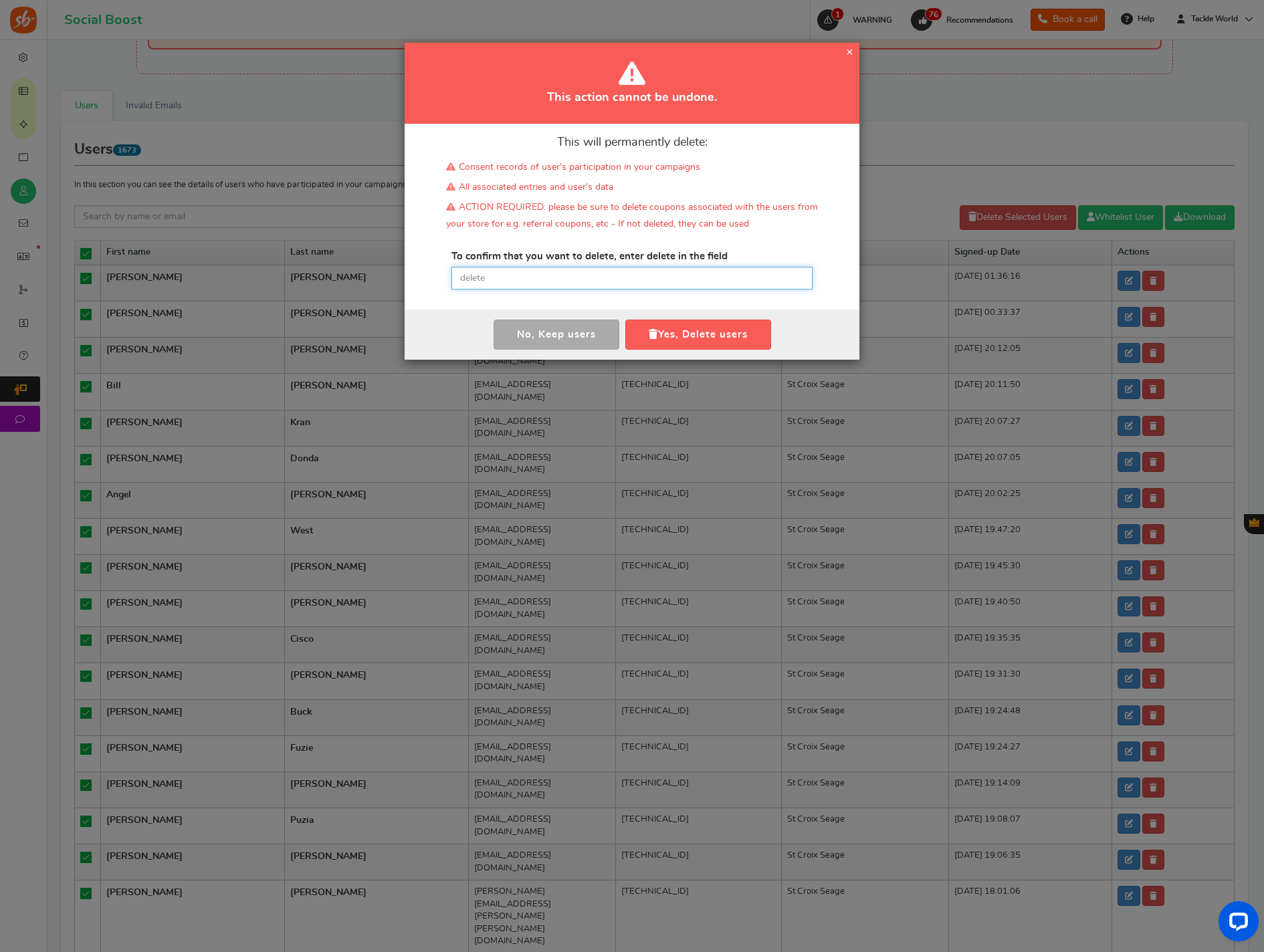
click at [682, 279] on input "text" at bounding box center [632, 278] width 361 height 23
paste input "delete"
click at [681, 323] on button "Yes, Delete users" at bounding box center [698, 334] width 146 height 30
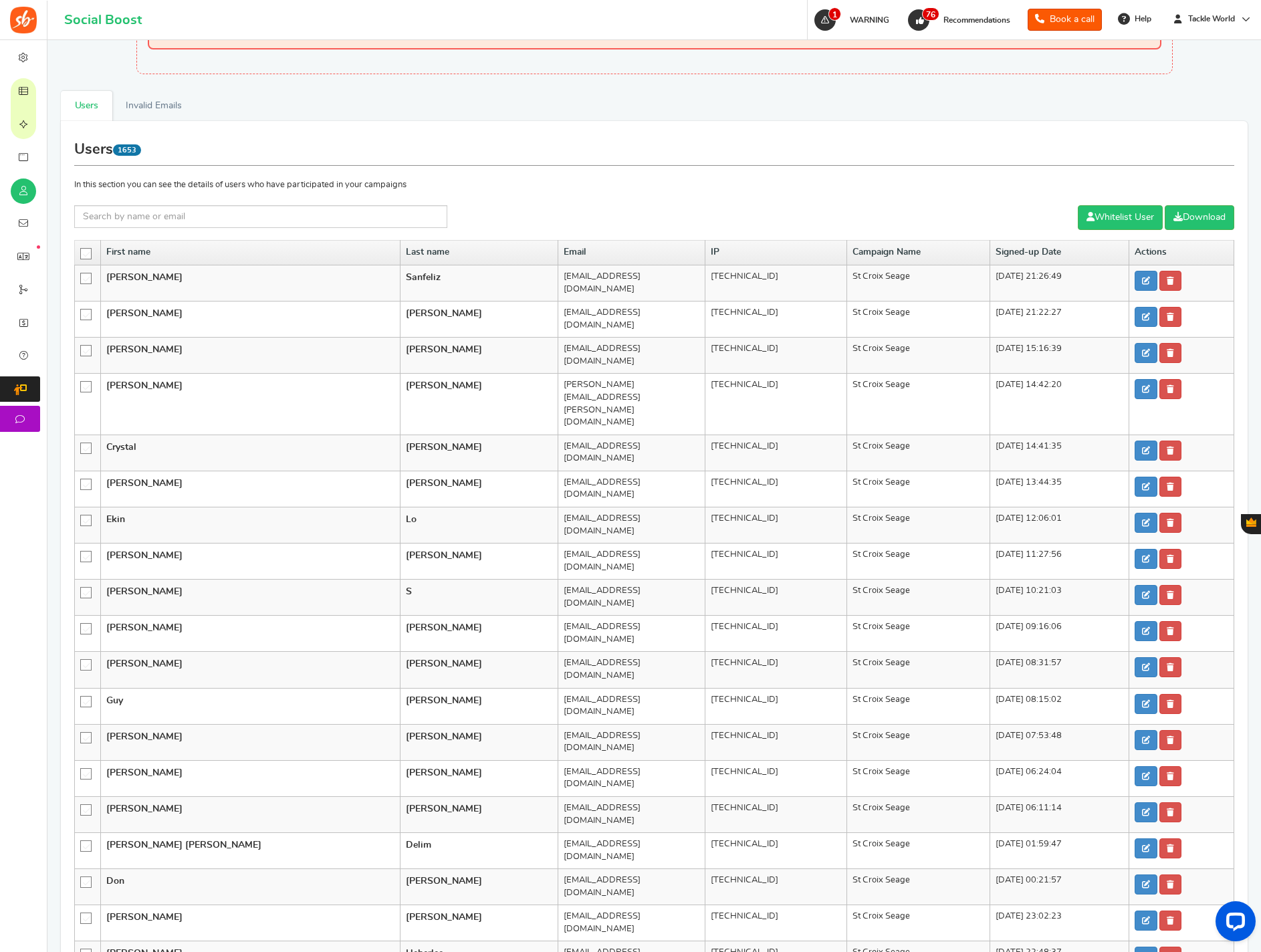
click at [85, 252] on icon at bounding box center [86, 254] width 11 height 11
click at [82, 252] on input "checkbox" at bounding box center [82, 253] width 0 height 9
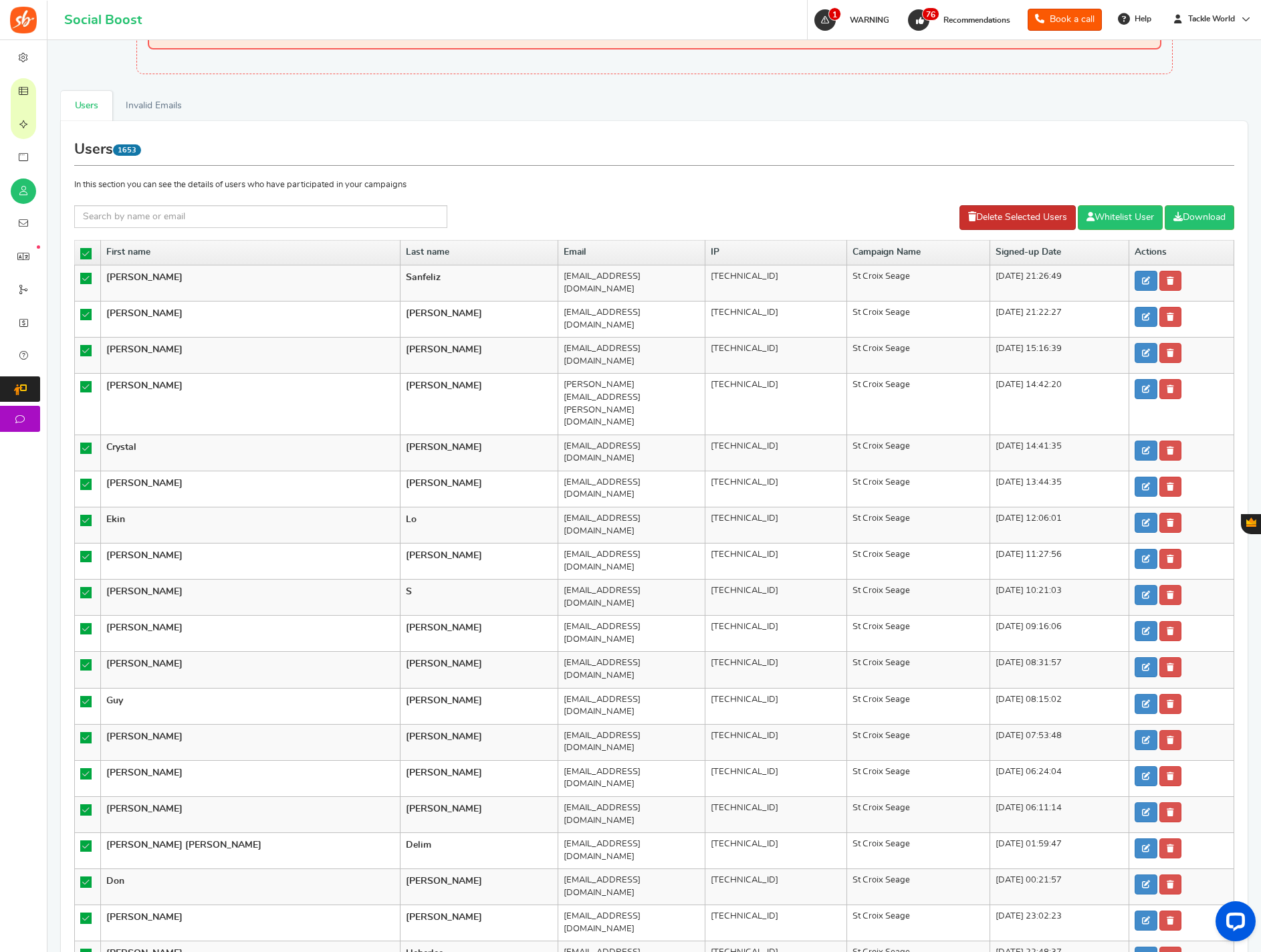
click at [994, 219] on link "Delete Selected Users" at bounding box center [1018, 217] width 116 height 25
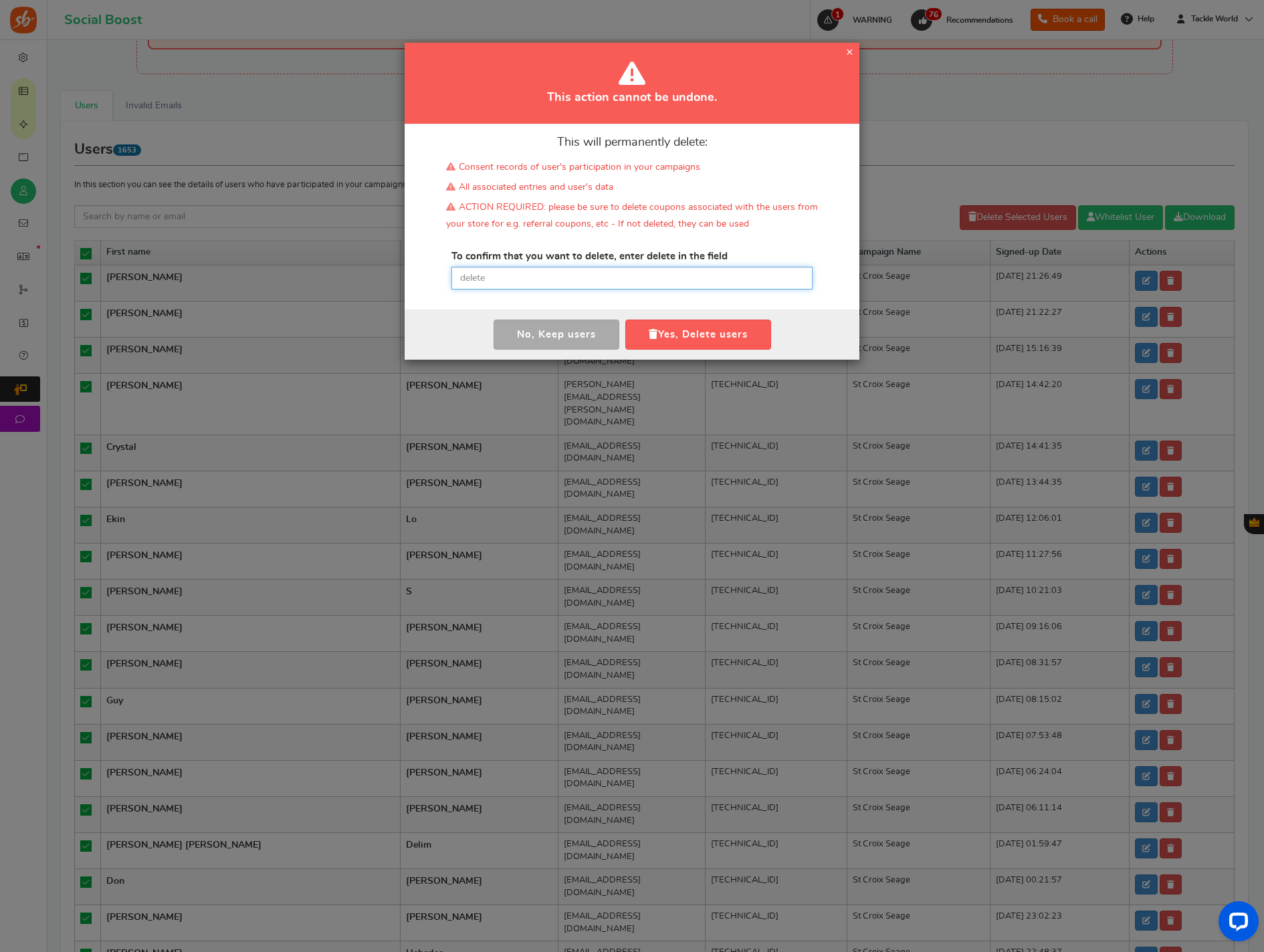
click at [689, 288] on input "text" at bounding box center [632, 278] width 361 height 23
paste input "delete"
drag, startPoint x: 693, startPoint y: 330, endPoint x: 668, endPoint y: 334, distance: 25.3
click at [693, 330] on button "Yes, Delete users" at bounding box center [698, 334] width 146 height 30
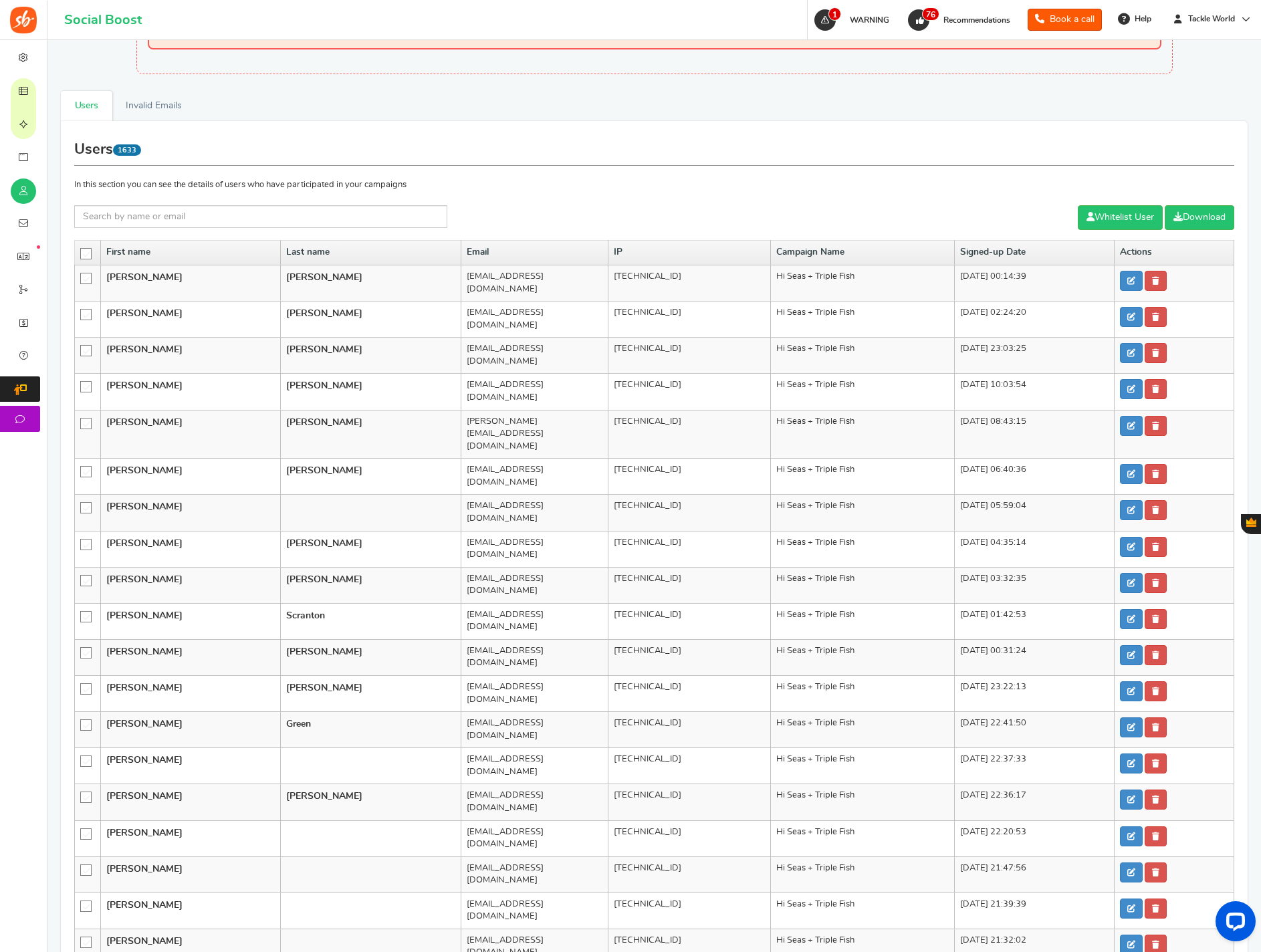
click at [86, 254] on icon at bounding box center [86, 254] width 11 height 11
click at [82, 254] on input "checkbox" at bounding box center [82, 253] width 0 height 9
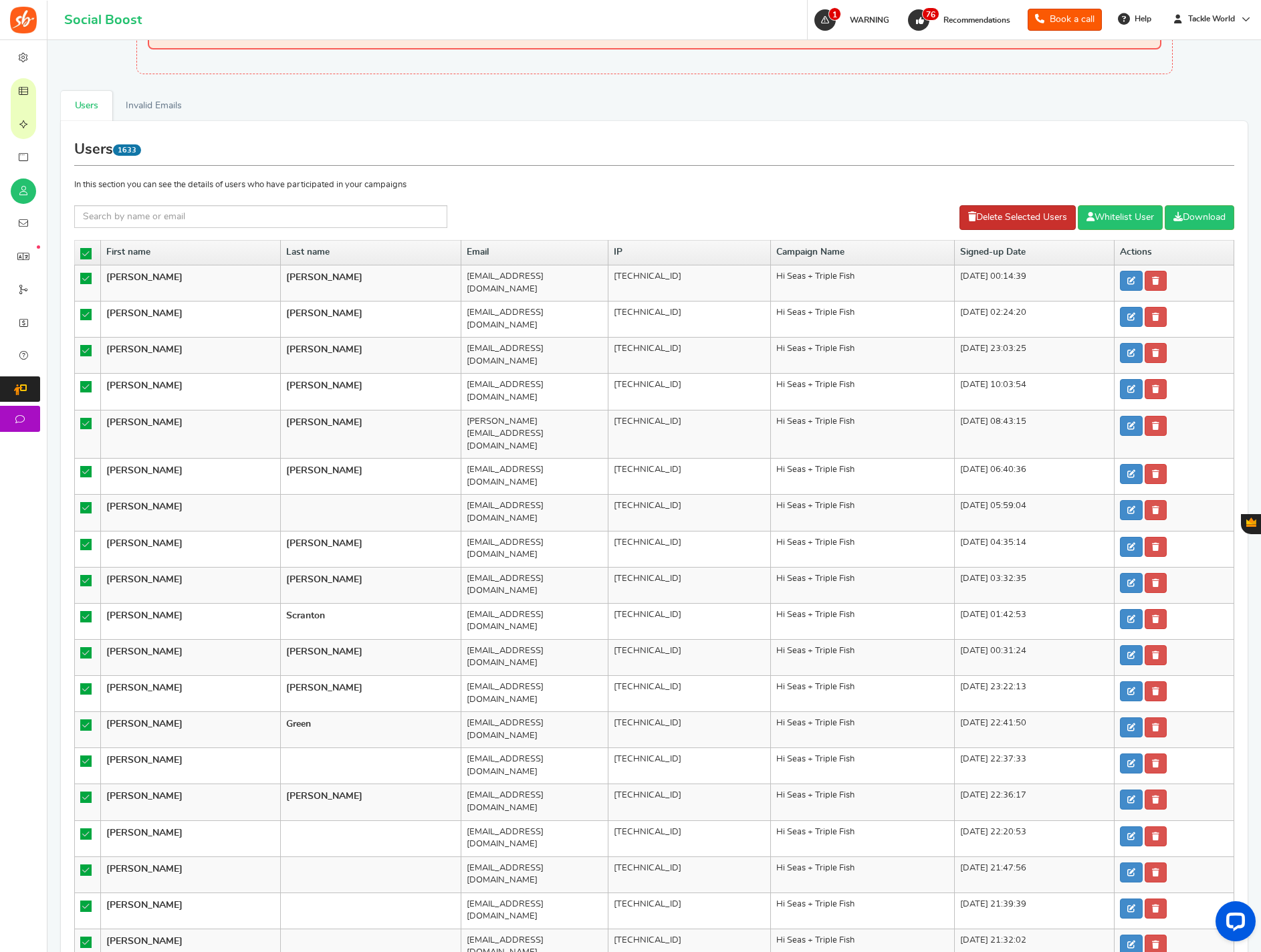
click at [977, 210] on link "Delete Selected Users" at bounding box center [1018, 217] width 116 height 25
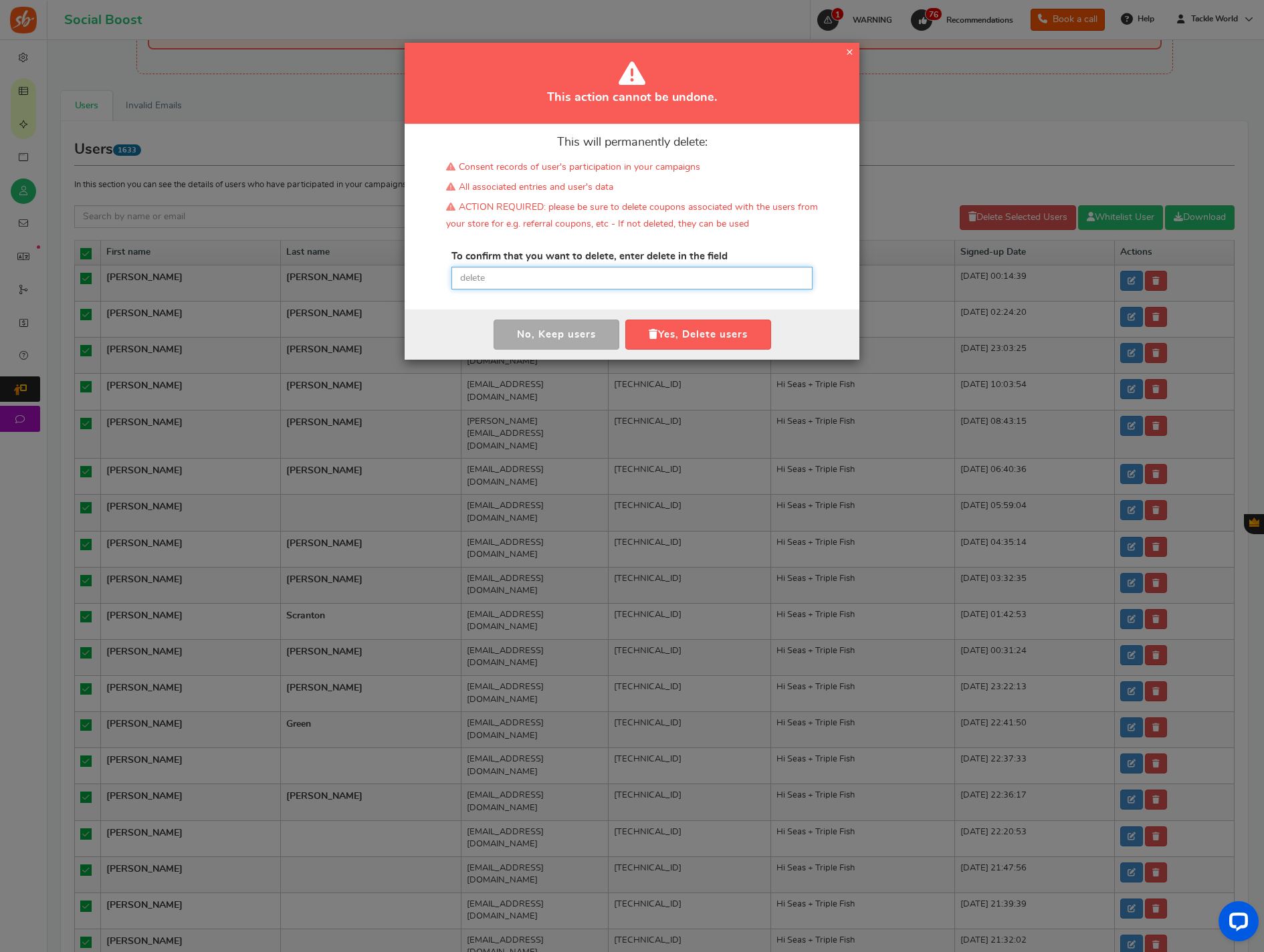
click at [644, 277] on input "text" at bounding box center [632, 278] width 361 height 23
paste input "delete"
drag, startPoint x: 674, startPoint y: 328, endPoint x: 213, endPoint y: 298, distance: 462.0
click at [674, 328] on button "Yes, Delete users" at bounding box center [698, 334] width 146 height 30
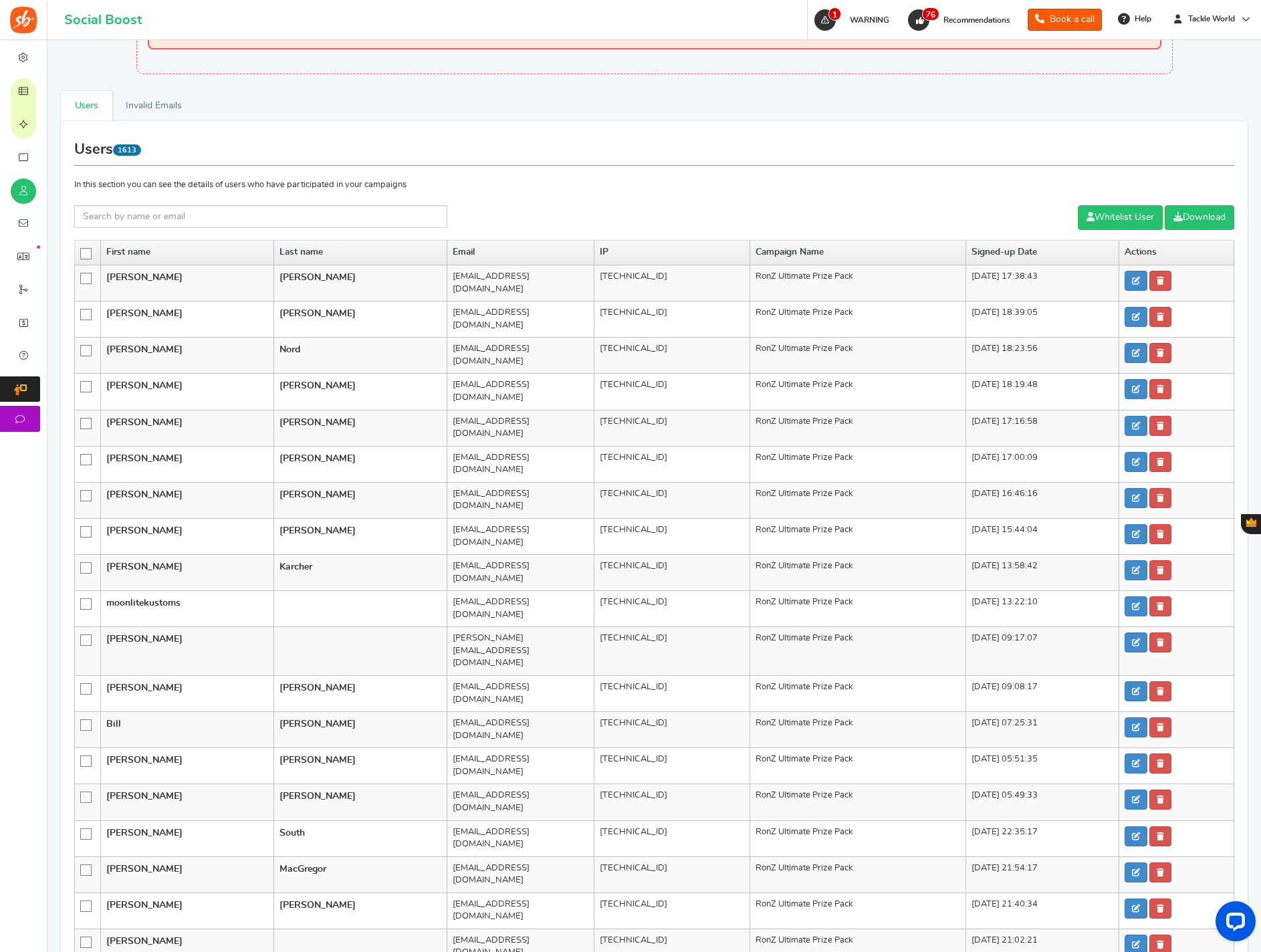
click at [87, 254] on icon at bounding box center [86, 254] width 11 height 11
click at [82, 254] on input "checkbox" at bounding box center [82, 253] width 0 height 9
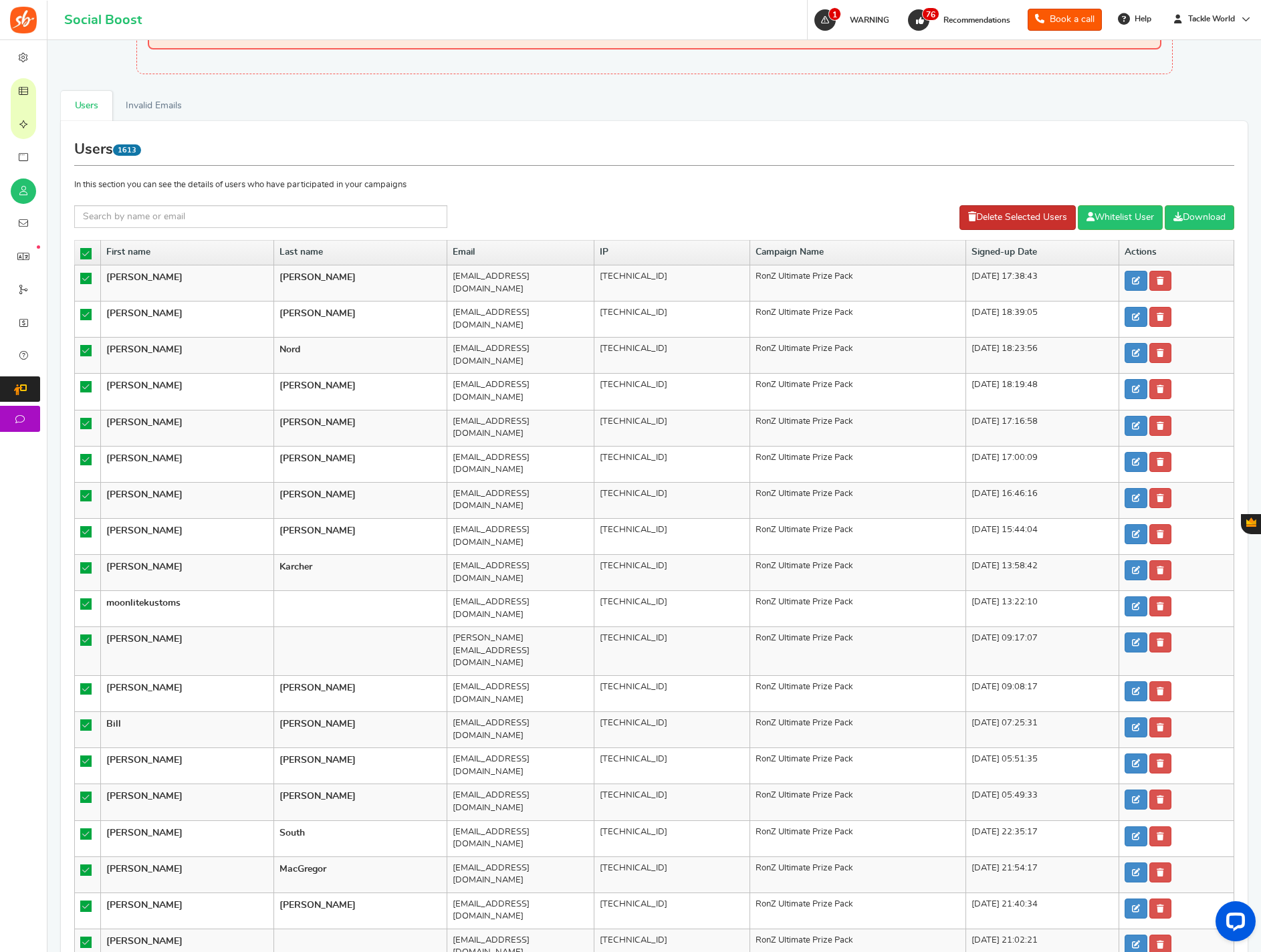
click at [980, 220] on link "Delete Selected Users" at bounding box center [1018, 217] width 116 height 25
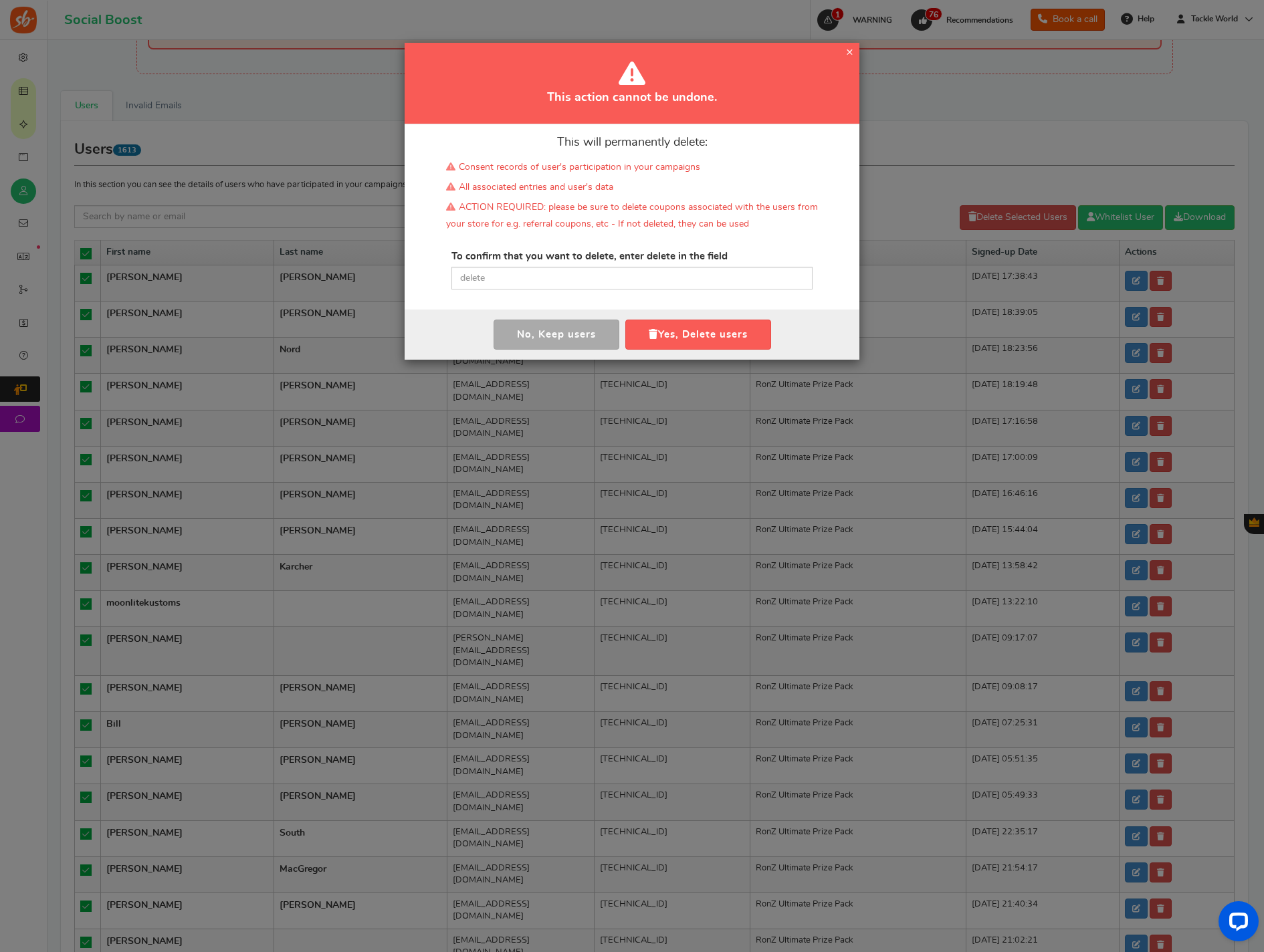
drag, startPoint x: 635, startPoint y: 263, endPoint x: 637, endPoint y: 302, distance: 39.1
click at [635, 263] on label "To confirm that you want to delete, enter delete in the field" at bounding box center [589, 256] width 276 height 14
click at [641, 281] on input "text" at bounding box center [632, 278] width 361 height 23
paste input "delete"
drag, startPoint x: 647, startPoint y: 329, endPoint x: 396, endPoint y: 329, distance: 251.0
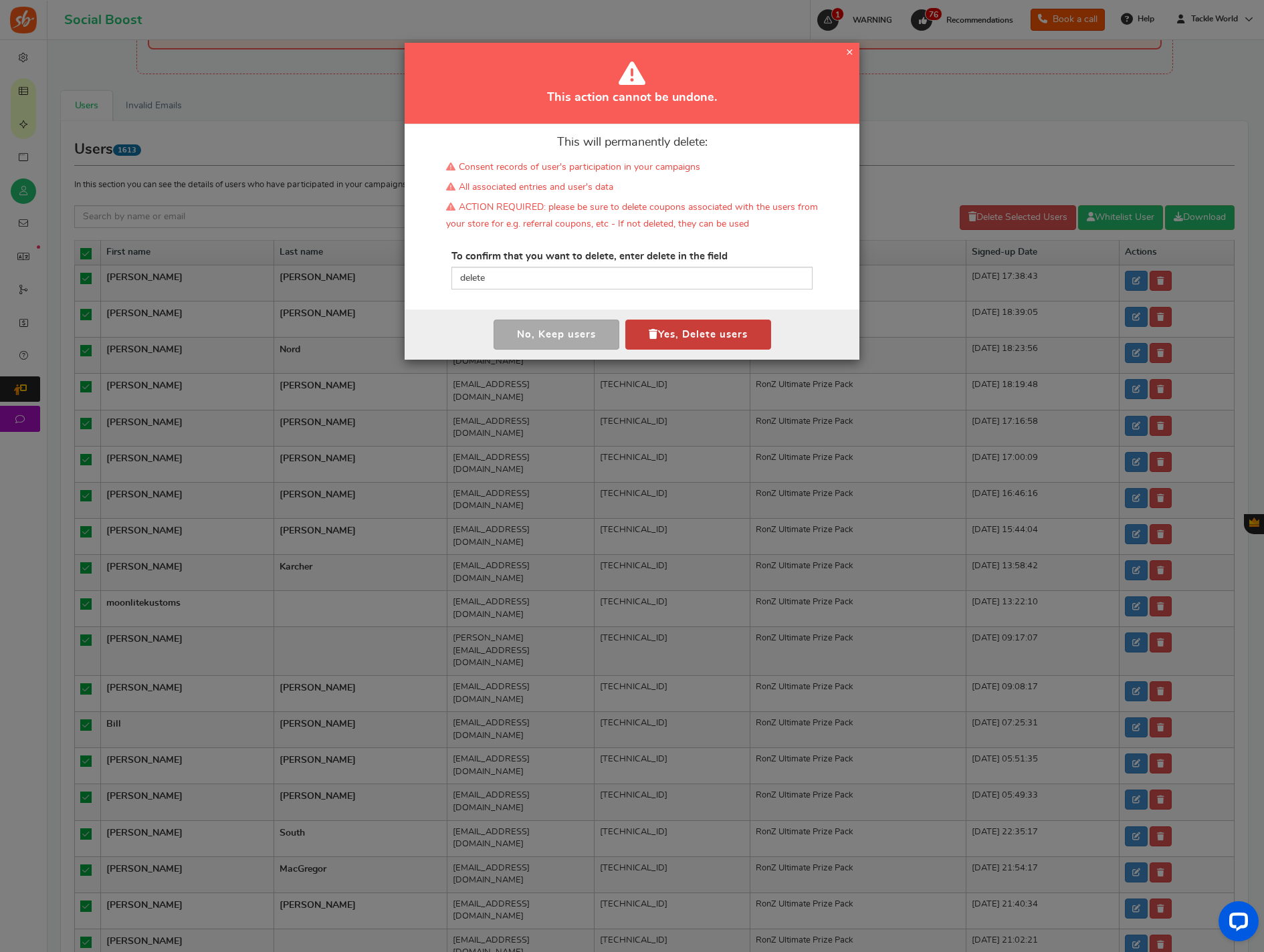
click at [649, 329] on icon "button" at bounding box center [653, 334] width 9 height 10
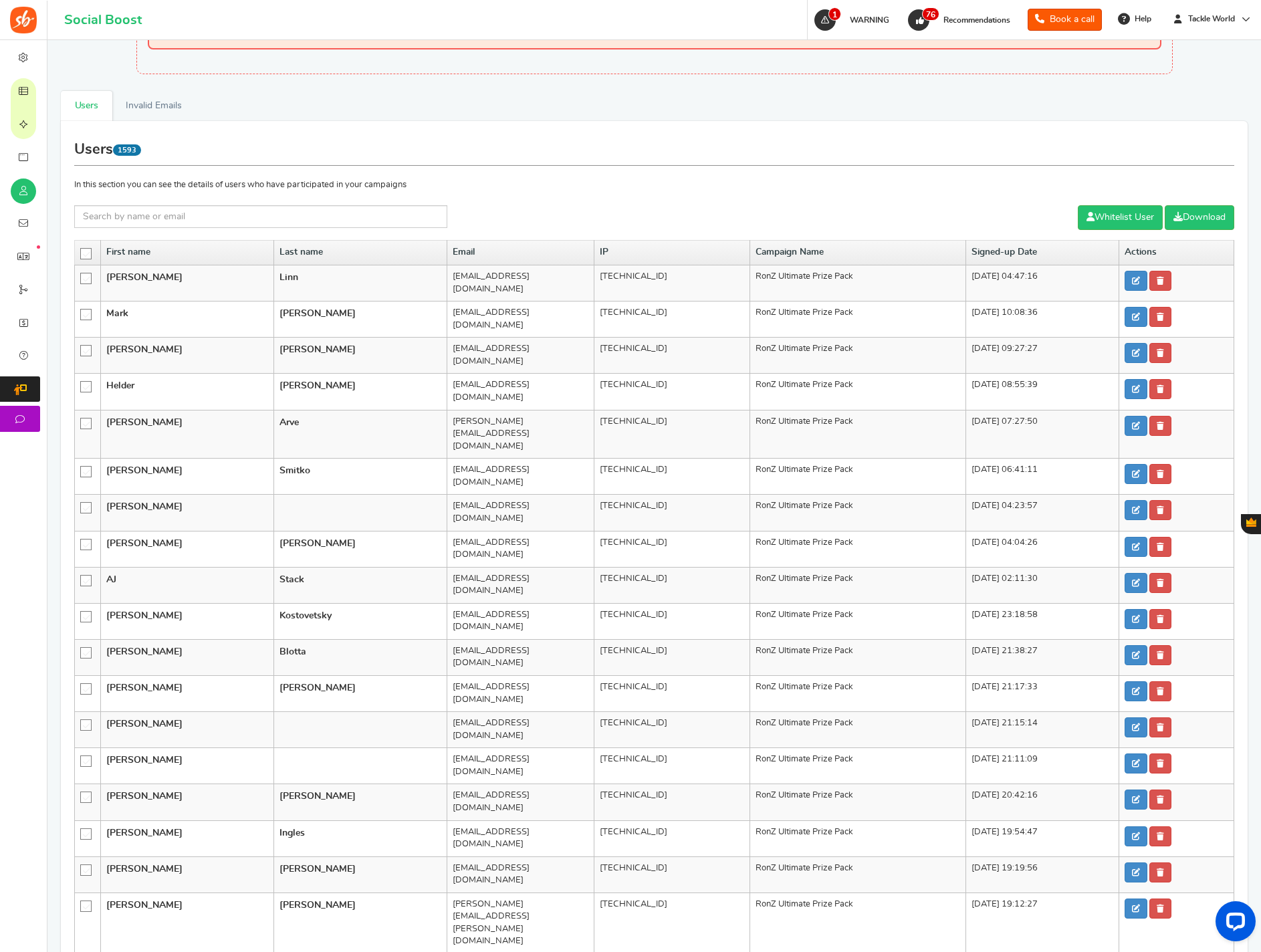
click at [88, 253] on icon at bounding box center [86, 254] width 11 height 11
click at [82, 253] on input "checkbox" at bounding box center [82, 253] width 0 height 9
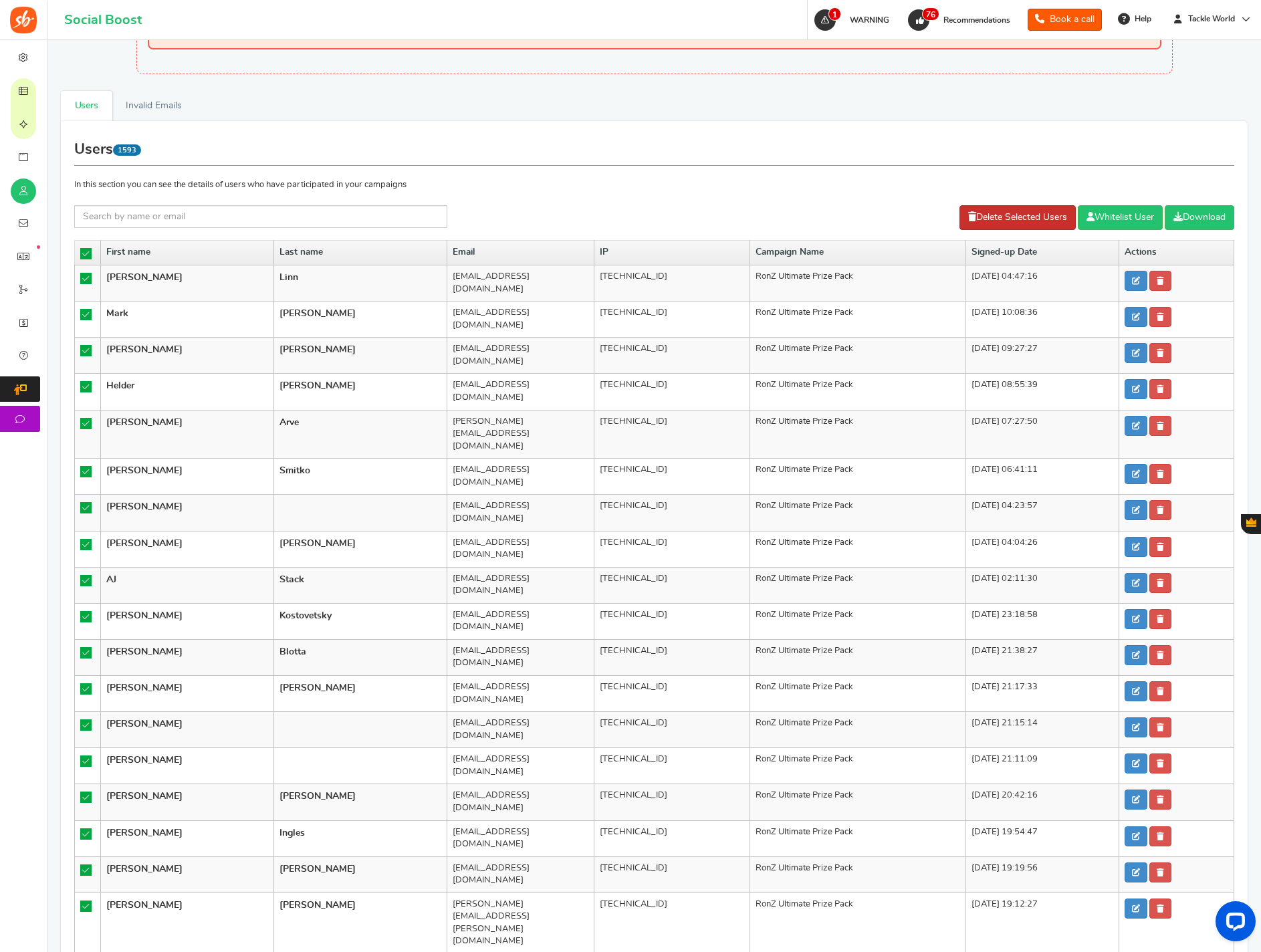
click at [964, 227] on link "Delete Selected Users" at bounding box center [1018, 217] width 116 height 25
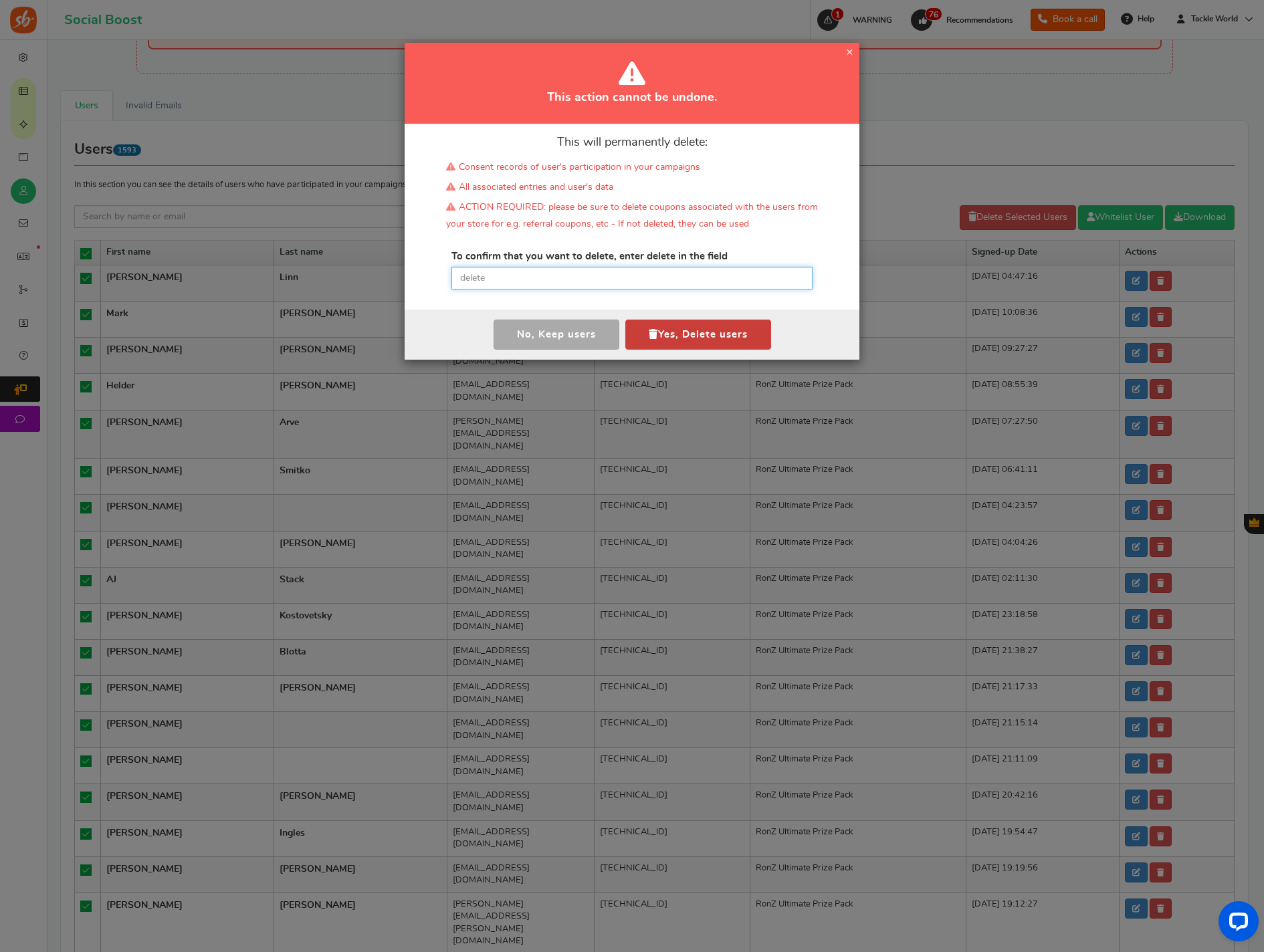
click at [658, 283] on input "text" at bounding box center [632, 278] width 361 height 23
paste input "delete"
click at [686, 331] on button "Yes, Delete users" at bounding box center [698, 334] width 146 height 30
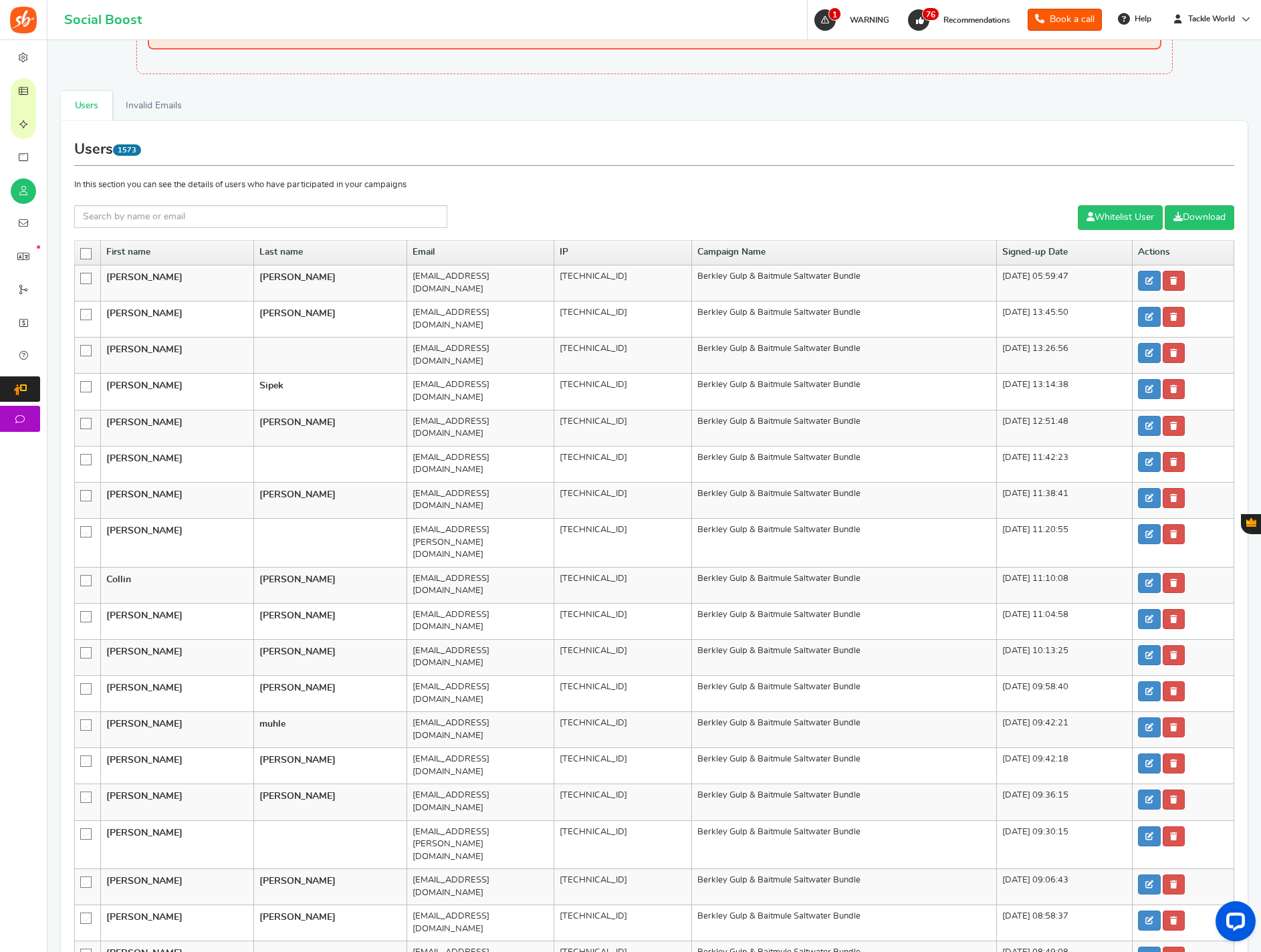
click at [88, 254] on icon at bounding box center [86, 254] width 11 height 11
click at [82, 254] on input "checkbox" at bounding box center [82, 253] width 0 height 9
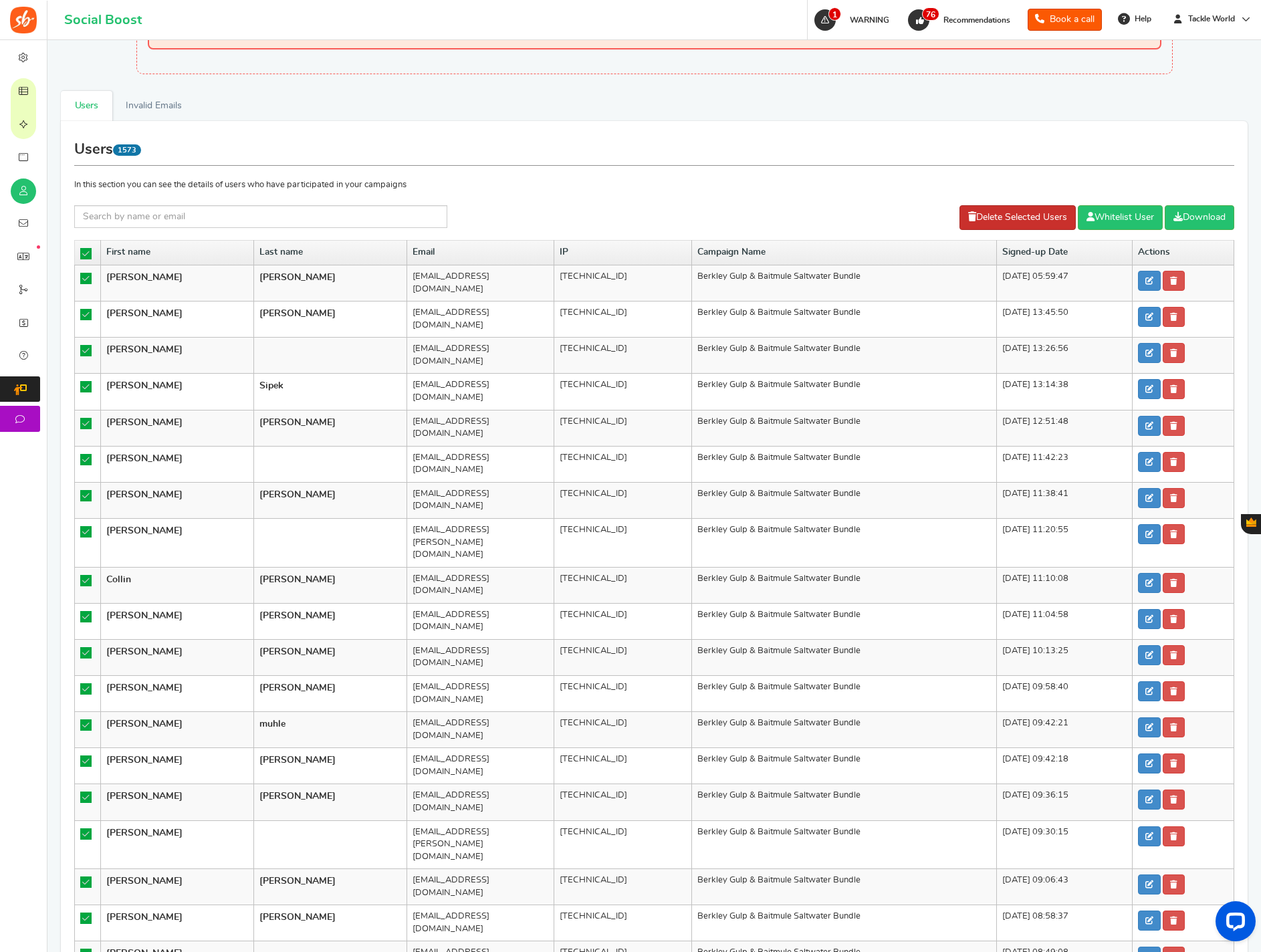
click at [967, 228] on link "Delete Selected Users" at bounding box center [1018, 217] width 116 height 25
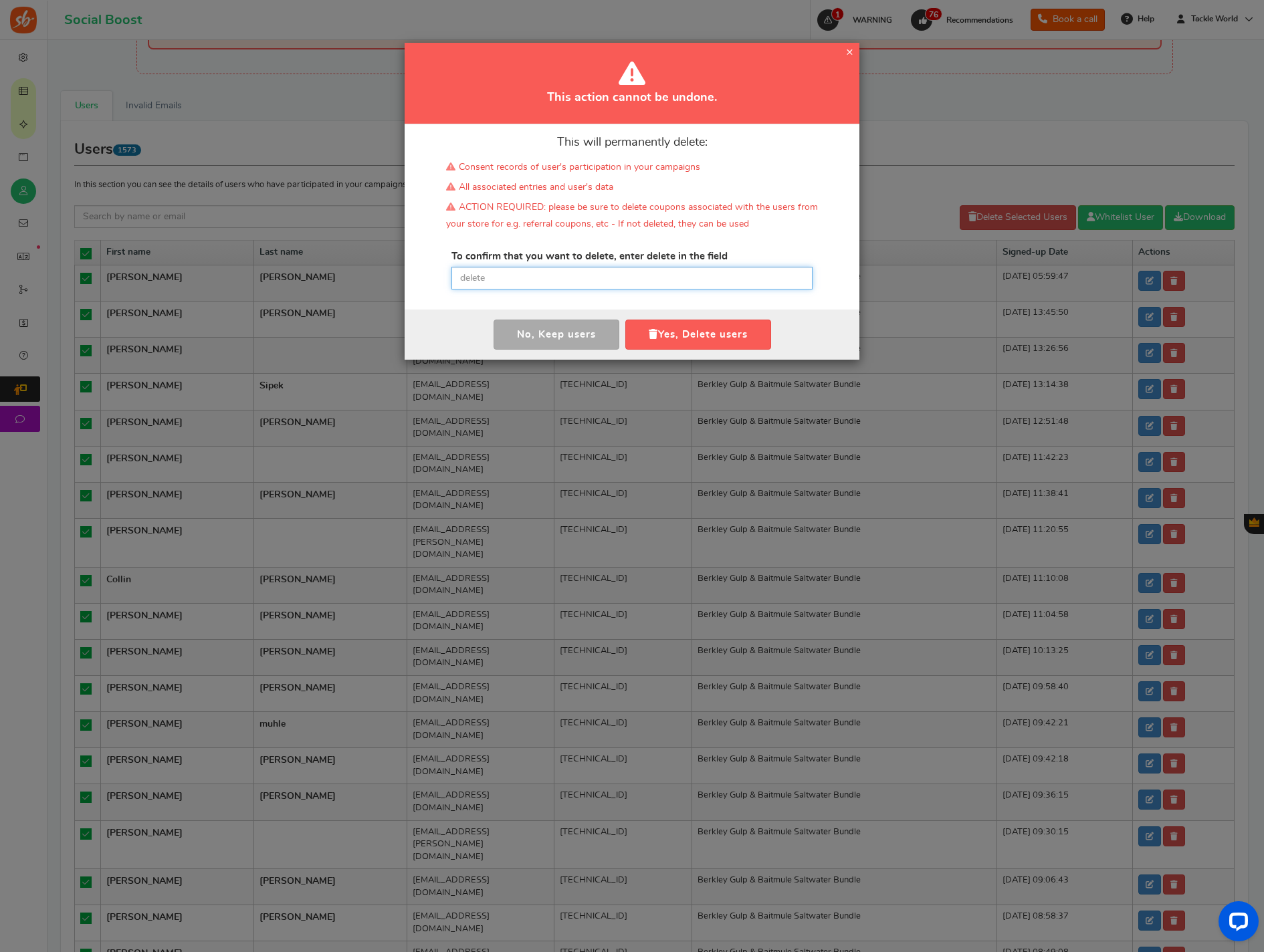
click at [693, 285] on input "text" at bounding box center [632, 278] width 361 height 23
paste input "delete"
type input "delete"
click at [682, 331] on button "Yes, Delete users" at bounding box center [698, 334] width 146 height 30
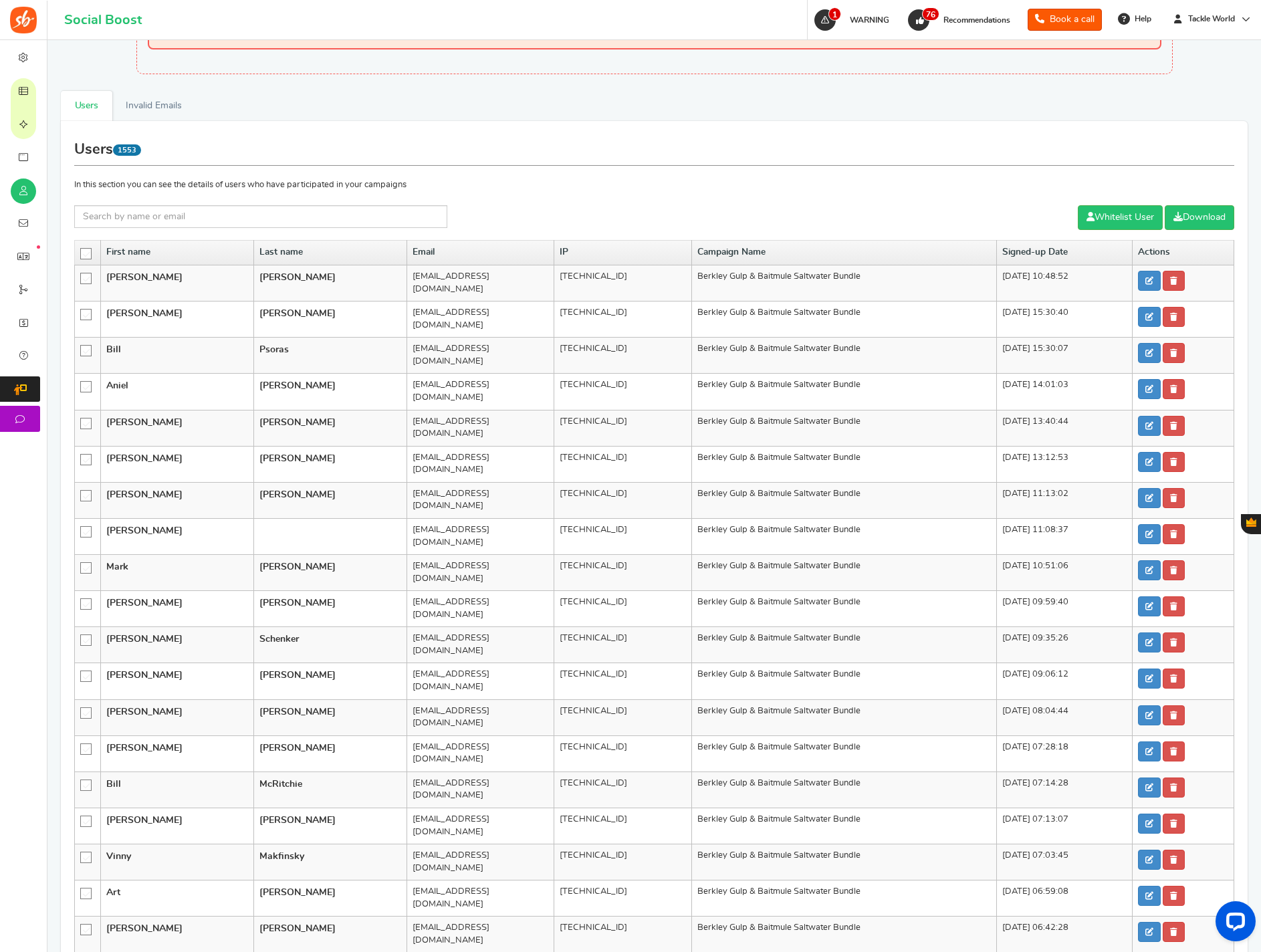
click at [90, 253] on icon at bounding box center [86, 254] width 11 height 11
click at [82, 253] on input "checkbox" at bounding box center [82, 253] width 0 height 9
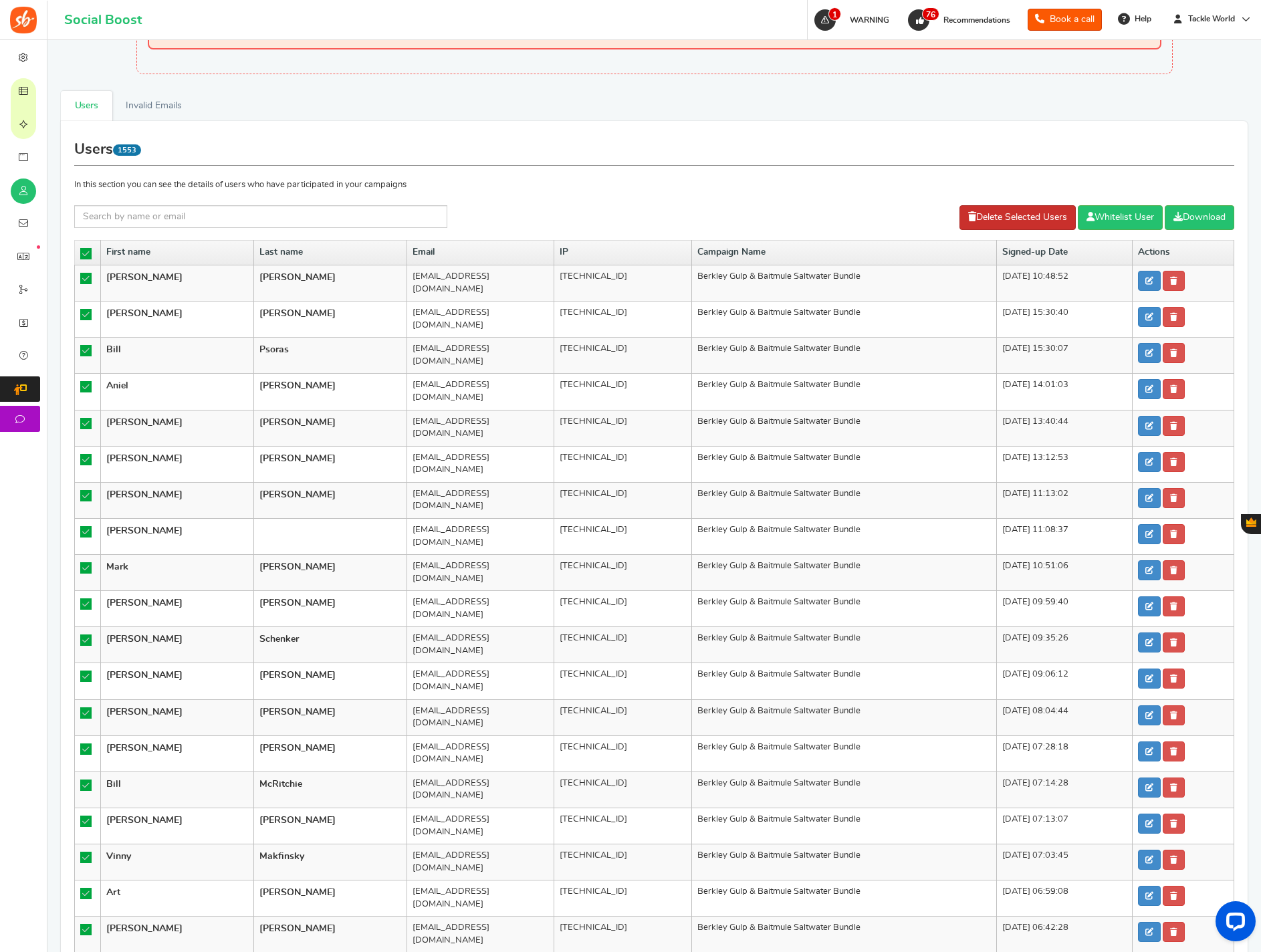
click at [994, 217] on link "Delete Selected Users" at bounding box center [1018, 217] width 116 height 25
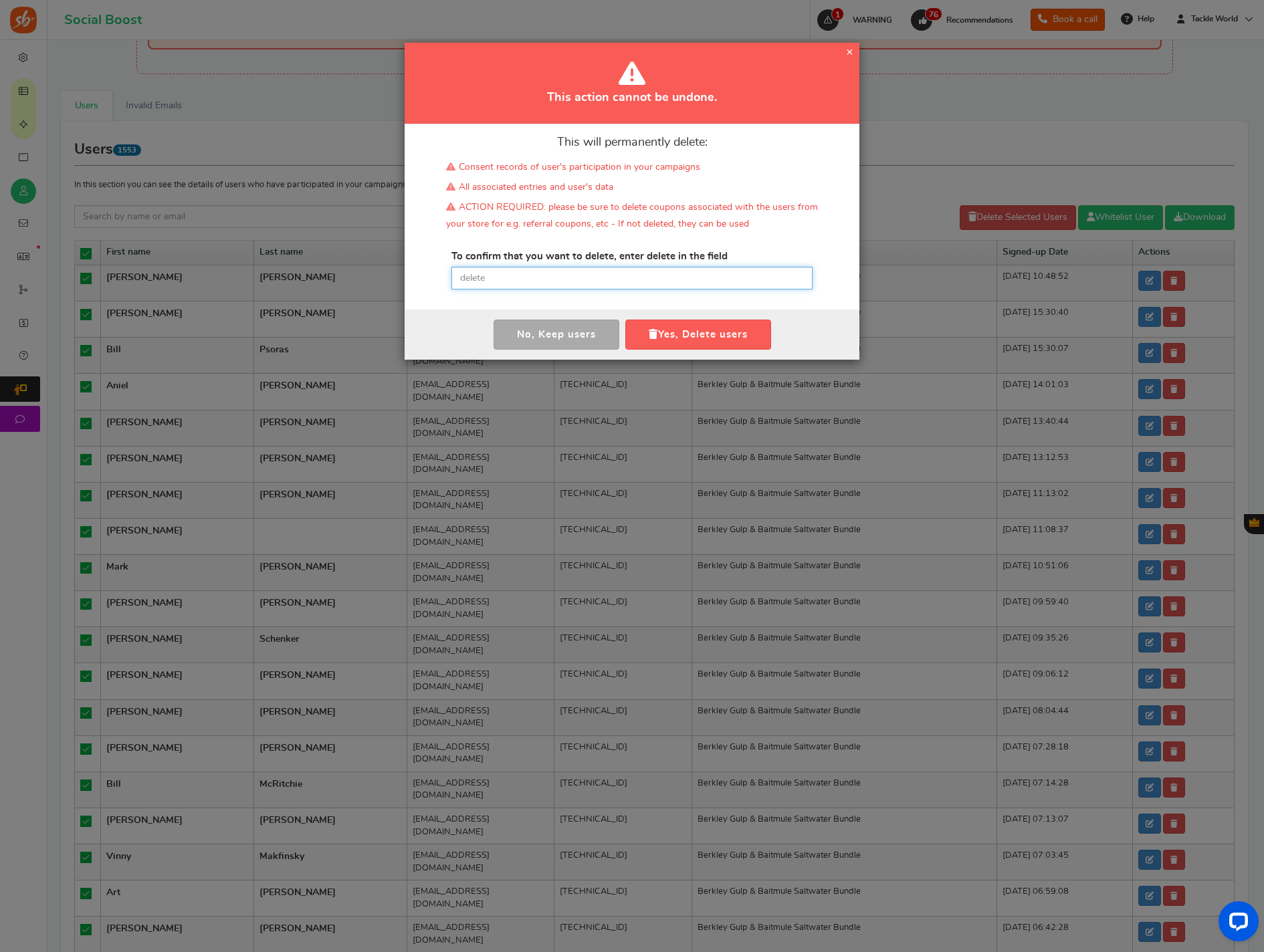
click at [637, 271] on input "text" at bounding box center [632, 278] width 361 height 23
paste input "delete"
type input "delete"
click at [663, 332] on button "Yes, Delete users" at bounding box center [698, 334] width 146 height 30
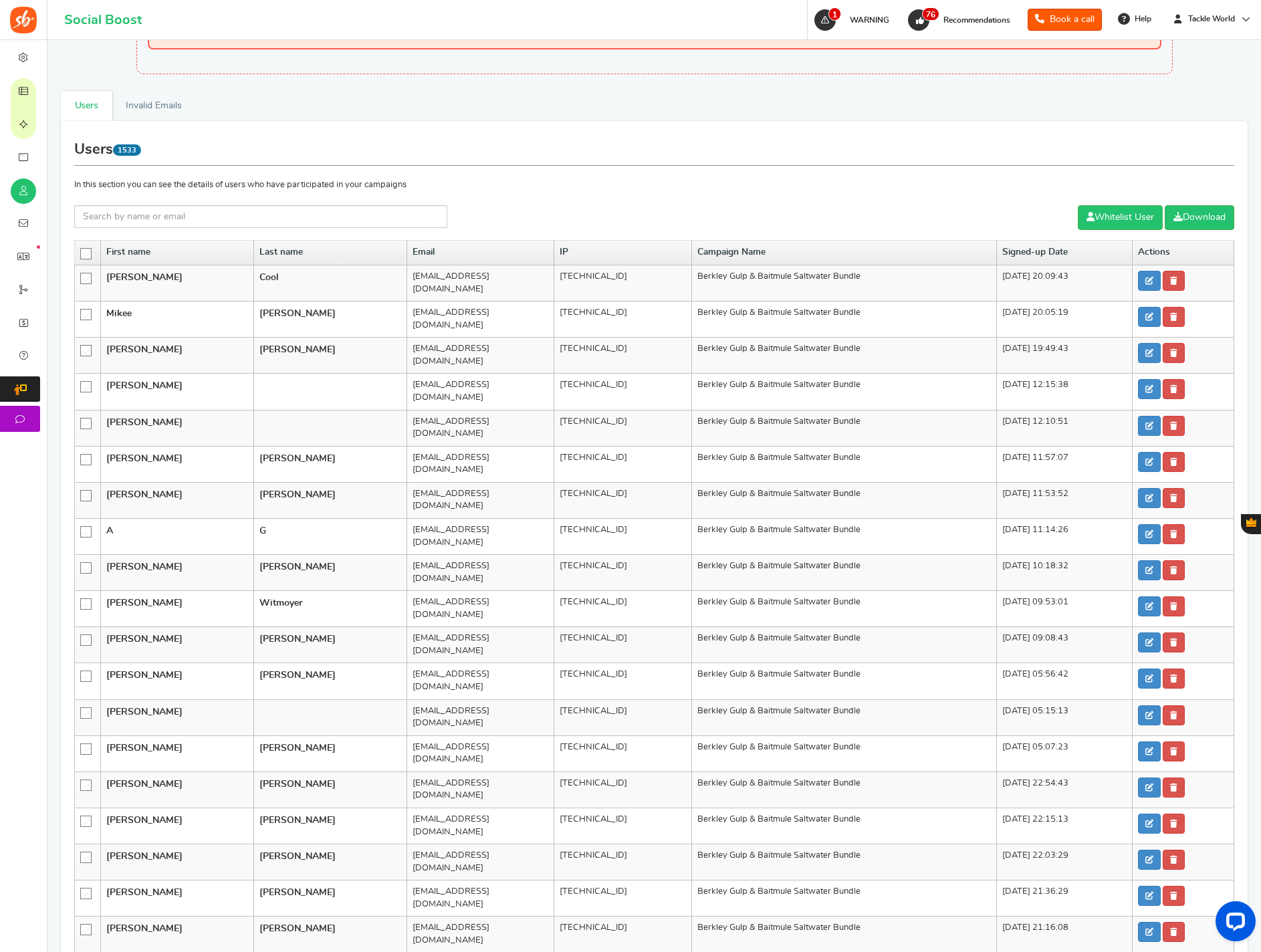
click at [85, 253] on icon at bounding box center [86, 254] width 11 height 11
click at [82, 253] on input "checkbox" at bounding box center [82, 253] width 0 height 9
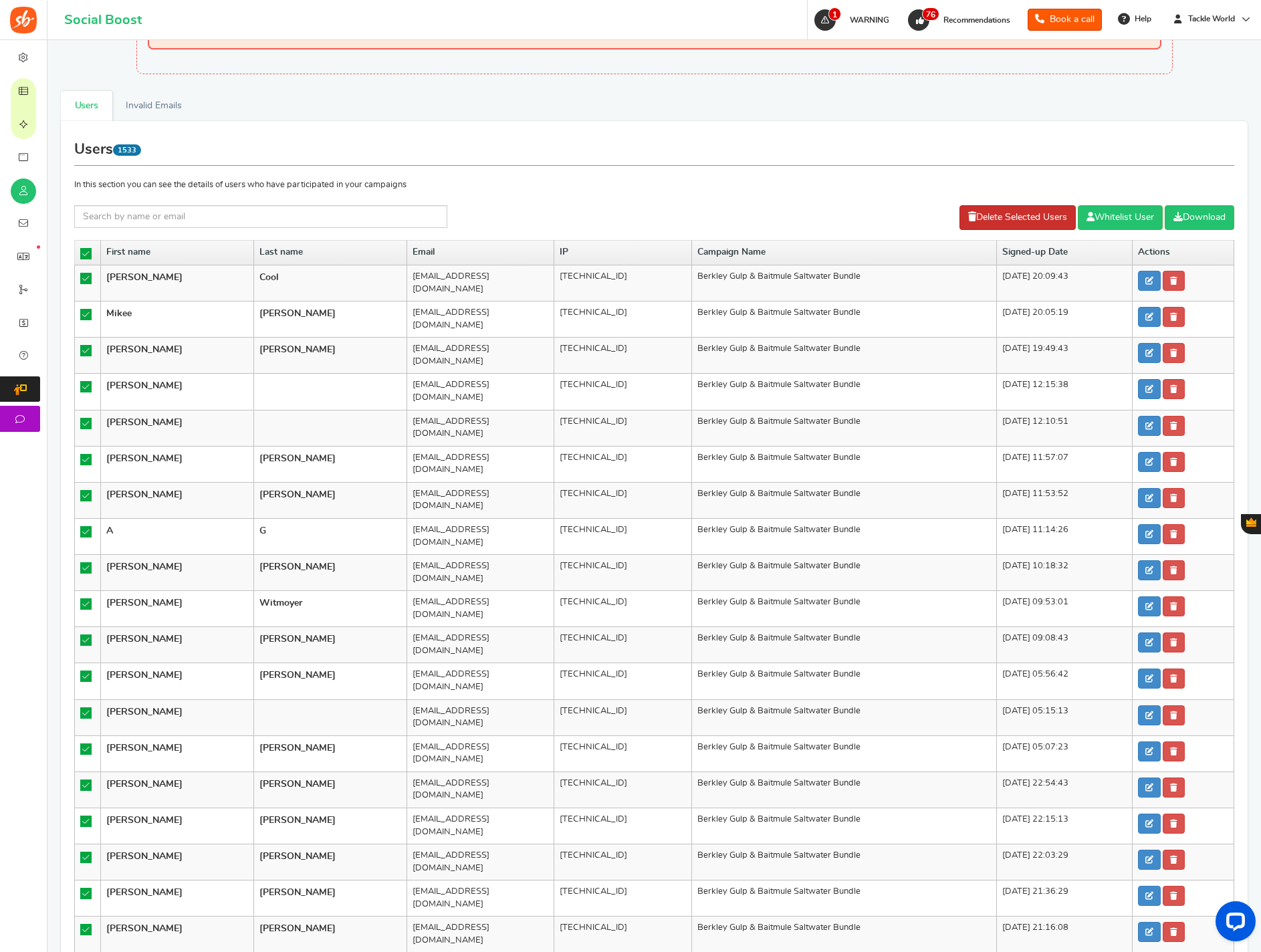
click at [1008, 219] on link "Delete Selected Users" at bounding box center [1018, 217] width 116 height 25
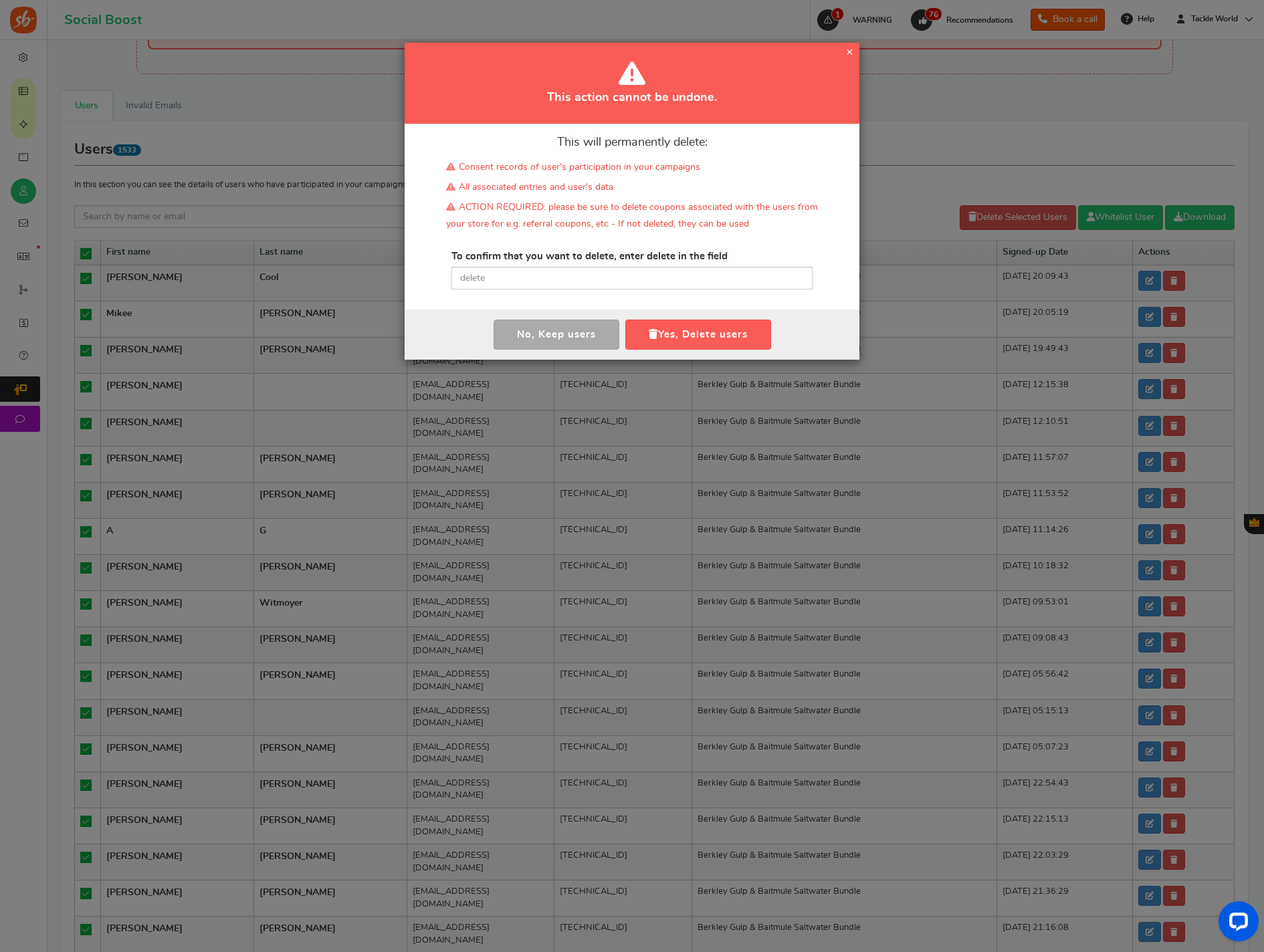
click at [634, 298] on div "This will permanently delete: Consent records of user's participation in your c…" at bounding box center [632, 217] width 455 height 185
click at [634, 285] on input "text" at bounding box center [632, 278] width 361 height 23
paste input "delete"
type input "delete"
click at [661, 323] on button "Yes, Delete users" at bounding box center [698, 334] width 146 height 30
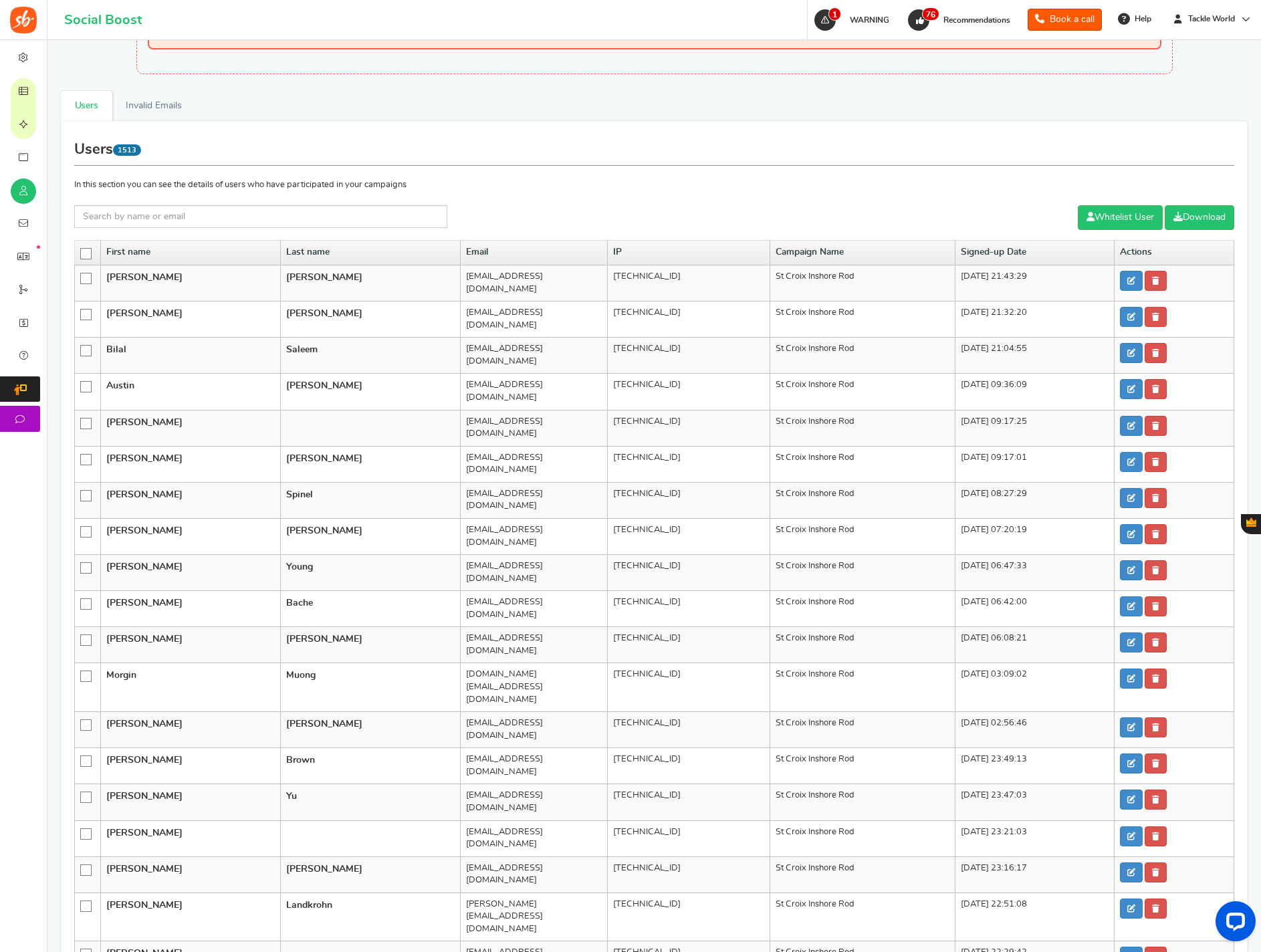
click at [85, 252] on icon at bounding box center [86, 254] width 11 height 11
click at [82, 252] on input "checkbox" at bounding box center [82, 253] width 0 height 9
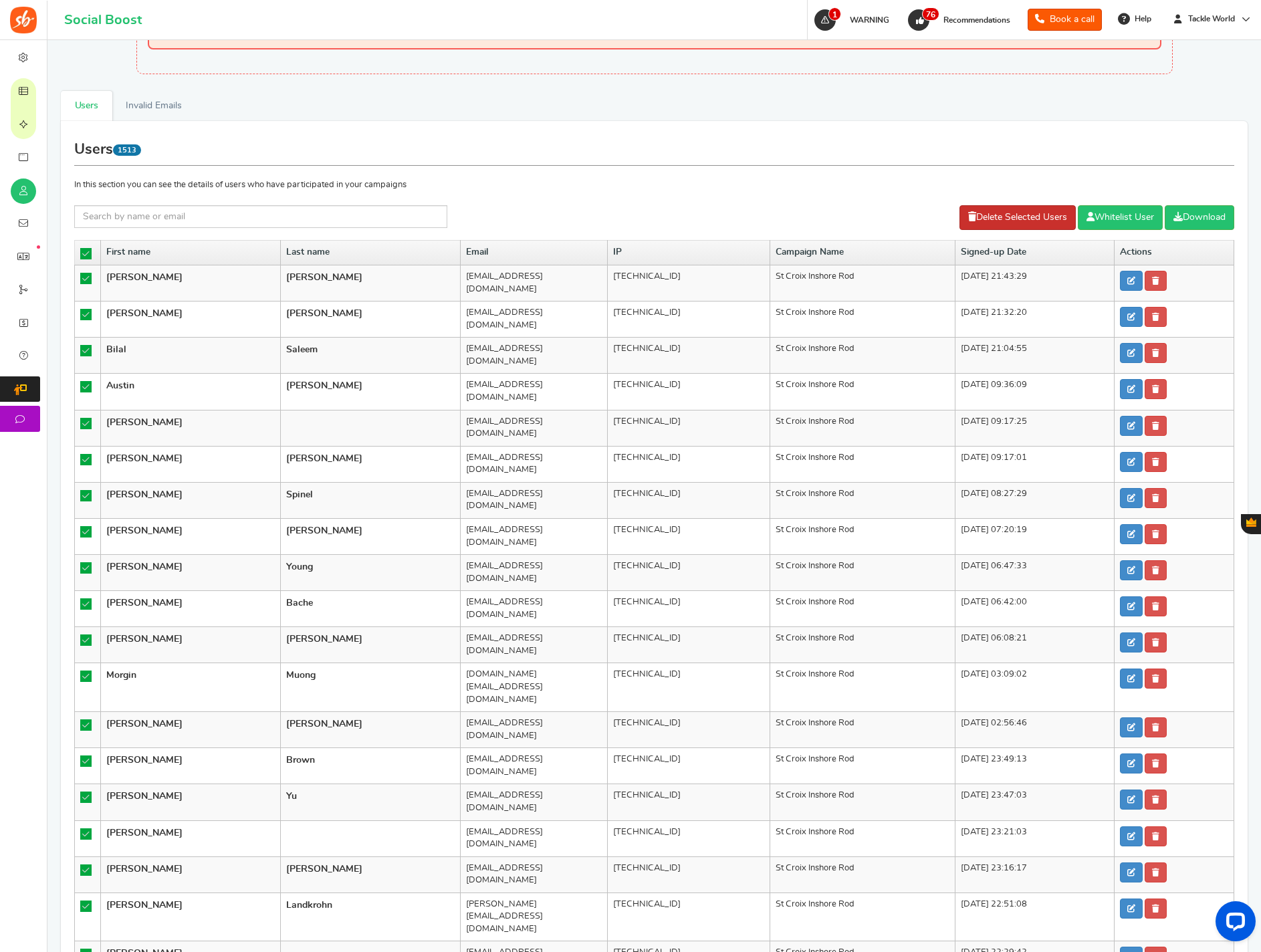
click at [960, 218] on link "Delete Selected Users" at bounding box center [1018, 217] width 116 height 25
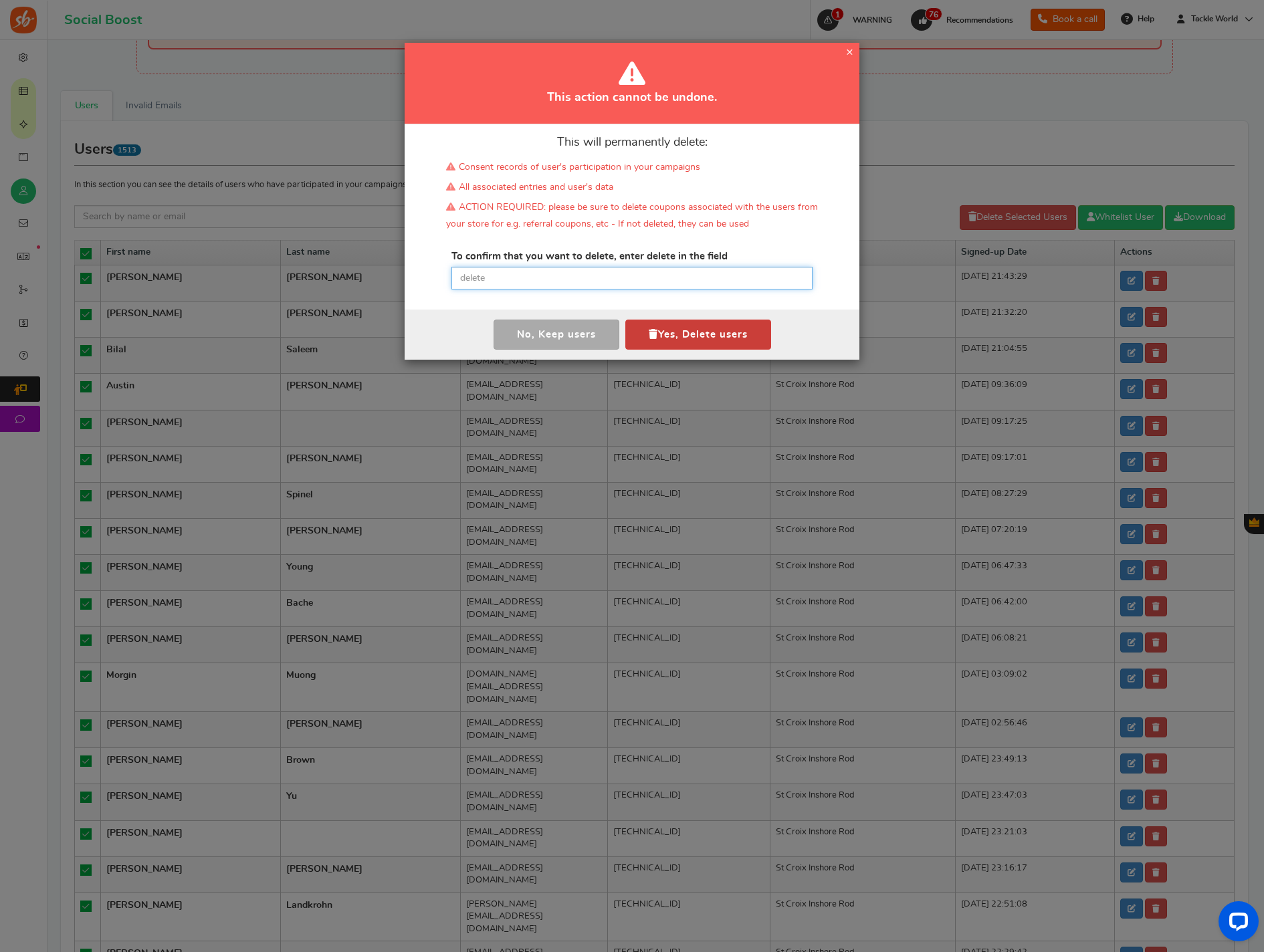
drag, startPoint x: 695, startPoint y: 285, endPoint x: 692, endPoint y: 319, distance: 34.1
click at [694, 285] on input "text" at bounding box center [632, 278] width 361 height 23
paste input "delete"
type input "delete"
click at [689, 330] on button "Yes, Delete users" at bounding box center [698, 334] width 146 height 30
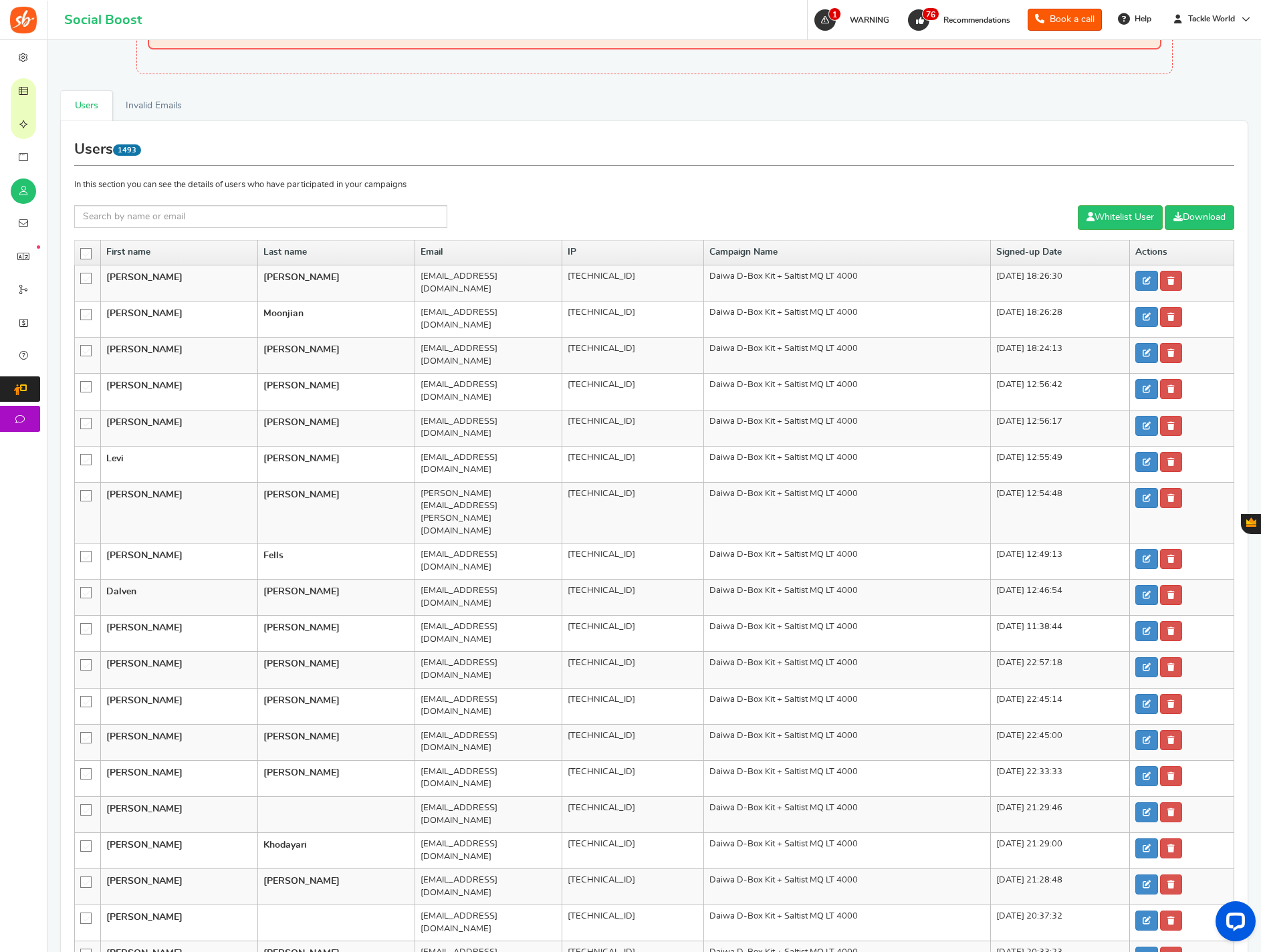
click at [88, 254] on icon at bounding box center [86, 254] width 11 height 11
click at [82, 254] on input "checkbox" at bounding box center [82, 253] width 0 height 9
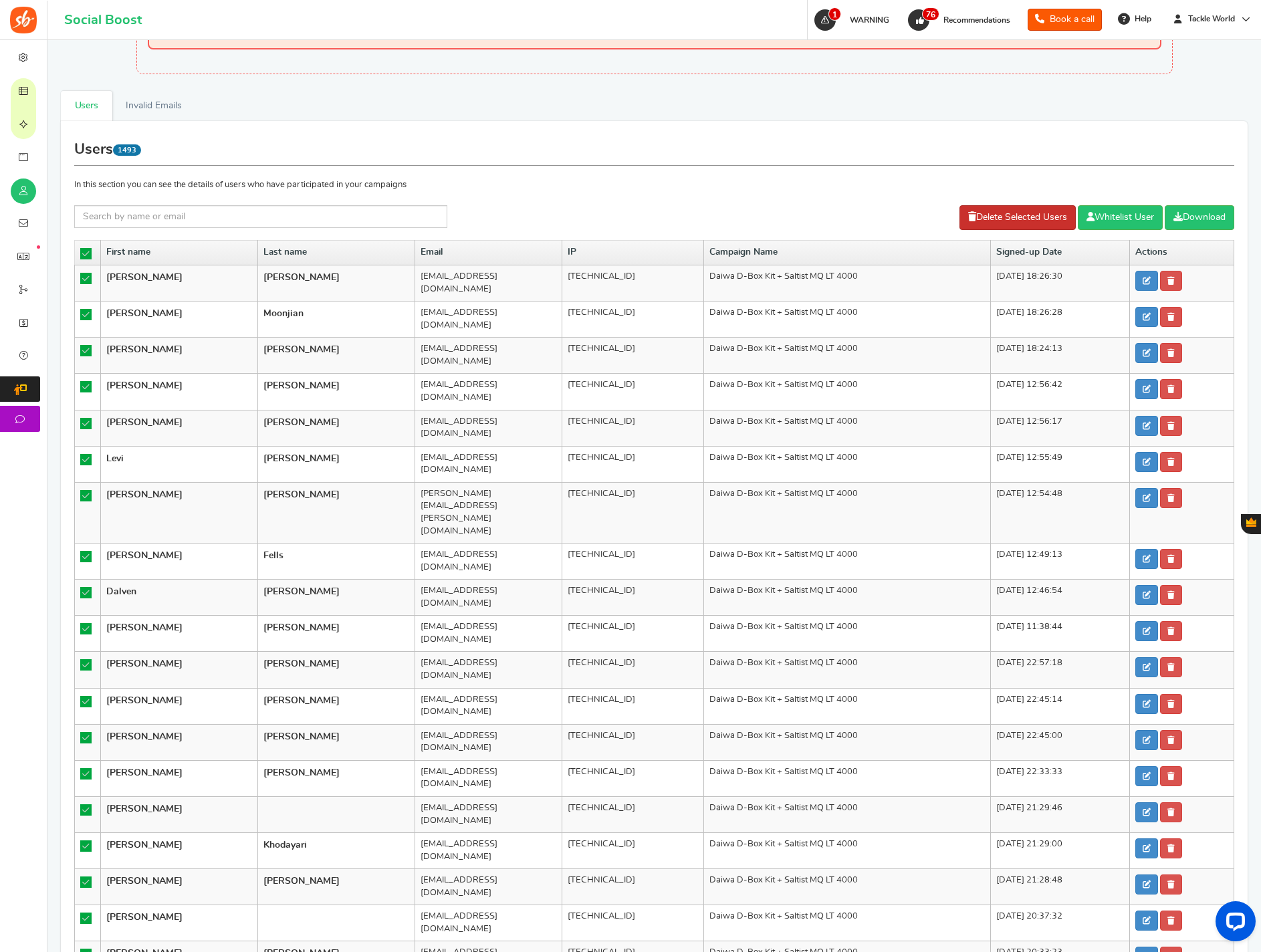
click at [988, 224] on link "Delete Selected Users" at bounding box center [1018, 217] width 116 height 25
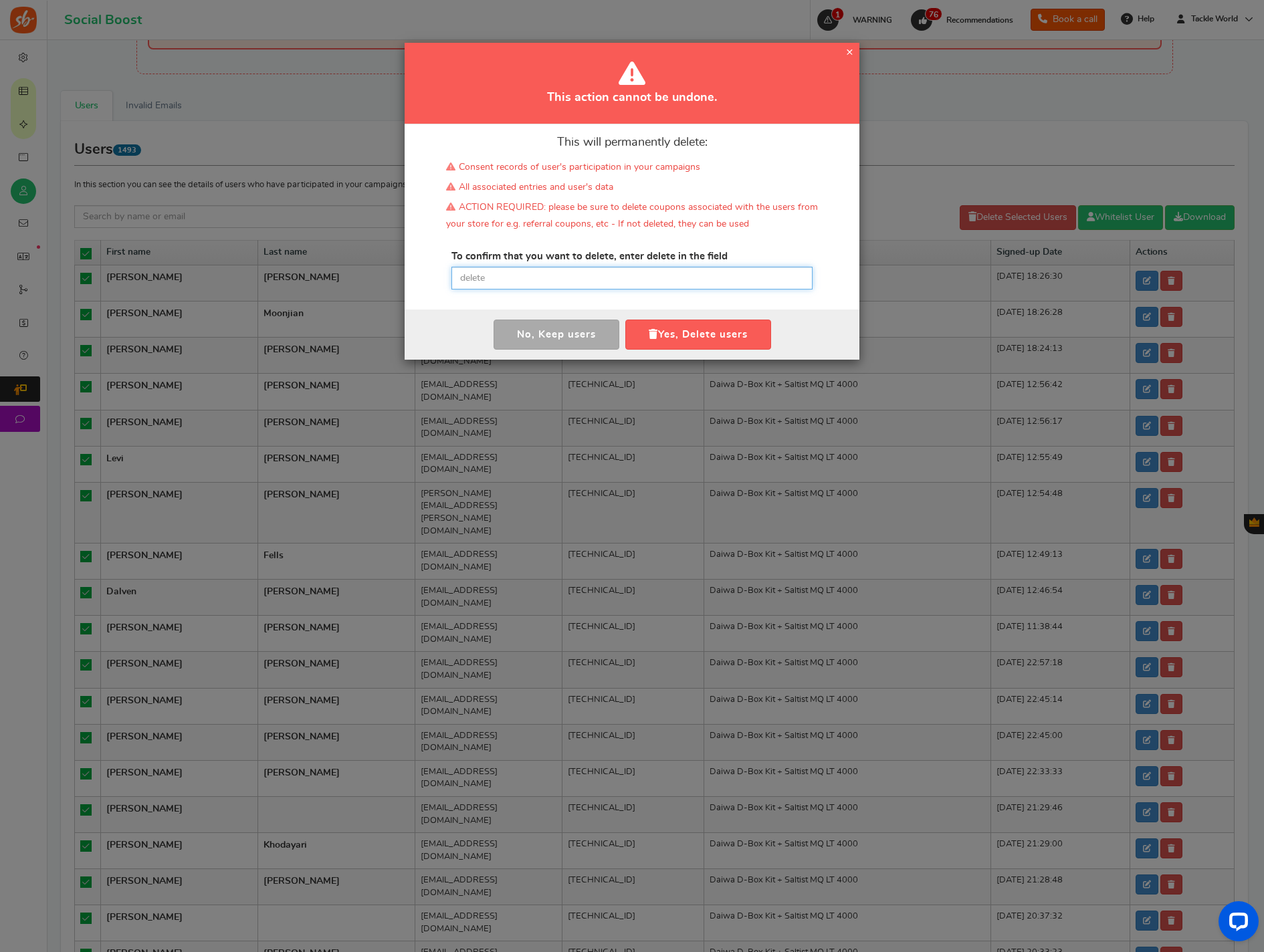
click at [575, 279] on input "text" at bounding box center [632, 278] width 361 height 23
paste input "delete"
type input "delete"
drag, startPoint x: 688, startPoint y: 330, endPoint x: 587, endPoint y: 331, distance: 101.0
click at [688, 330] on button "Yes, Delete users" at bounding box center [698, 334] width 146 height 30
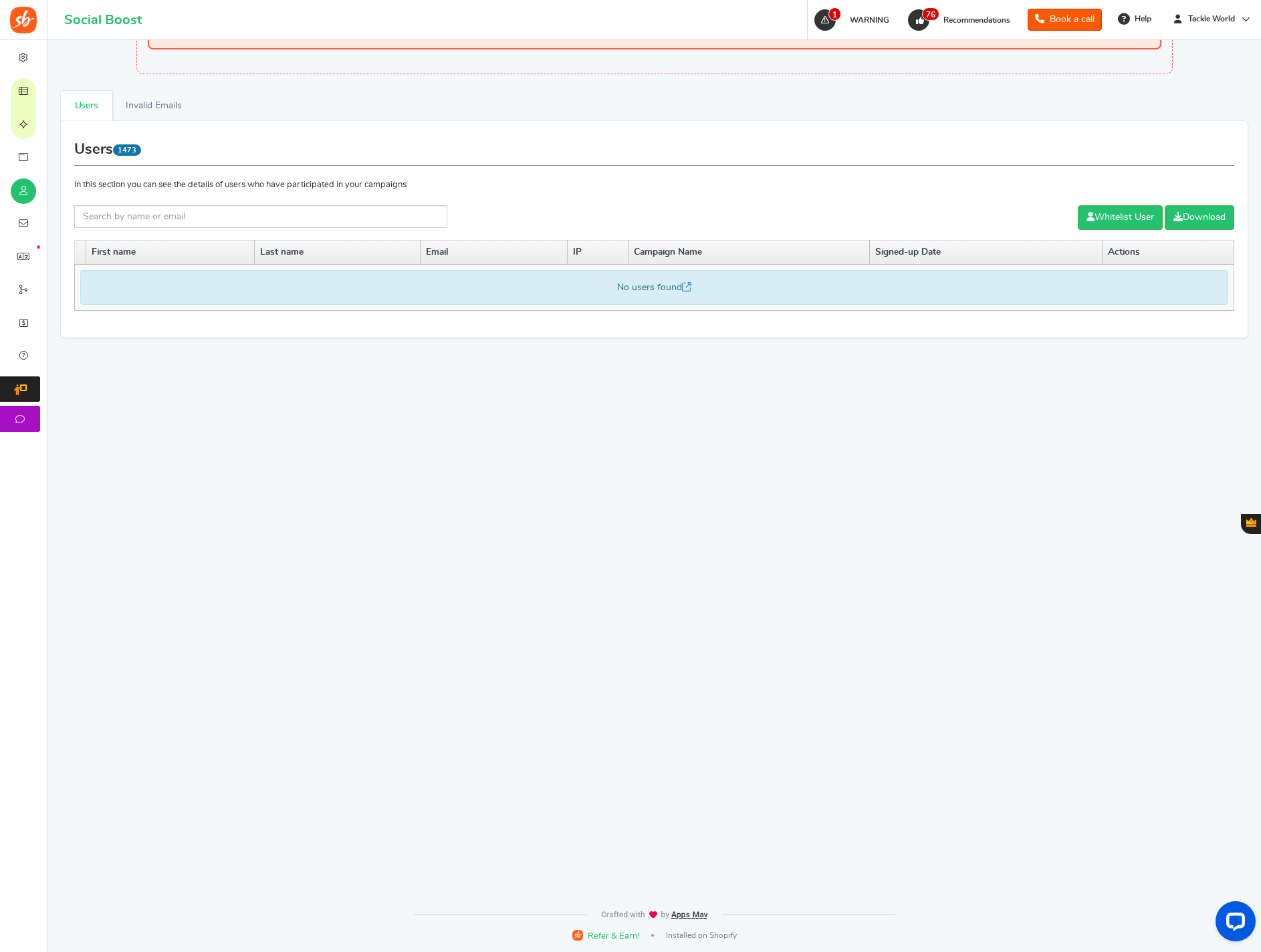
click at [87, 254] on th "First name" at bounding box center [170, 252] width 168 height 25
click at [251, 409] on div "Users Invalid Emails Users 1473 In this section you can see the details of user…" at bounding box center [654, 488] width 1194 height 828
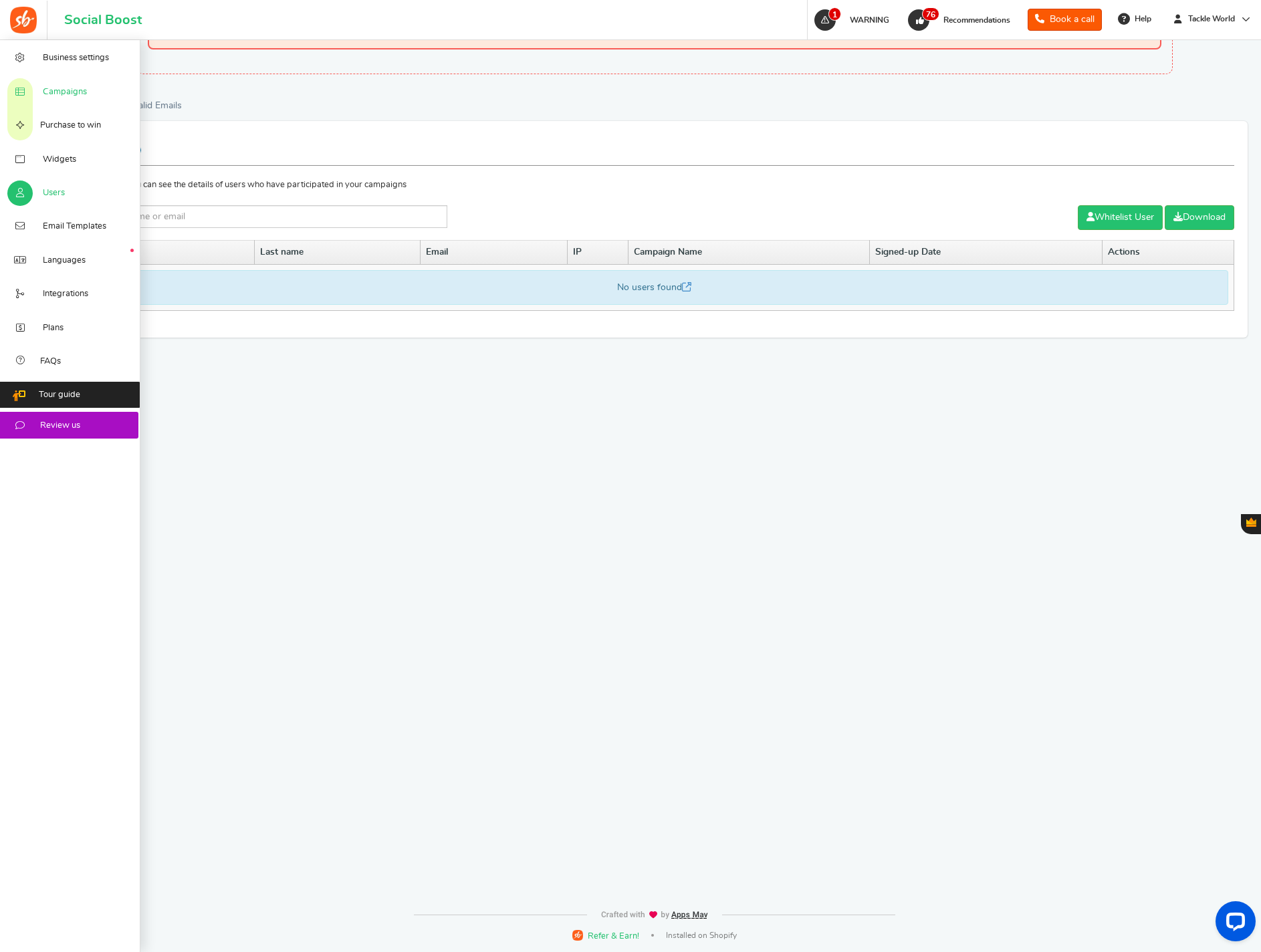
click at [51, 96] on span "Campaigns" at bounding box center [65, 92] width 44 height 12
